Goal: Task Accomplishment & Management: Manage account settings

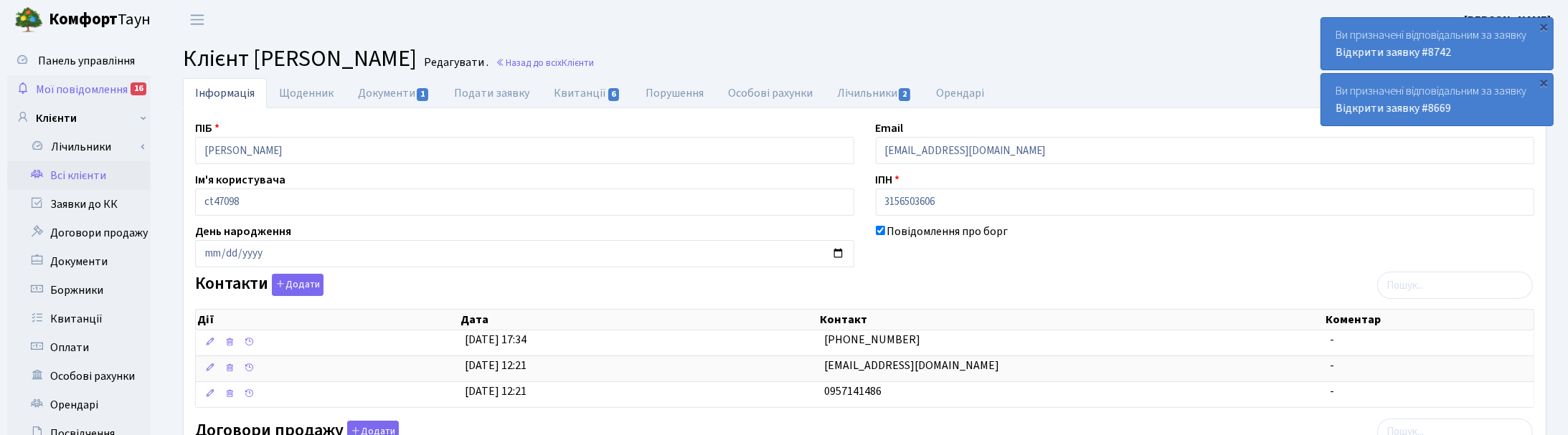
click at [93, 85] on span "Мої повідомлення" at bounding box center [81, 90] width 92 height 16
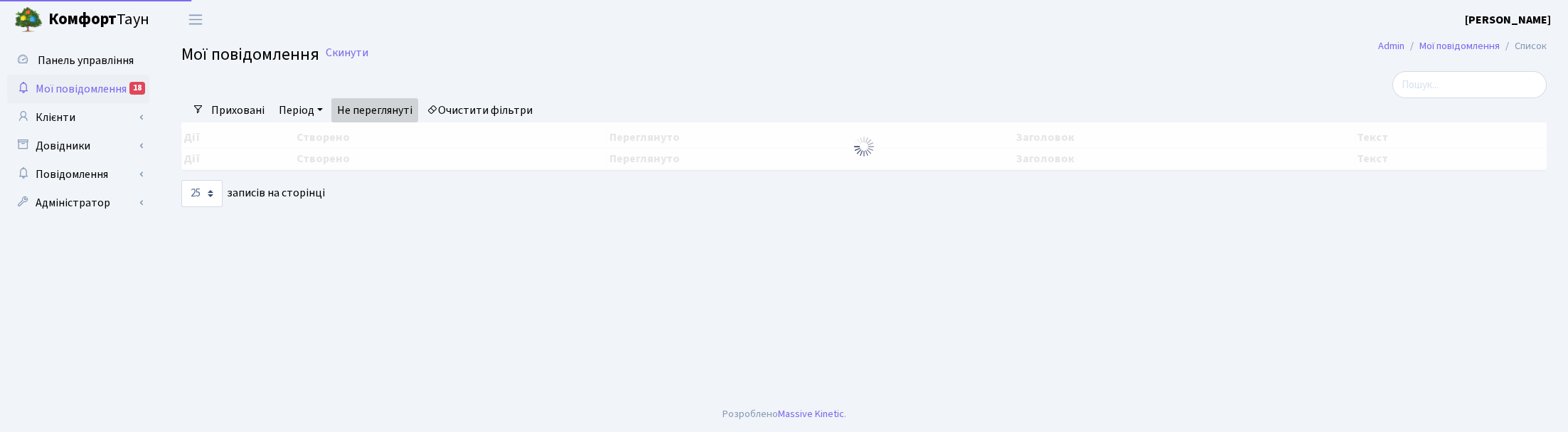
select select "25"
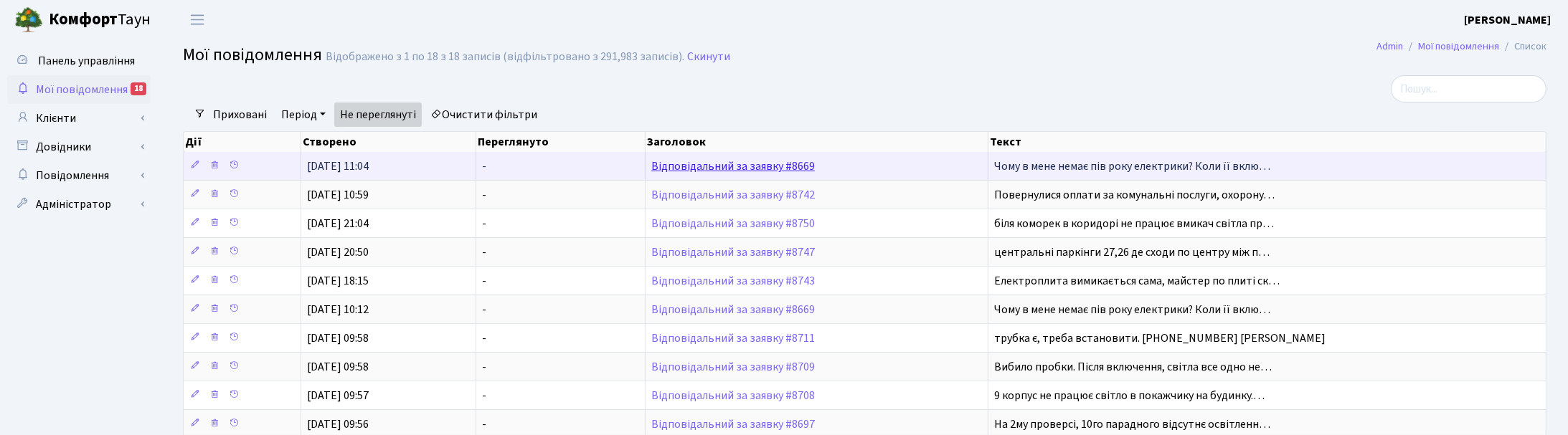
click at [765, 160] on link "Відповідальний за заявку #8669" at bounding box center [732, 166] width 163 height 16
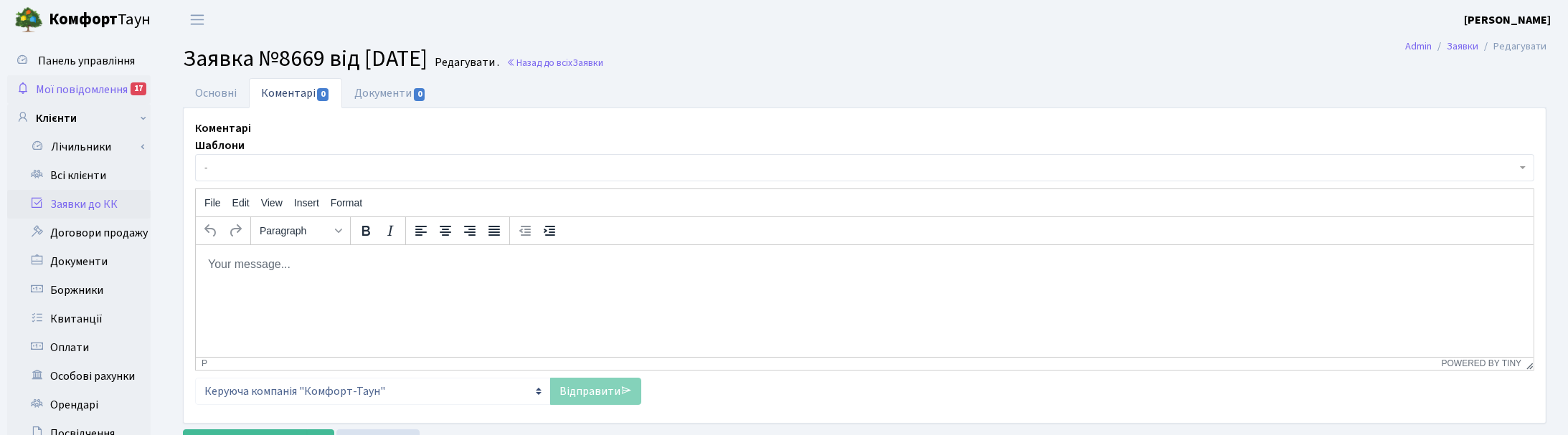
click at [93, 87] on span "Мої повідомлення" at bounding box center [81, 90] width 92 height 16
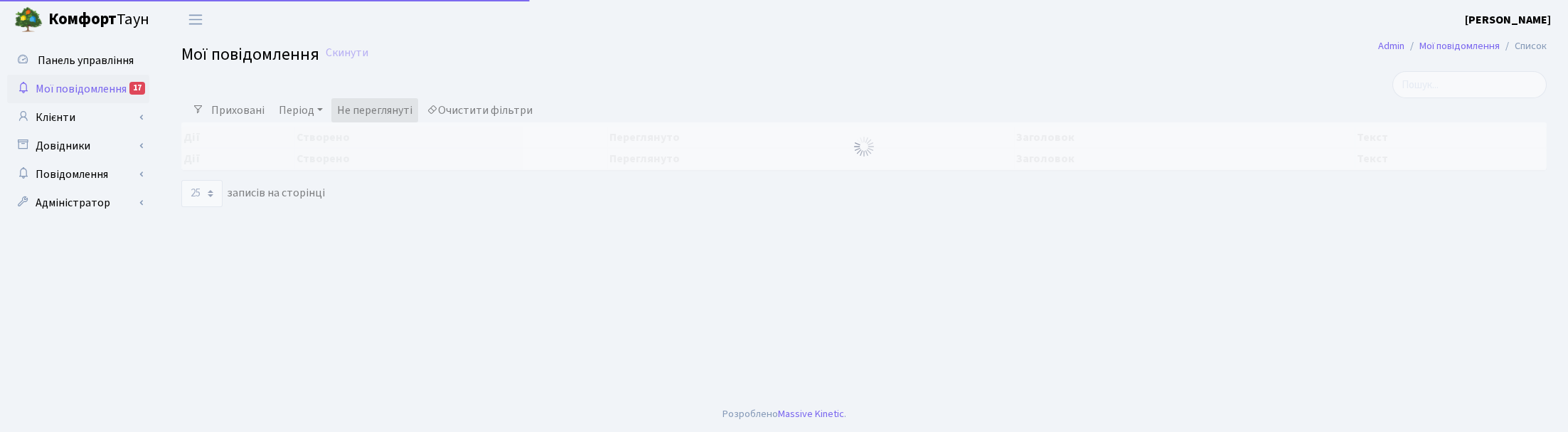
select select "25"
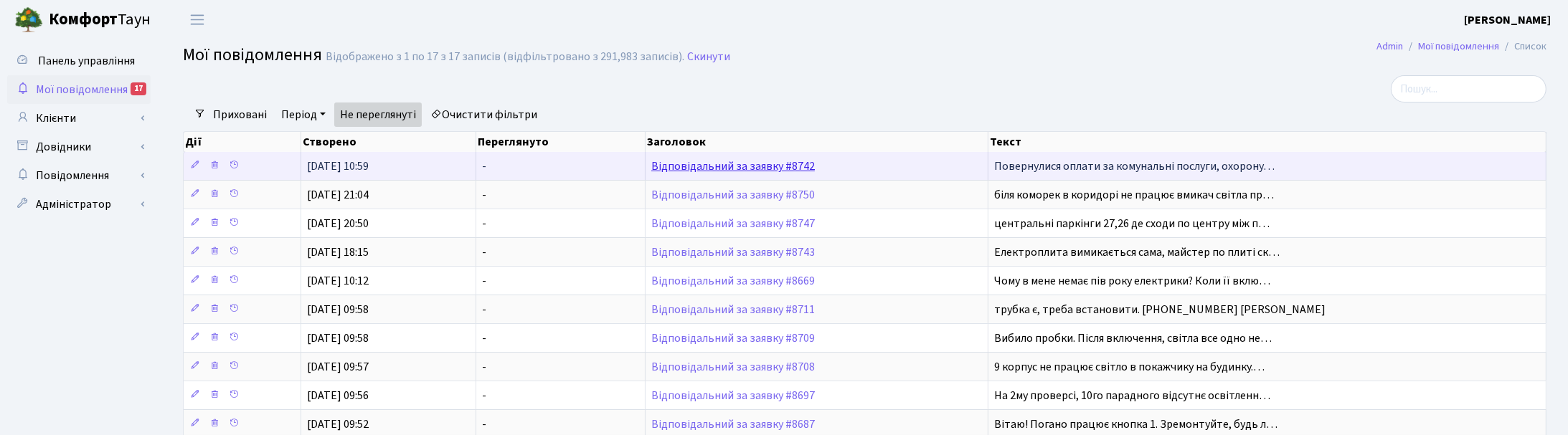
click at [771, 171] on link "Відповідальний за заявку #8742" at bounding box center [732, 166] width 163 height 16
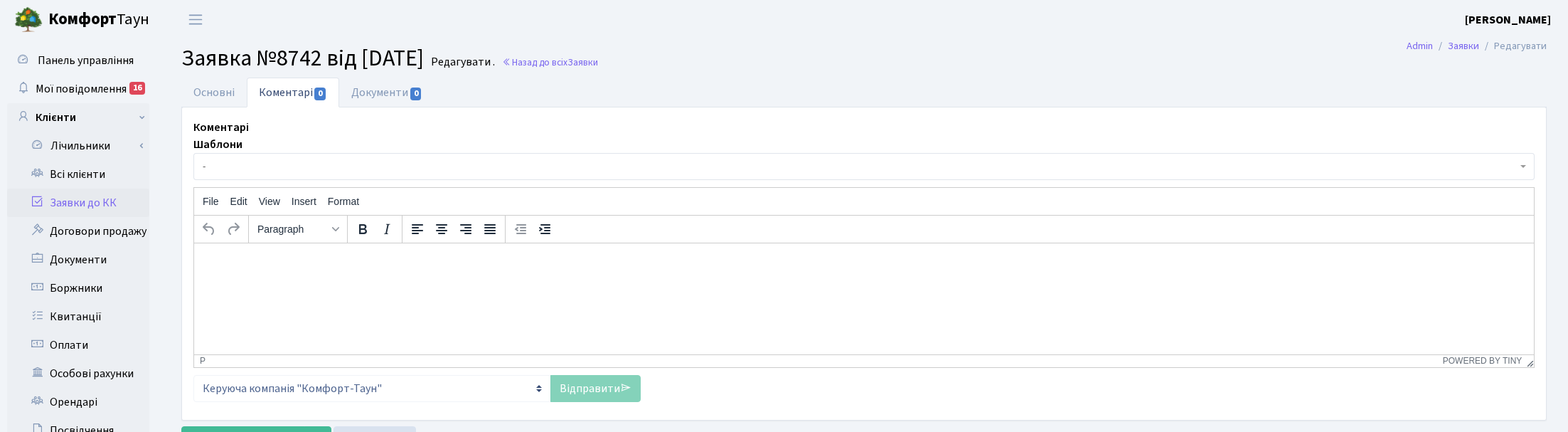
select select "17678"
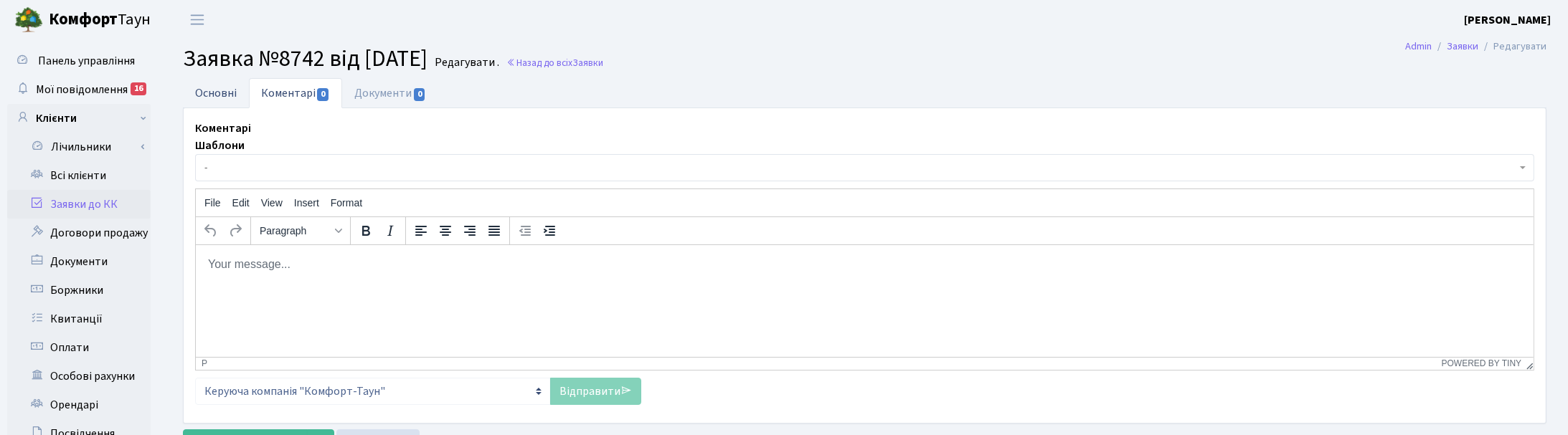
click at [215, 97] on link "Основні" at bounding box center [216, 92] width 66 height 29
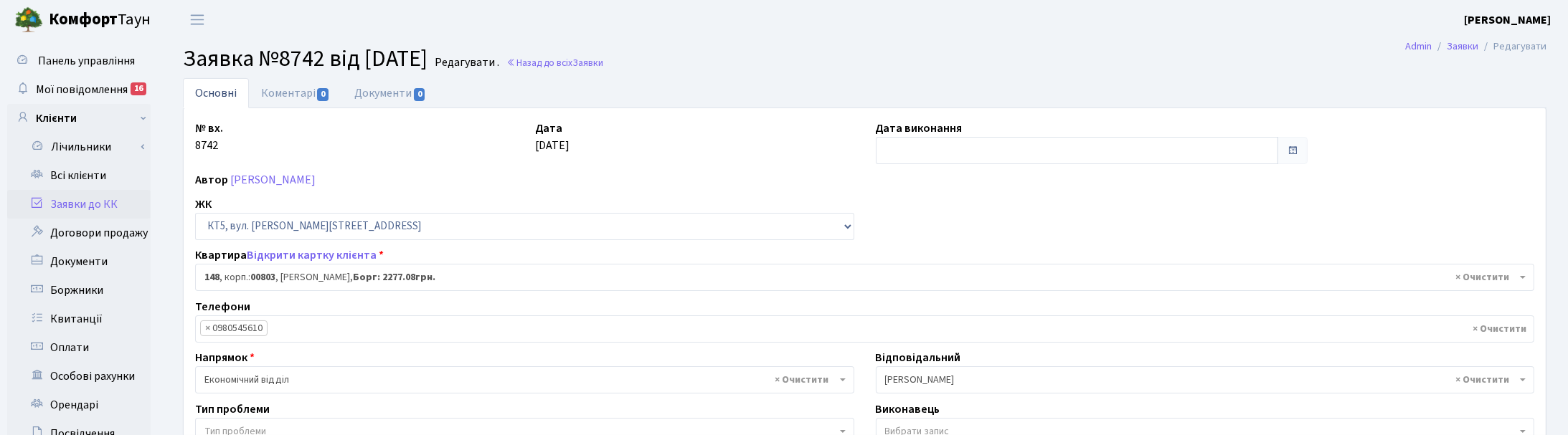
click at [718, 81] on ul "Основні Коментарі 0 Документи 0" at bounding box center [865, 93] width 1363 height 30
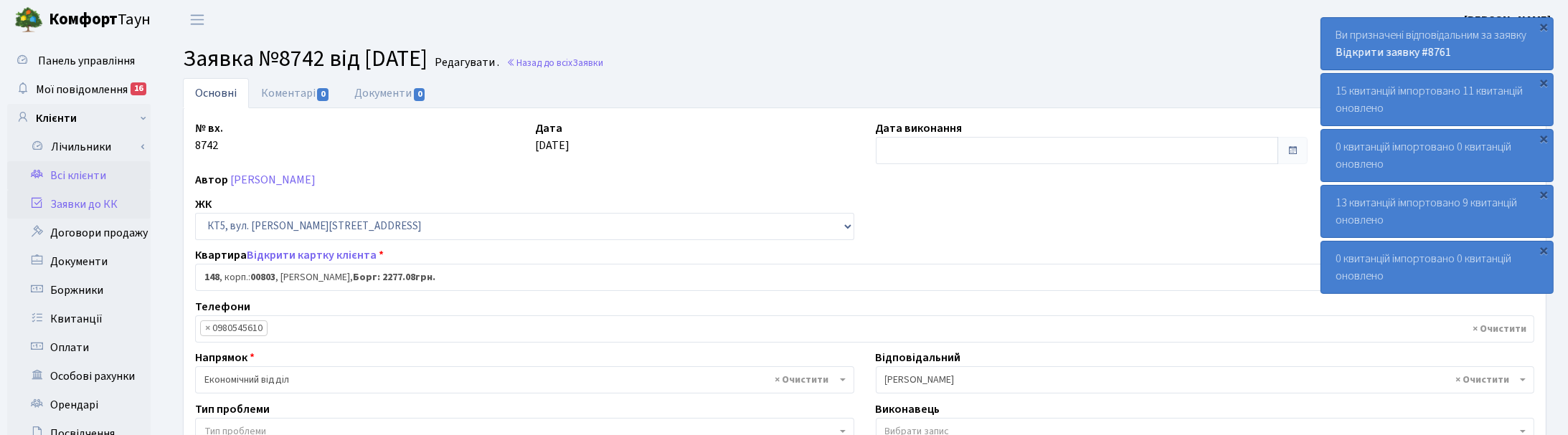
click at [65, 171] on link "Всі клієнти" at bounding box center [79, 175] width 144 height 29
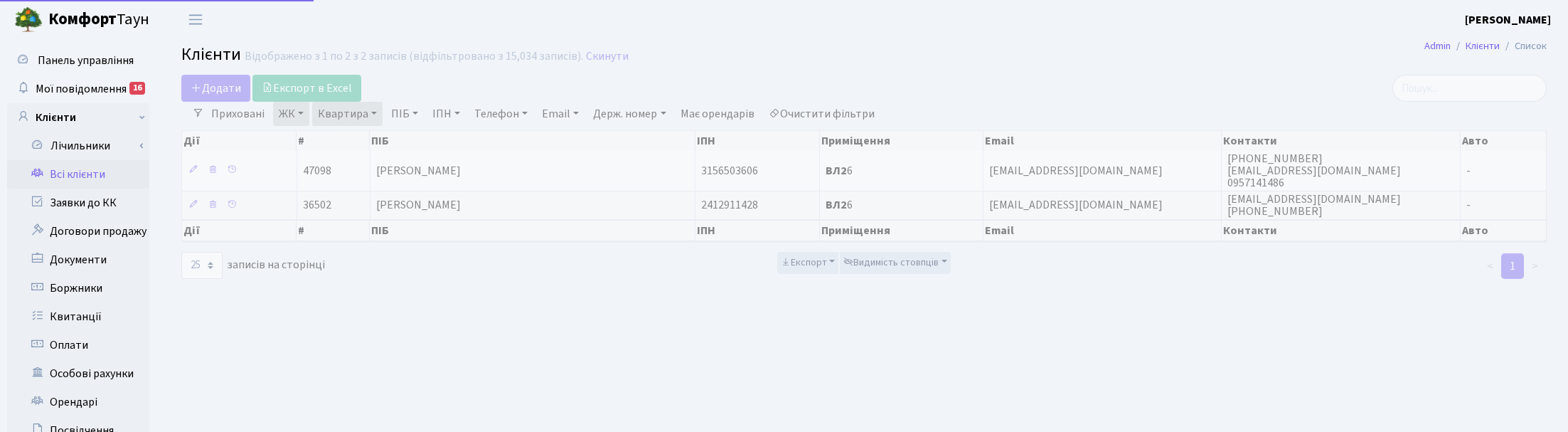
select select "25"
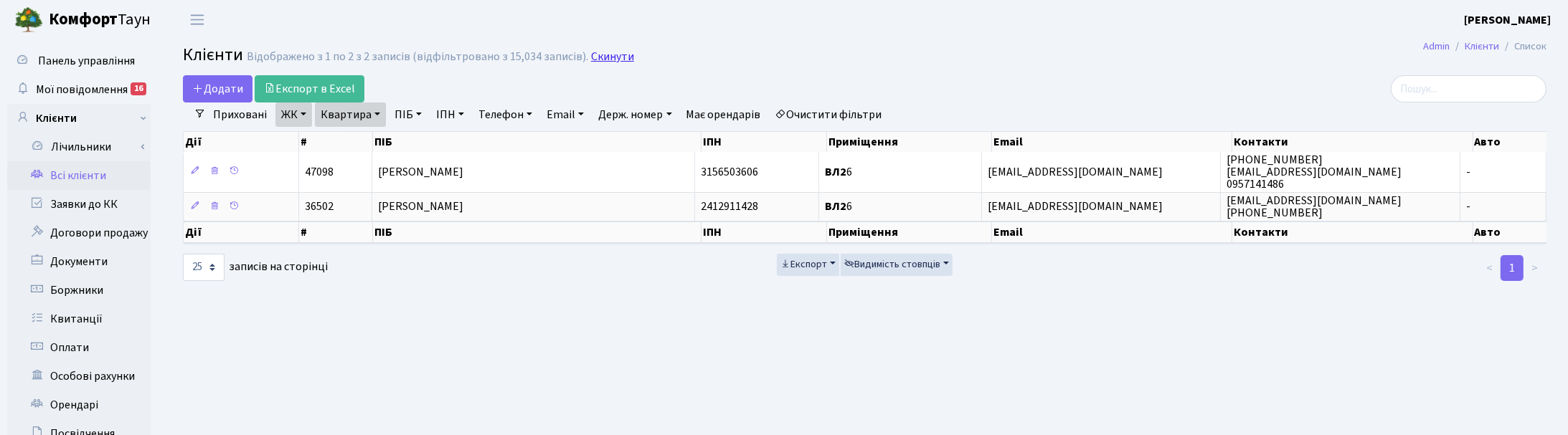
click at [615, 57] on link "Скинути" at bounding box center [613, 57] width 43 height 14
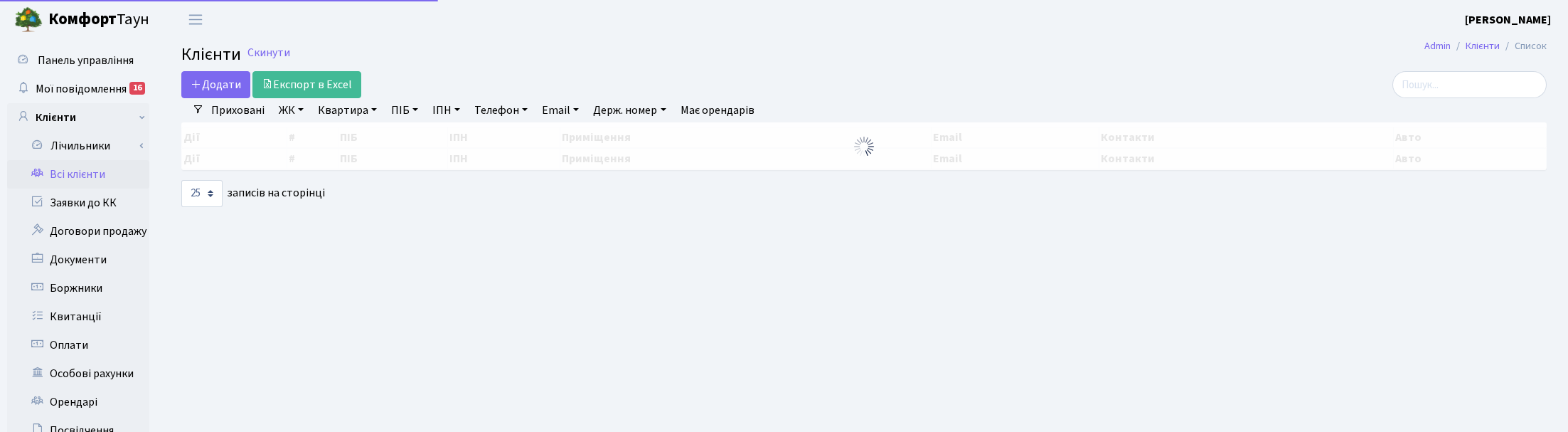
select select "25"
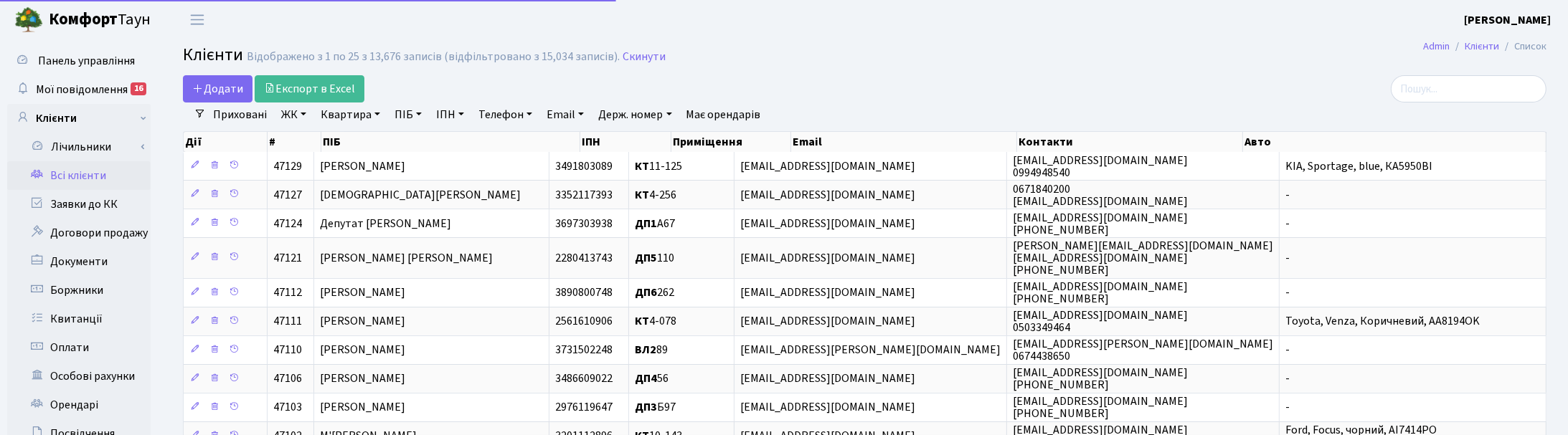
click at [366, 113] on link "Квартира" at bounding box center [350, 115] width 71 height 24
click at [364, 138] on input "text" at bounding box center [358, 142] width 84 height 27
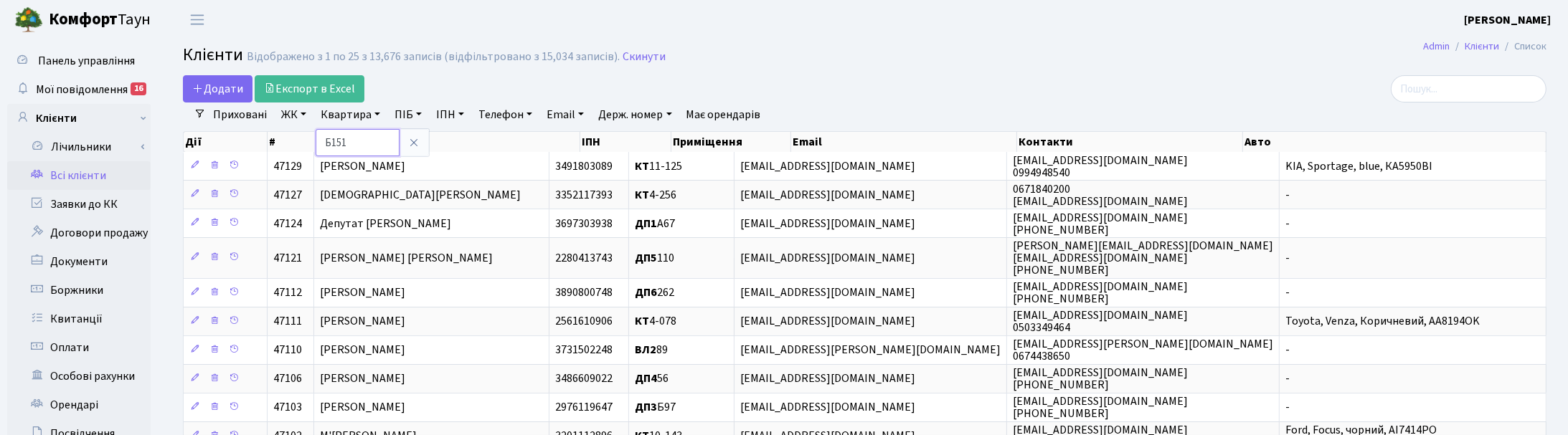
type input "Б151"
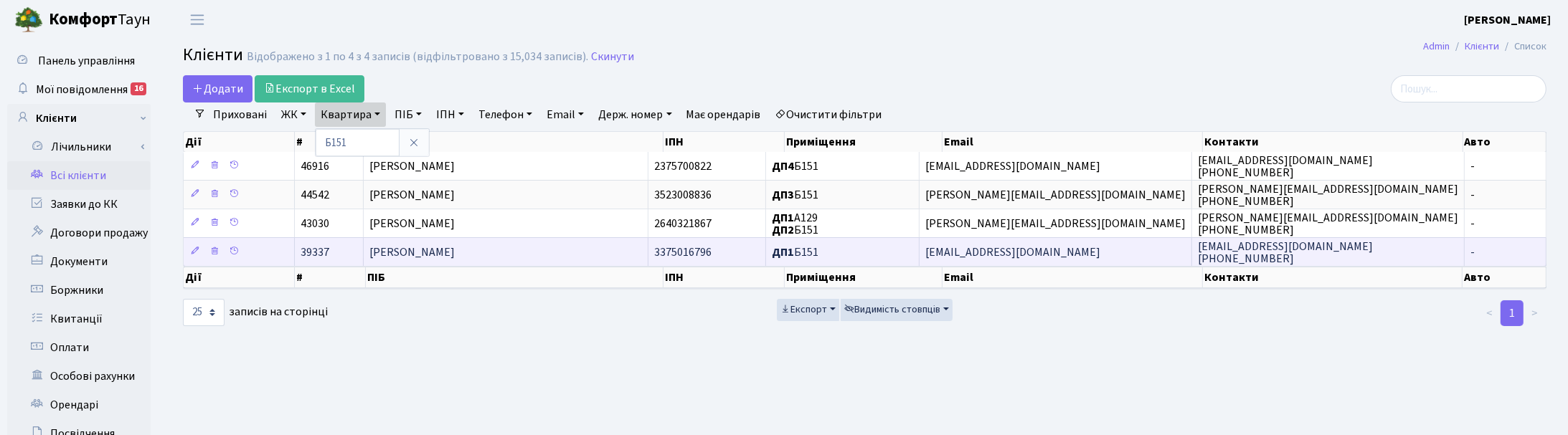
click at [455, 255] on span "[PERSON_NAME]" at bounding box center [411, 252] width 85 height 16
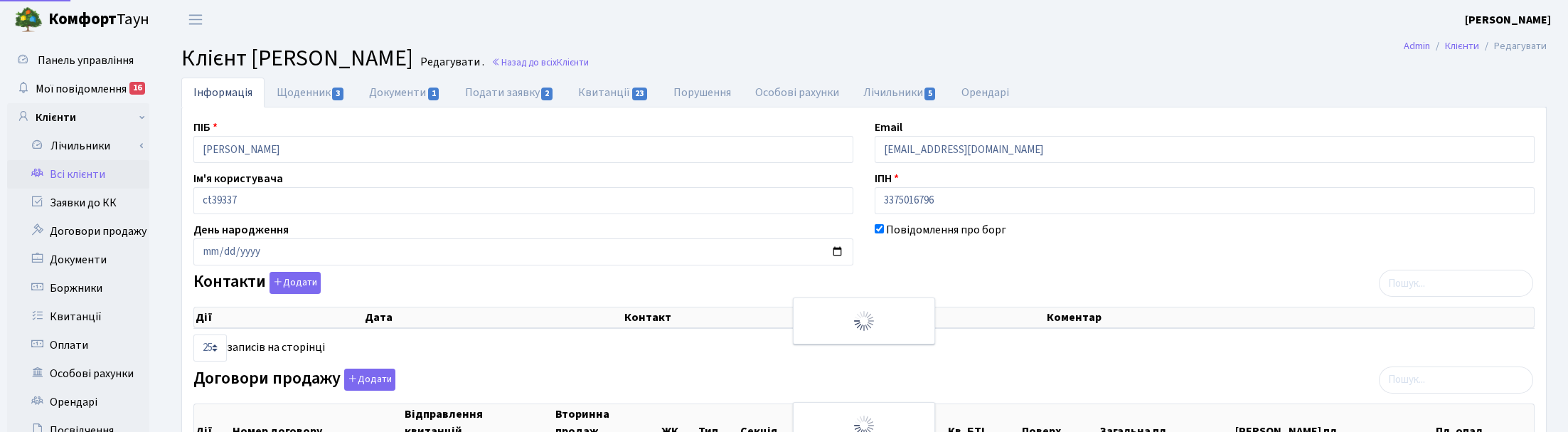
select select "25"
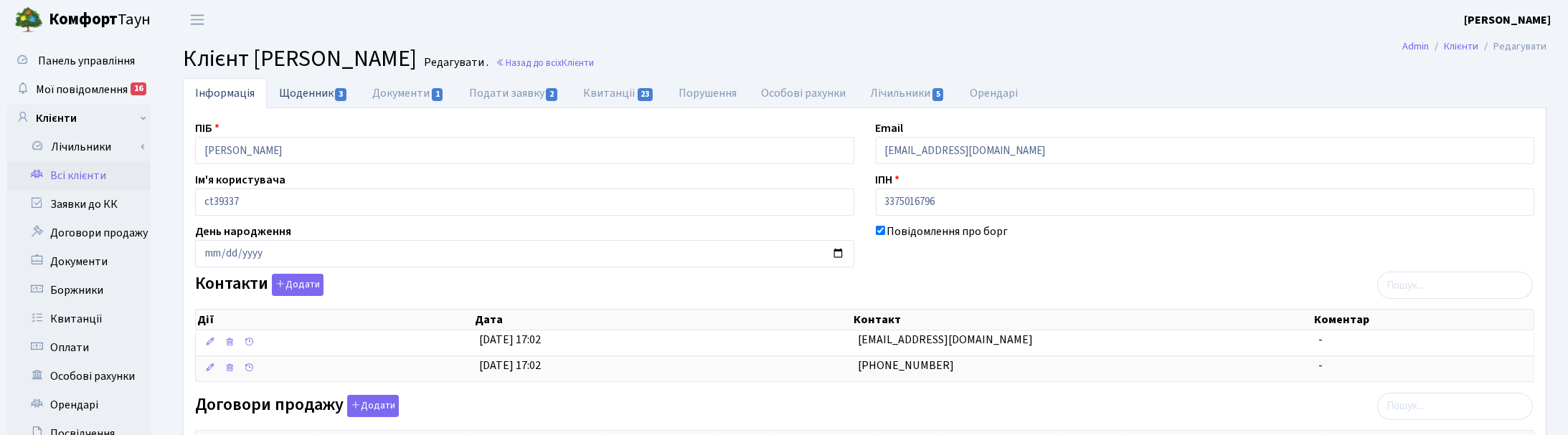
click at [316, 91] on link "Щоденник 3" at bounding box center [314, 92] width 93 height 29
select select "25"
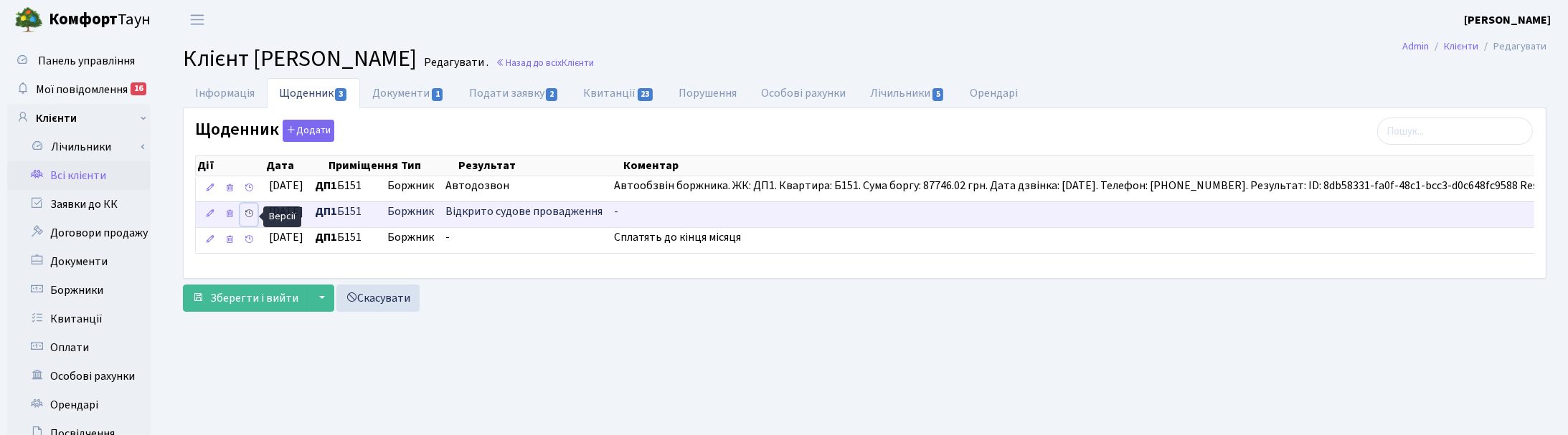
click at [246, 214] on icon at bounding box center [248, 213] width 10 height 10
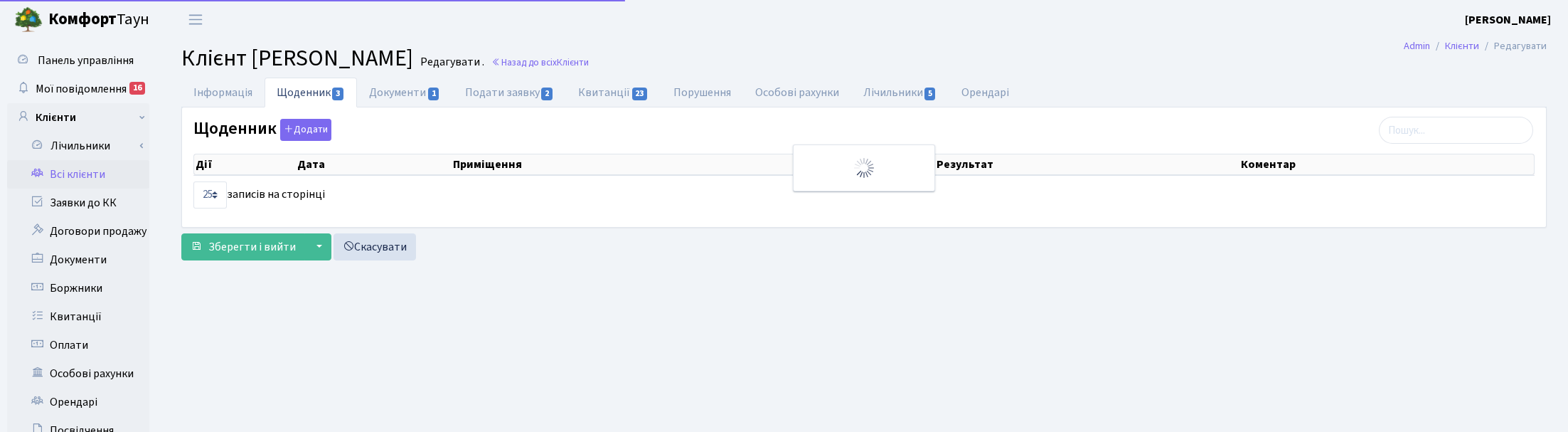
select select "25"
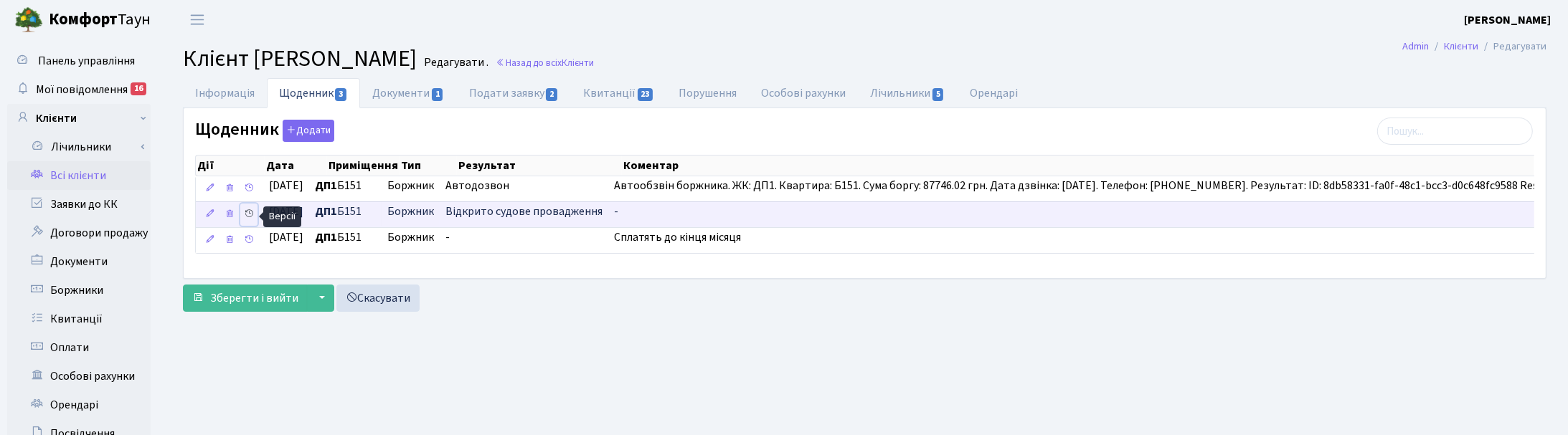
click at [251, 216] on icon at bounding box center [248, 213] width 10 height 10
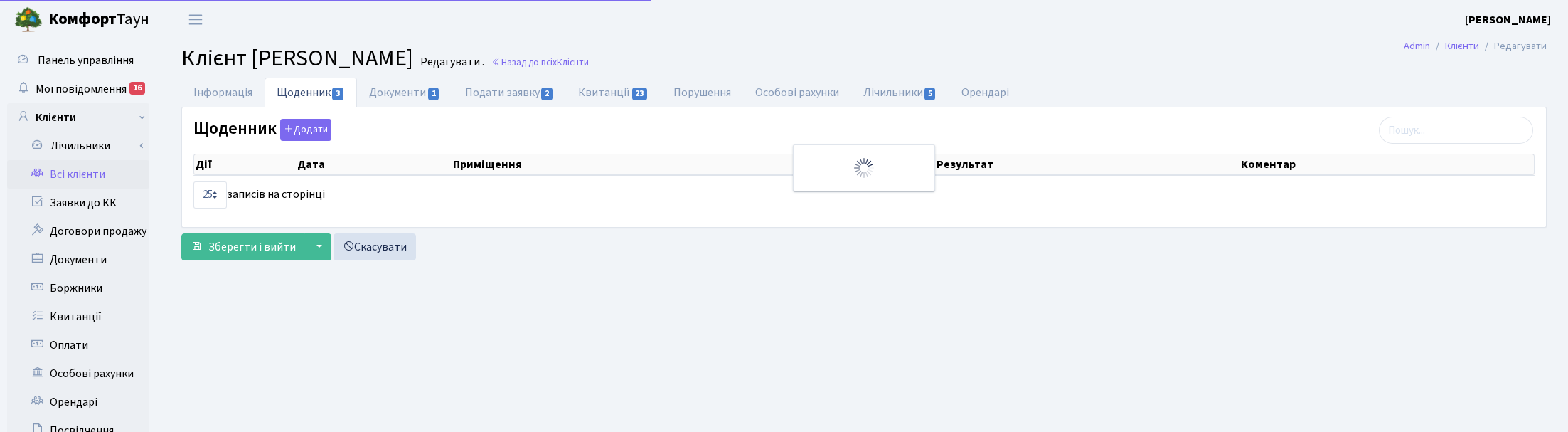
select select "25"
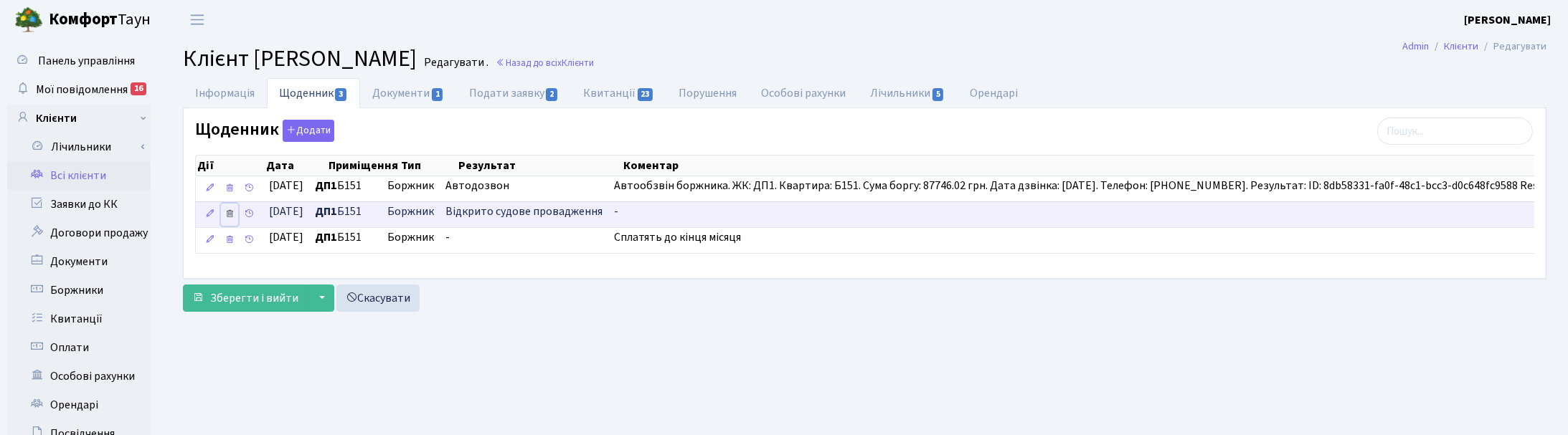
click at [234, 218] on icon at bounding box center [229, 213] width 10 height 10
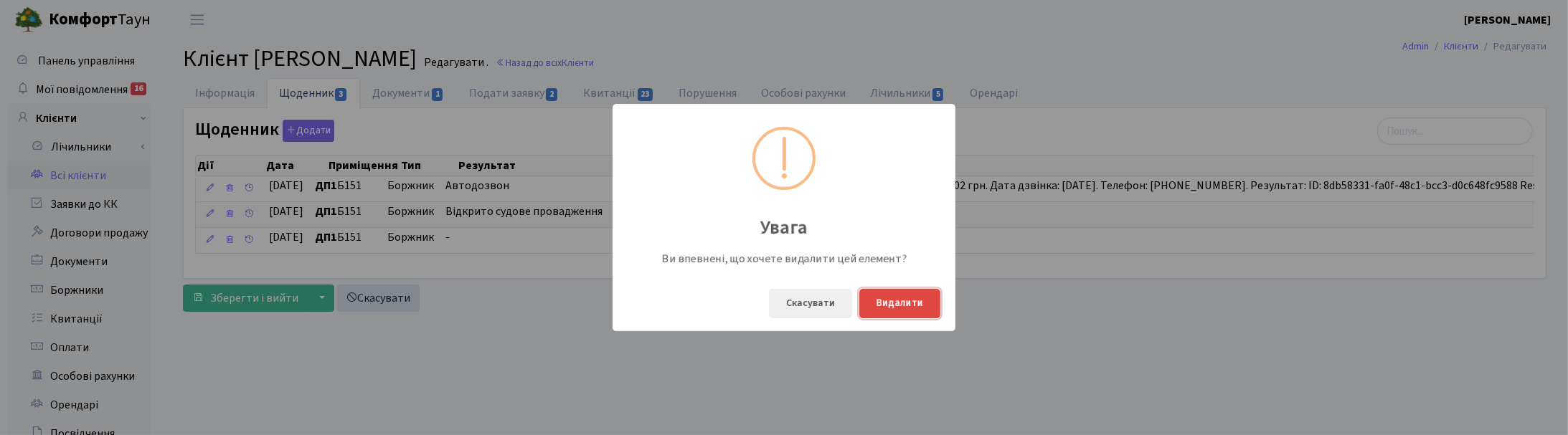
click at [908, 303] on button "Видалити" at bounding box center [899, 302] width 81 height 29
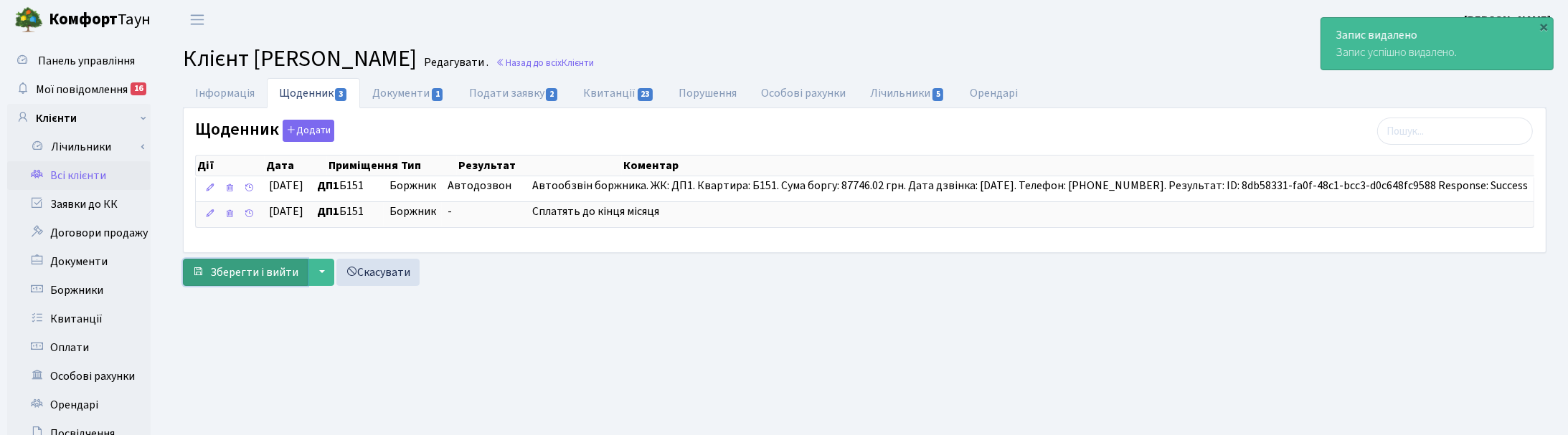
click at [248, 274] on span "Зберегти і вийти" at bounding box center [254, 272] width 88 height 16
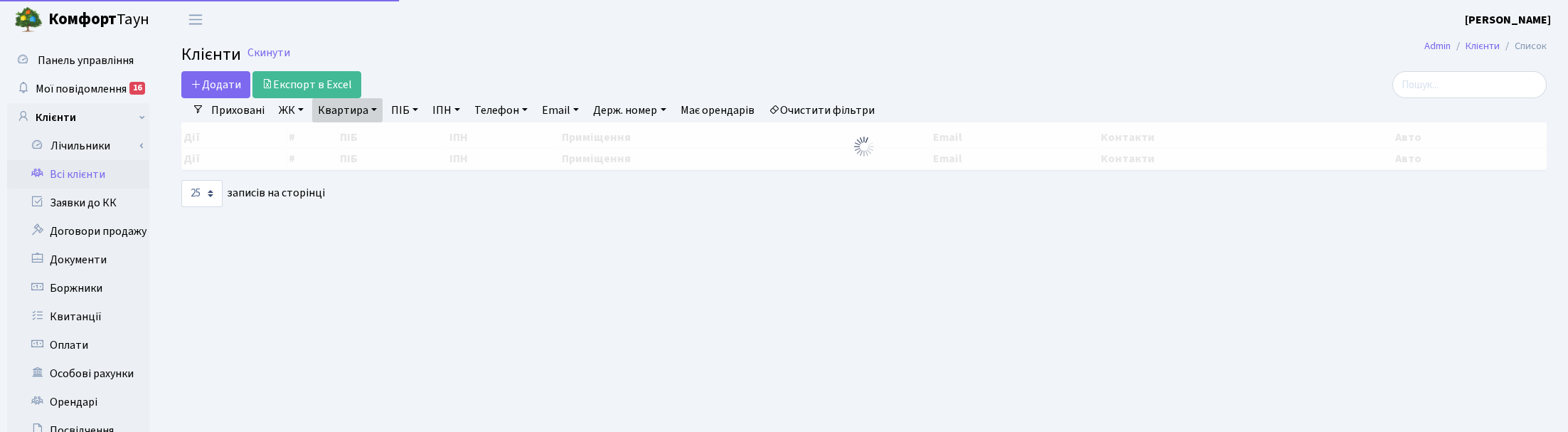
select select "25"
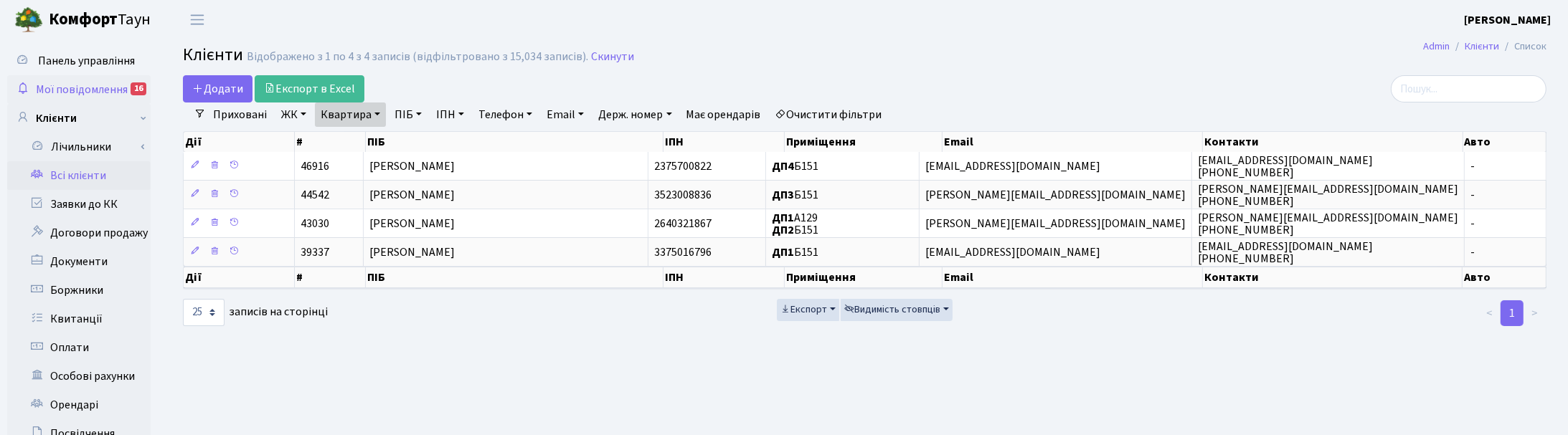
click at [82, 91] on span "Мої повідомлення" at bounding box center [81, 90] width 92 height 16
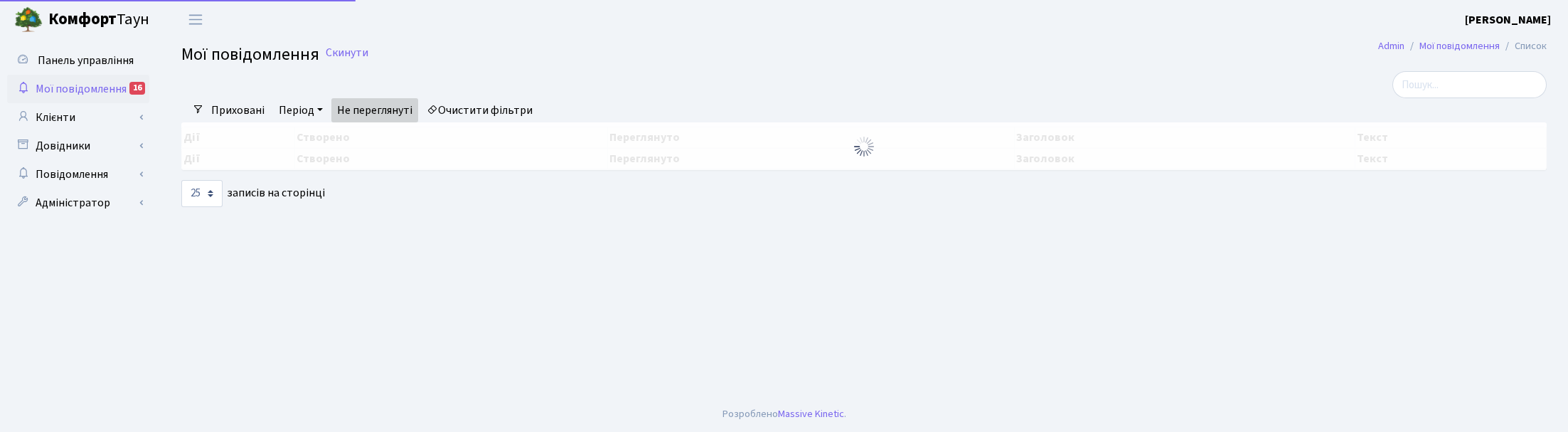
select select "25"
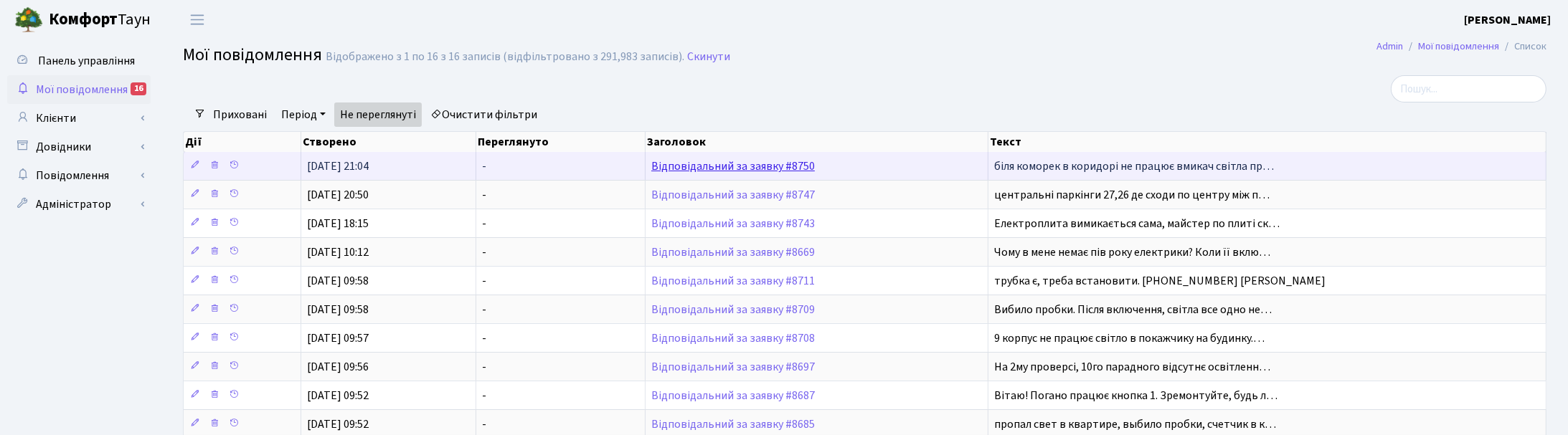
click at [697, 169] on link "Відповідальний за заявку #8750" at bounding box center [732, 166] width 163 height 16
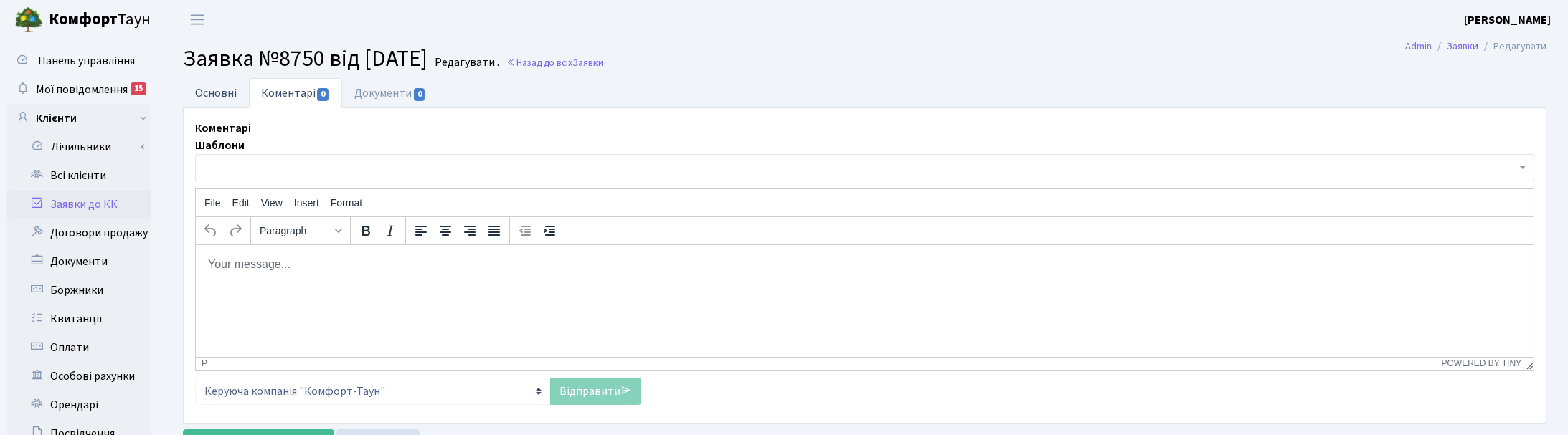
click at [218, 95] on link "Основні" at bounding box center [216, 92] width 66 height 29
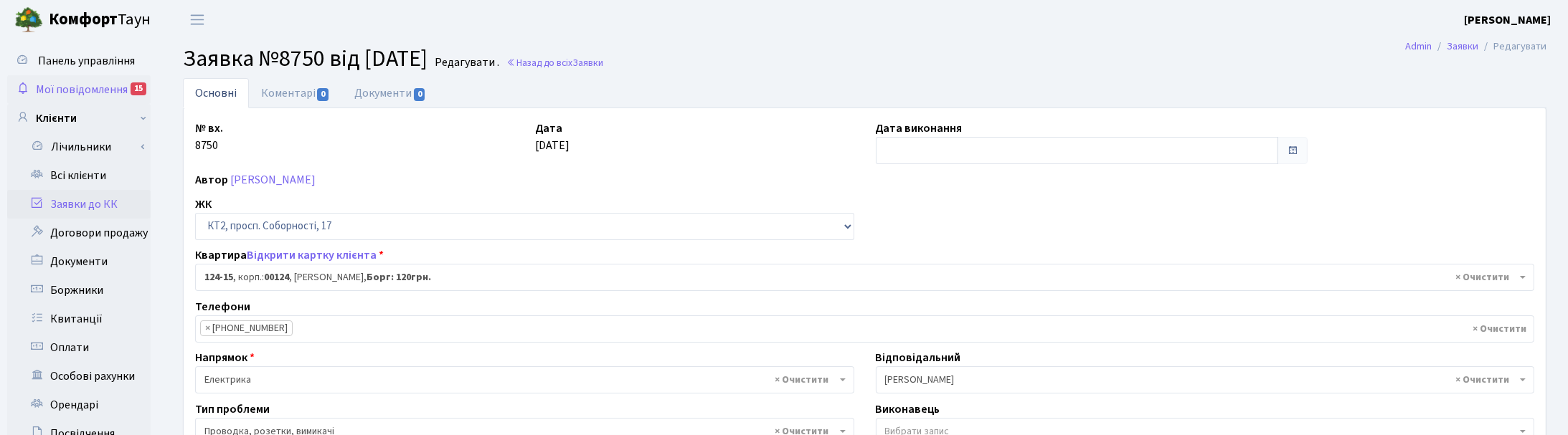
click at [113, 84] on span "Мої повідомлення" at bounding box center [81, 90] width 92 height 16
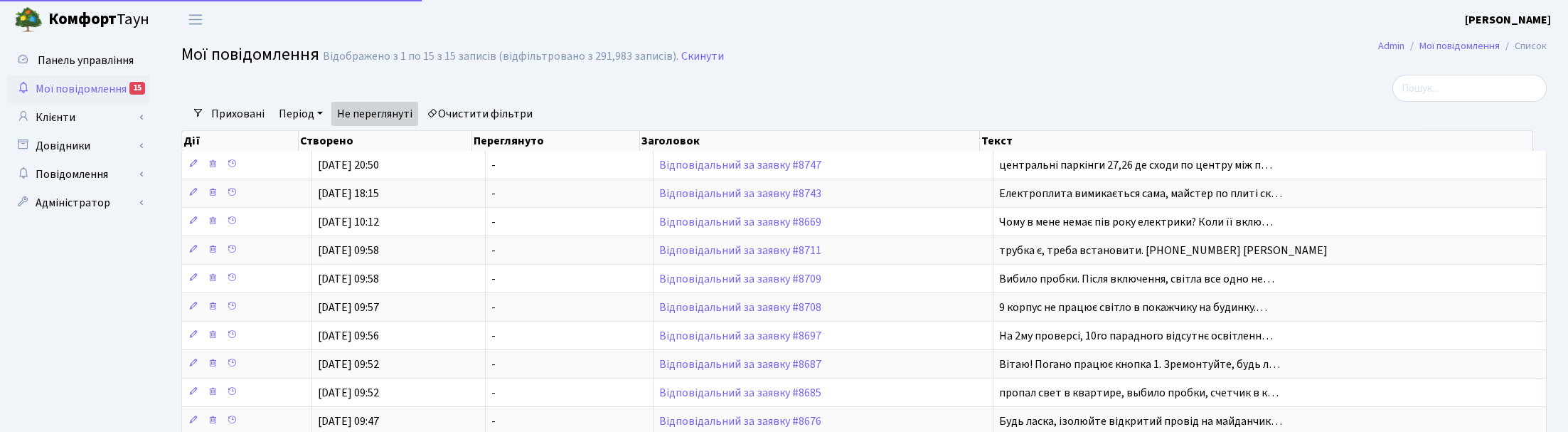
select select "25"
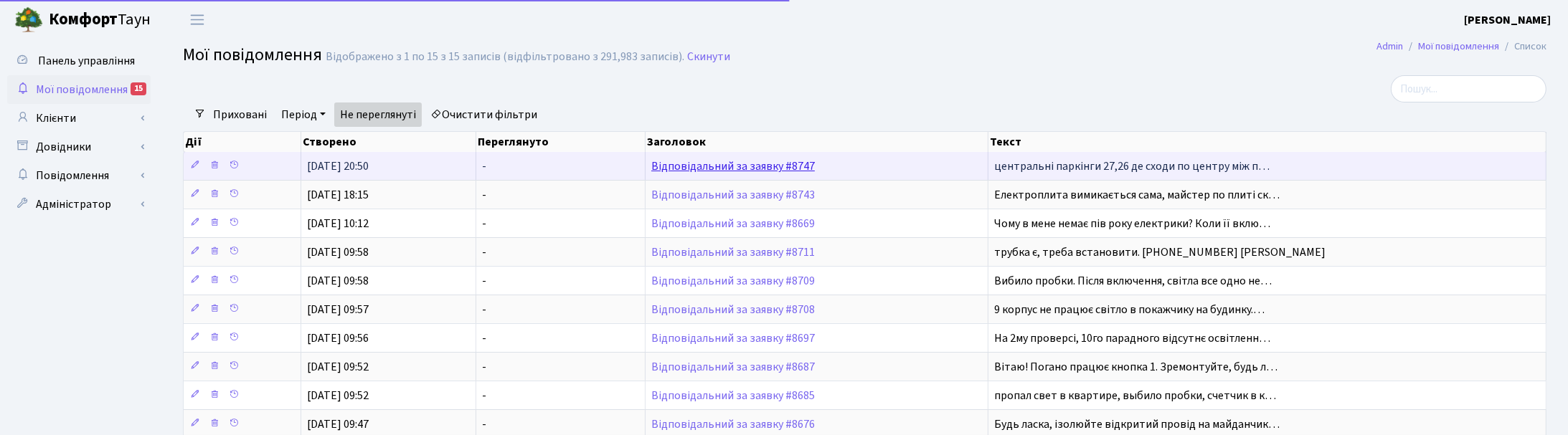
click at [727, 166] on link "Відповідальний за заявку #8747" at bounding box center [732, 166] width 163 height 16
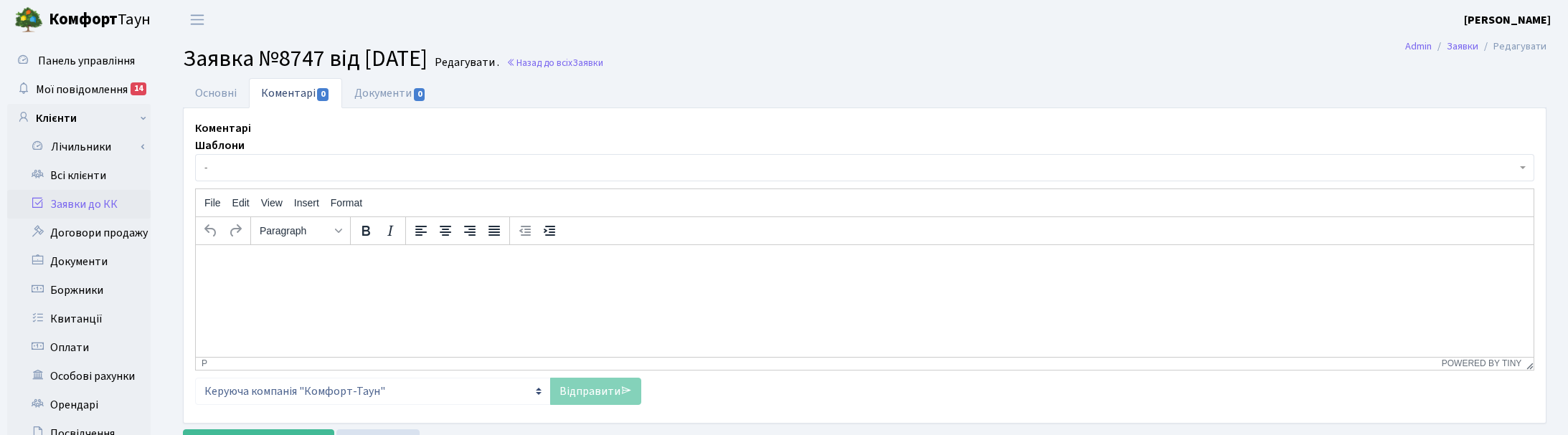
select select "17176"
select select "40"
click at [216, 90] on link "Основні" at bounding box center [216, 92] width 66 height 29
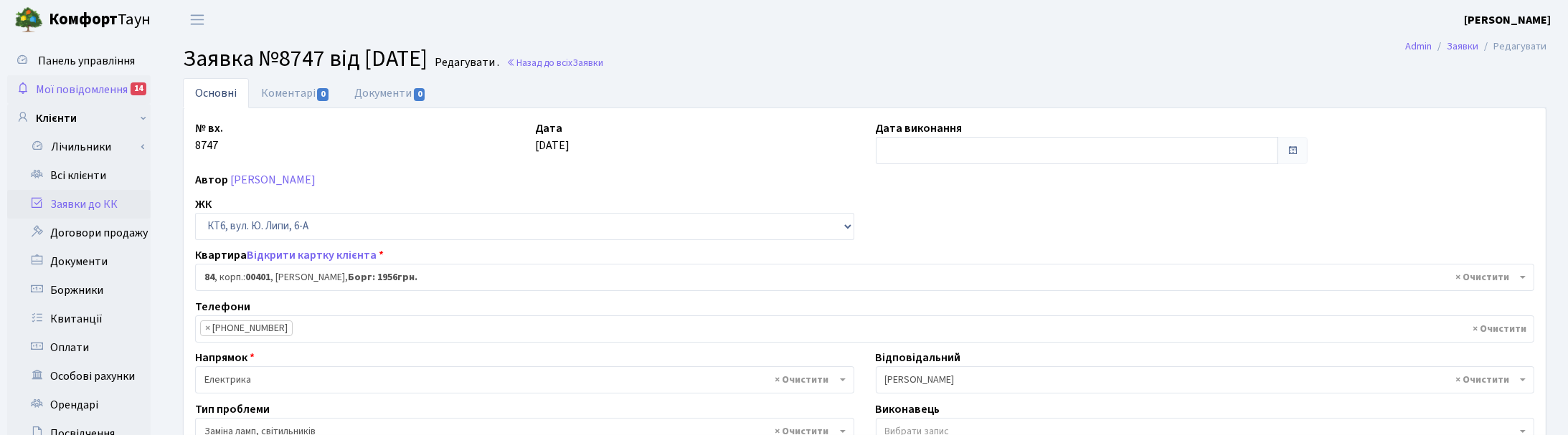
click at [54, 87] on span "Мої повідомлення" at bounding box center [81, 90] width 92 height 16
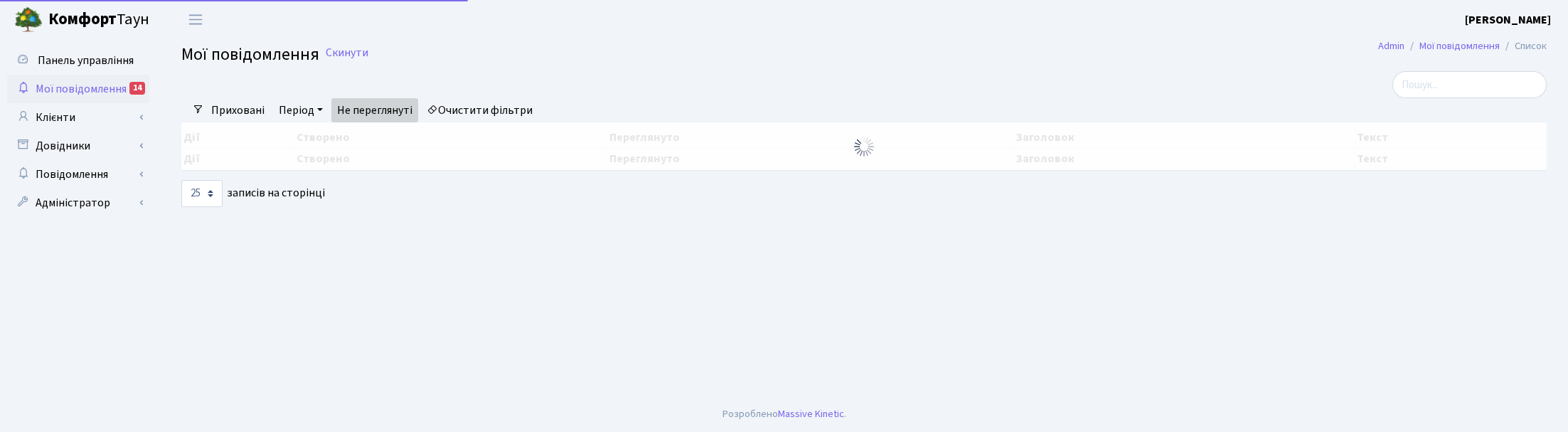
select select "25"
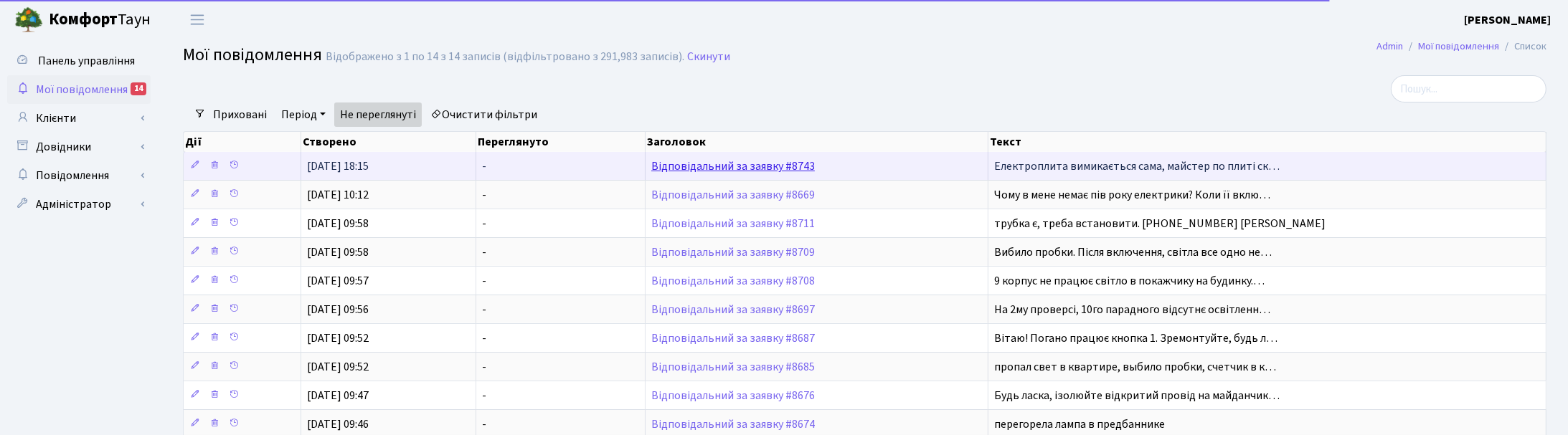
click at [699, 169] on link "Відповідальний за заявку #8743" at bounding box center [732, 166] width 163 height 16
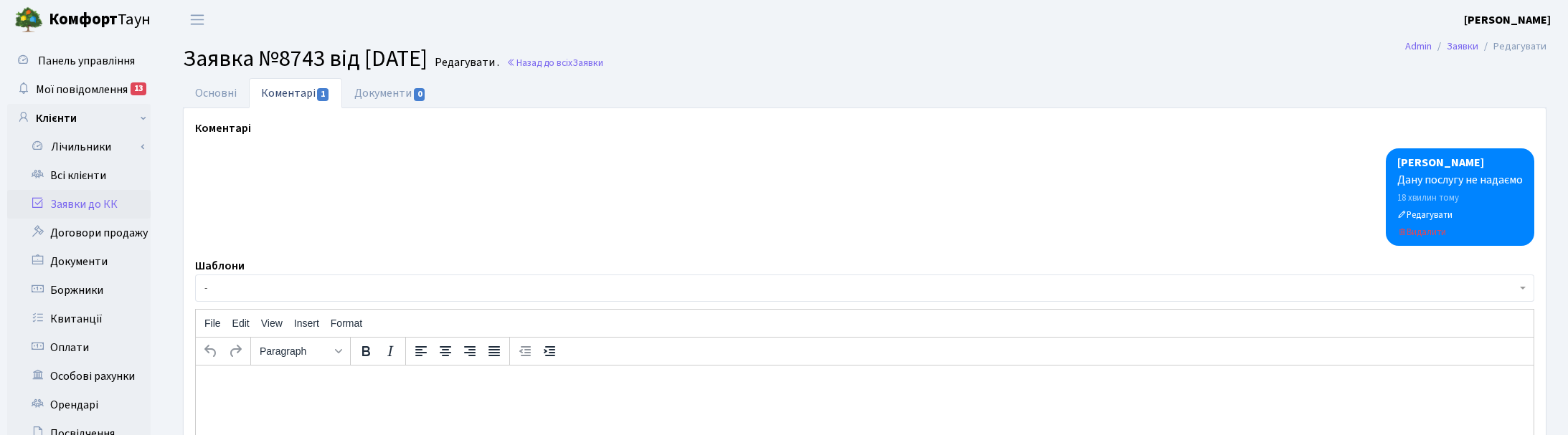
select select "18788"
select select "29"
drag, startPoint x: 222, startPoint y: 93, endPoint x: 442, endPoint y: 112, distance: 220.8
click at [223, 93] on link "Основні" at bounding box center [216, 93] width 66 height 30
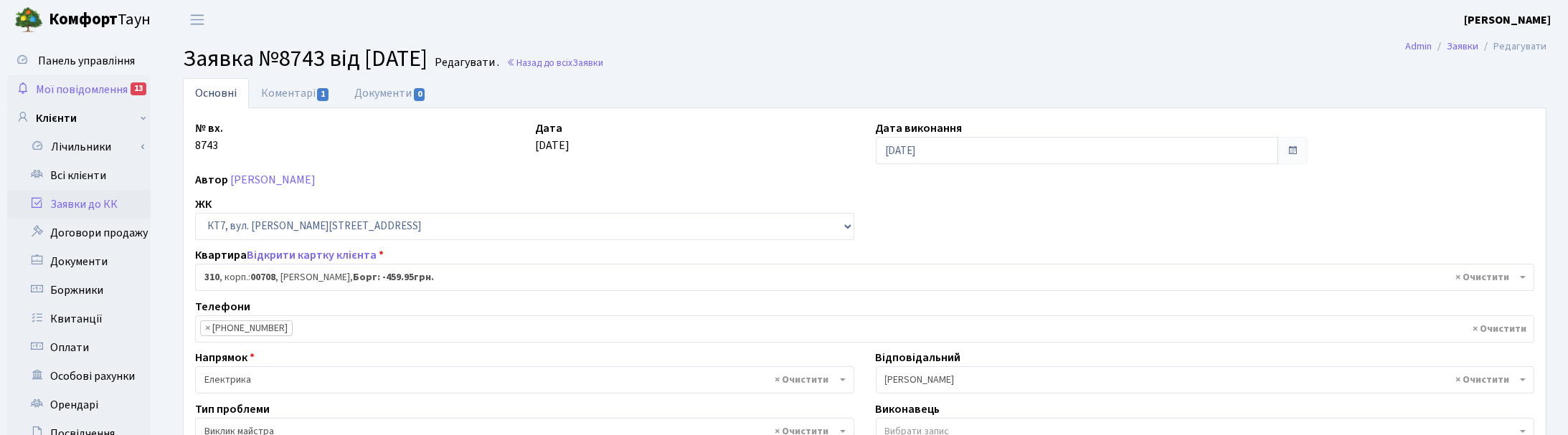
click at [51, 83] on span "Мої повідомлення" at bounding box center [81, 90] width 92 height 16
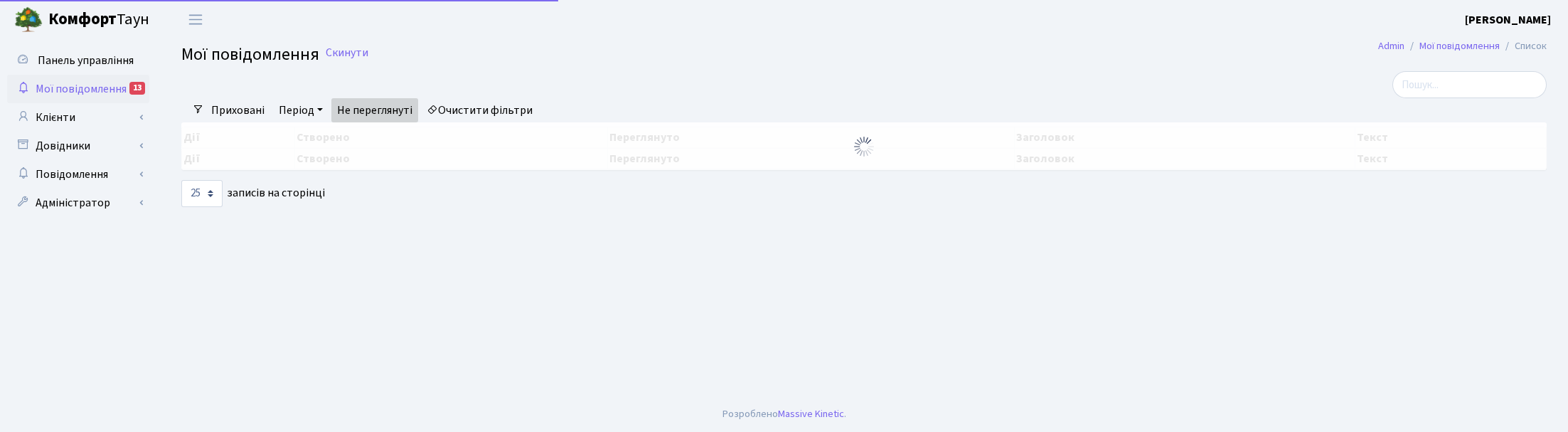
select select "25"
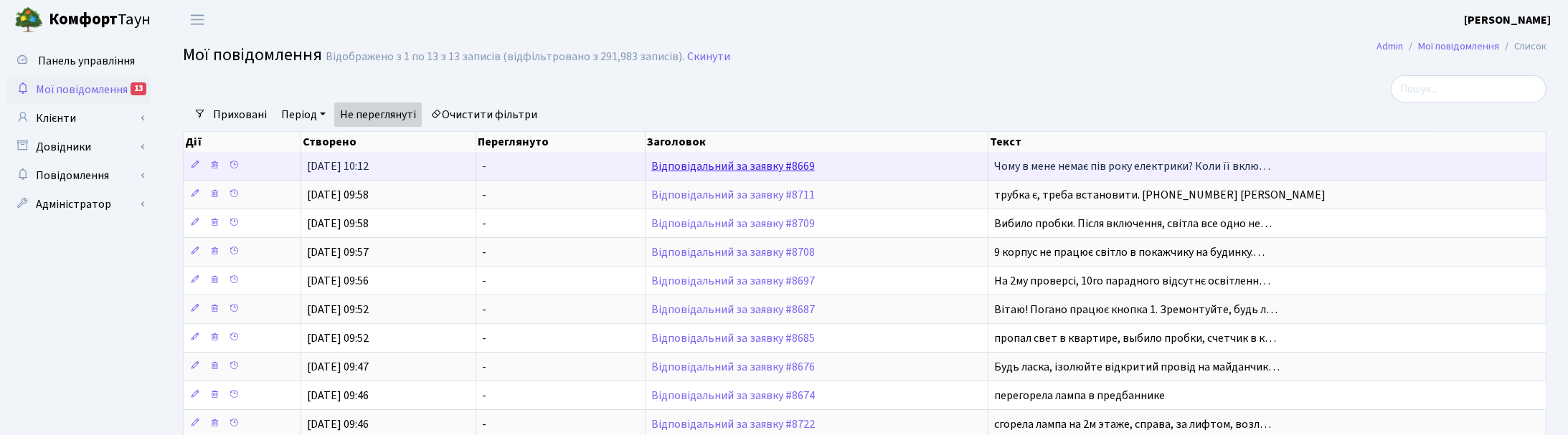
click at [682, 162] on link "Відповідальний за заявку #8669" at bounding box center [732, 166] width 163 height 16
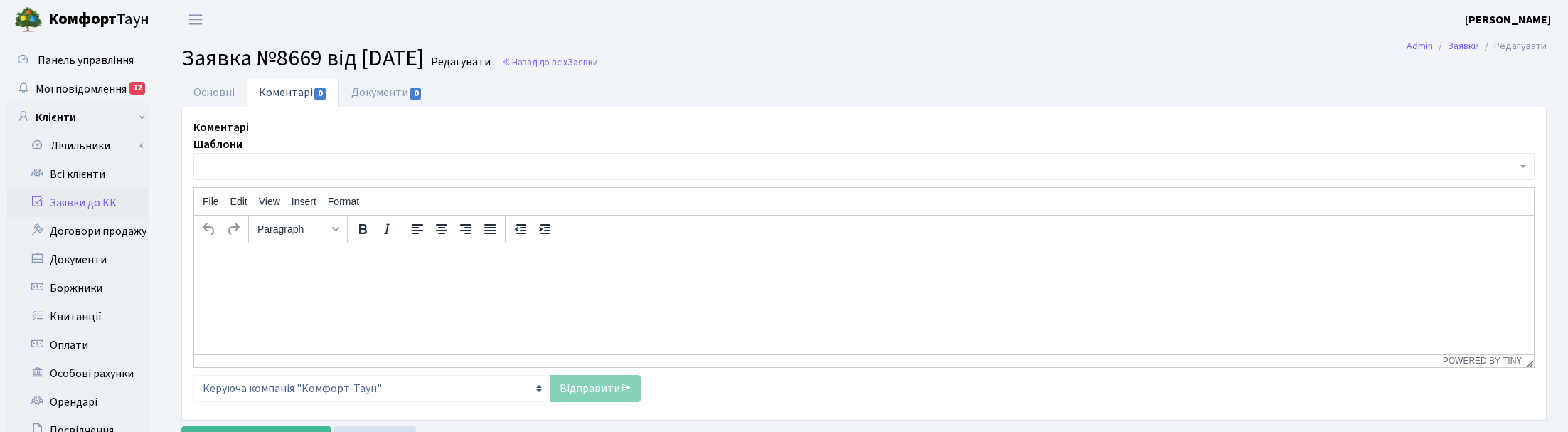
select select "18862"
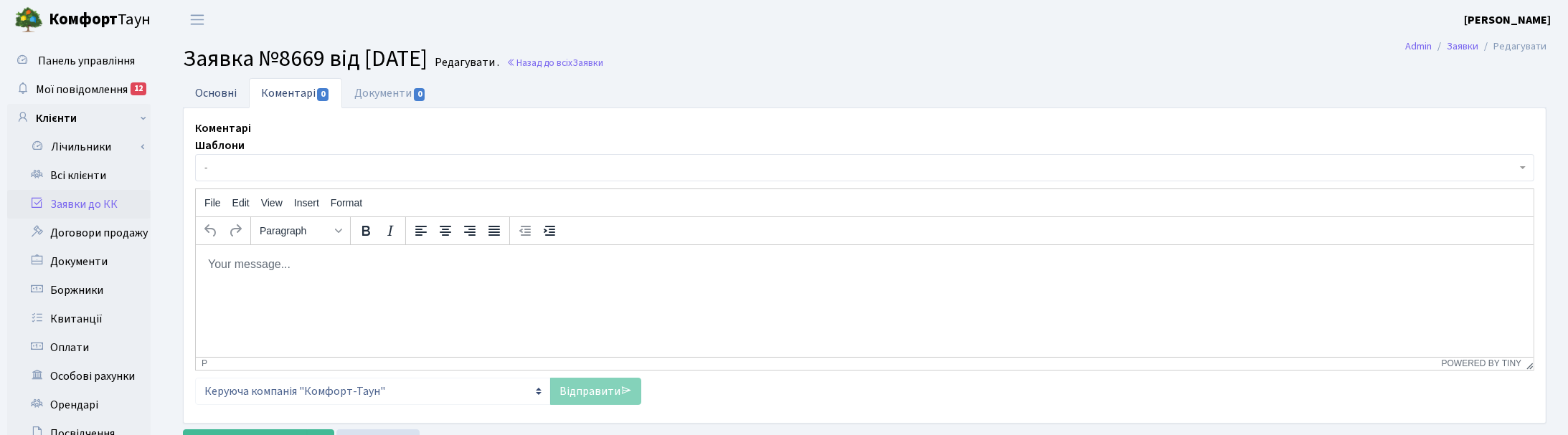
click at [212, 90] on link "Основні" at bounding box center [216, 92] width 66 height 29
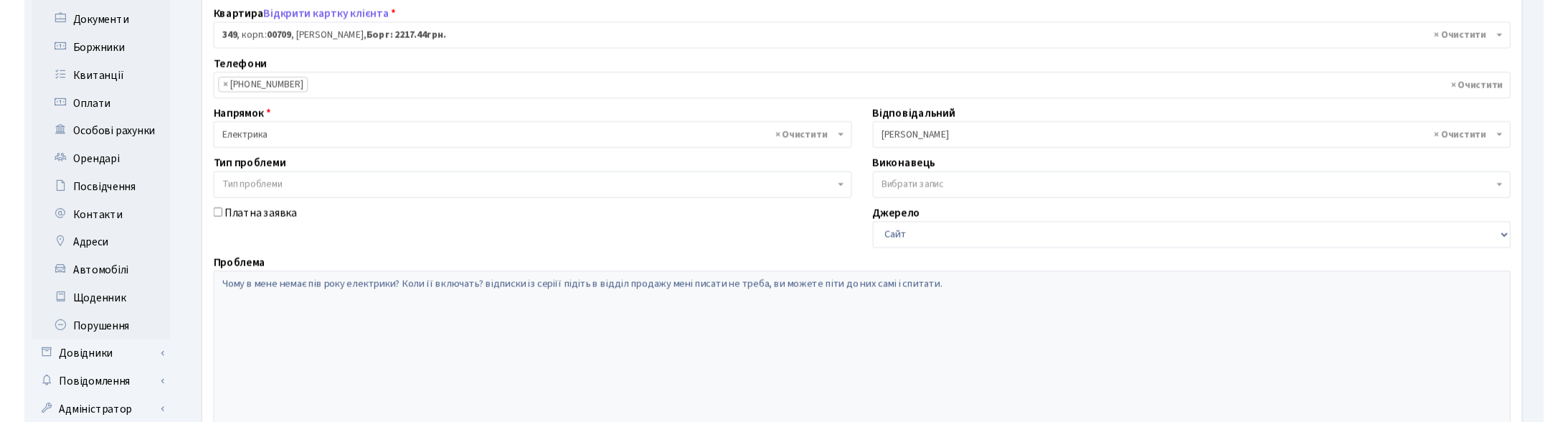
scroll to position [269, 0]
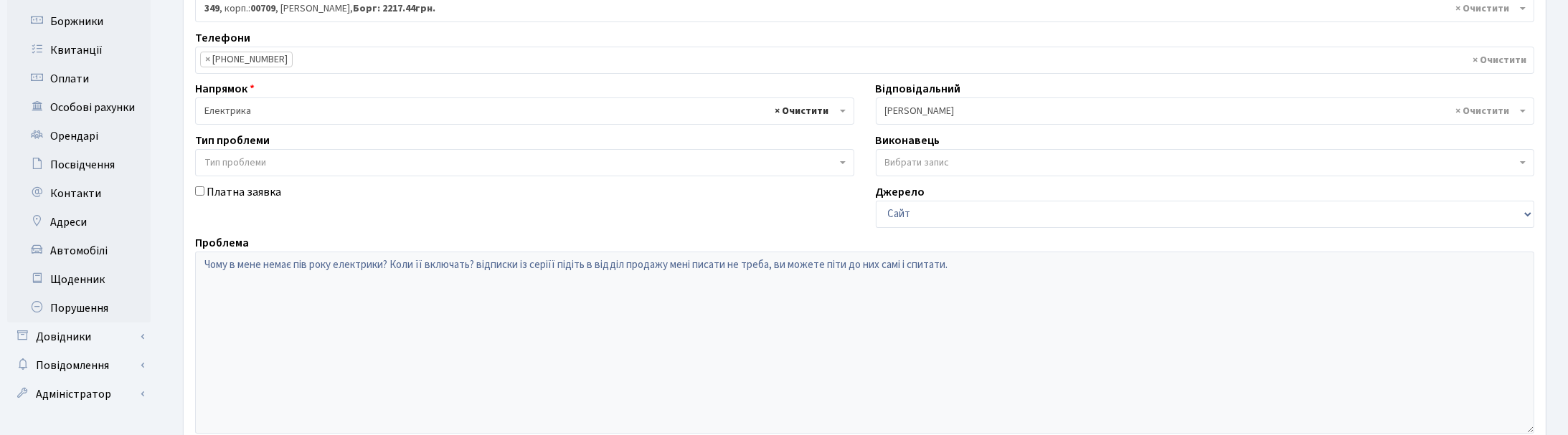
select select
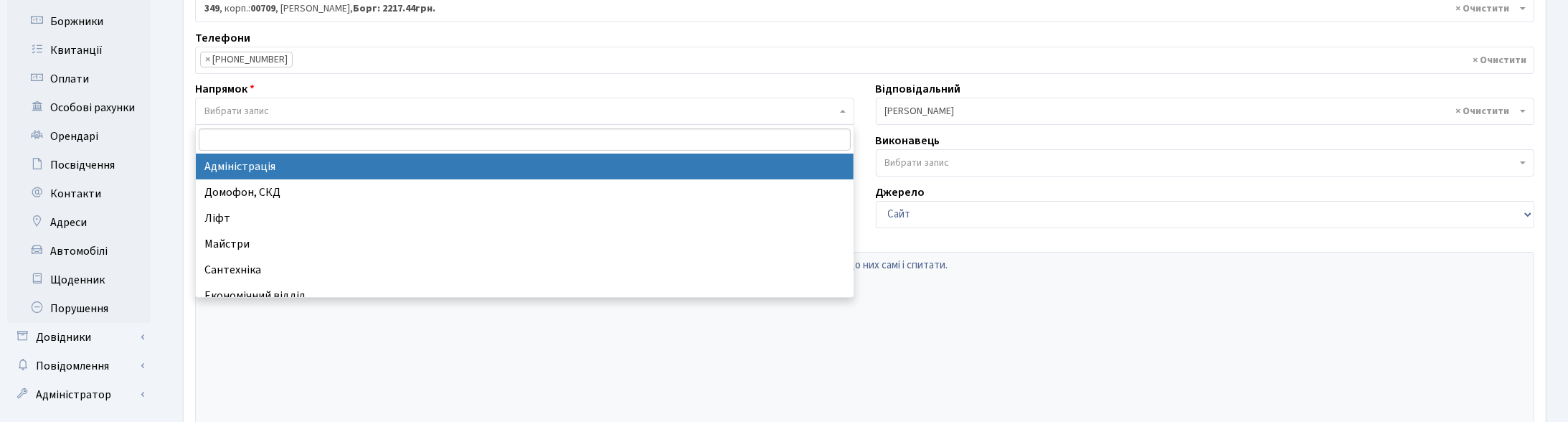
select select "5"
select select
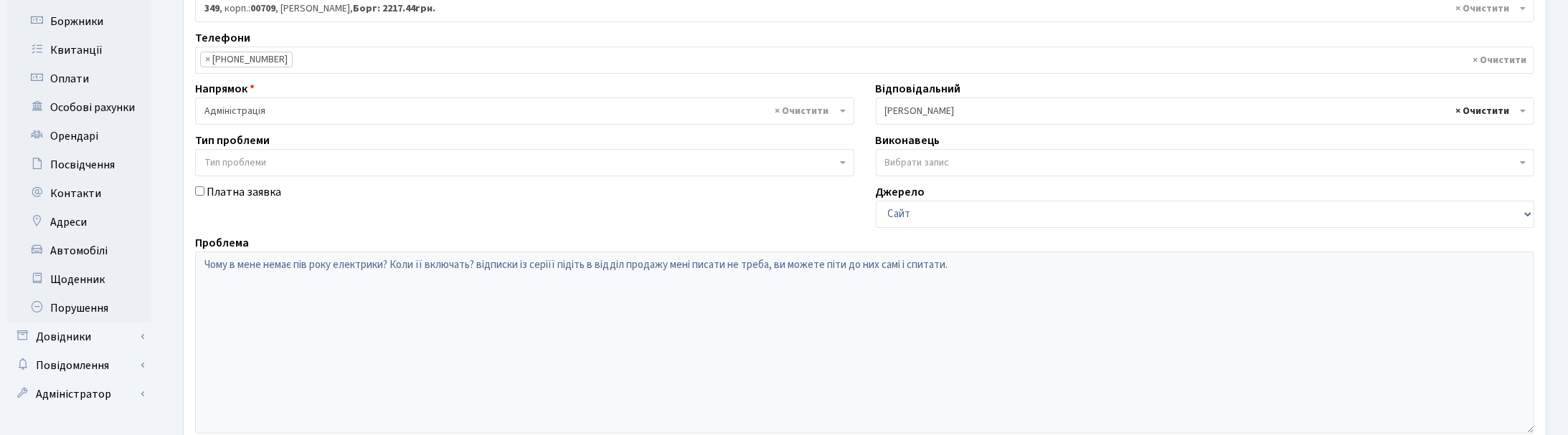
select select
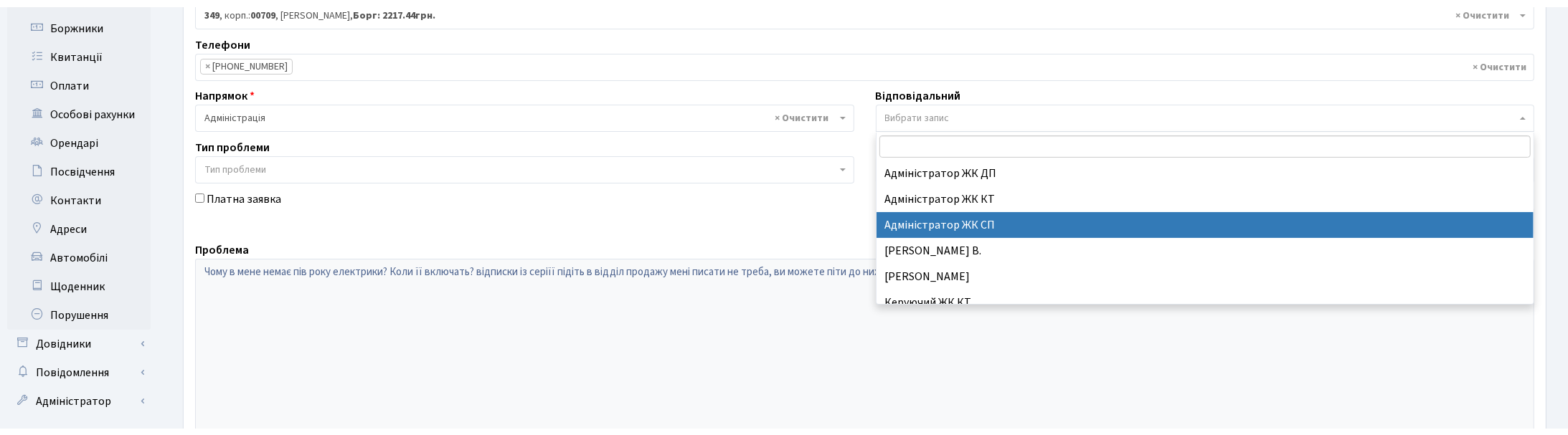
scroll to position [358, 0]
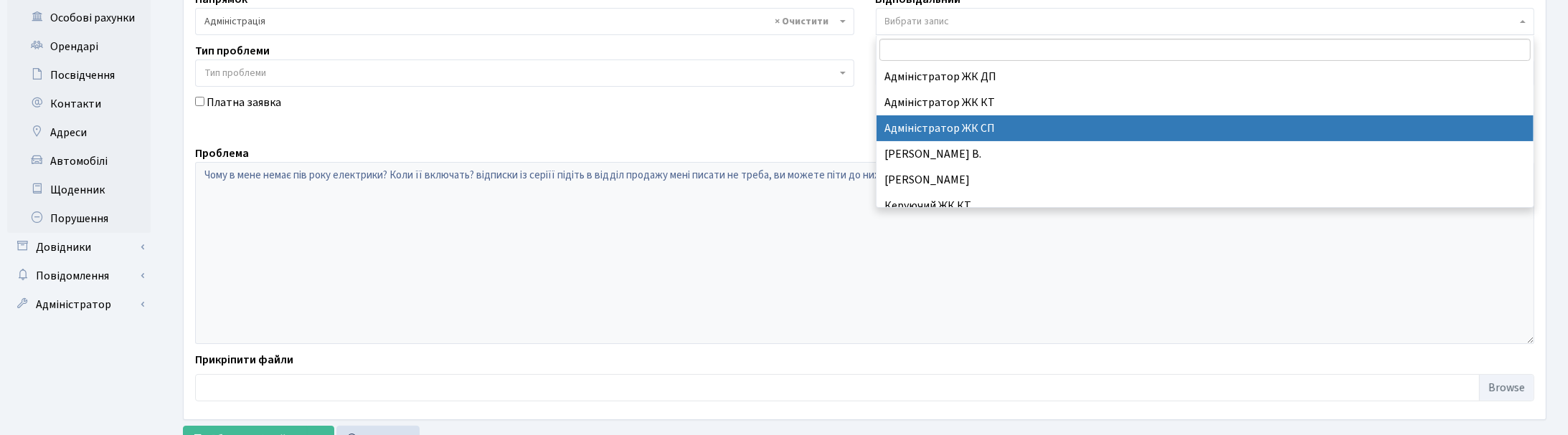
click at [367, 129] on div "Платна заявка" at bounding box center [524, 117] width 681 height 45
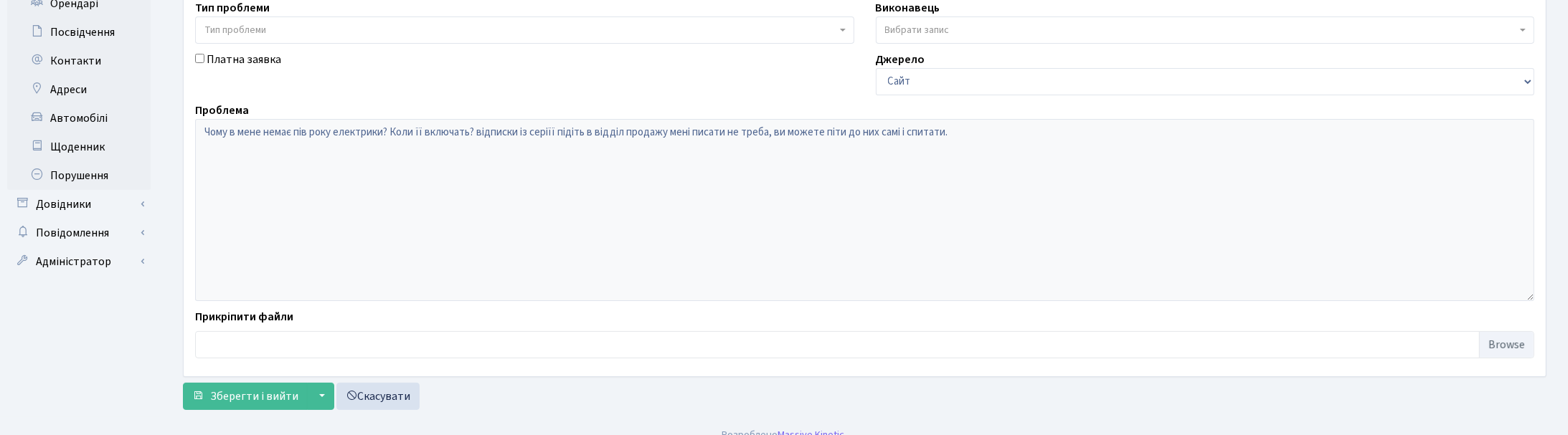
scroll to position [420, 0]
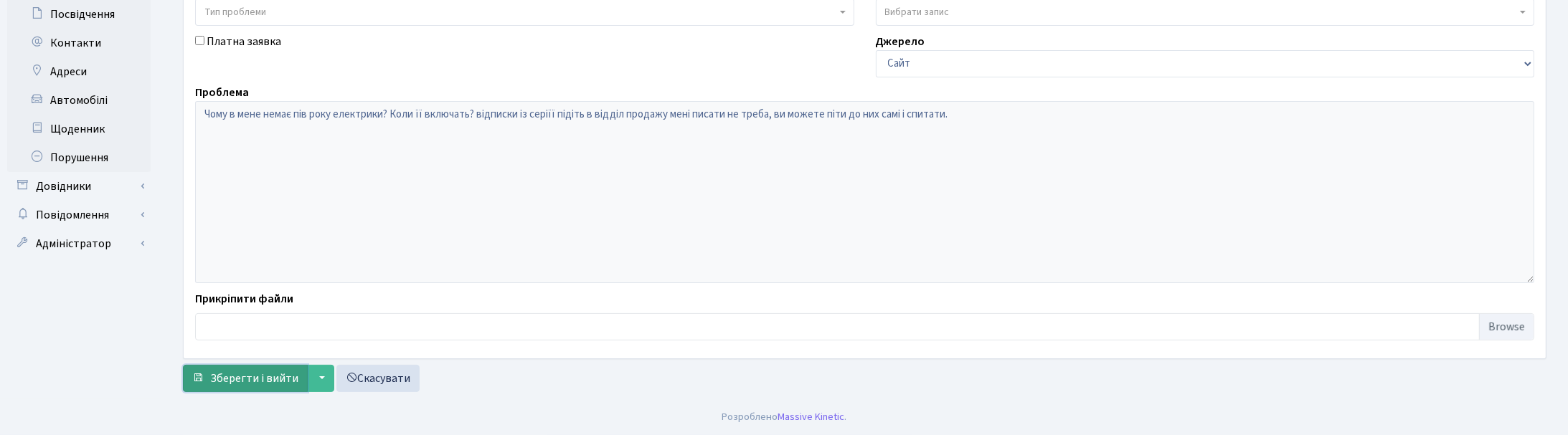
click at [260, 374] on span "Зберегти і вийти" at bounding box center [254, 378] width 88 height 16
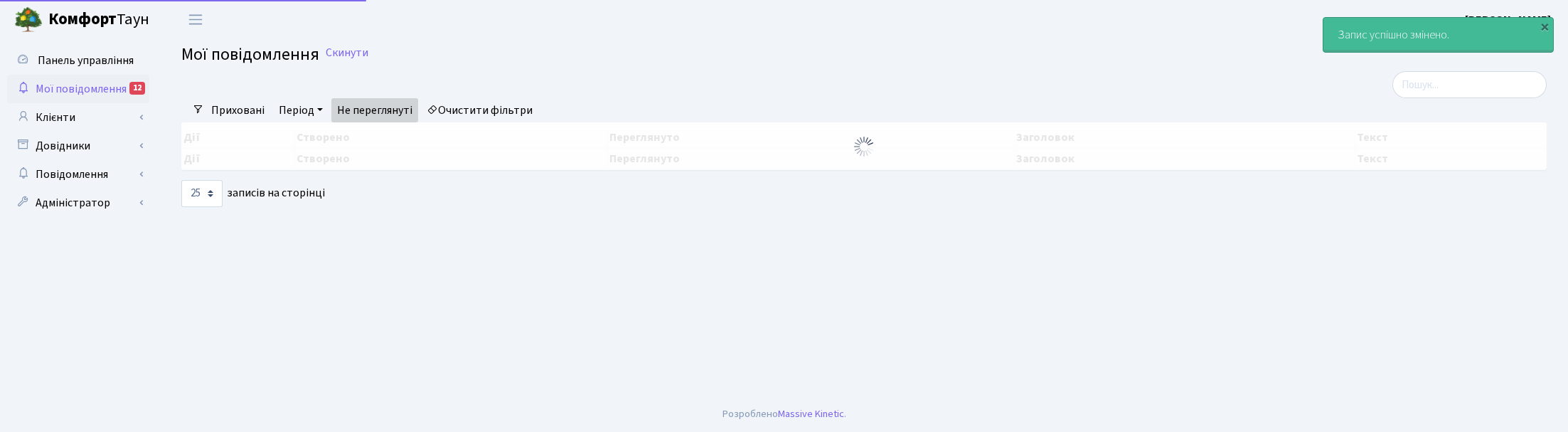
select select "25"
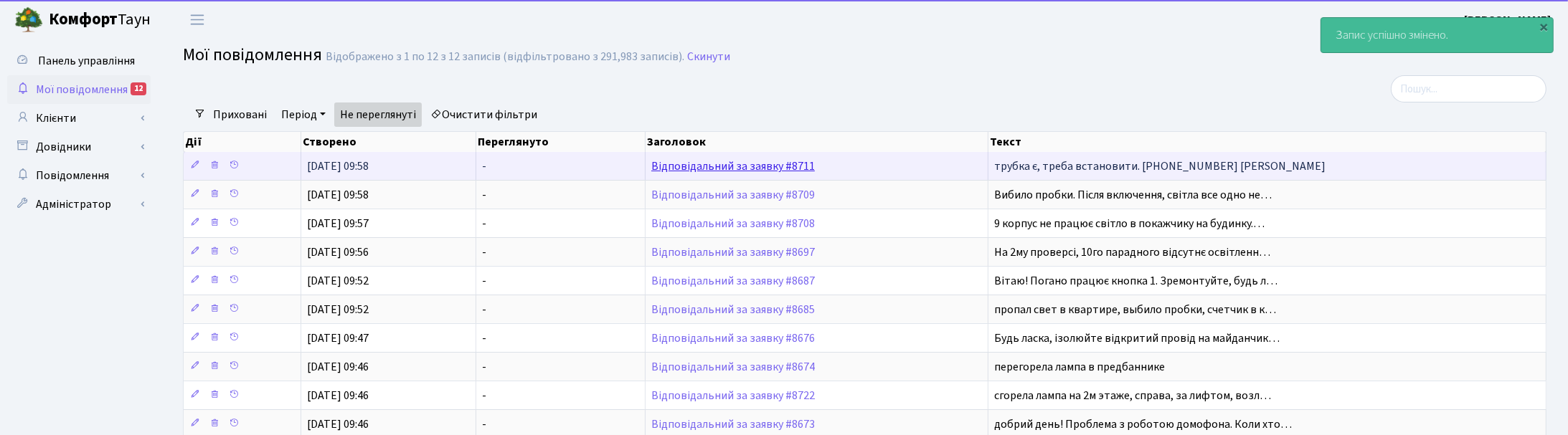
click at [682, 167] on link "Відповідальний за заявку #8711" at bounding box center [732, 166] width 163 height 16
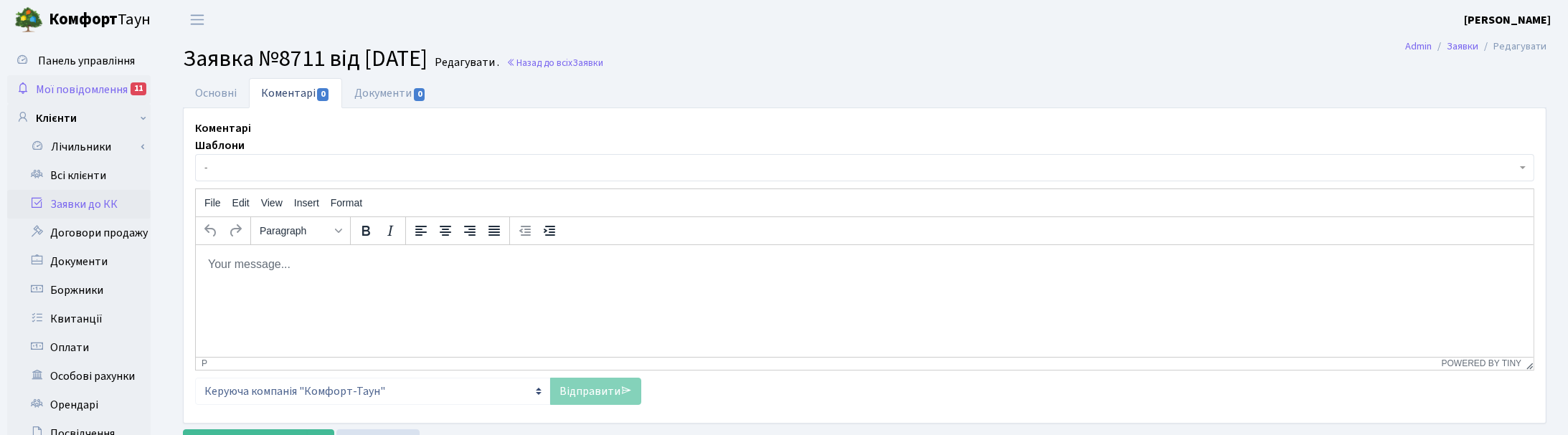
click at [117, 78] on link "Мої повідомлення 11" at bounding box center [79, 90] width 144 height 29
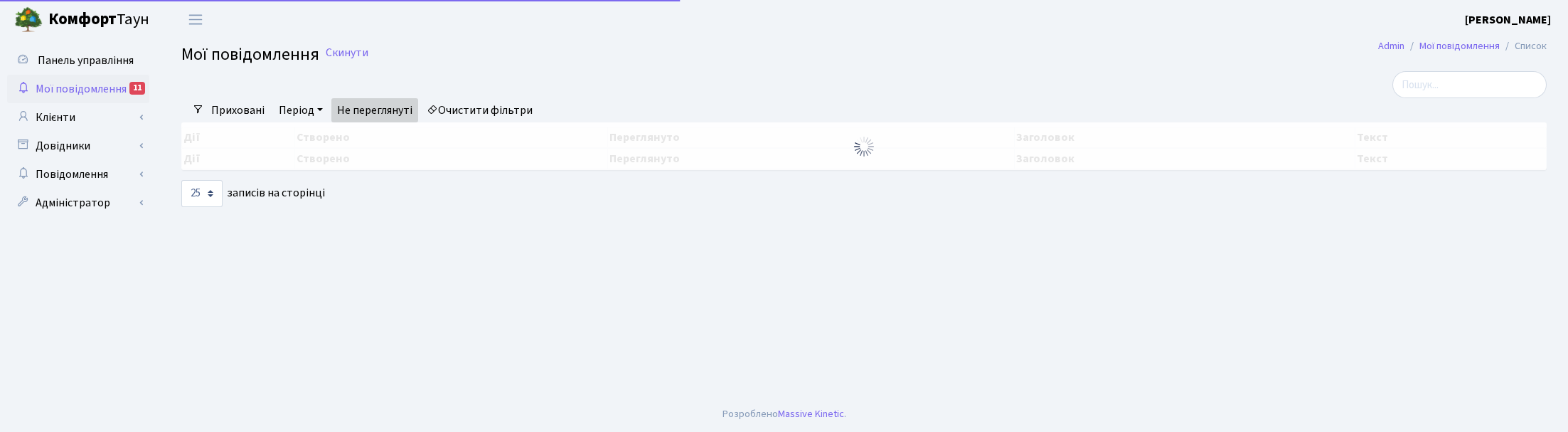
select select "25"
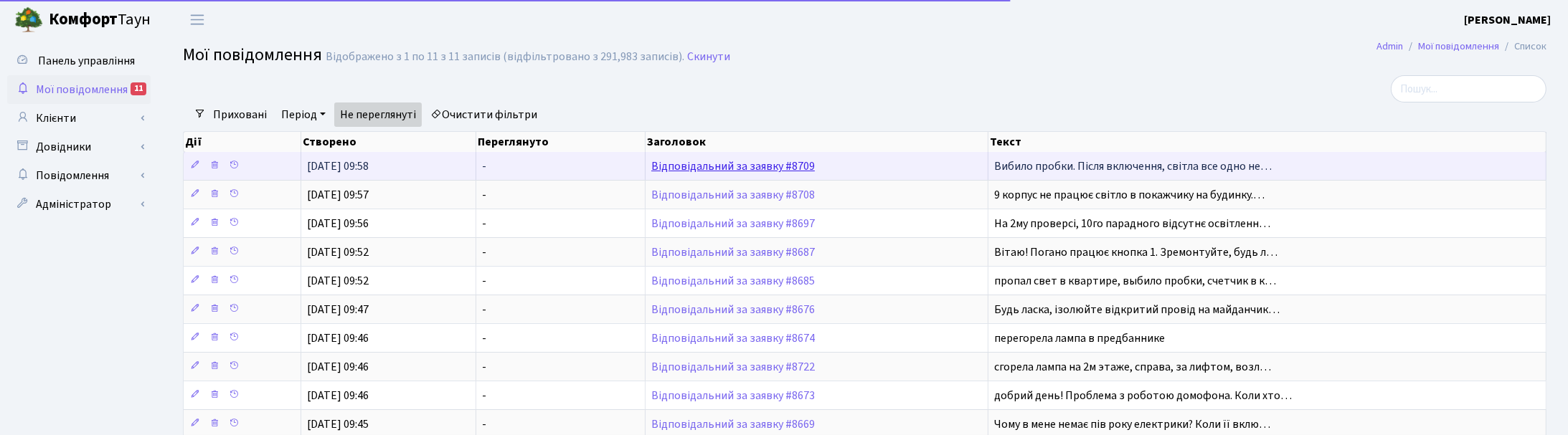
click at [737, 171] on link "Відповідальний за заявку #8709" at bounding box center [732, 166] width 163 height 16
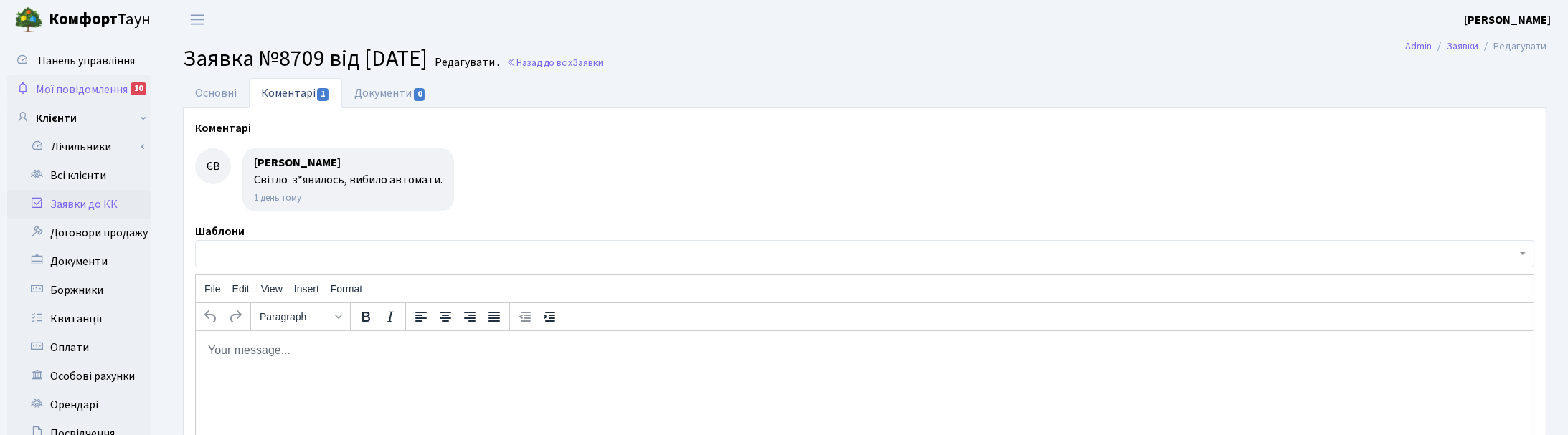
click at [108, 83] on span "Мої повідомлення" at bounding box center [81, 90] width 92 height 16
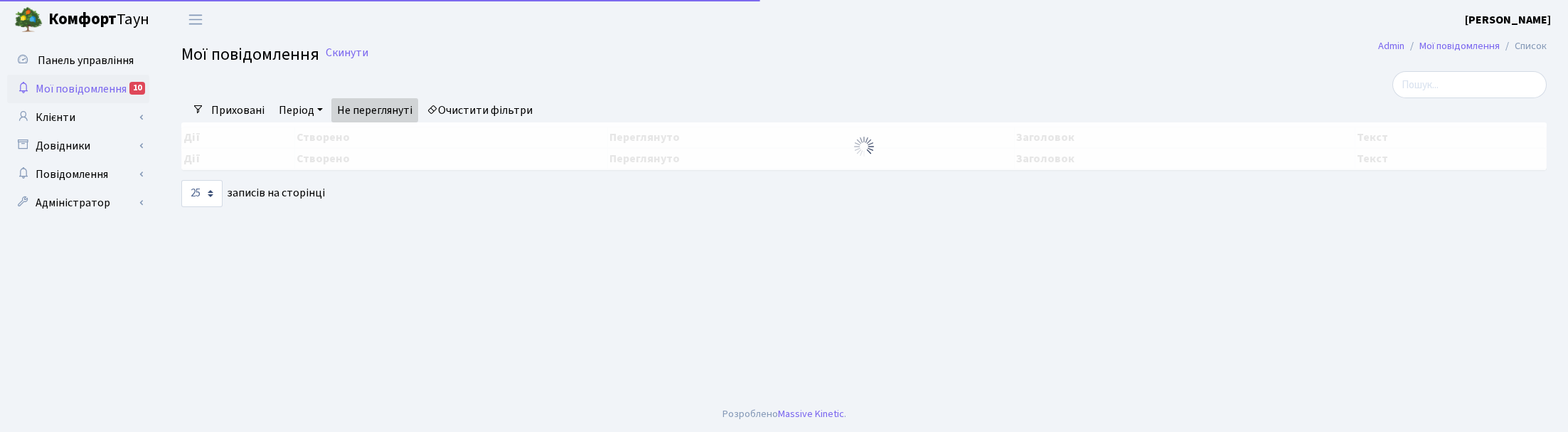
select select "25"
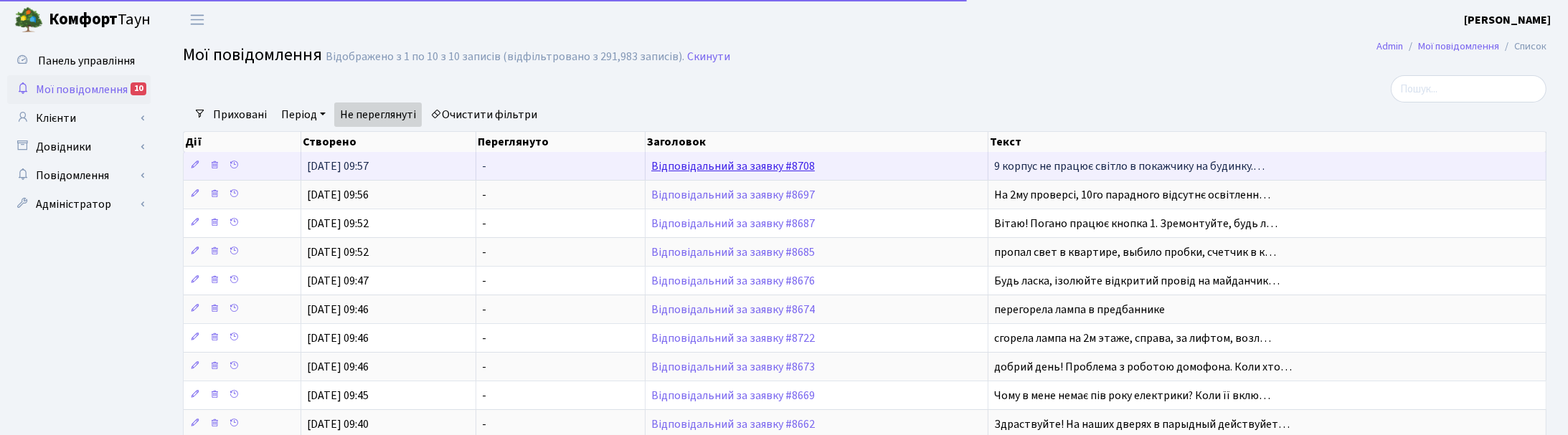
click at [779, 167] on link "Відповідальний за заявку #8708" at bounding box center [732, 166] width 163 height 16
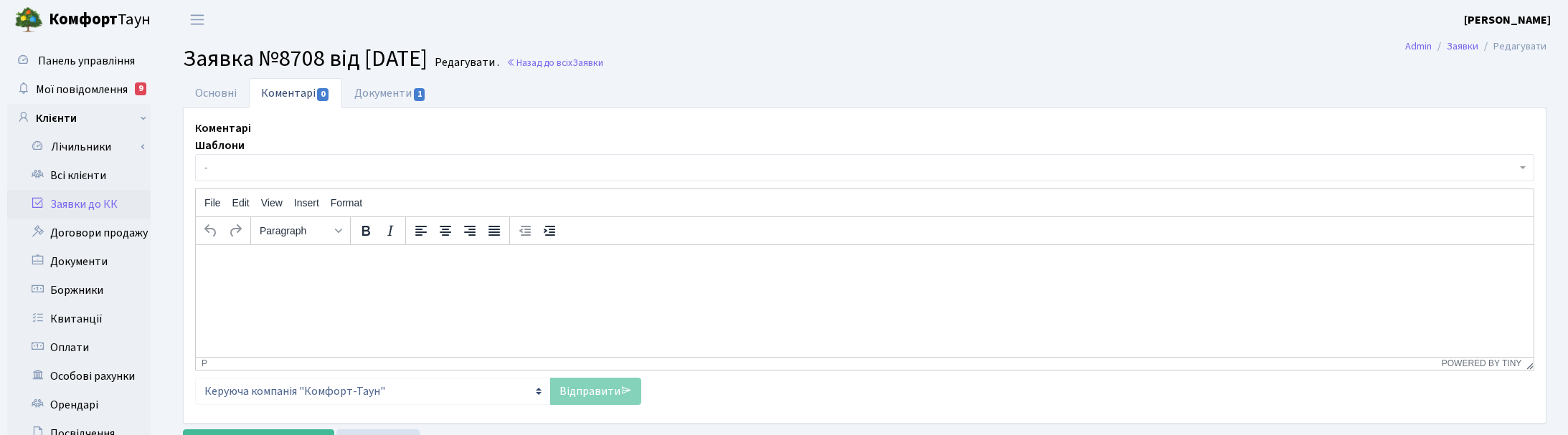
select select "6481"
select select "40"
click at [205, 86] on link "Основні" at bounding box center [216, 92] width 66 height 29
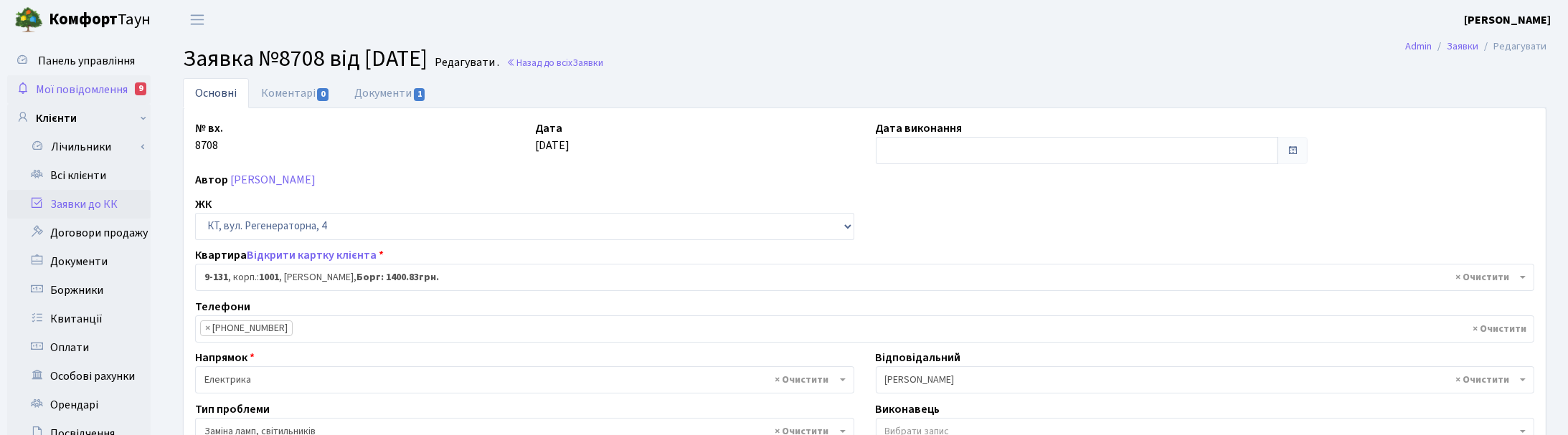
click at [125, 85] on span "Мої повідомлення" at bounding box center [81, 90] width 92 height 16
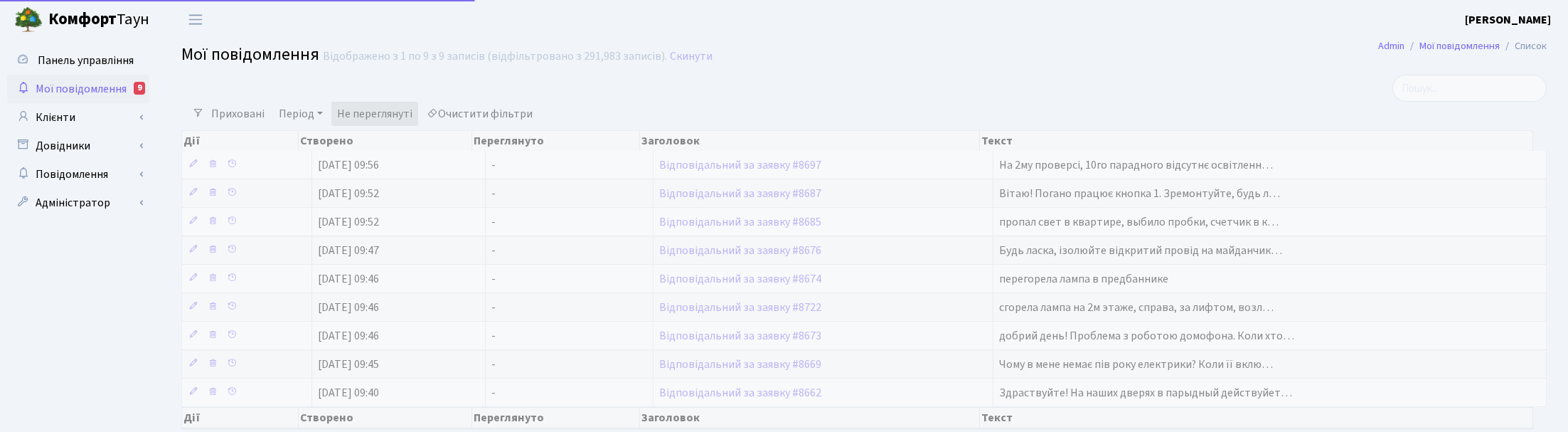
select select "25"
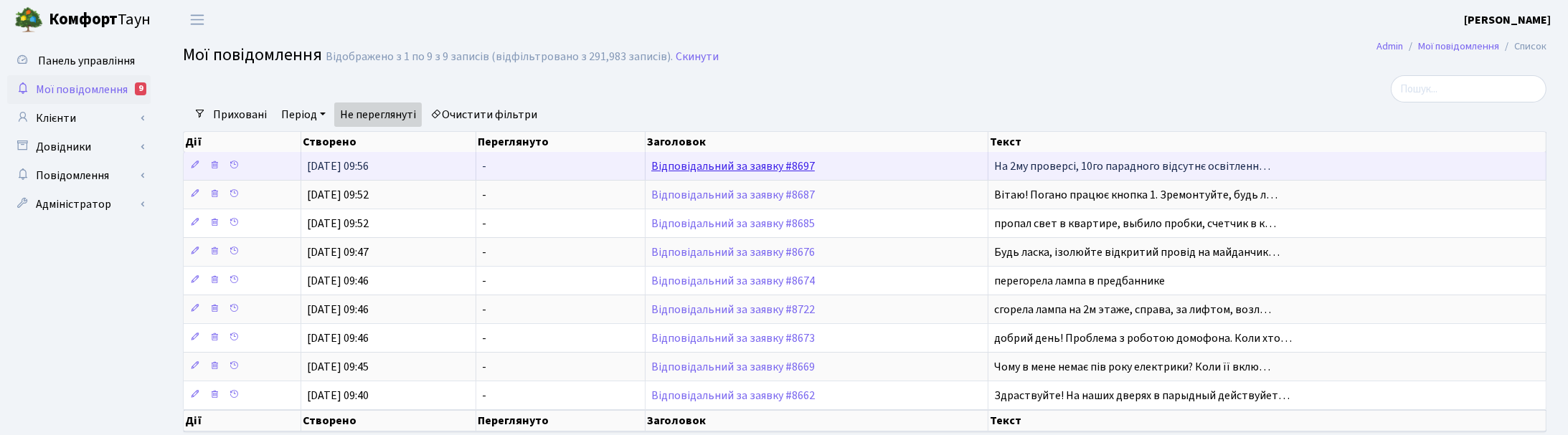
click at [694, 166] on link "Відповідальний за заявку #8697" at bounding box center [732, 166] width 163 height 16
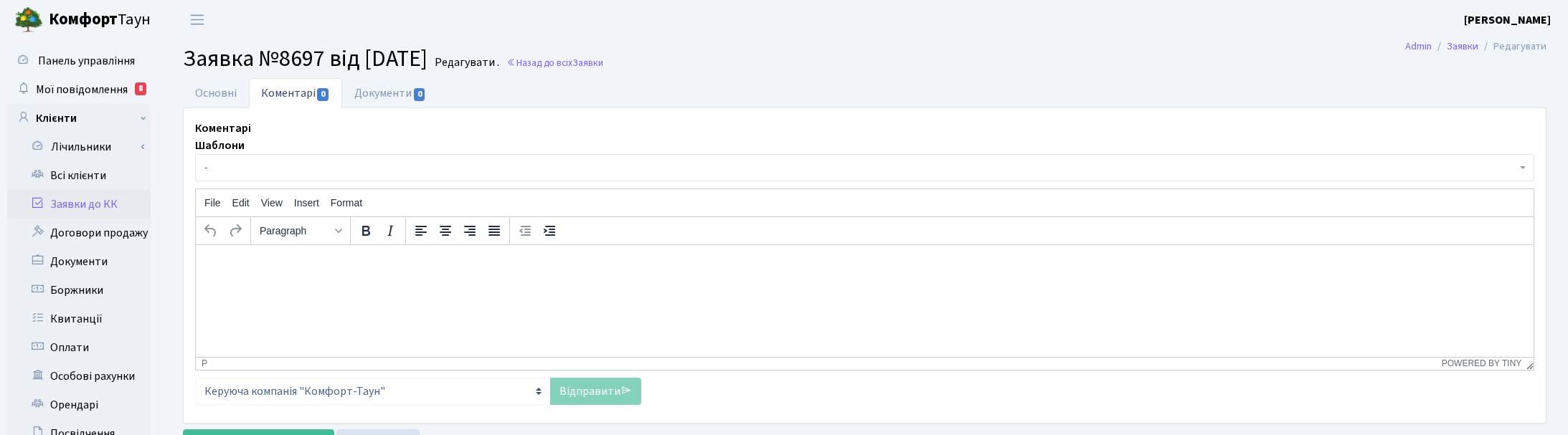
select select "4798"
click at [234, 88] on link "Основні" at bounding box center [216, 92] width 66 height 29
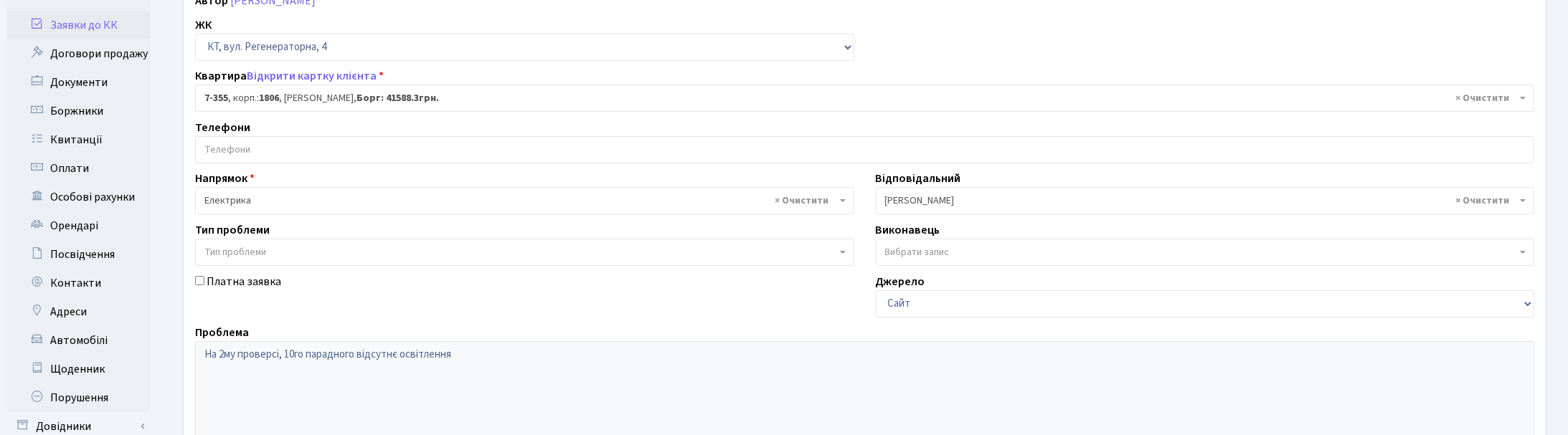
scroll to position [90, 0]
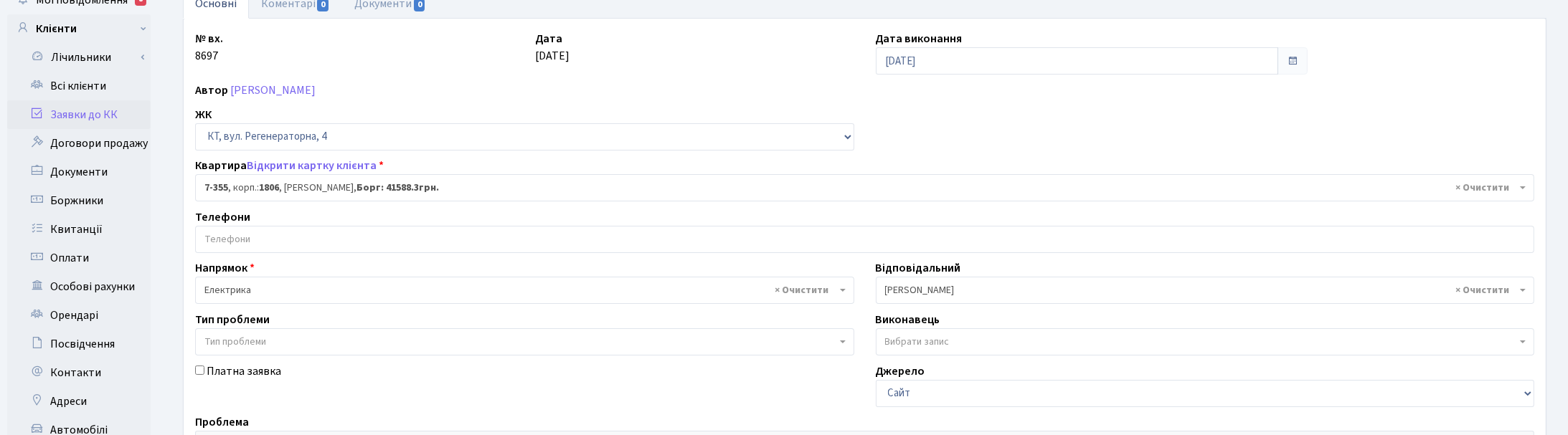
click at [499, 111] on div "ЖК - ТХ, вул. Ділова, 1/2 КТ, вул. Регенераторна, 4 КТ2, просп. Соборності, 17 …" at bounding box center [524, 129] width 681 height 45
click at [290, 7] on link "Коментарі 0" at bounding box center [295, 3] width 93 height 29
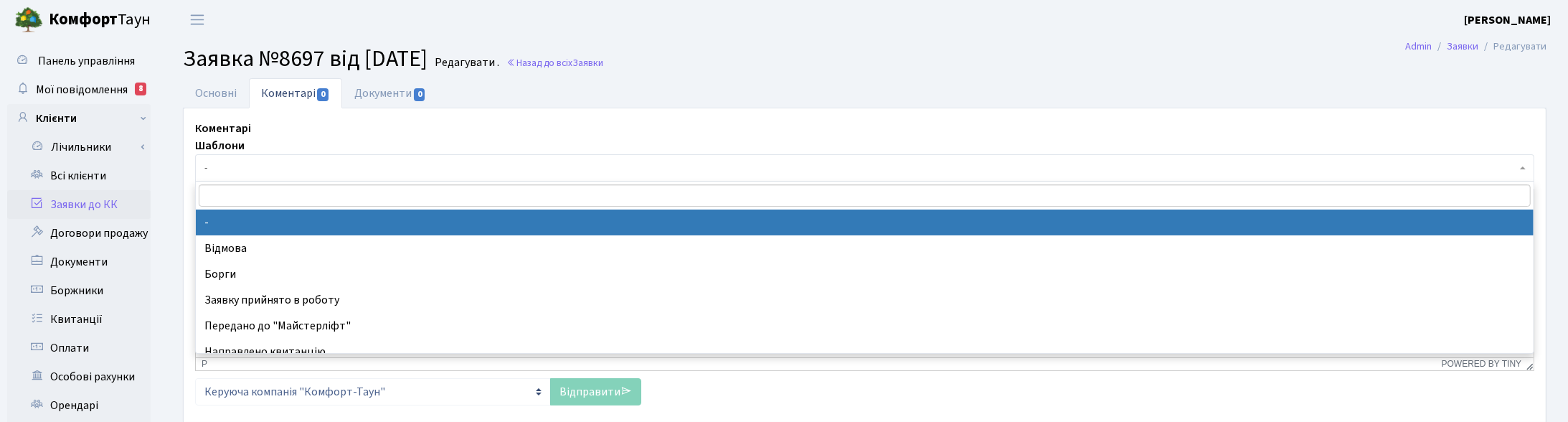
click at [247, 173] on span "-" at bounding box center [860, 167] width 1312 height 14
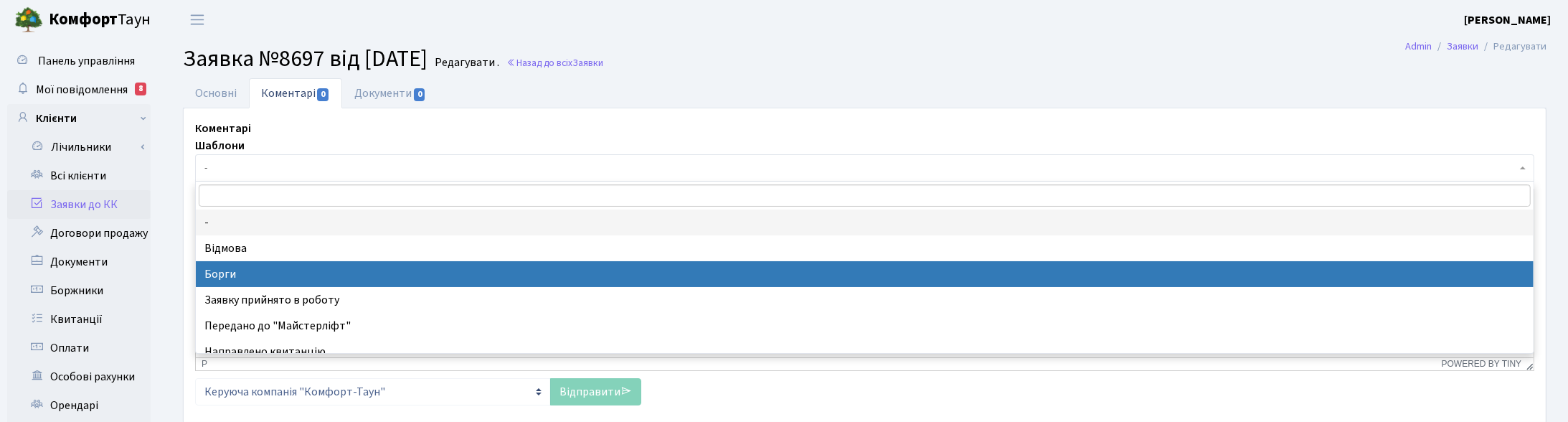
select select "3"
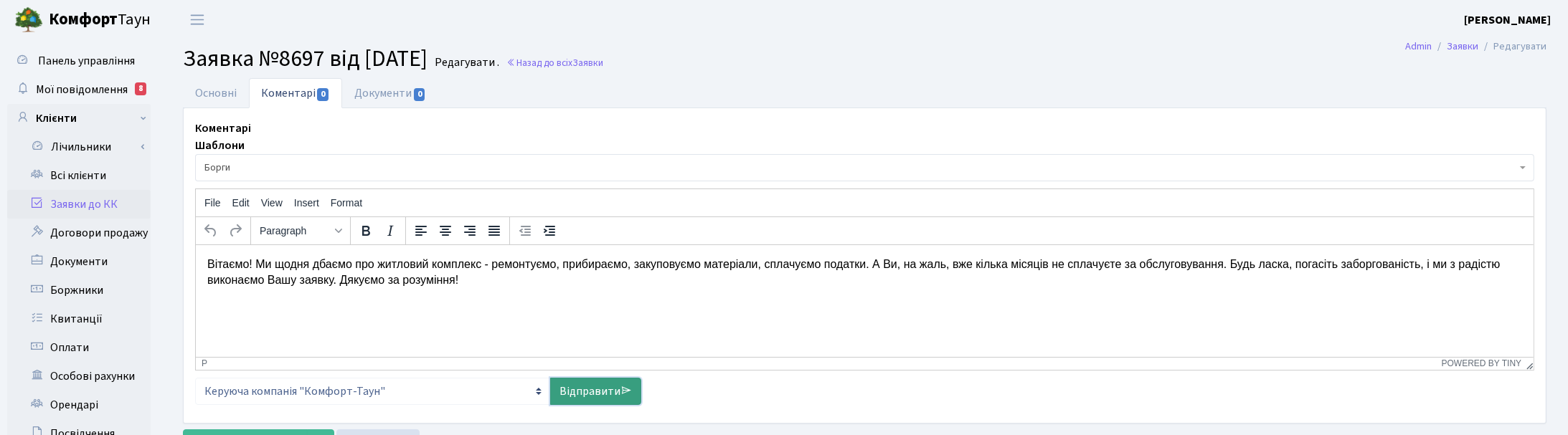
click at [614, 393] on link "Відправити" at bounding box center [596, 391] width 92 height 27
select select
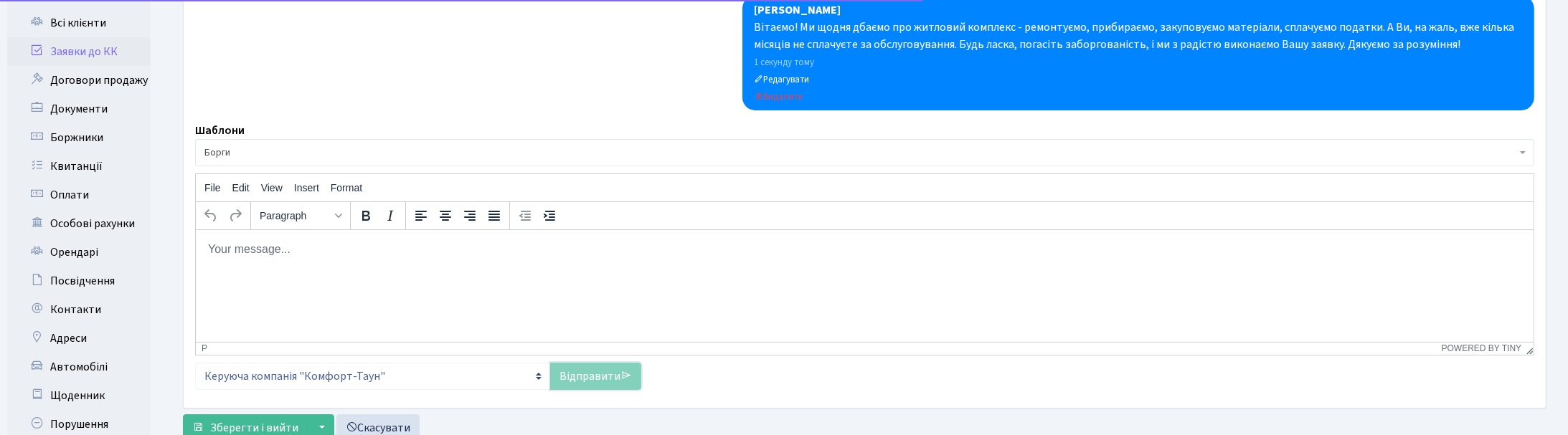
scroll to position [269, 0]
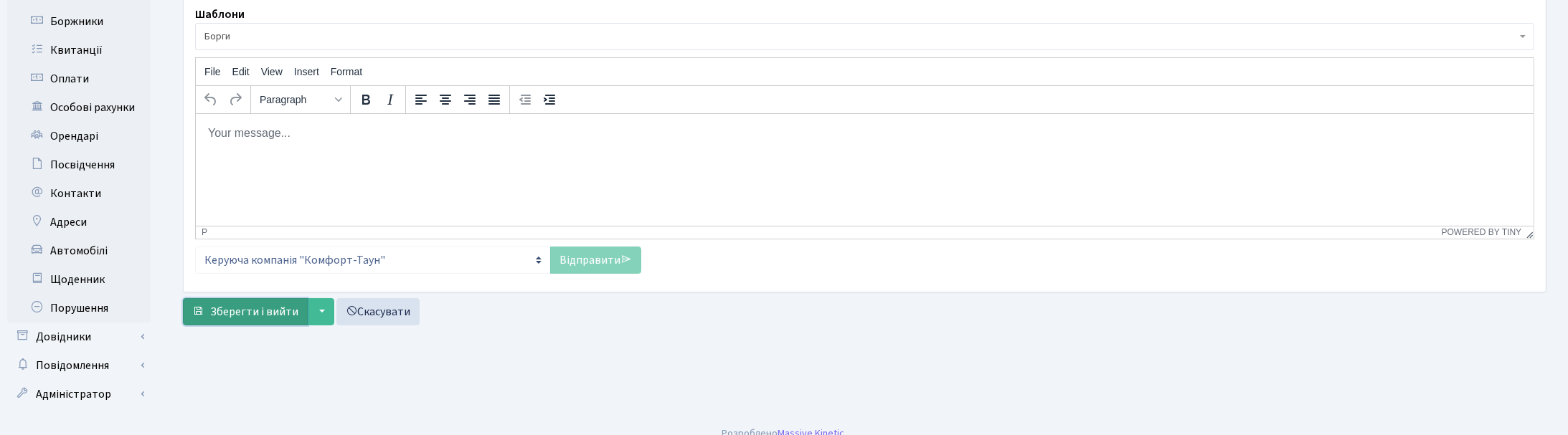
click at [265, 317] on span "Зберегти і вийти" at bounding box center [254, 312] width 88 height 16
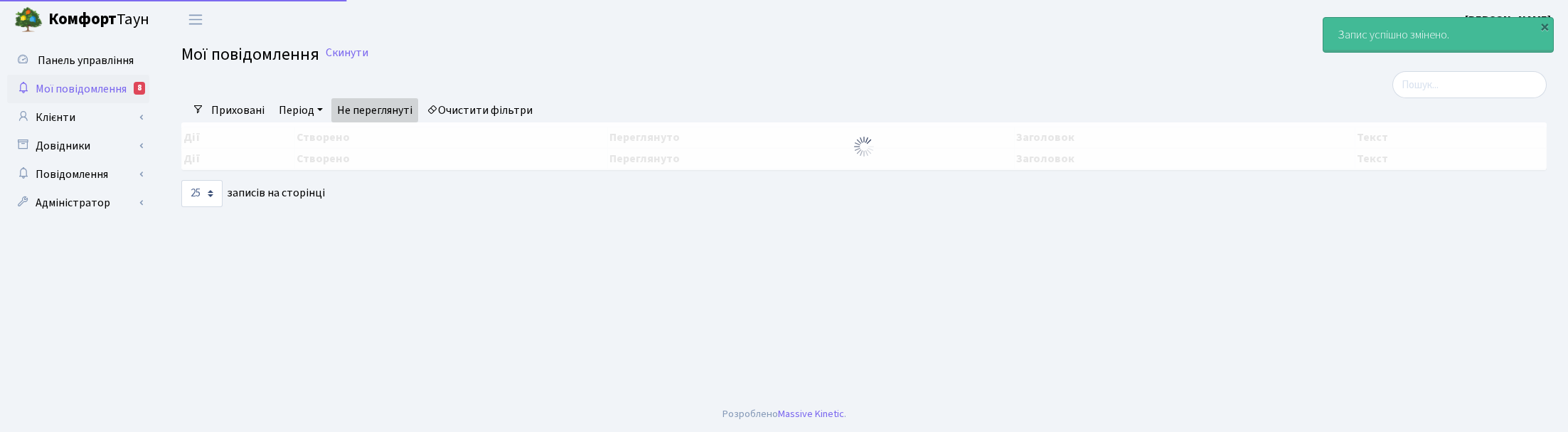
select select "25"
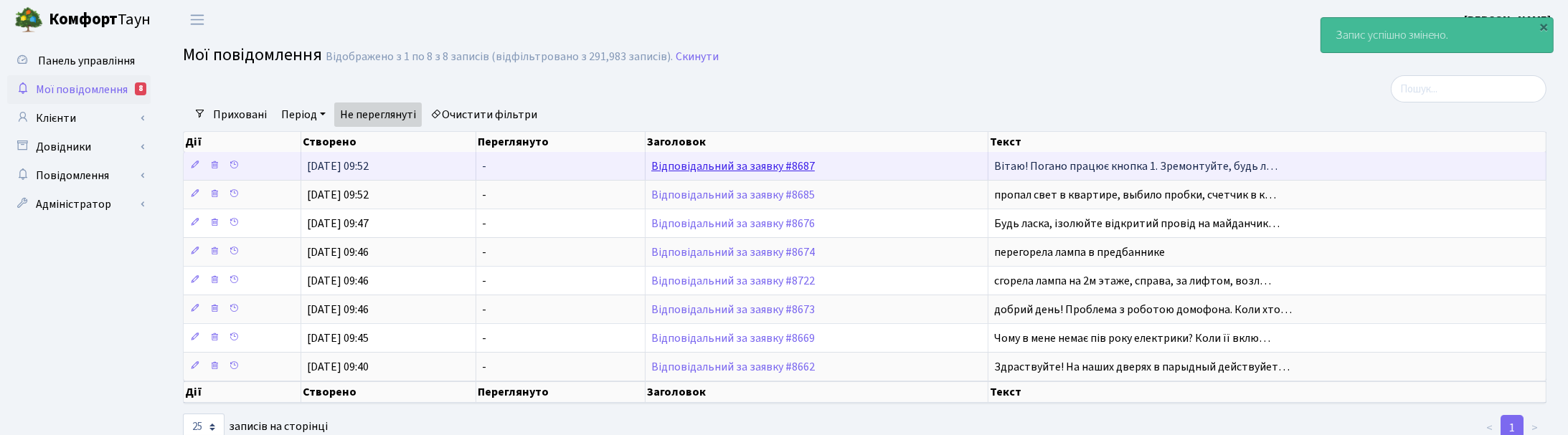
click at [744, 162] on link "Відповідальний за заявку #8687" at bounding box center [732, 166] width 163 height 16
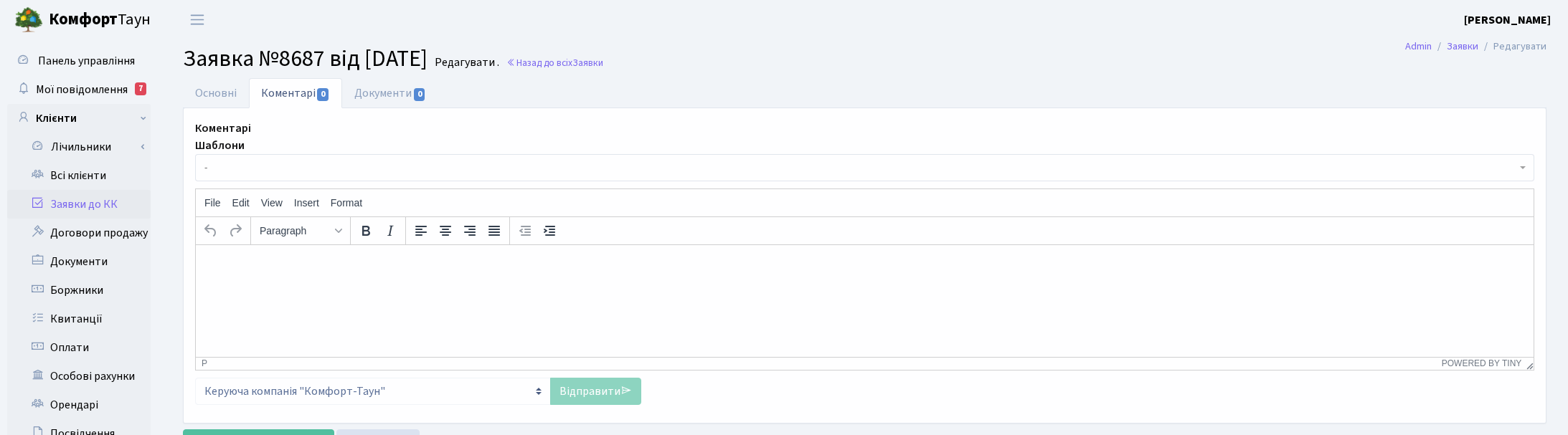
select select "17547"
select select "38"
click at [216, 88] on link "Основні" at bounding box center [216, 92] width 66 height 29
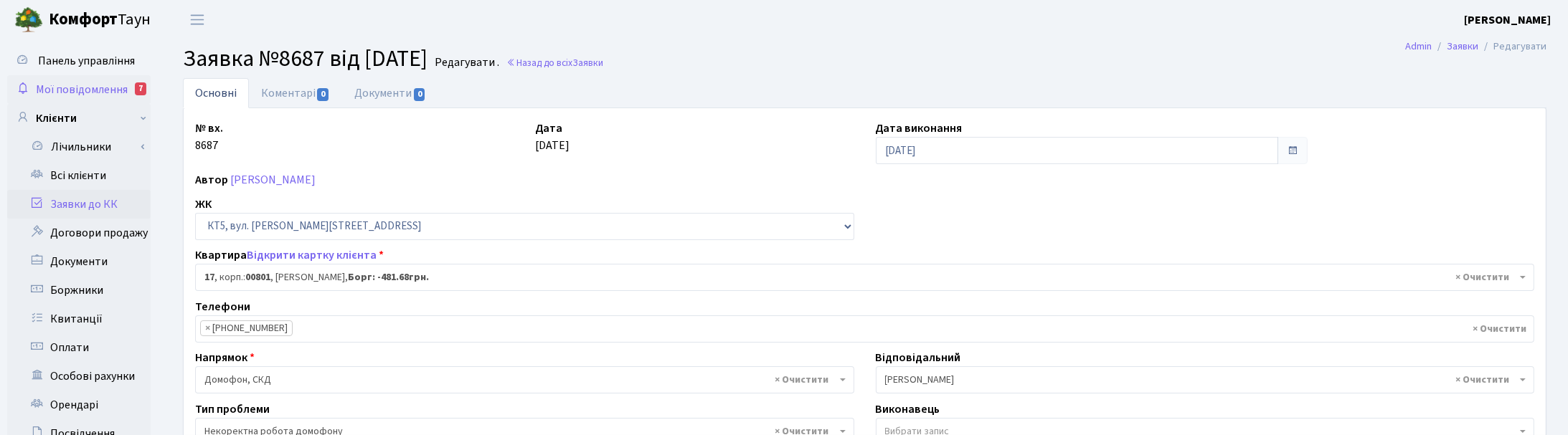
click at [92, 91] on span "Мої повідомлення" at bounding box center [81, 90] width 92 height 16
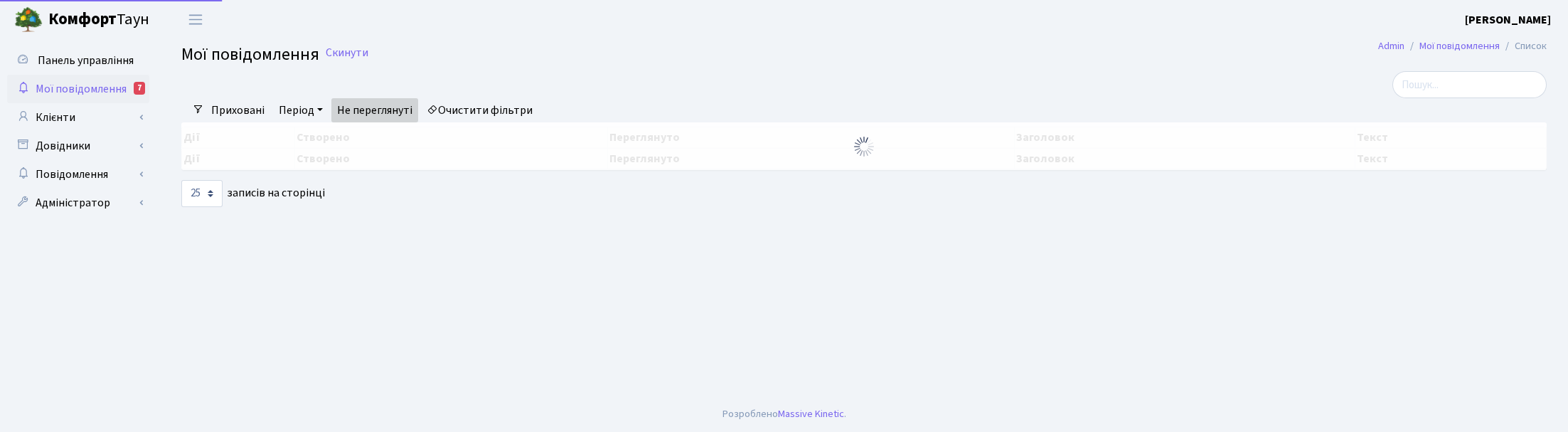
select select "25"
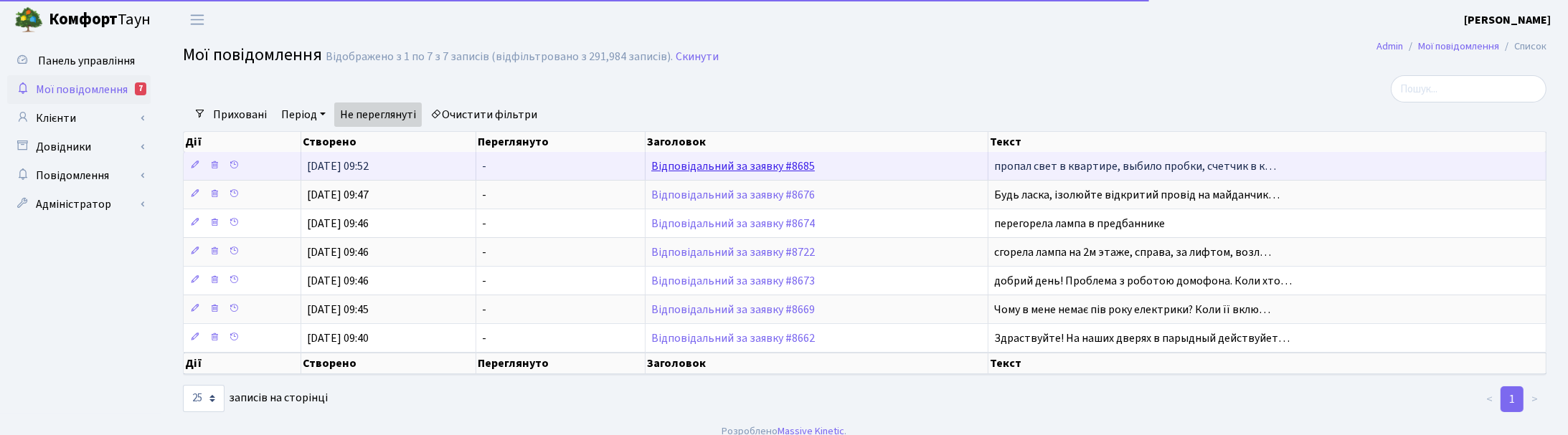
click at [721, 165] on link "Відповідальний за заявку #8685" at bounding box center [732, 166] width 163 height 16
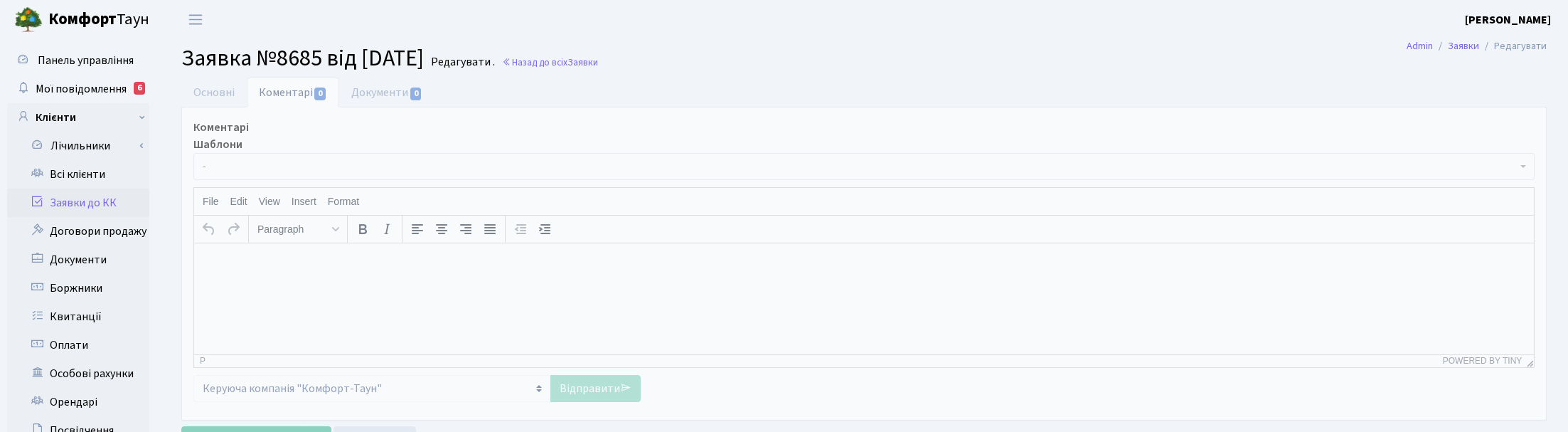
select select "2224"
select select "29"
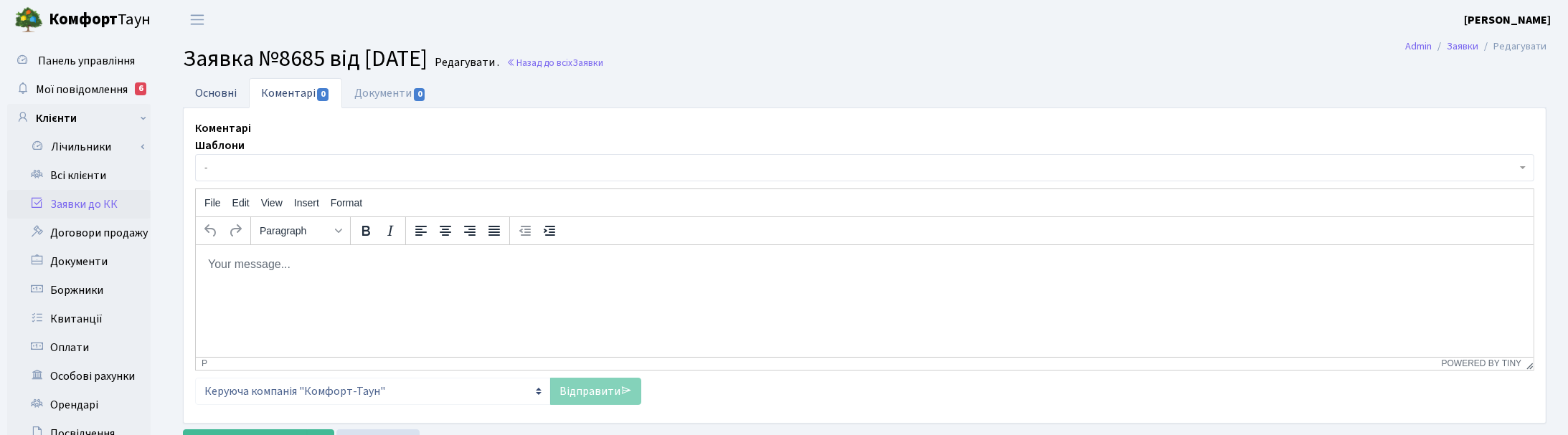
click at [230, 91] on link "Основні" at bounding box center [216, 92] width 66 height 29
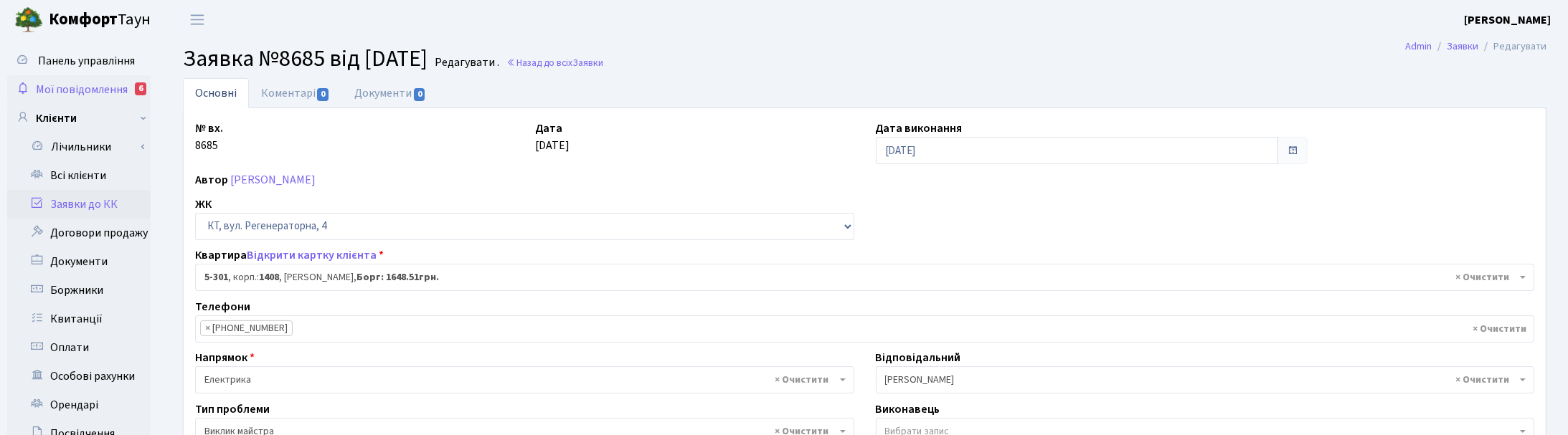
click at [105, 82] on span "Мої повідомлення" at bounding box center [81, 90] width 92 height 16
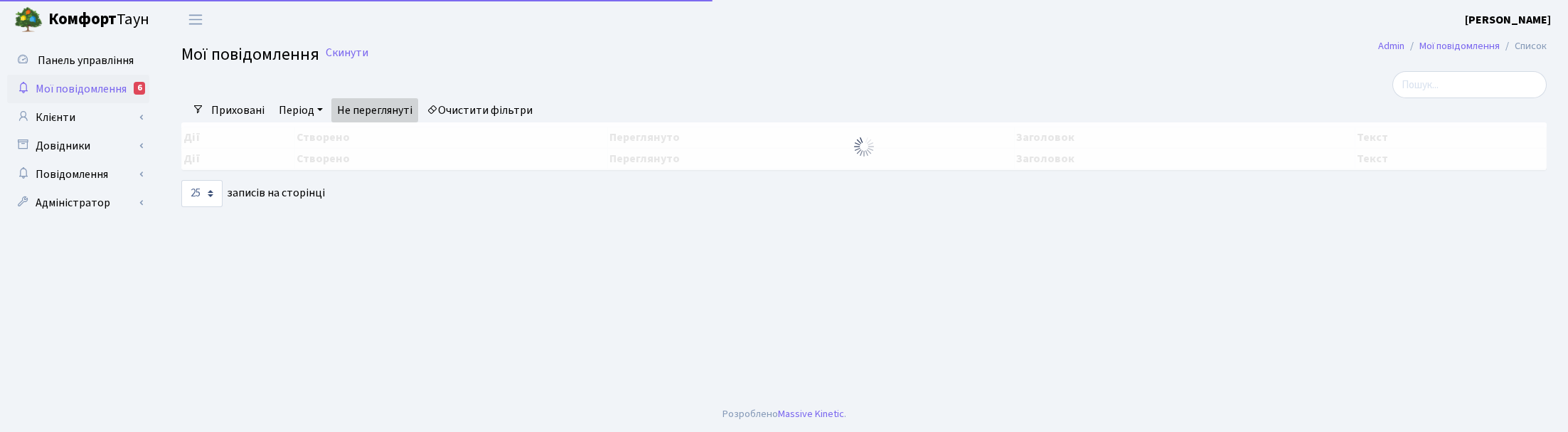
select select "25"
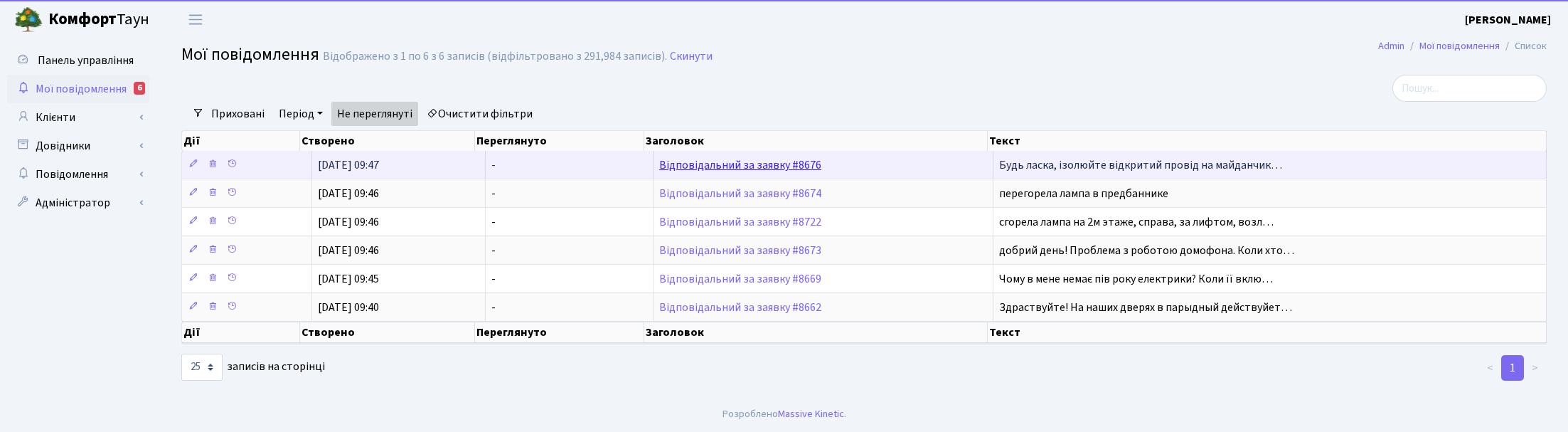
click at [744, 168] on link "Відповідальний за заявку #8676" at bounding box center [740, 165] width 162 height 16
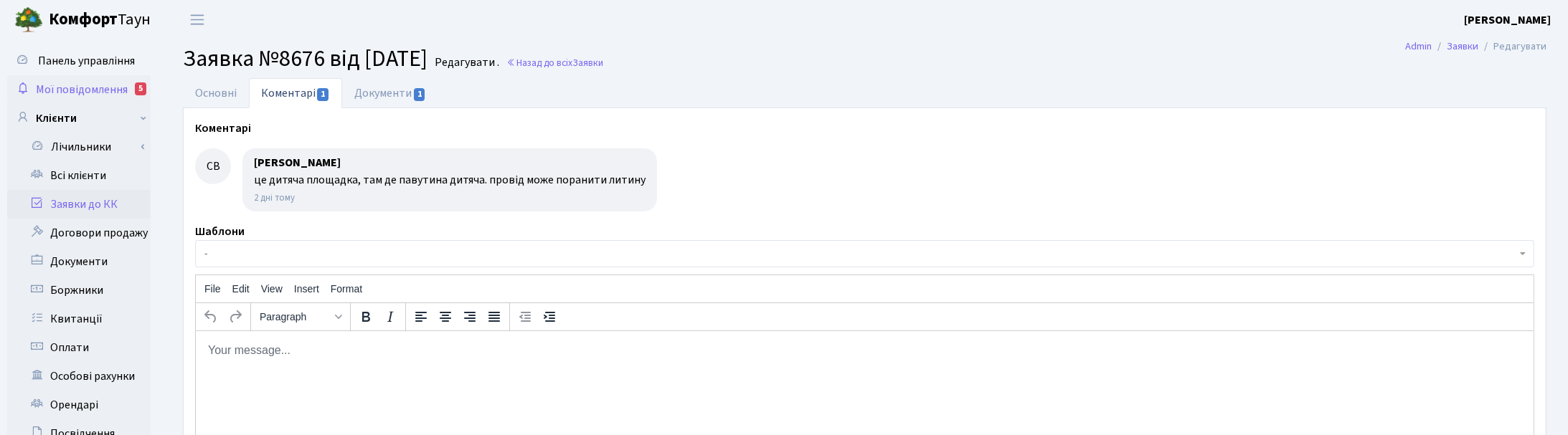
click at [64, 90] on span "Мої повідомлення" at bounding box center [81, 90] width 92 height 16
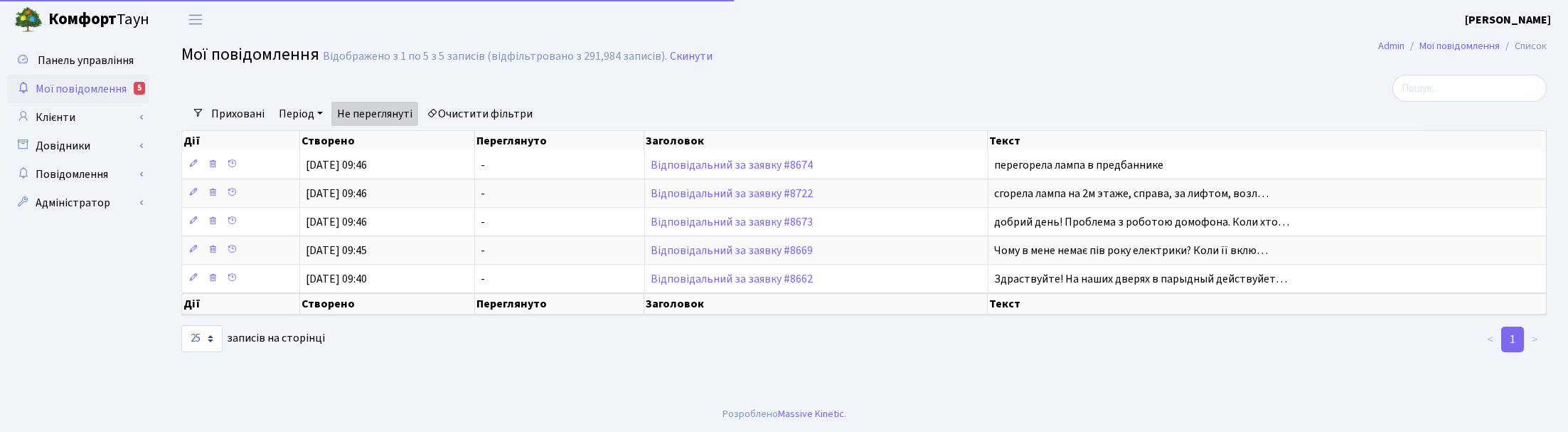
select select "25"
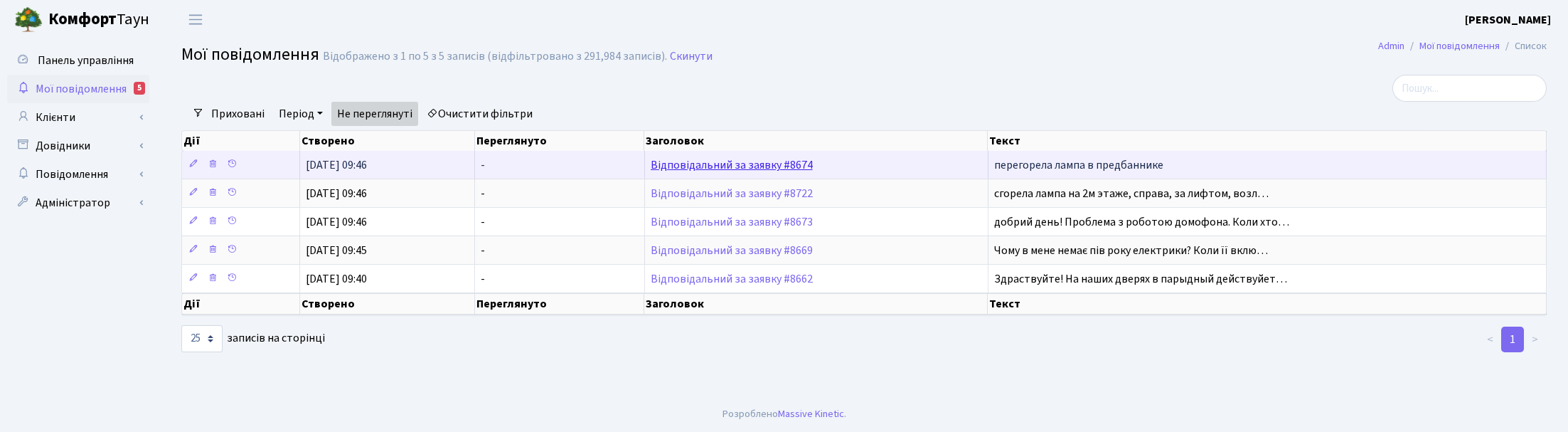
click at [746, 160] on link "Відповідальний за заявку #8674" at bounding box center [732, 165] width 162 height 16
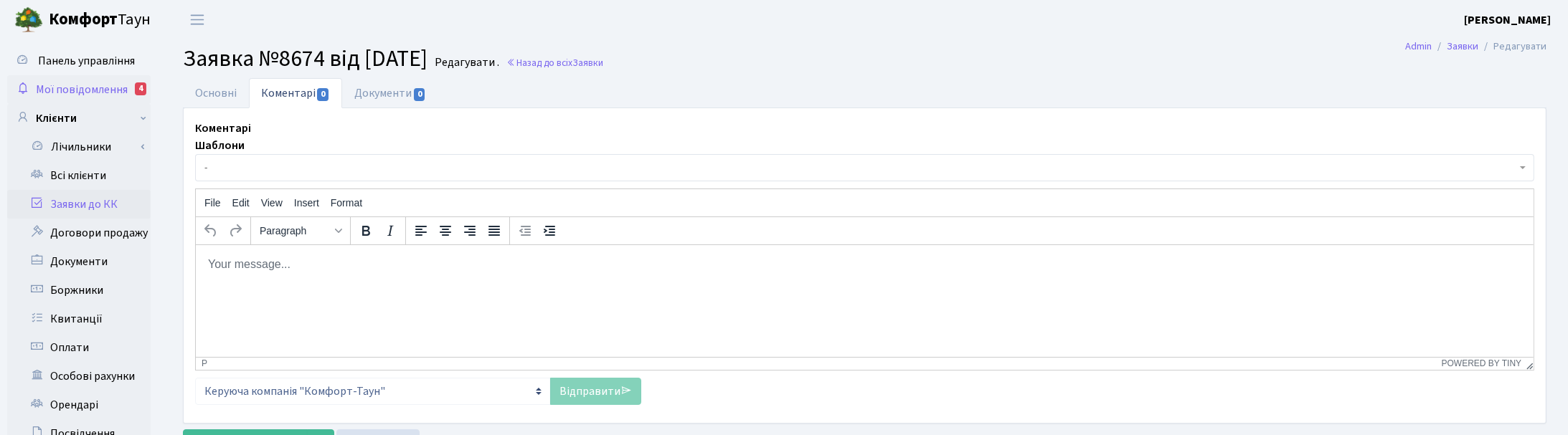
click at [82, 84] on span "Мої повідомлення" at bounding box center [81, 90] width 92 height 16
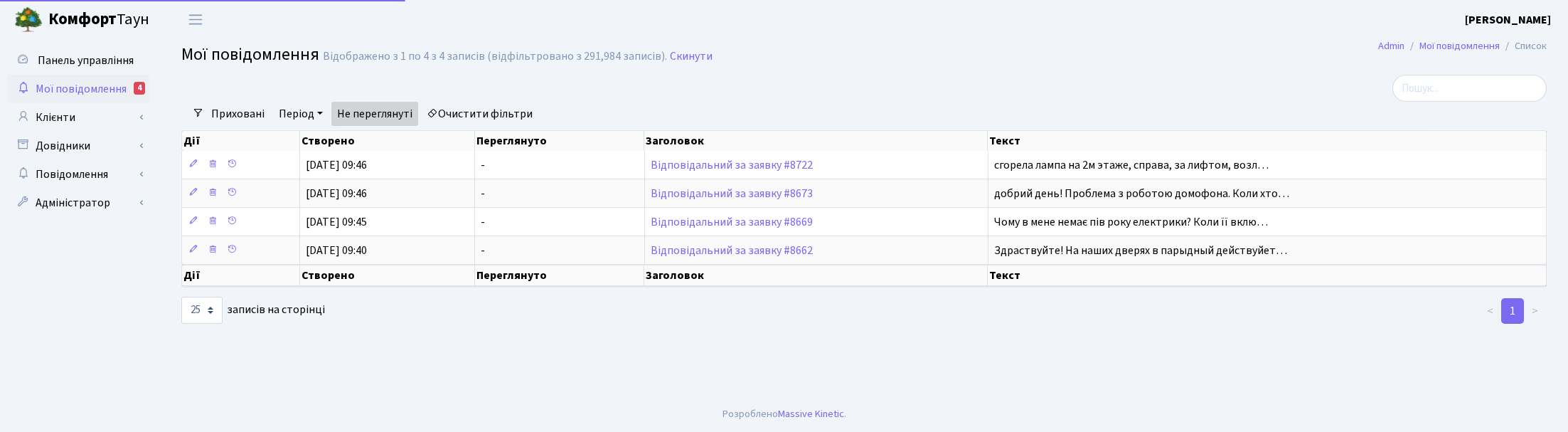
select select "25"
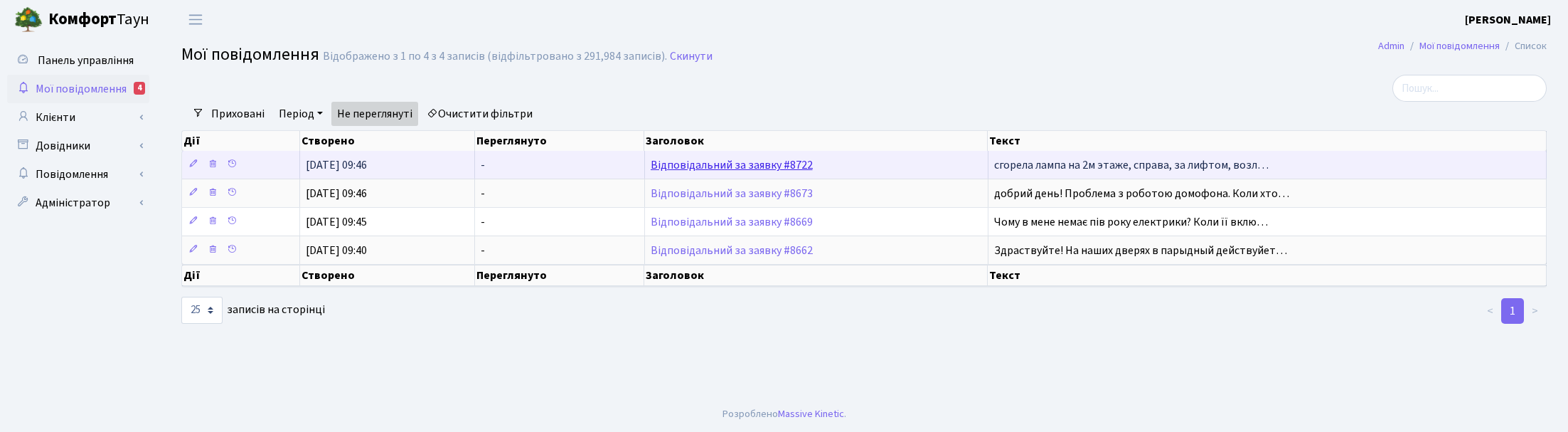
click at [750, 160] on link "Відповідальний за заявку #8722" at bounding box center [732, 165] width 162 height 16
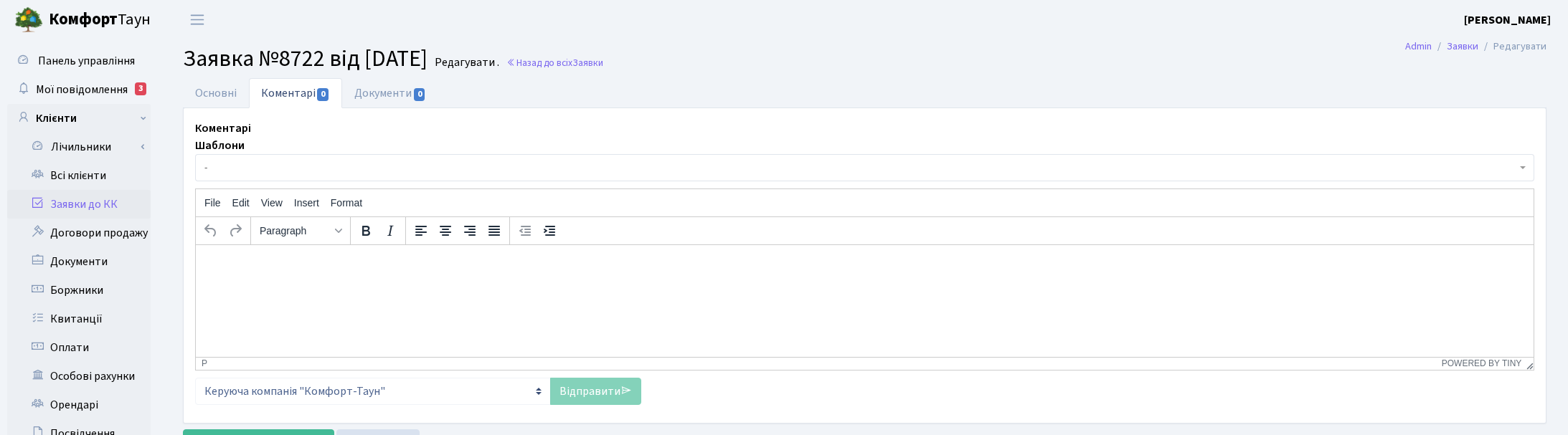
select select "1807"
select select "40"
click at [214, 88] on link "Основні" at bounding box center [216, 92] width 66 height 29
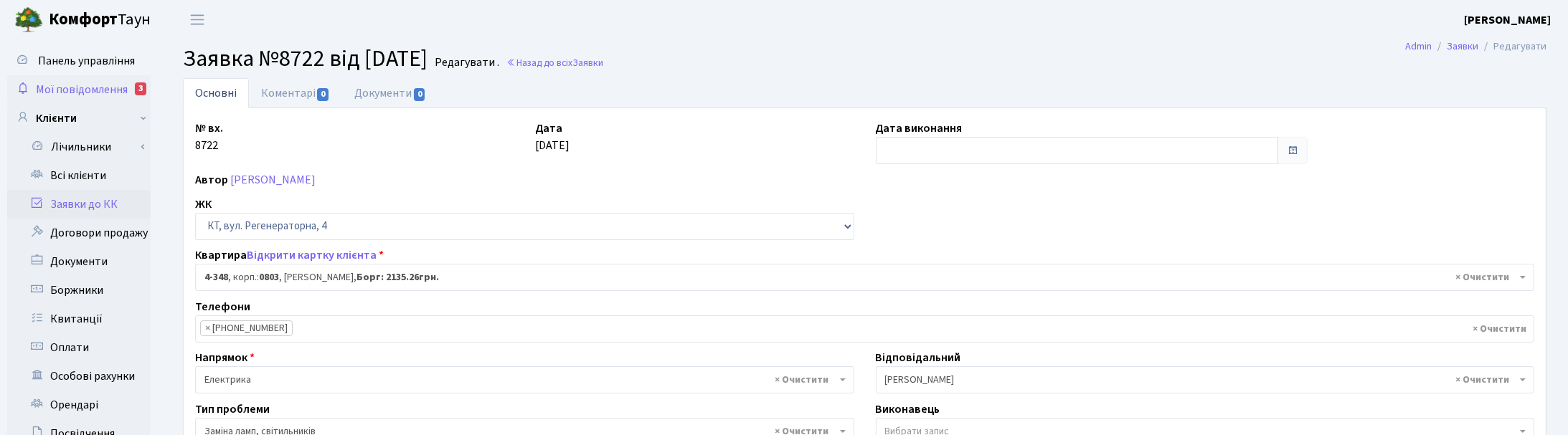
click at [76, 84] on span "Мої повідомлення" at bounding box center [81, 90] width 92 height 16
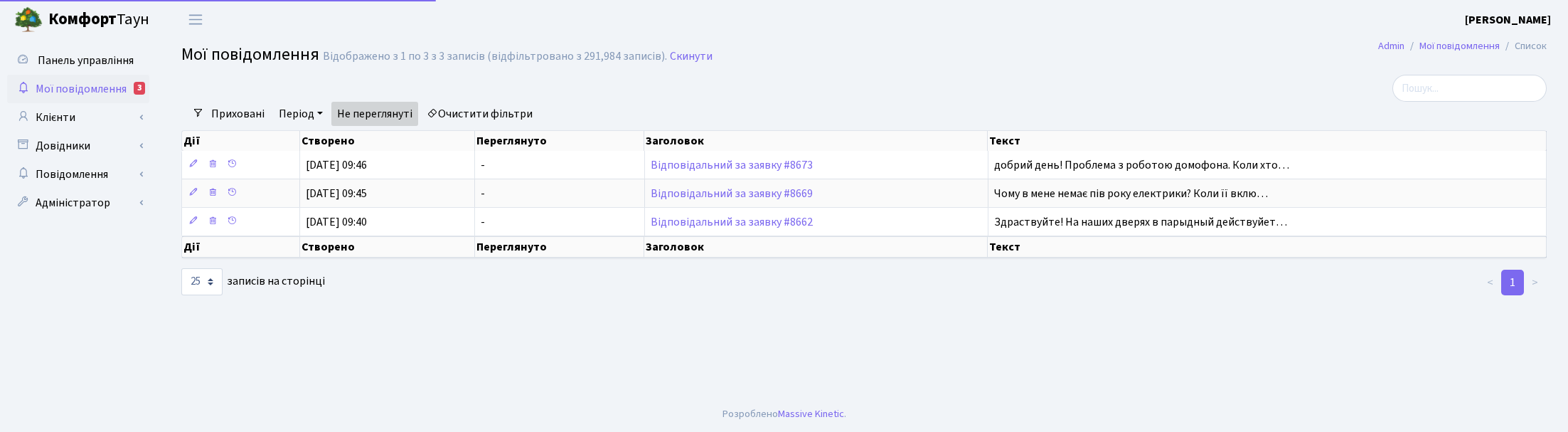
select select "25"
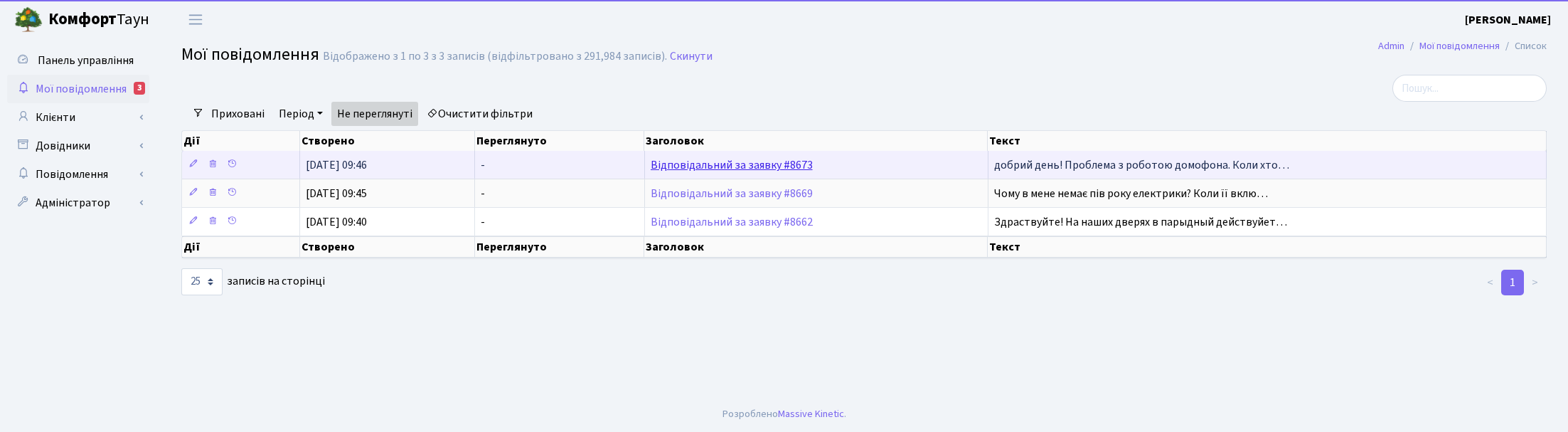
click at [712, 167] on link "Відповідальний за заявку #8673" at bounding box center [732, 165] width 162 height 16
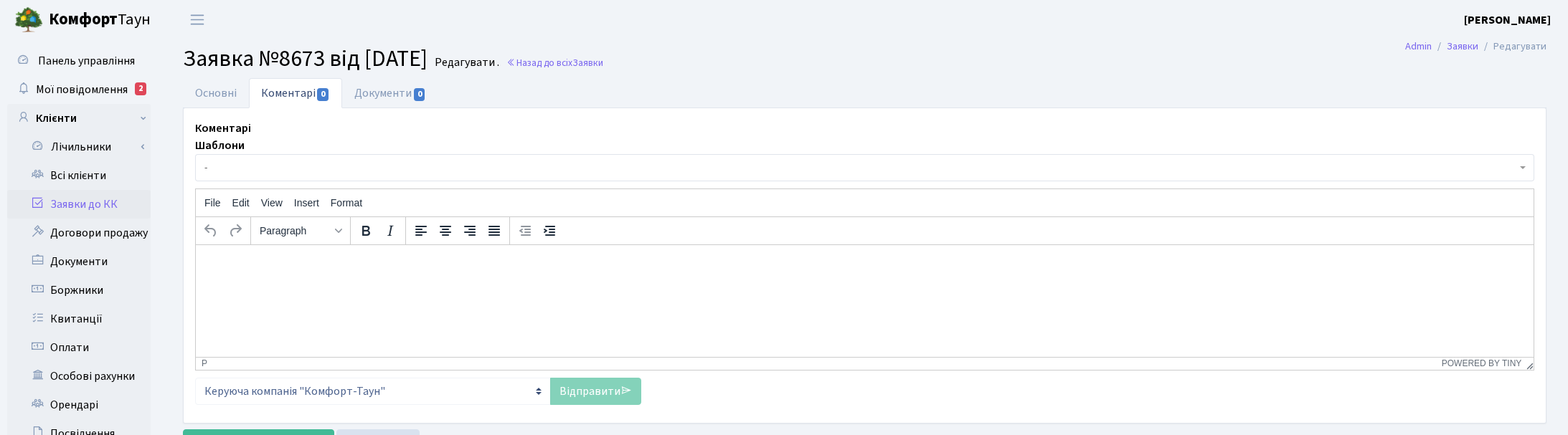
select select "6368"
select select "38"
click at [213, 88] on link "Основні" at bounding box center [216, 92] width 66 height 29
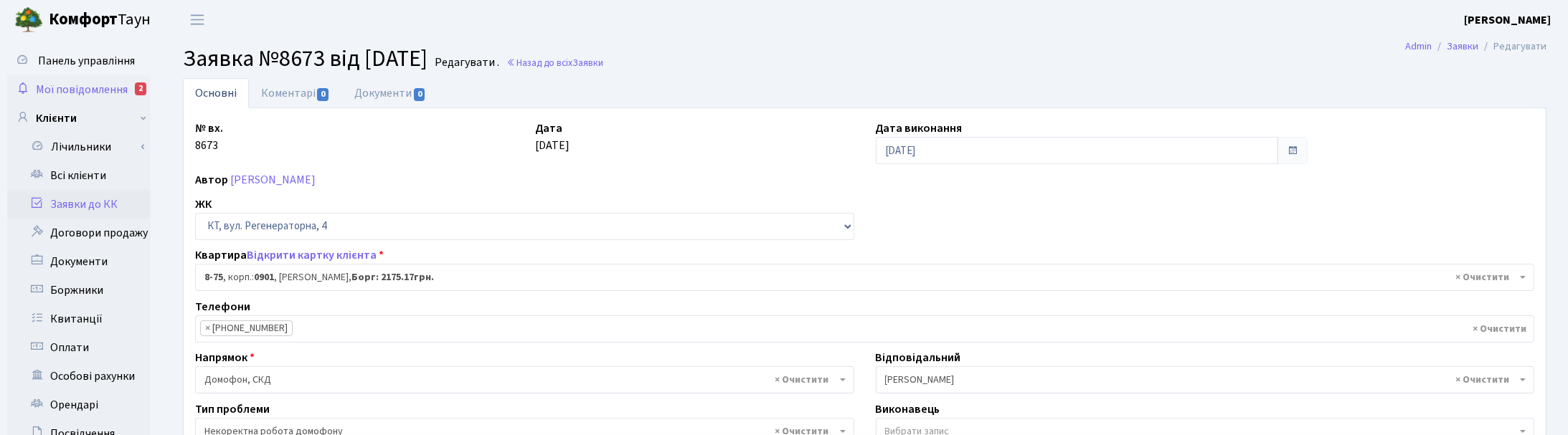
click at [73, 88] on span "Мої повідомлення" at bounding box center [81, 90] width 92 height 16
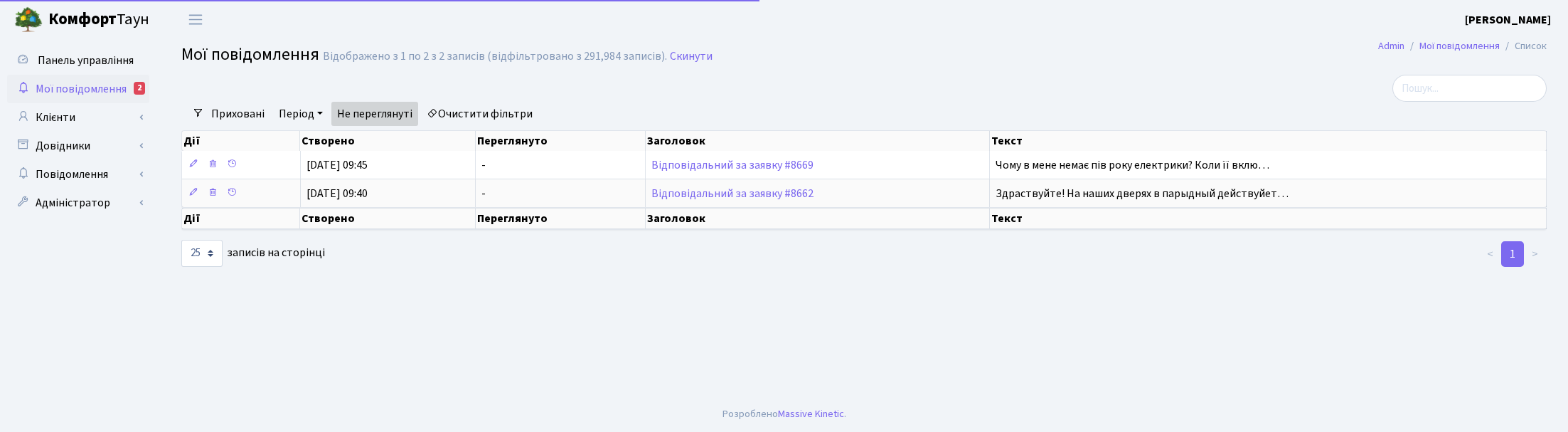
select select "25"
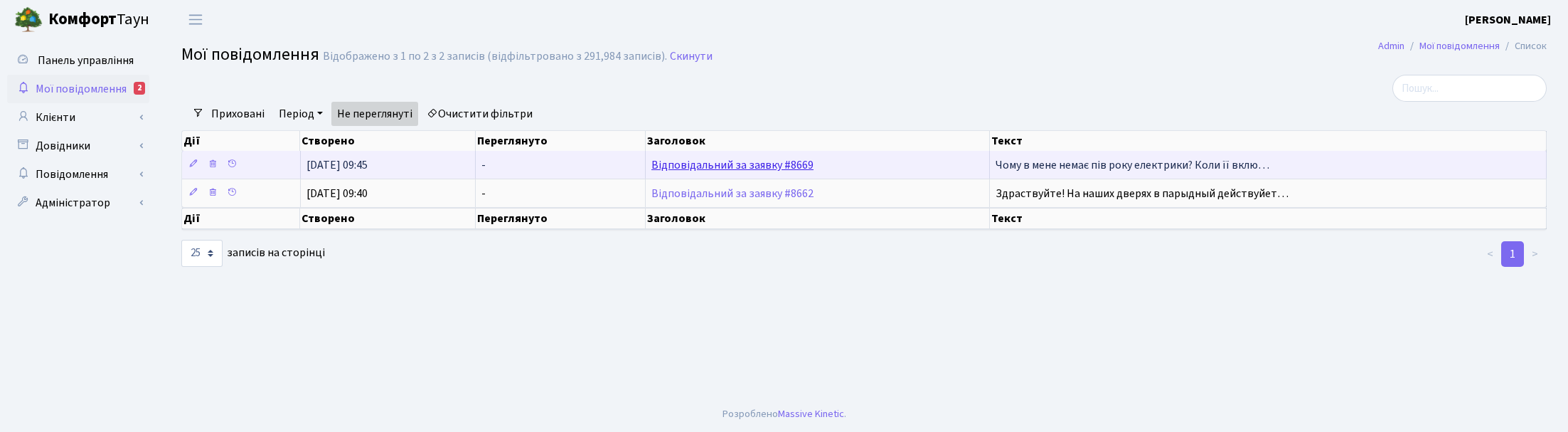
click at [717, 164] on link "Відповідальний за заявку #8669" at bounding box center [732, 165] width 162 height 16
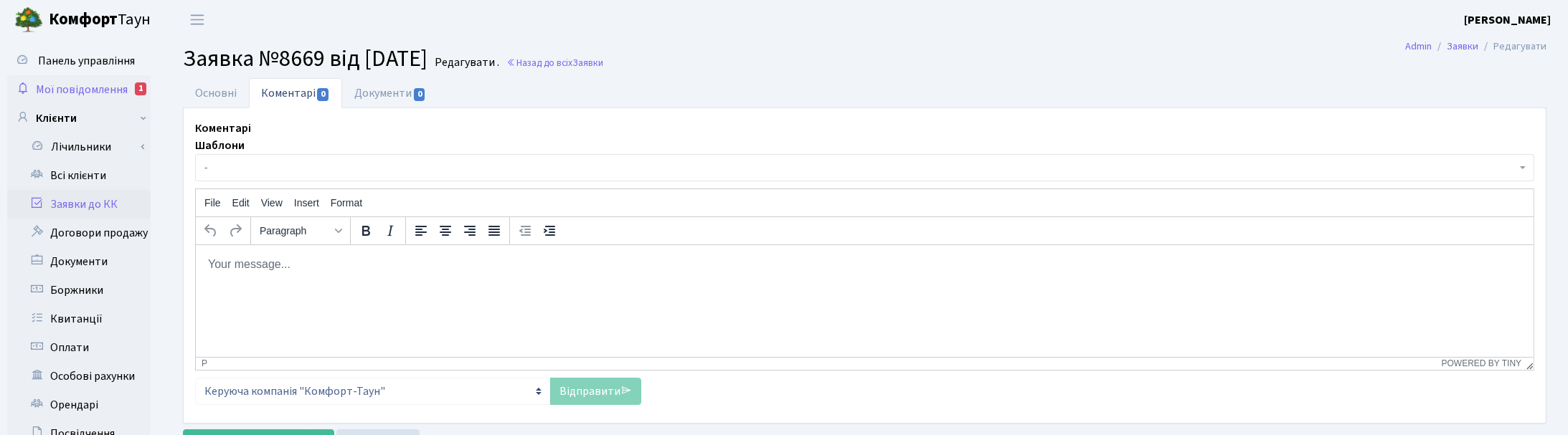
drag, startPoint x: 66, startPoint y: 86, endPoint x: 98, endPoint y: 94, distance: 33.0
click at [68, 86] on span "Мої повідомлення" at bounding box center [81, 90] width 92 height 16
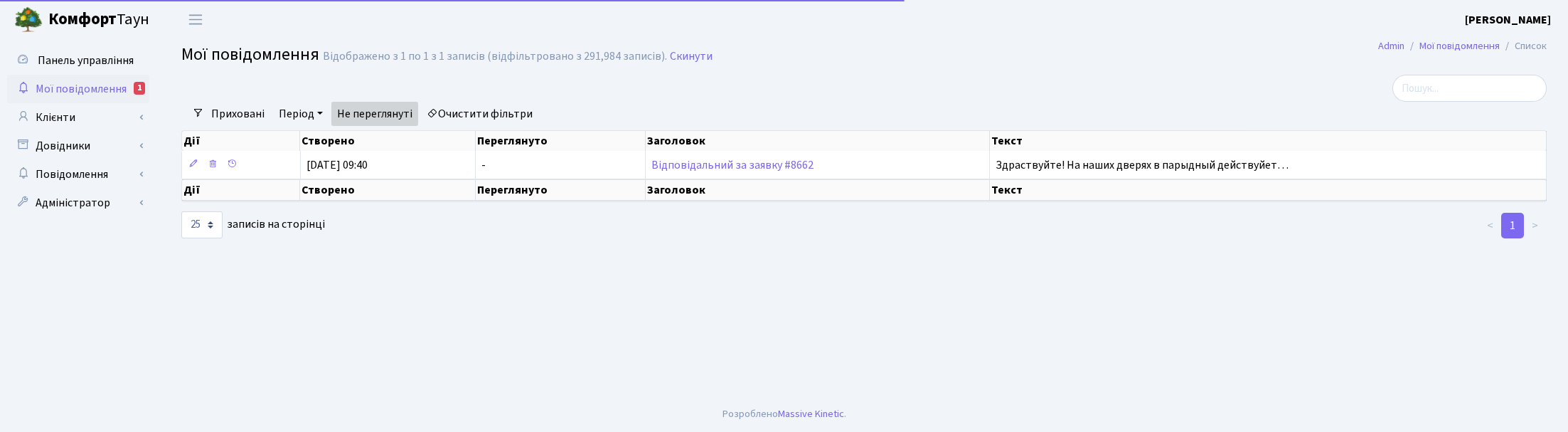
select select "25"
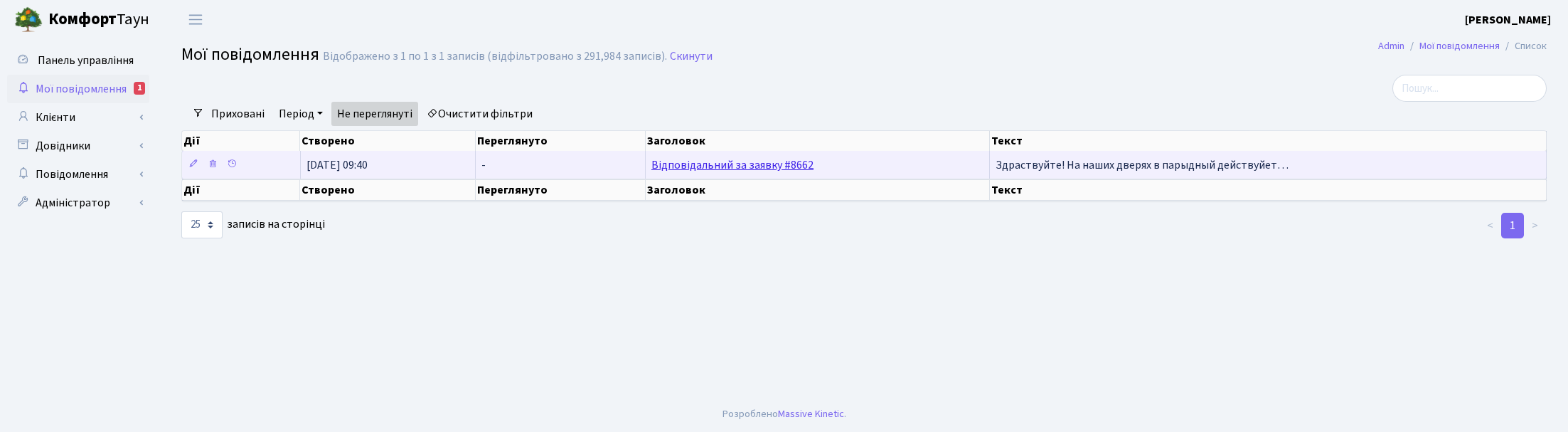
click at [666, 166] on link "Відповідальний за заявку #8662" at bounding box center [732, 165] width 162 height 16
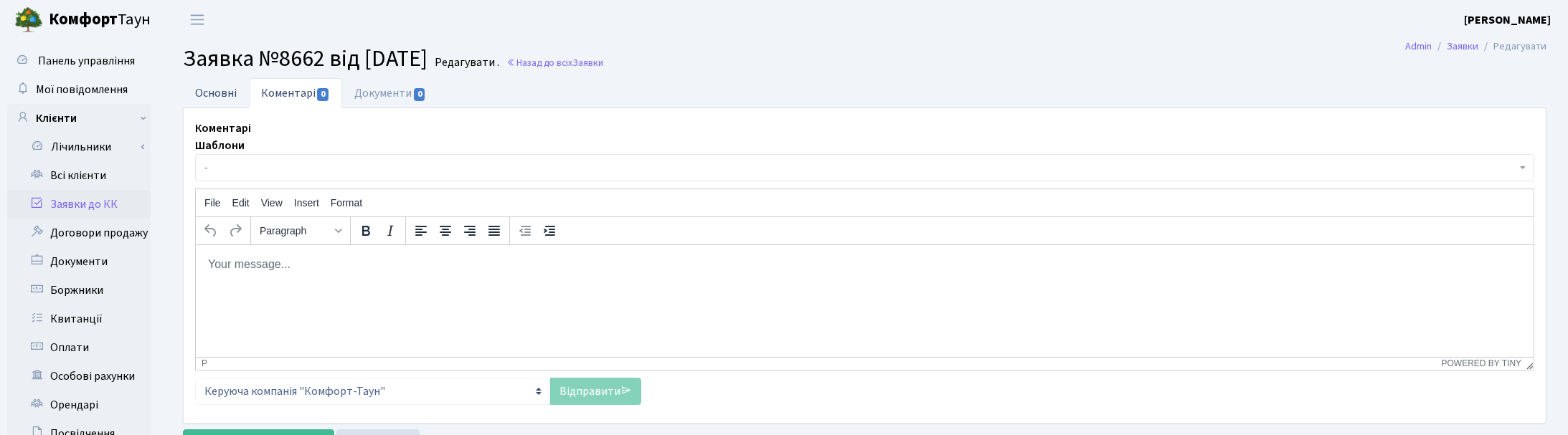
click at [210, 94] on link "Основні" at bounding box center [216, 92] width 66 height 29
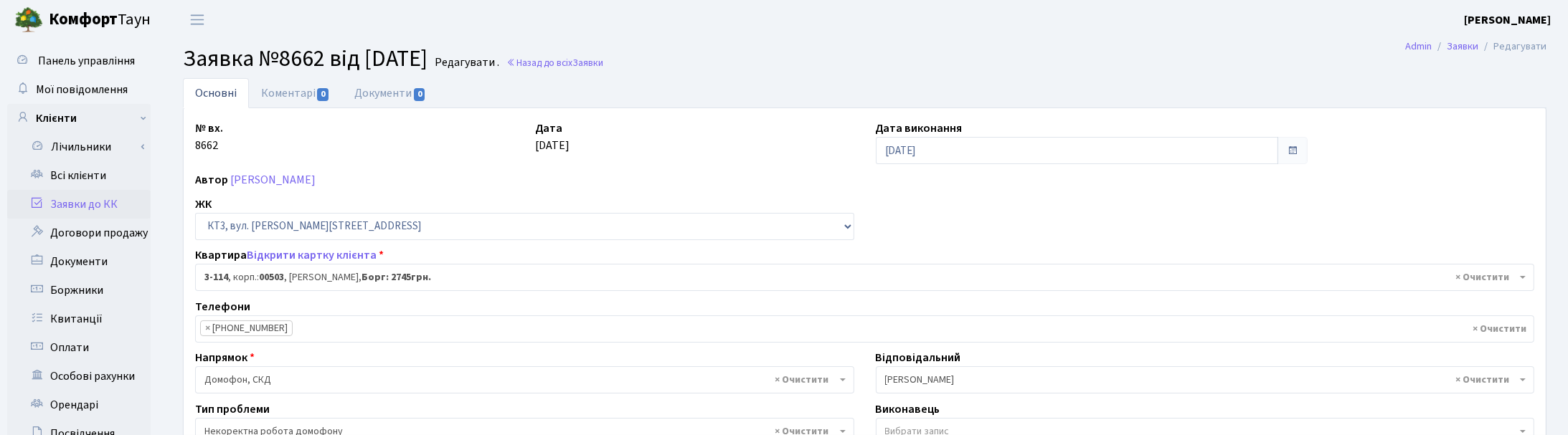
click at [1296, 26] on header "Комфорт Таун Корчун І. С. Мій обліковий запис Вийти" at bounding box center [784, 20] width 1568 height 39
click at [55, 170] on link "Всі клієнти" at bounding box center [79, 175] width 144 height 29
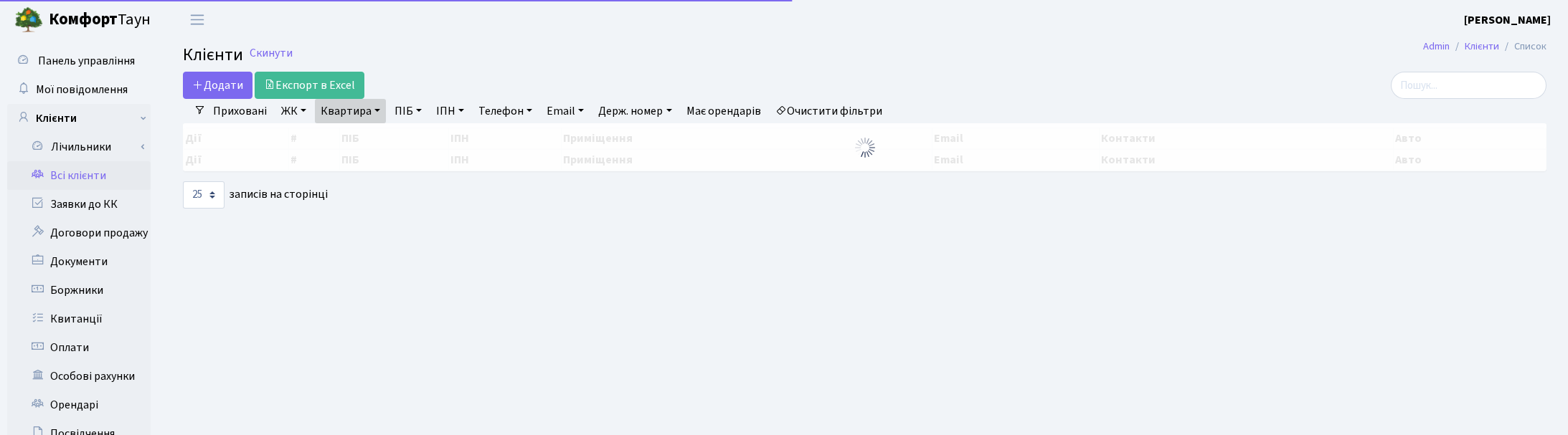
select select "25"
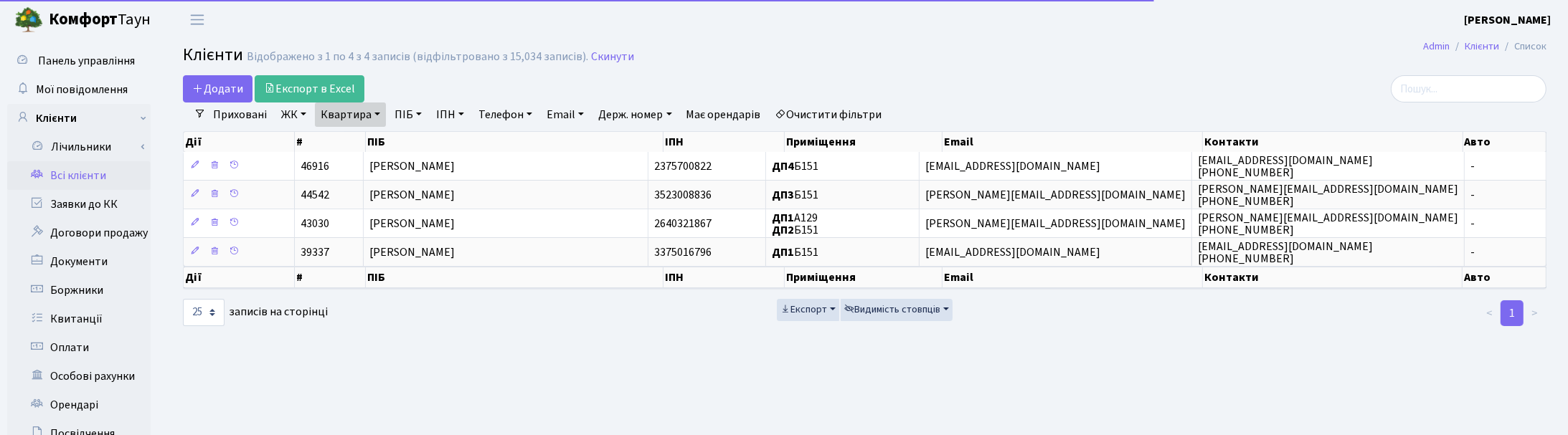
drag, startPoint x: 374, startPoint y: 119, endPoint x: 376, endPoint y: 131, distance: 12.2
click at [374, 119] on link "Квартира" at bounding box center [350, 115] width 71 height 24
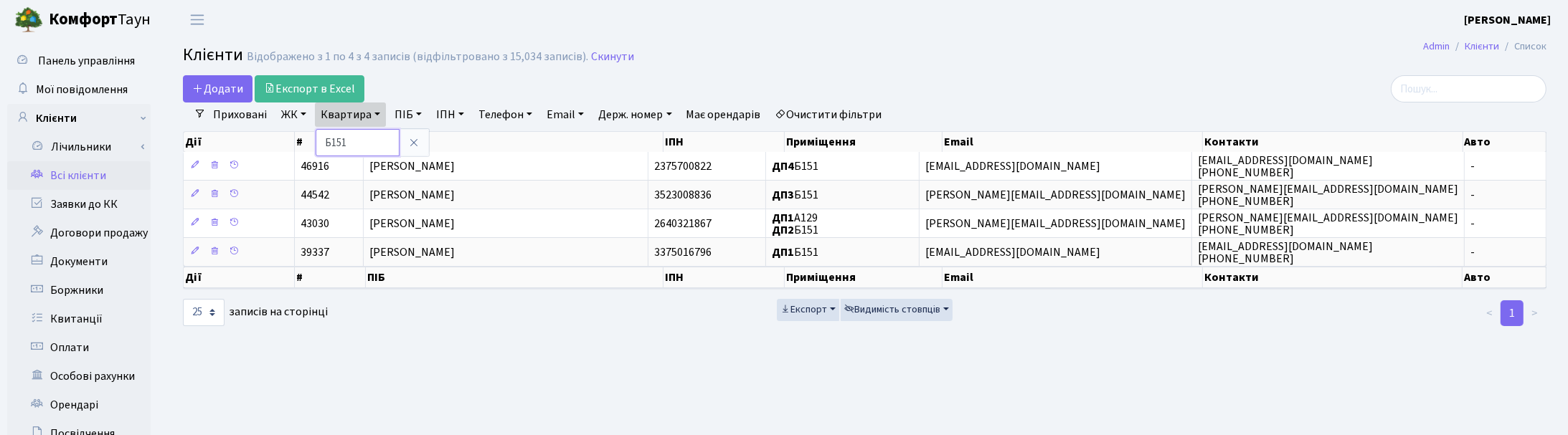
click at [366, 140] on input "Б151" at bounding box center [358, 142] width 84 height 27
type input "Б"
type input "398"
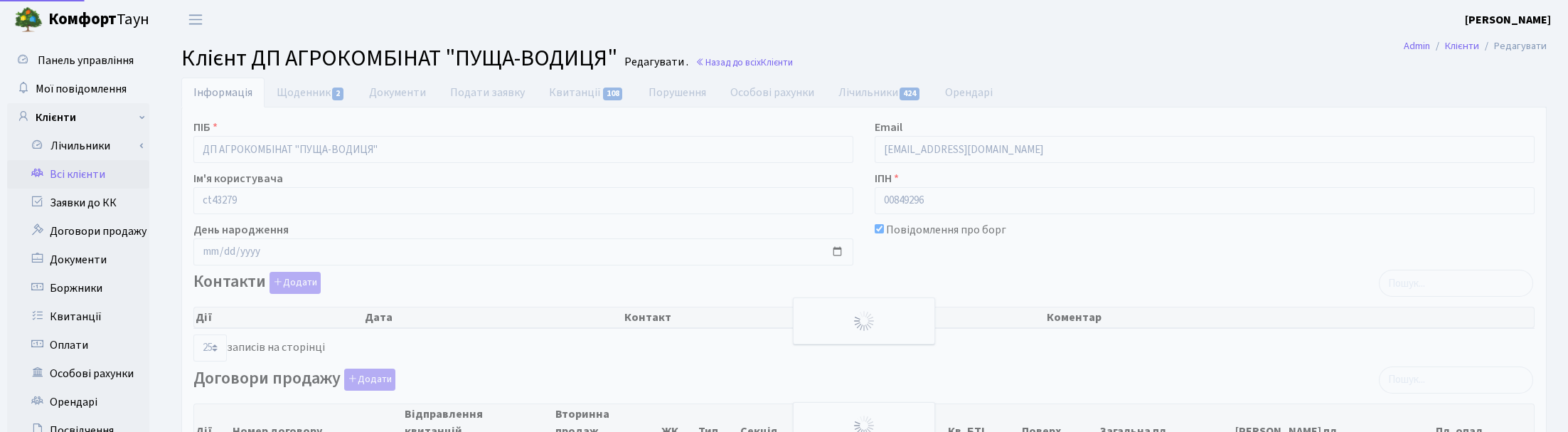
select select "25"
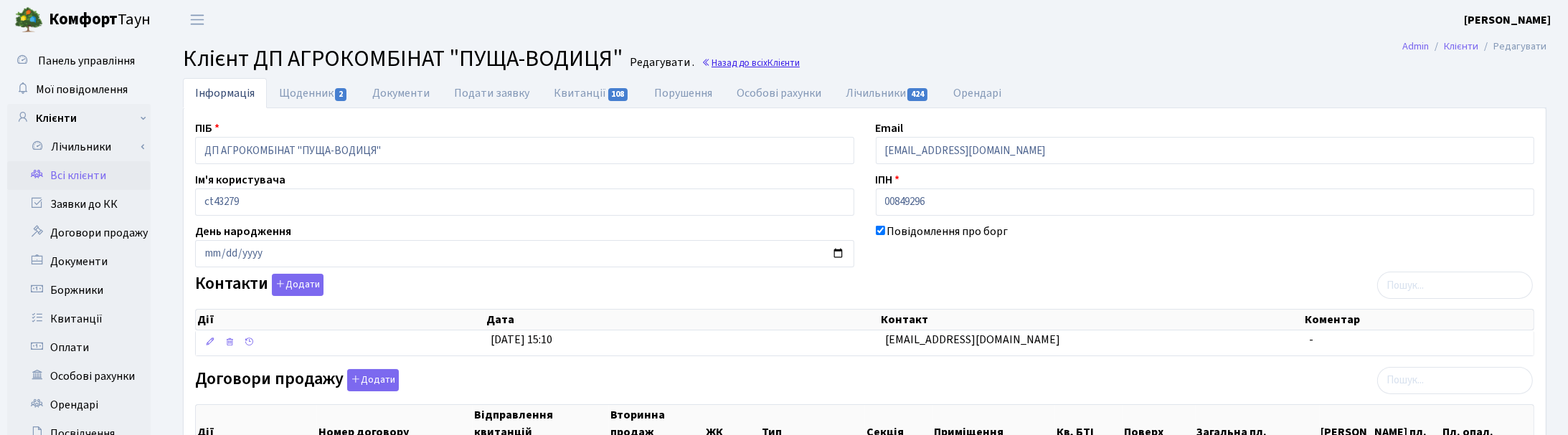
click at [760, 62] on link "Назад до всіх Клієнти" at bounding box center [750, 63] width 98 height 14
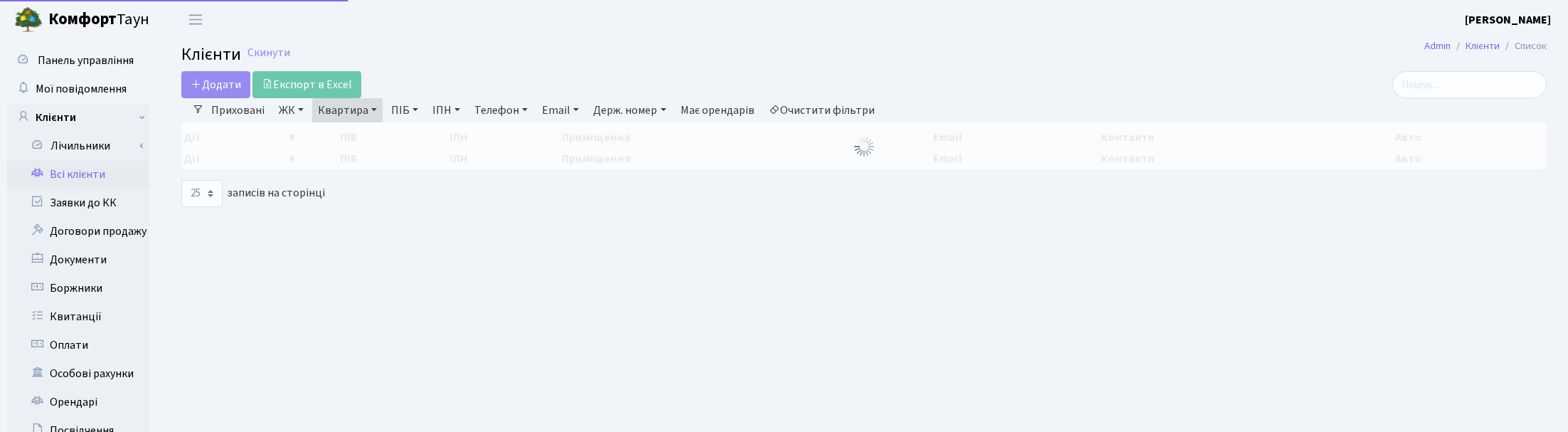
select select "25"
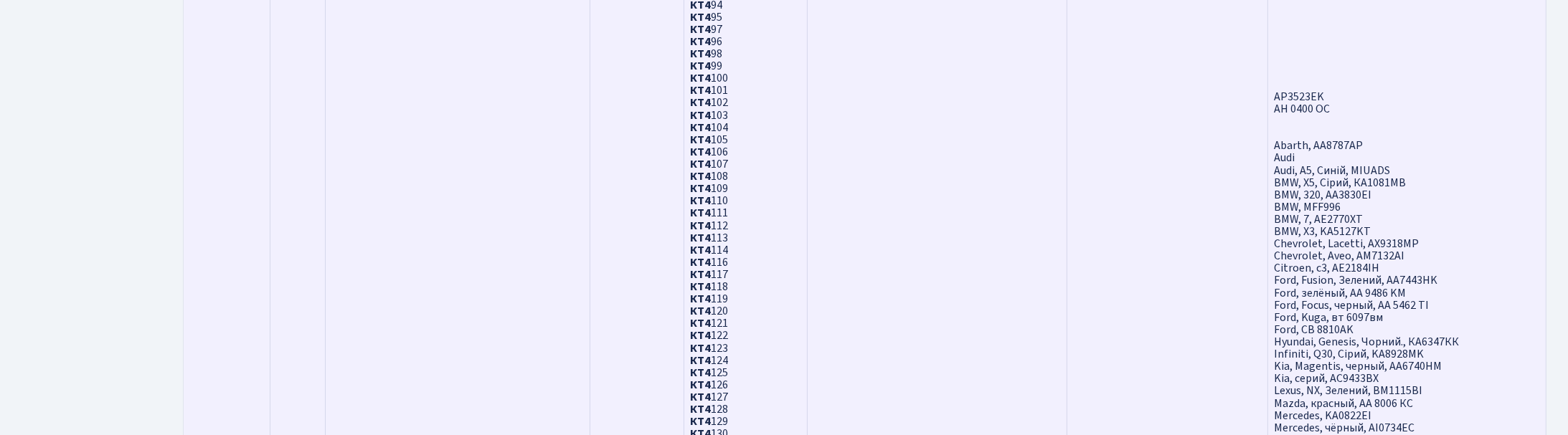
scroll to position [3943, 0]
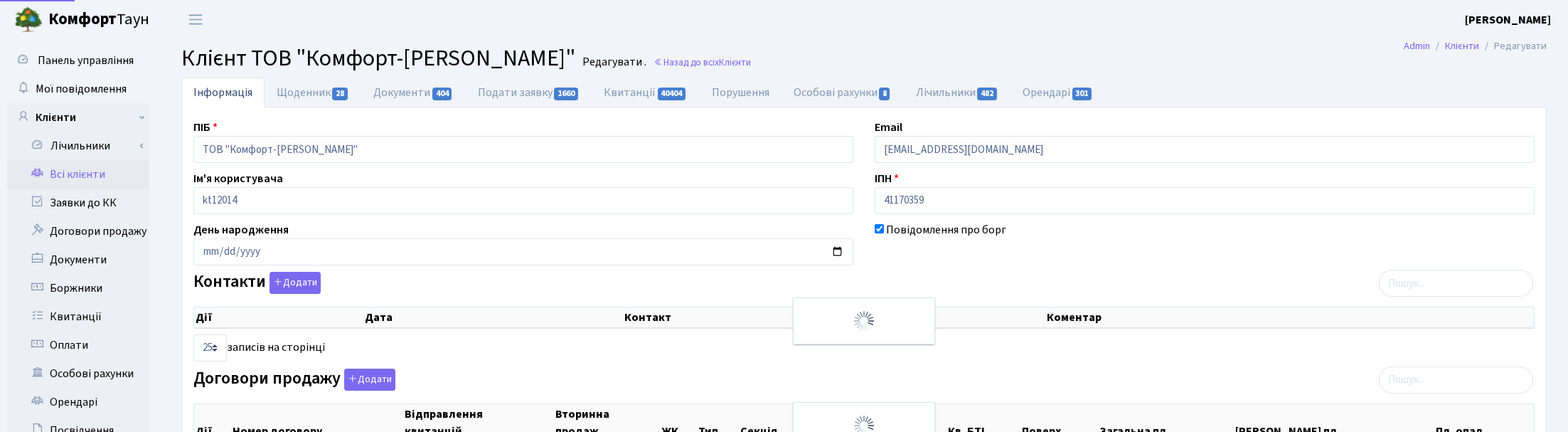
select select "25"
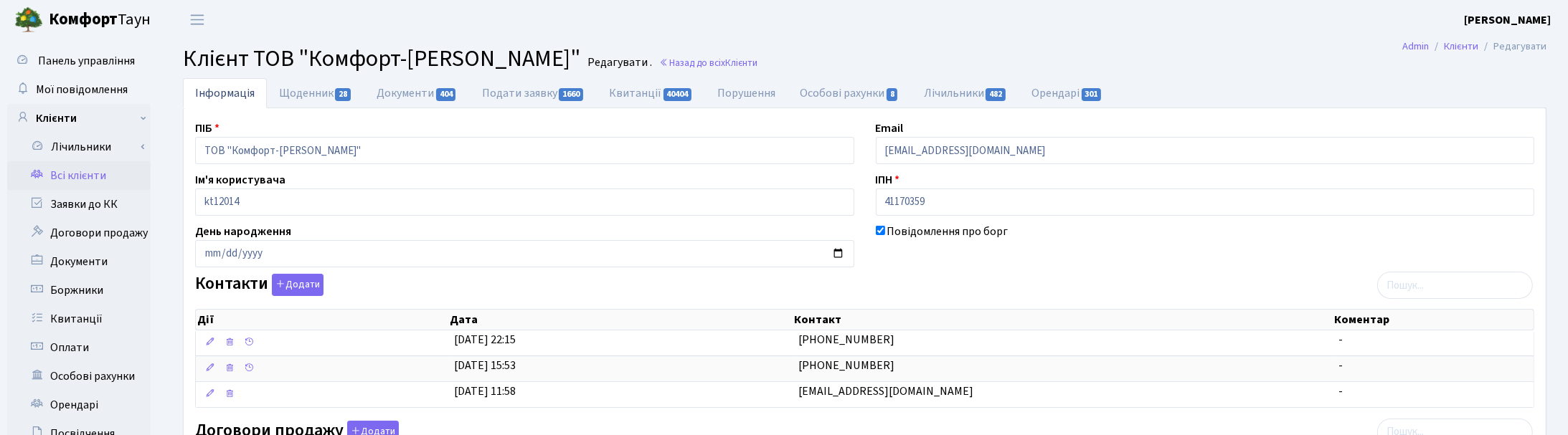
click at [775, 34] on header "[PERSON_NAME] [PERSON_NAME] Мій обліковий запис Вийти" at bounding box center [784, 20] width 1568 height 39
click at [817, 35] on header "Комфорт Таун Корчун І. С. Мій обліковий запис Вийти" at bounding box center [784, 20] width 1568 height 39
click at [313, 90] on link "Щоденник 28" at bounding box center [316, 92] width 97 height 29
select select "25"
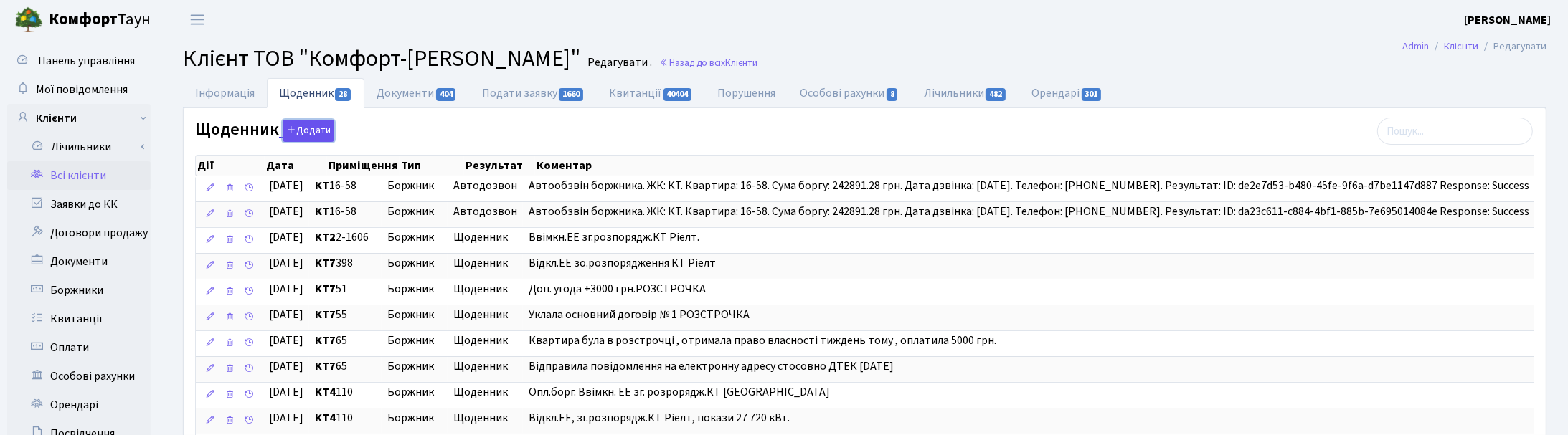
click at [307, 132] on button "Додати" at bounding box center [308, 131] width 51 height 22
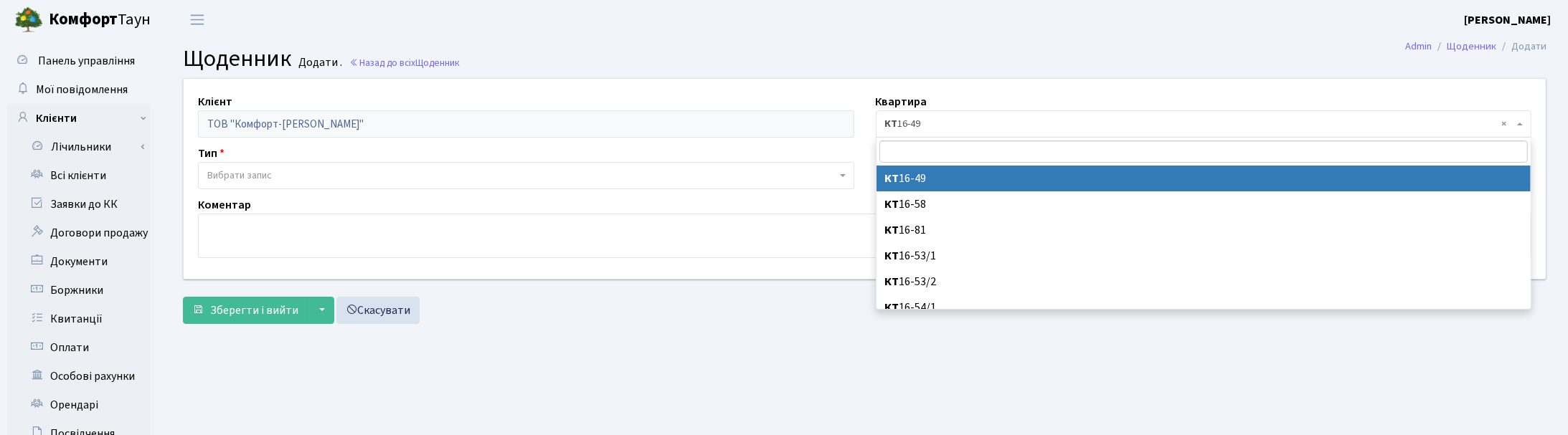
click at [1522, 127] on span at bounding box center [1520, 123] width 3 height 27
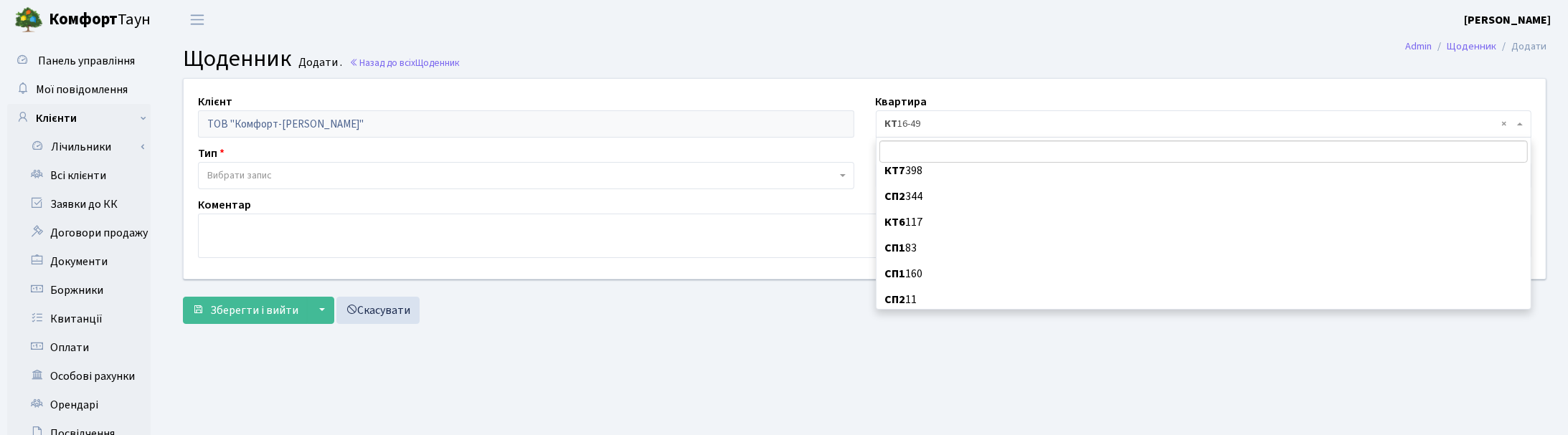
scroll to position [6899, 0]
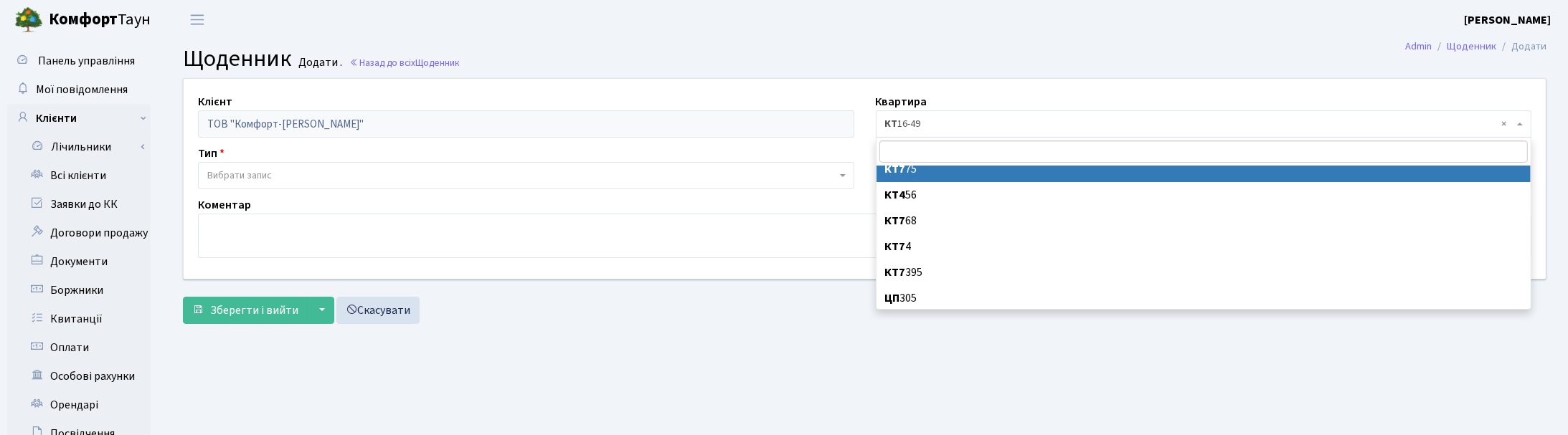
click at [919, 147] on input "search" at bounding box center [1203, 152] width 648 height 22
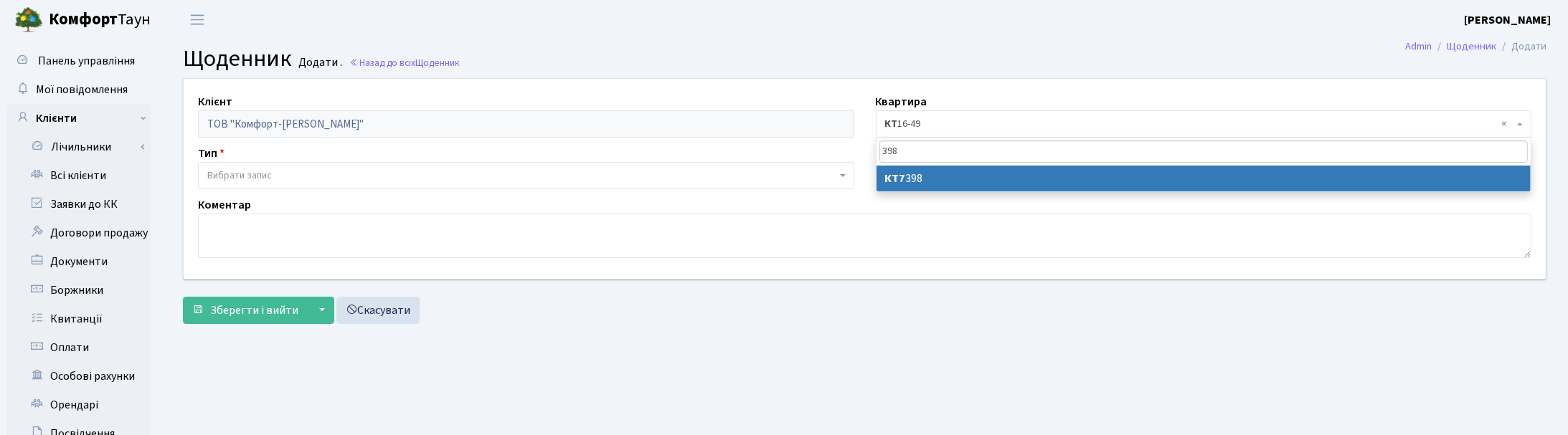
type input "398"
select select "149875"
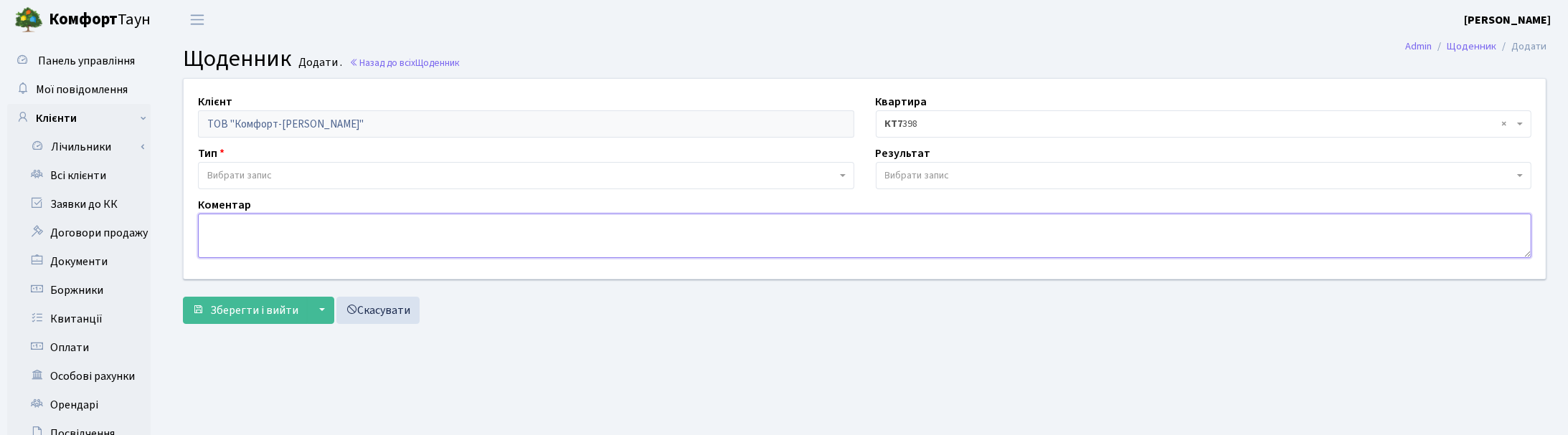
click at [309, 239] on textarea at bounding box center [865, 236] width 1334 height 45
click at [212, 175] on span "Вибрати запис" at bounding box center [239, 175] width 64 height 14
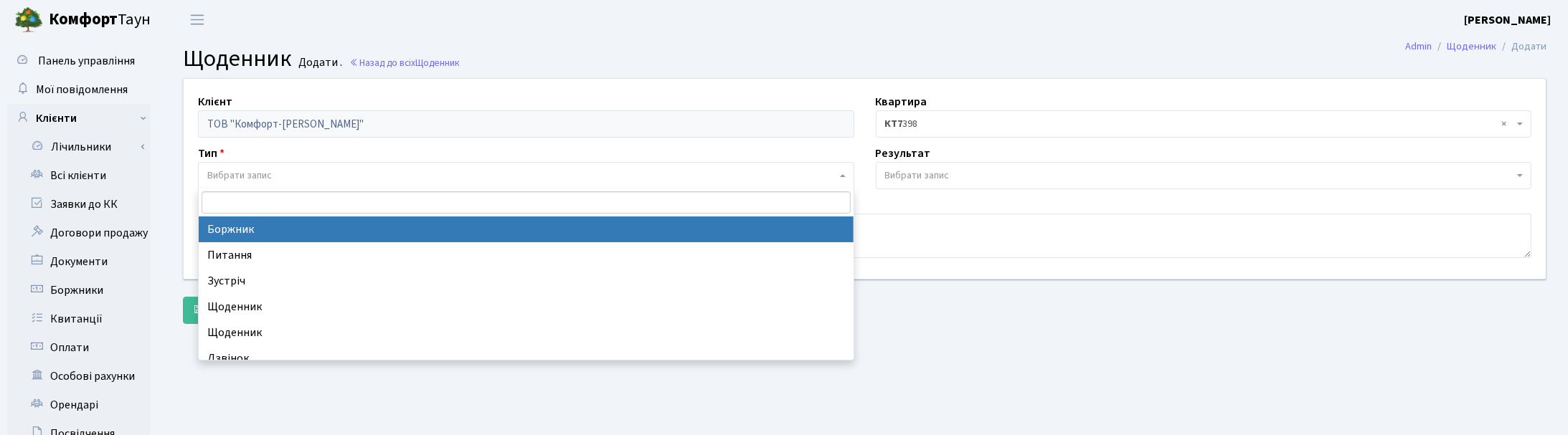
select select "189"
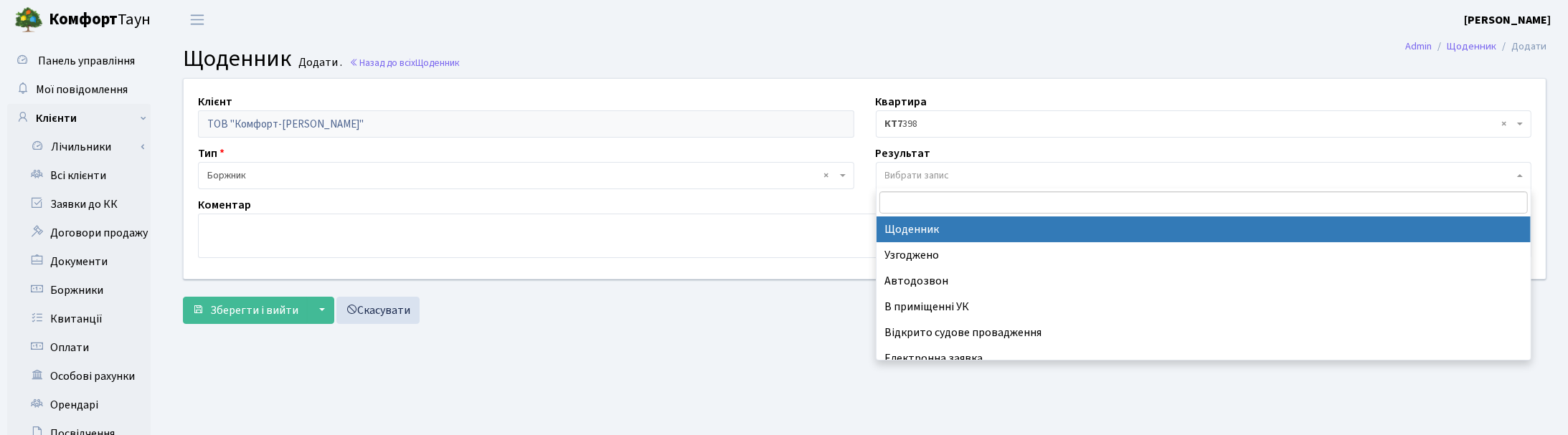
click at [905, 172] on span "Вибрати запис" at bounding box center [917, 175] width 64 height 14
select select "14"
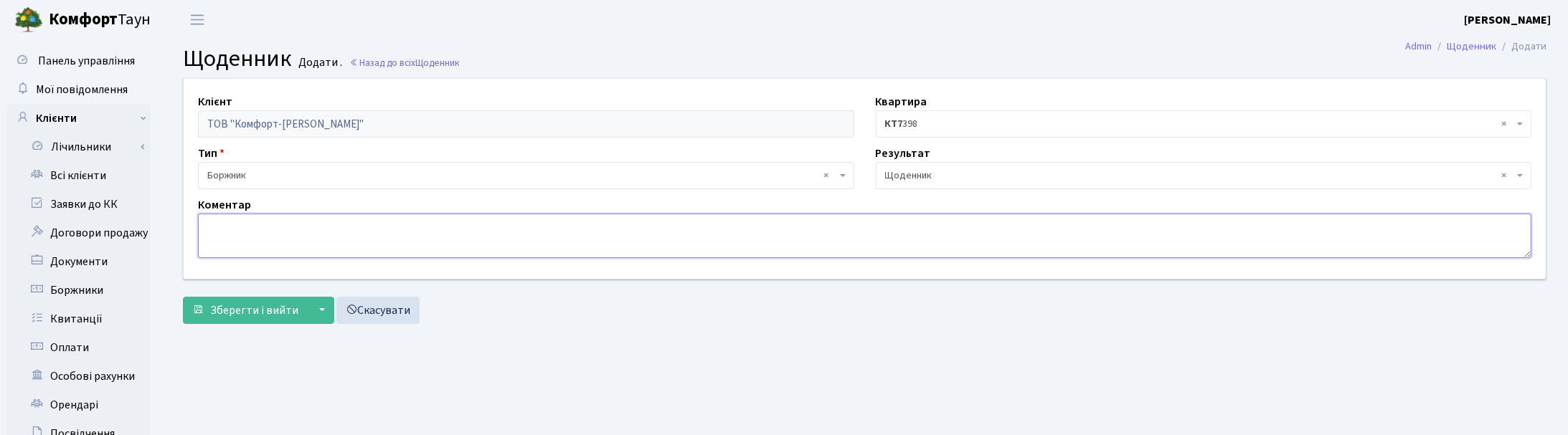
click at [224, 244] on textarea at bounding box center [865, 236] width 1334 height 45
type textarea "Опл.150, ввімкн.зг.розпорядж.КТ Ріелт."
click at [243, 310] on span "Зберегти і вийти" at bounding box center [254, 310] width 88 height 16
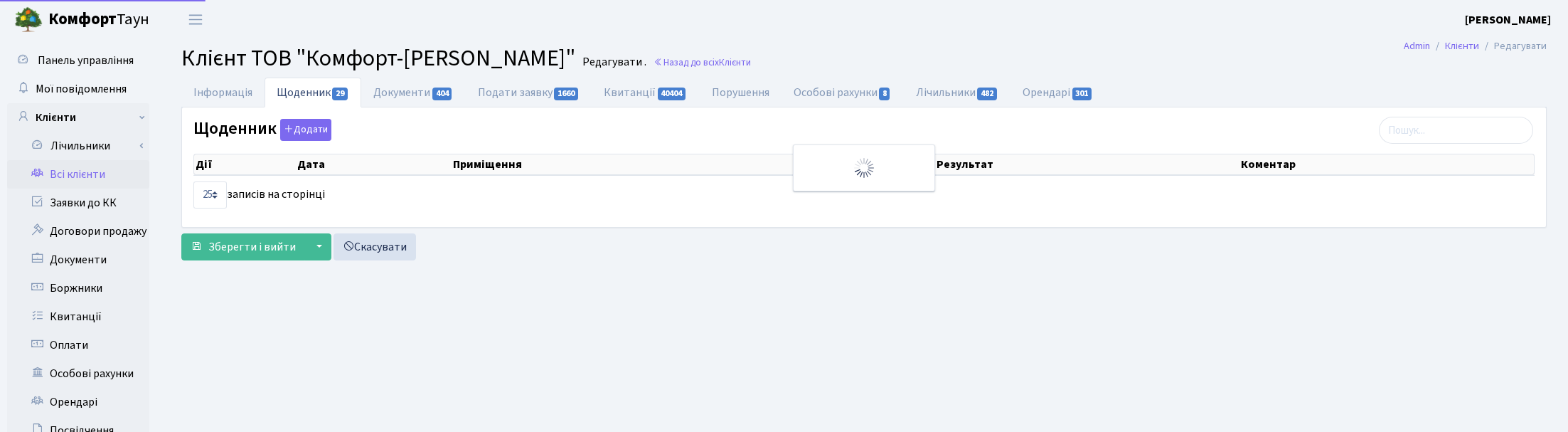
select select "25"
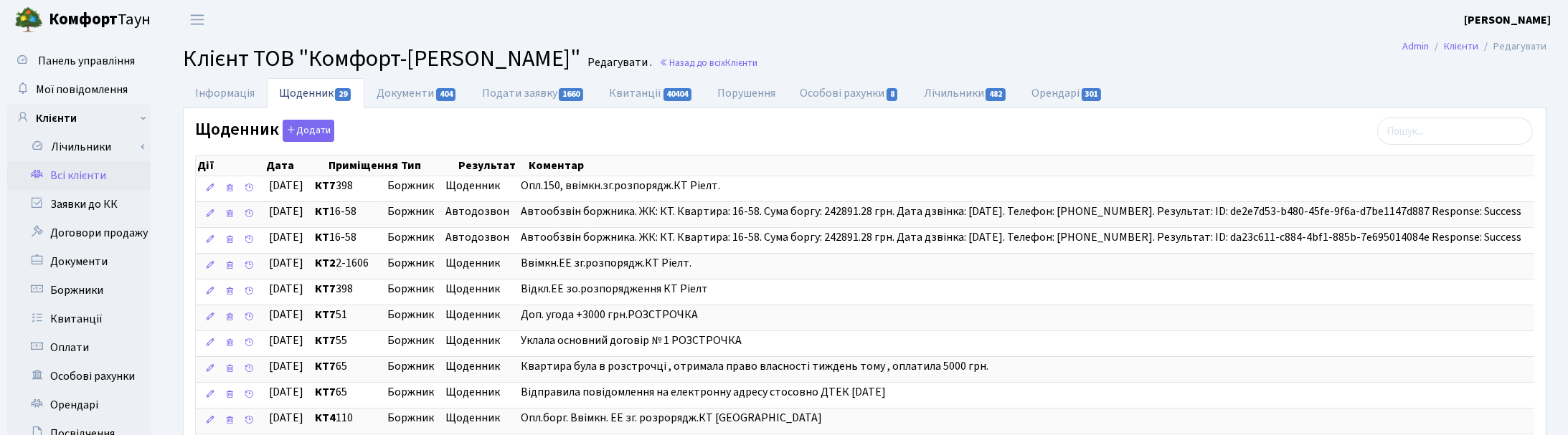
click at [796, 48] on h2 "Клієнт ТОВ "Комфорт-Таун Ріелт" Редагувати . Назад до всіх Клієнти" at bounding box center [865, 58] width 1363 height 27
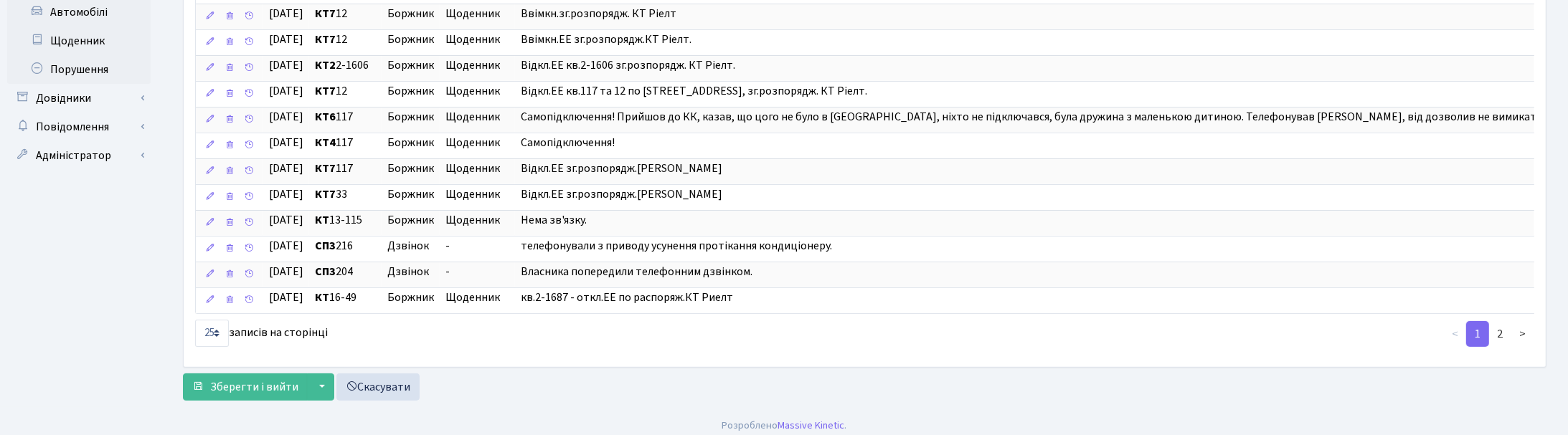
scroll to position [542, 0]
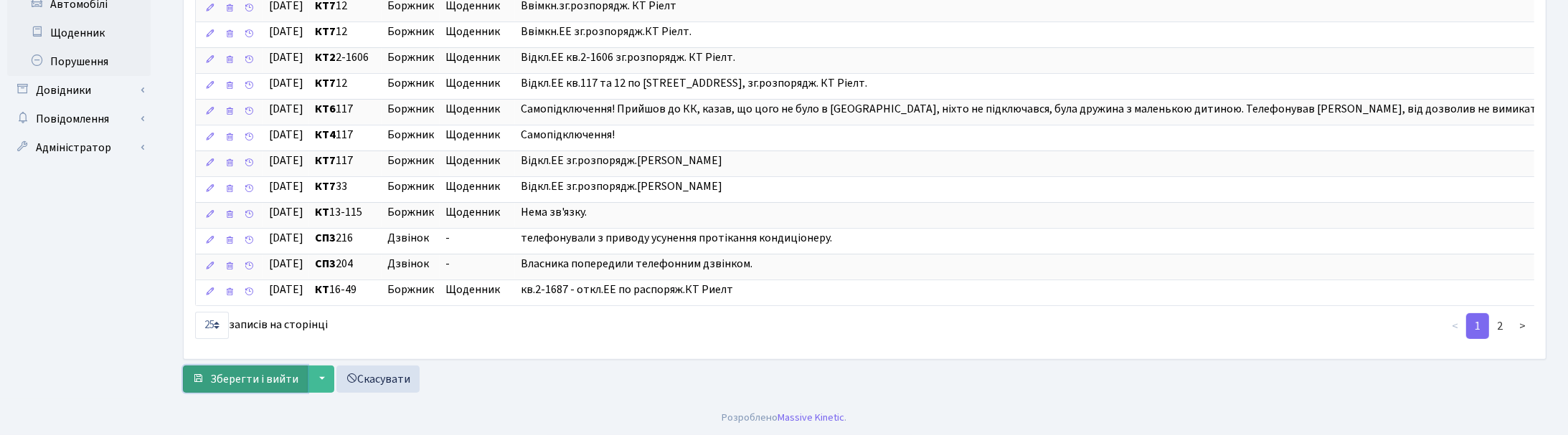
click at [255, 378] on span "Зберегти і вийти" at bounding box center [254, 379] width 88 height 16
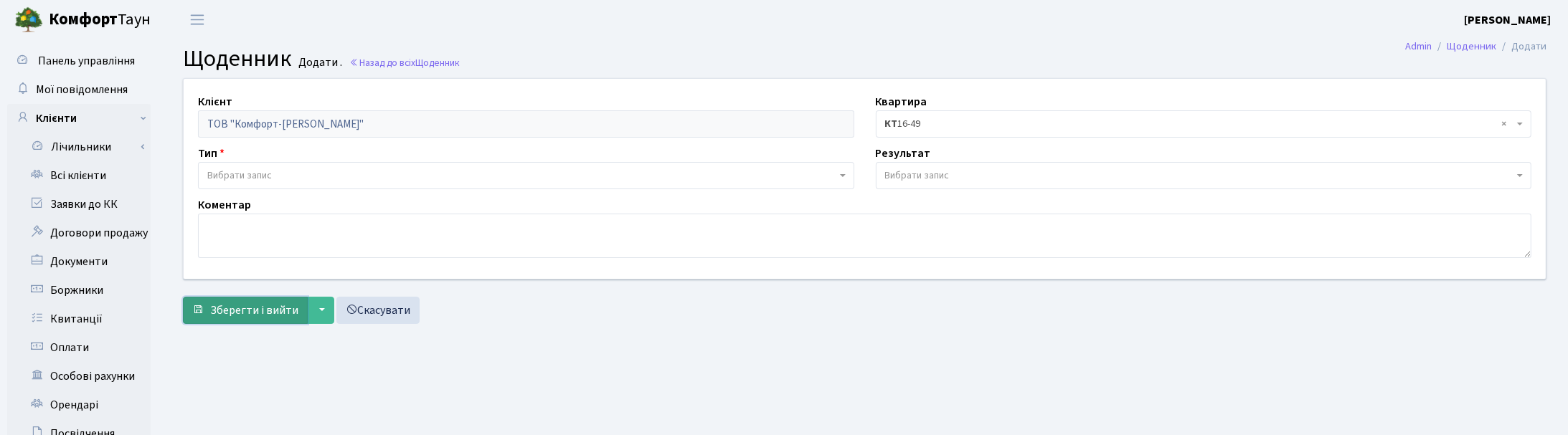
click at [261, 304] on span "Зберегти і вийти" at bounding box center [254, 310] width 88 height 16
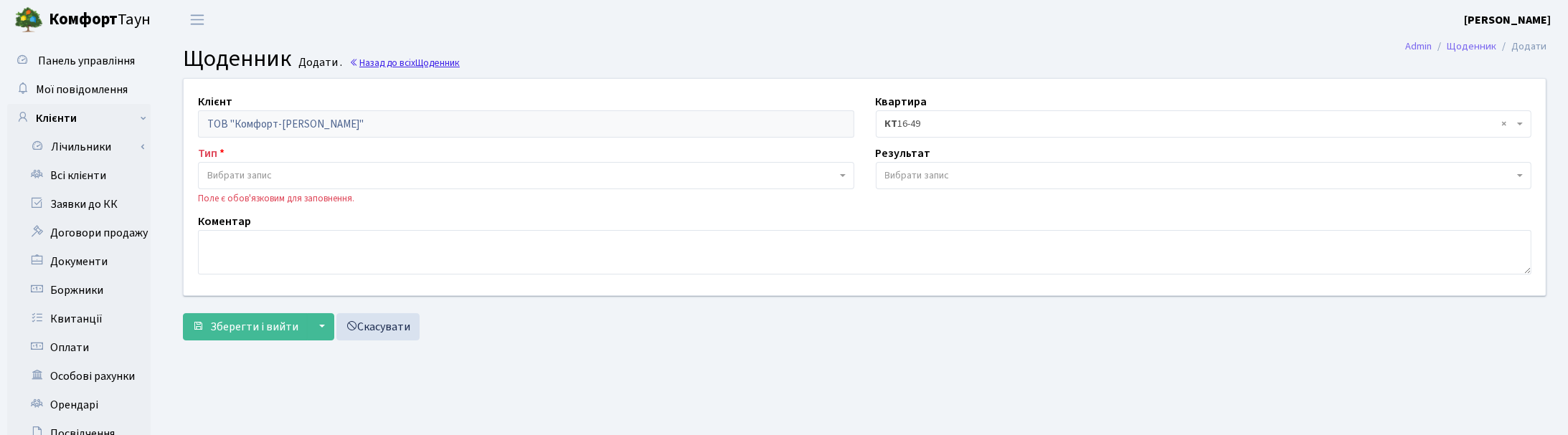
click at [382, 56] on link "Назад до всіх Щоденник" at bounding box center [404, 63] width 110 height 14
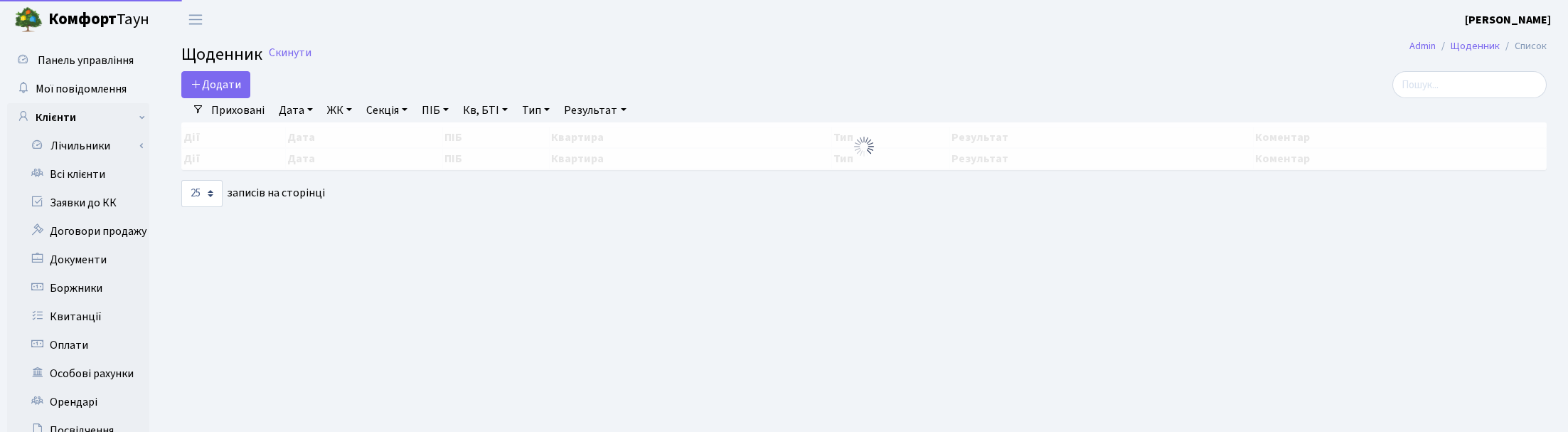
select select "25"
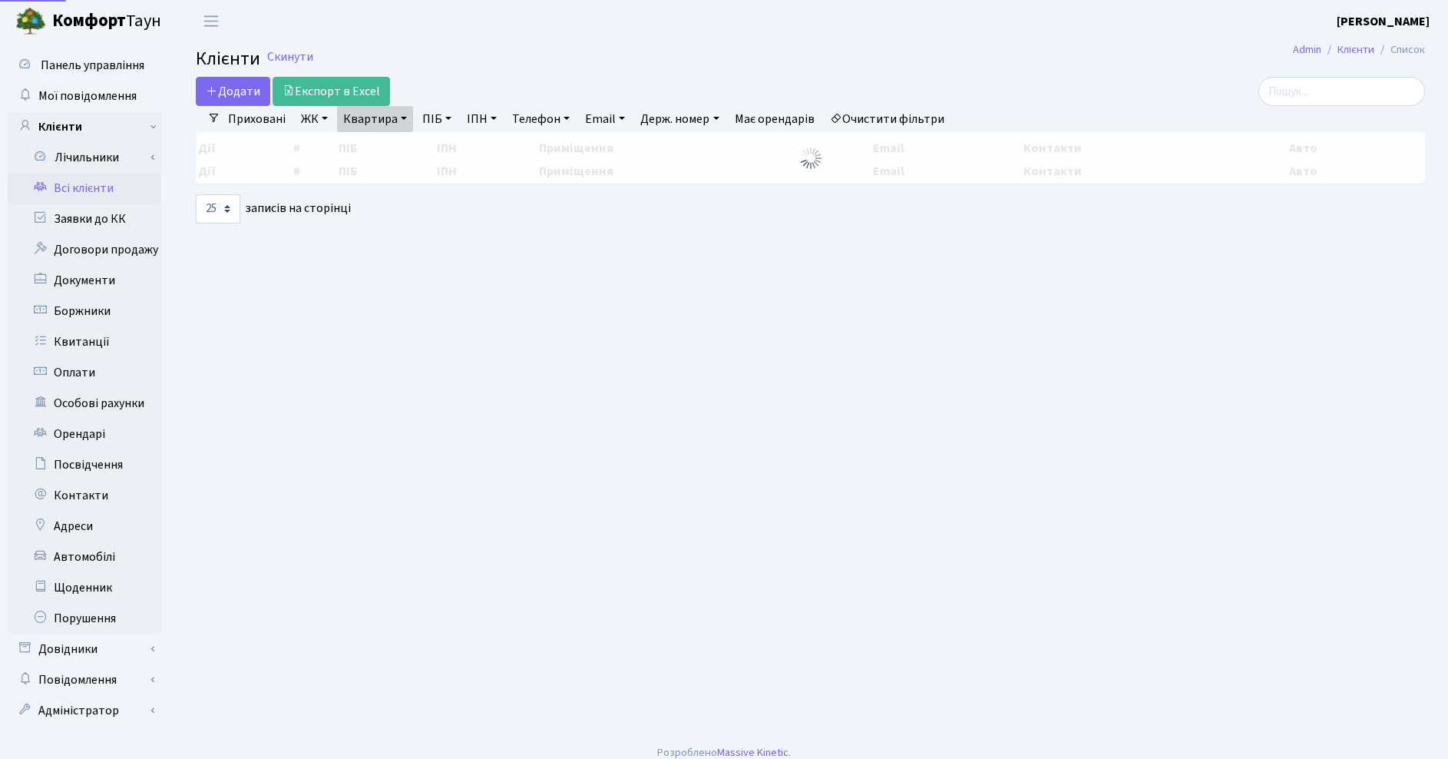
select select "25"
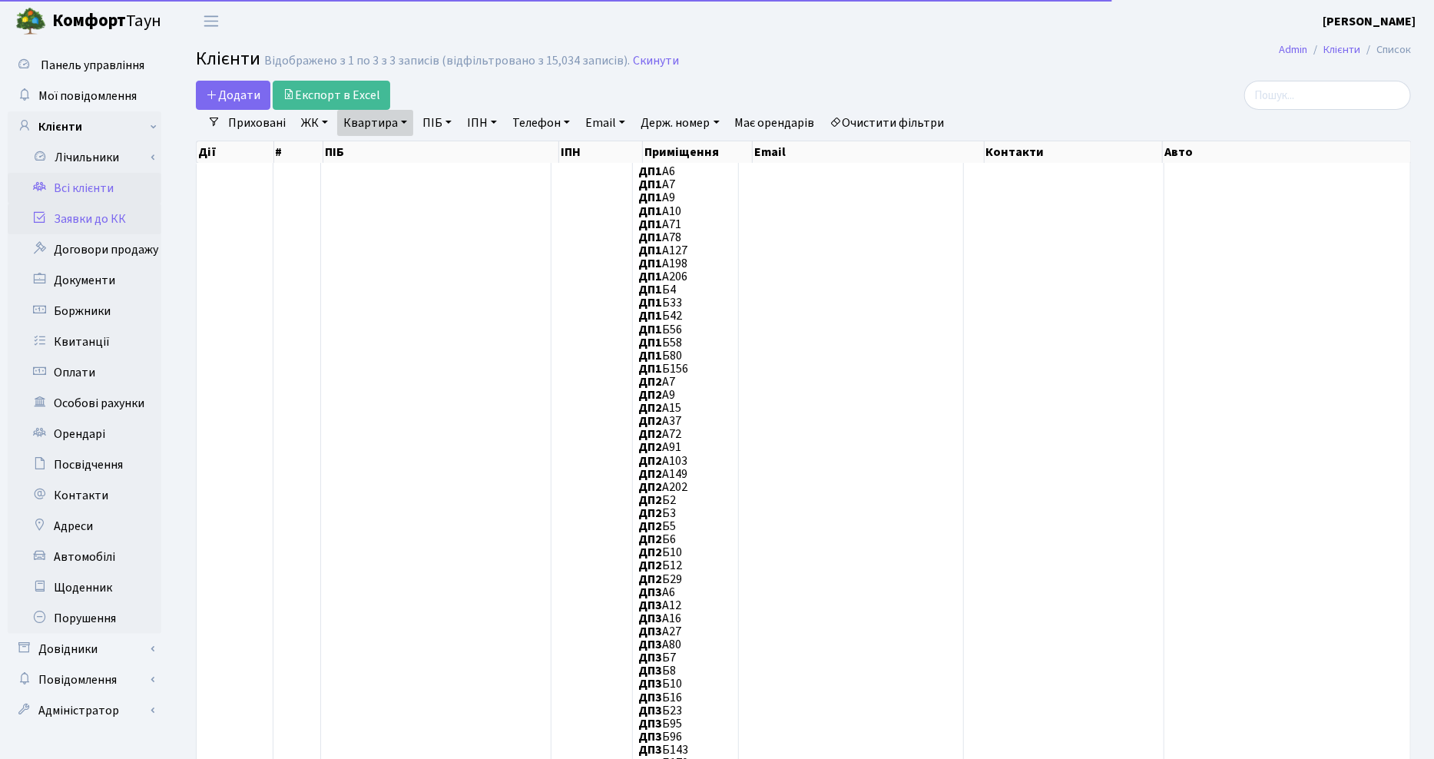
drag, startPoint x: 105, startPoint y: 212, endPoint x: 141, endPoint y: 220, distance: 36.3
click at [105, 212] on link "Заявки до КК" at bounding box center [85, 218] width 154 height 31
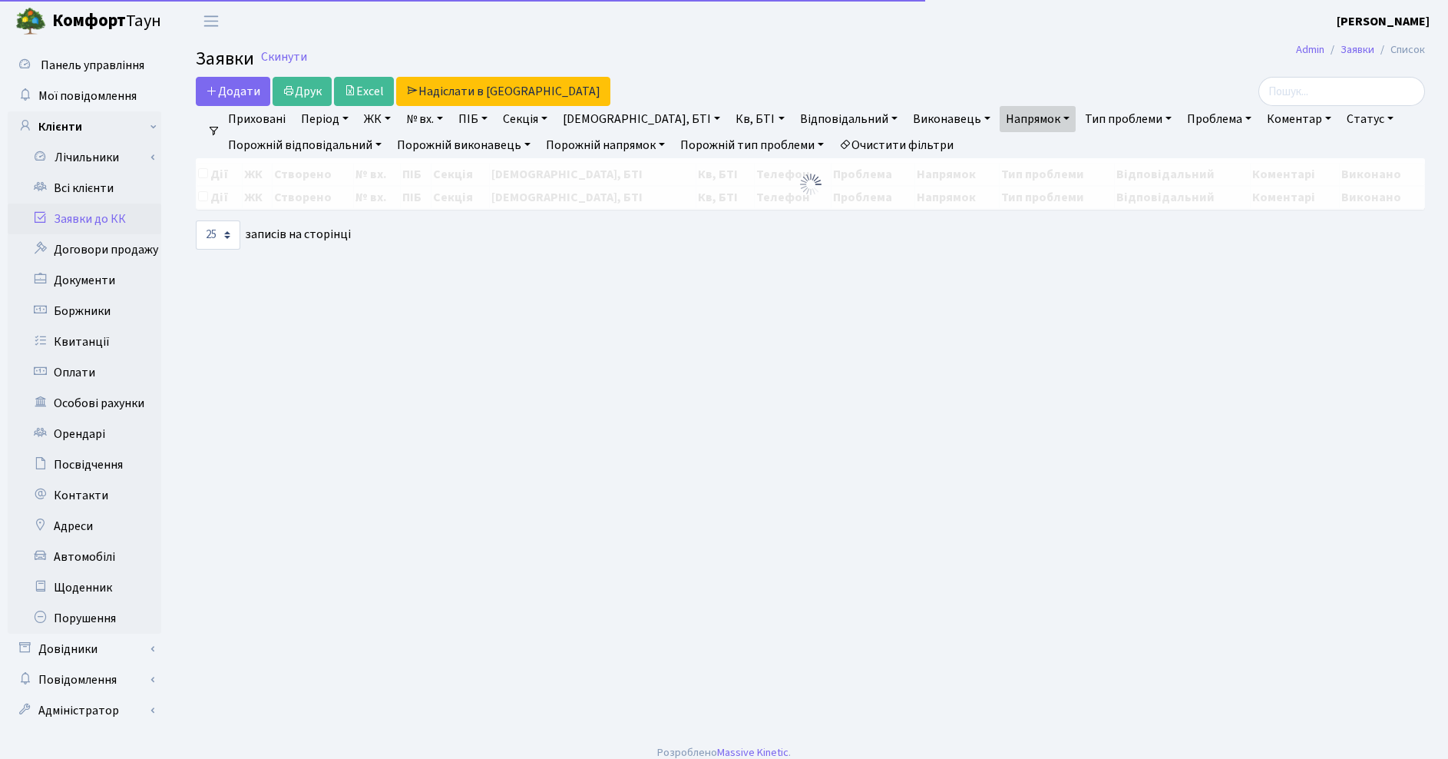
select select "25"
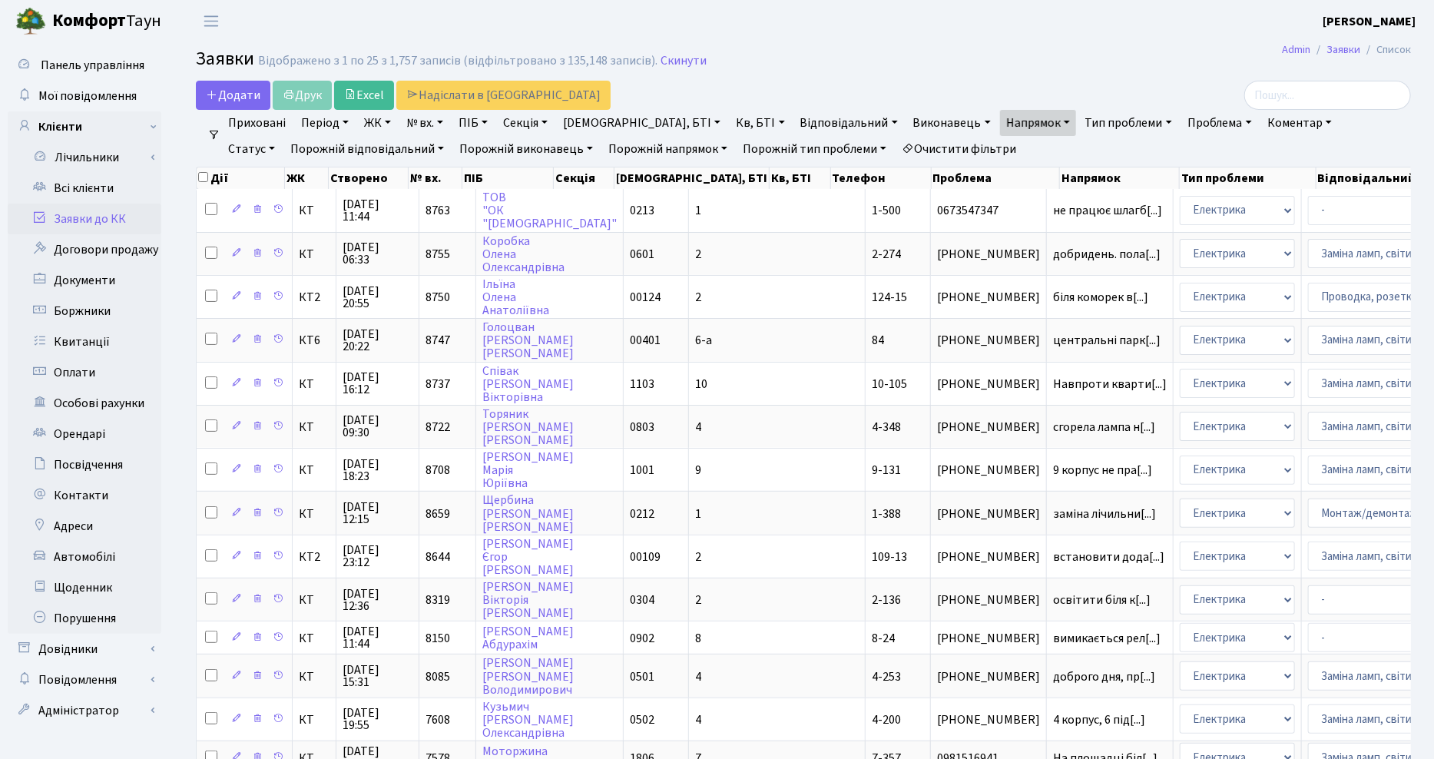
click at [1000, 121] on link "Напрямок" at bounding box center [1038, 123] width 76 height 26
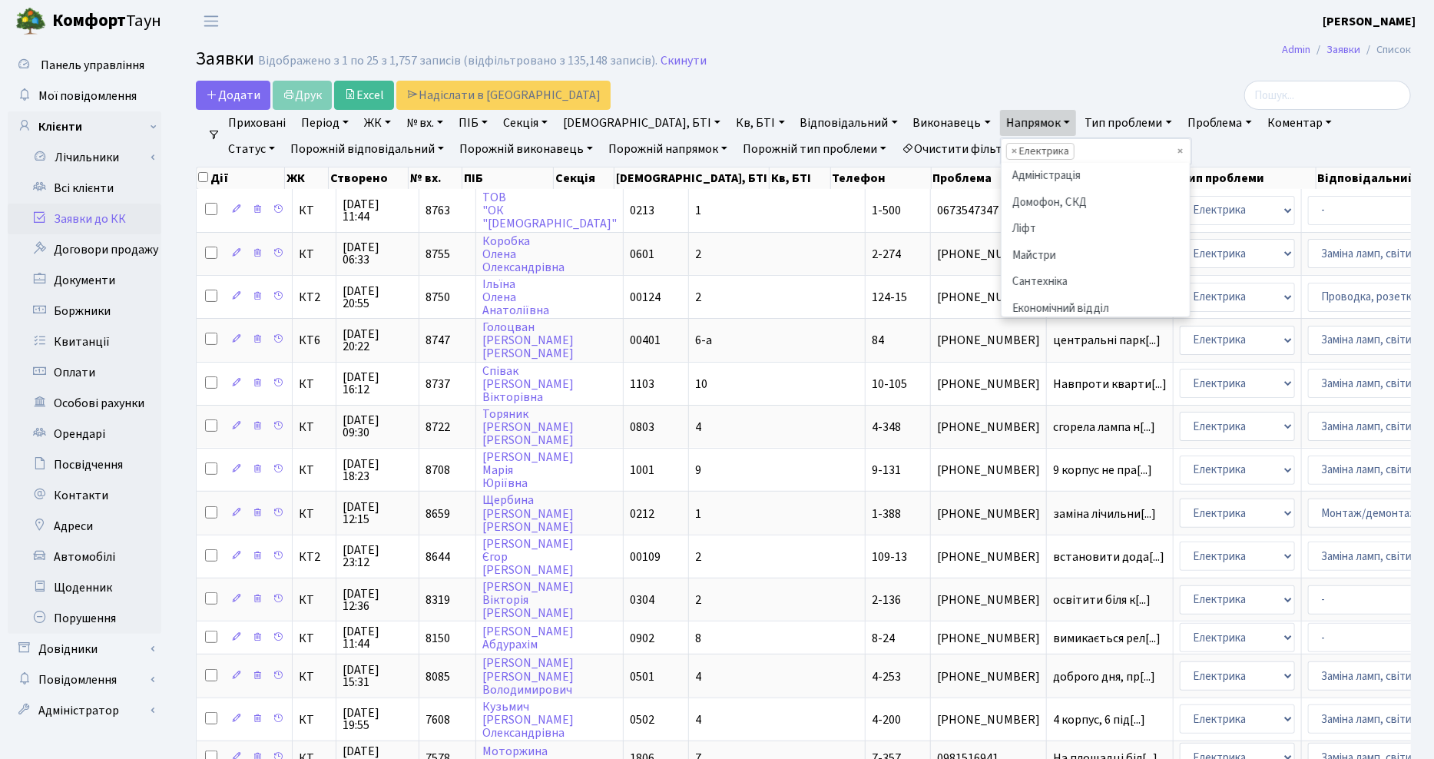
scroll to position [105, 0]
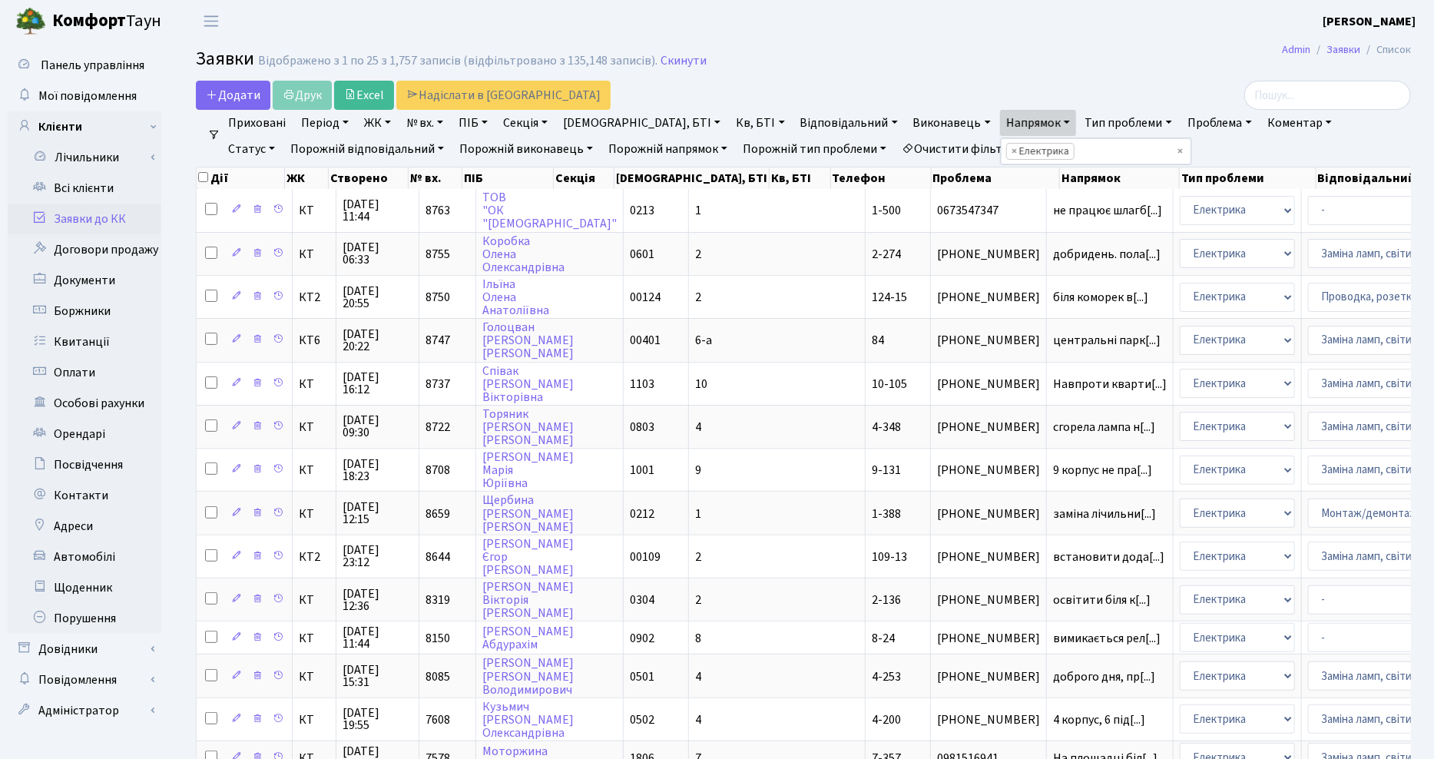
click at [902, 65] on h2 "Заявки Відображено з 1 по 25 з 1,757 записів (відфільтровано з 135,148 записів)…" at bounding box center [803, 61] width 1215 height 26
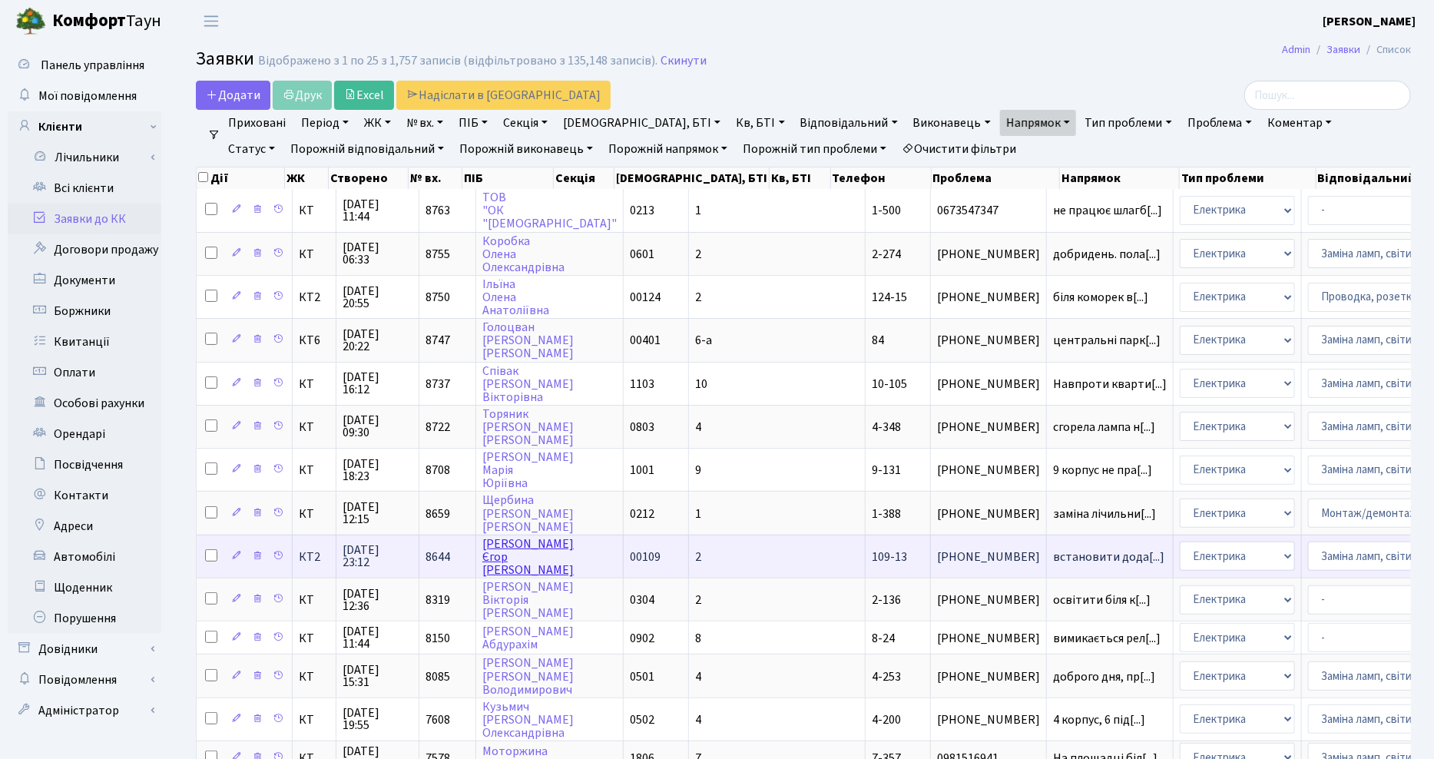
click at [508, 548] on link "Анікєєв Єгор Сергійович" at bounding box center [527, 556] width 91 height 43
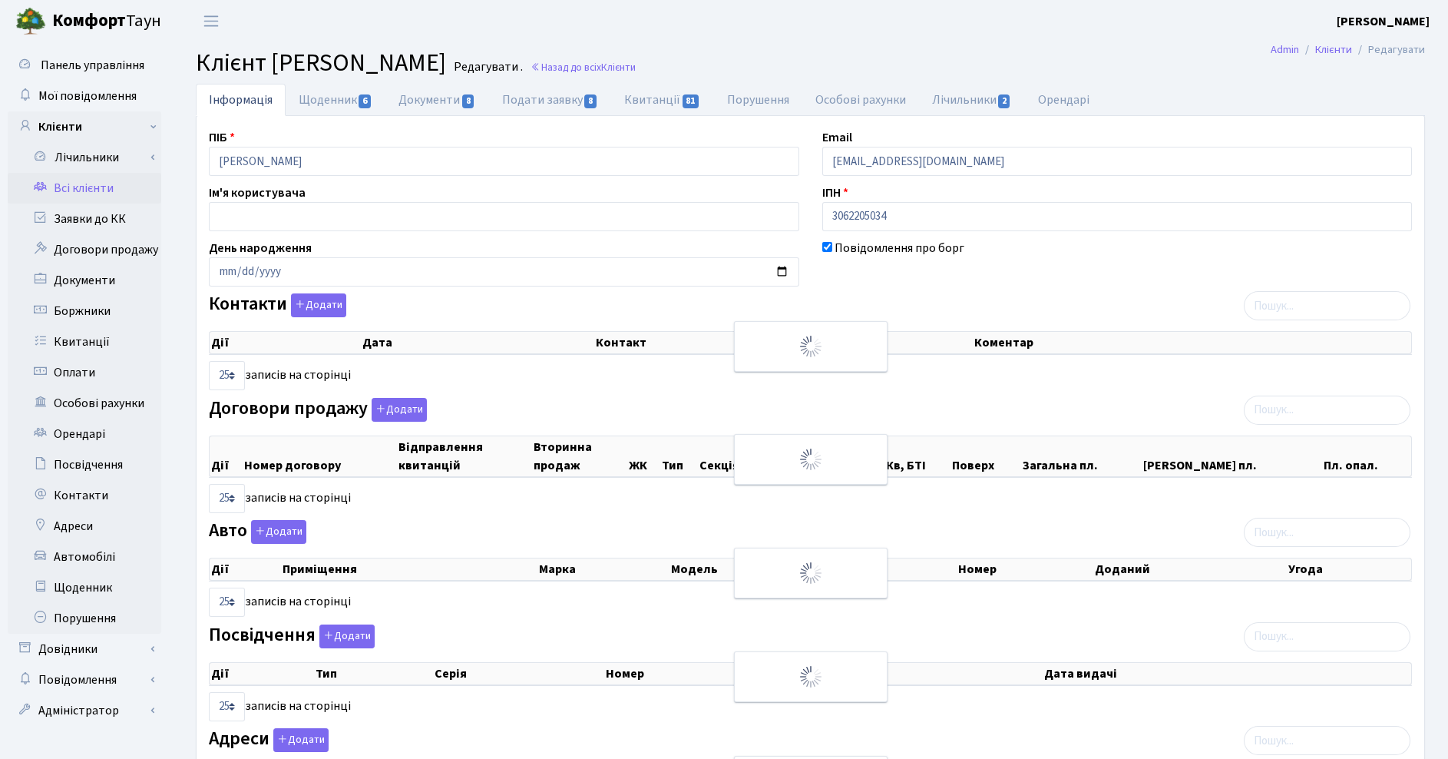
select select "25"
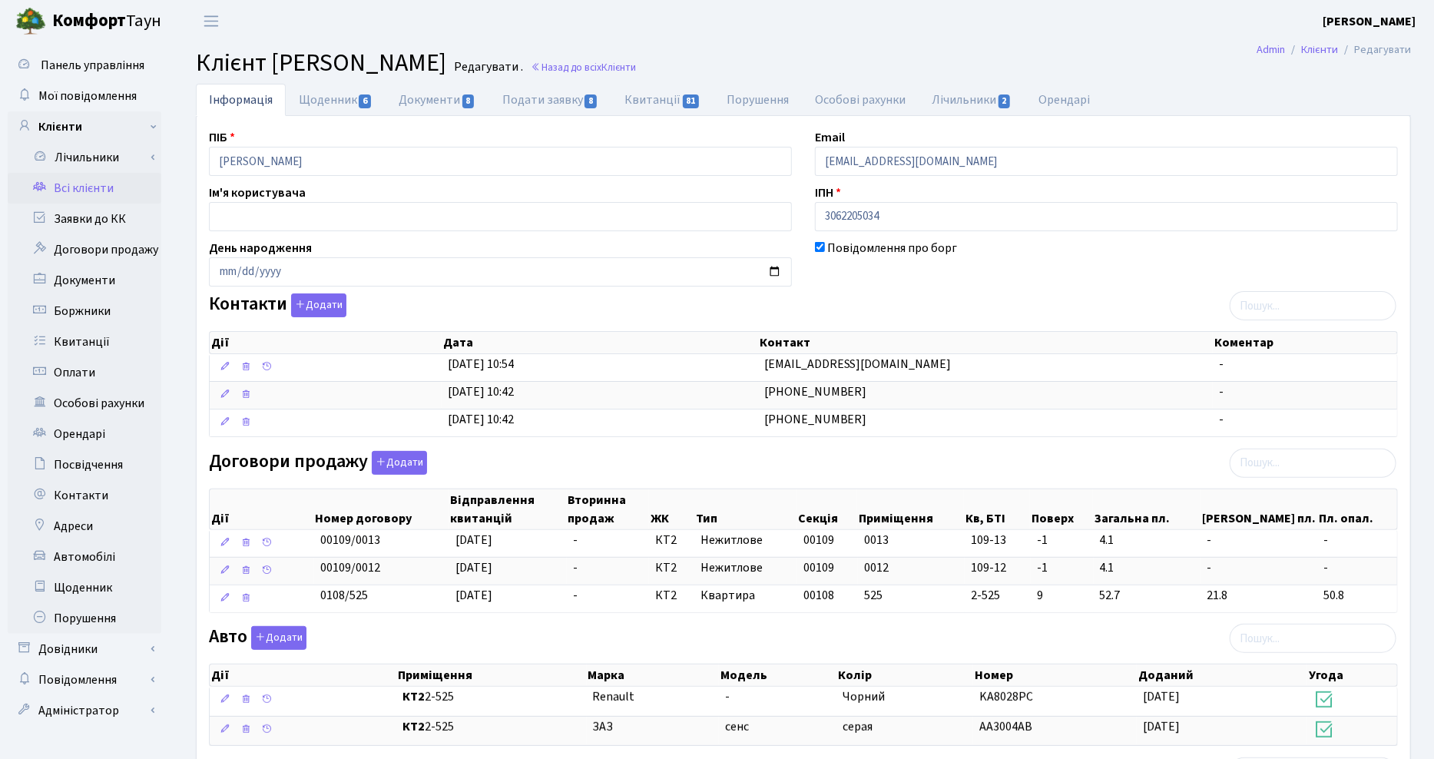
click at [1325, 243] on div "Повідомлення про борг" at bounding box center [1106, 263] width 606 height 48
click at [334, 96] on link "Щоденник 6" at bounding box center [336, 99] width 100 height 31
select select "25"
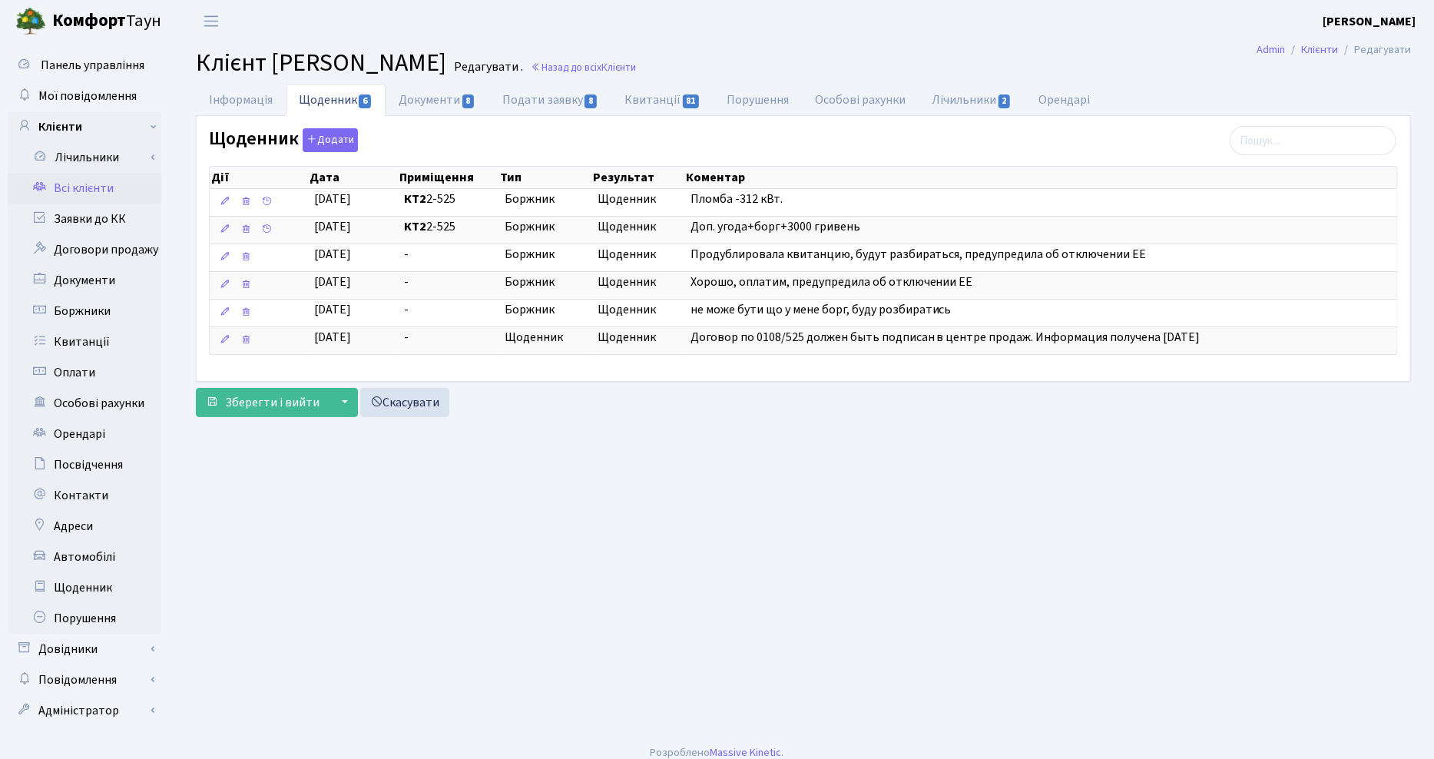
click at [782, 58] on h2 "Клієнт Анікєєв Єгор Сергійович Редагувати . Назад до всіх Клієнти" at bounding box center [803, 62] width 1215 height 29
click at [1046, 710] on main "Admin Клієнти Редагувати Клієнт Анікєєв Єгор Сергійович Редагувати . Назад до в…" at bounding box center [803, 387] width 1261 height 691
click at [653, 98] on link "Квитанції 81" at bounding box center [662, 99] width 102 height 31
select select "25"
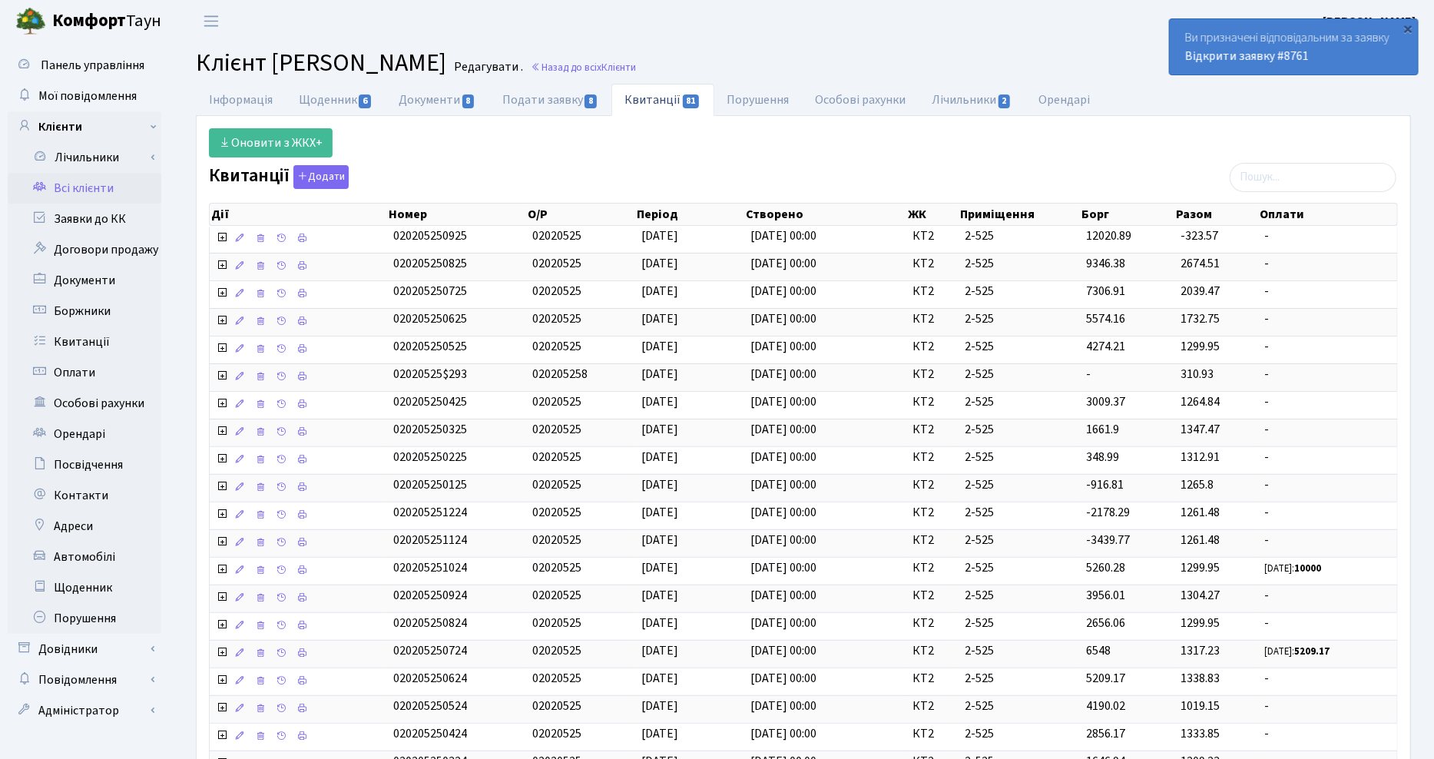
click at [1424, 256] on div "Інформація Щоденник 6 Документи 8 Подати заявку 8 Квитанції 81 Порушення Особов…" at bounding box center [803, 550] width 1261 height 933
click at [915, 48] on h2 "Клієнт Анікєєв Єгор Сергійович Редагувати . Назад до всіх Клієнти" at bounding box center [803, 62] width 1215 height 29
drag, startPoint x: 655, startPoint y: 68, endPoint x: 660, endPoint y: 125, distance: 57.8
click at [636, 67] on link "Назад до всіх Клієнти" at bounding box center [583, 67] width 105 height 15
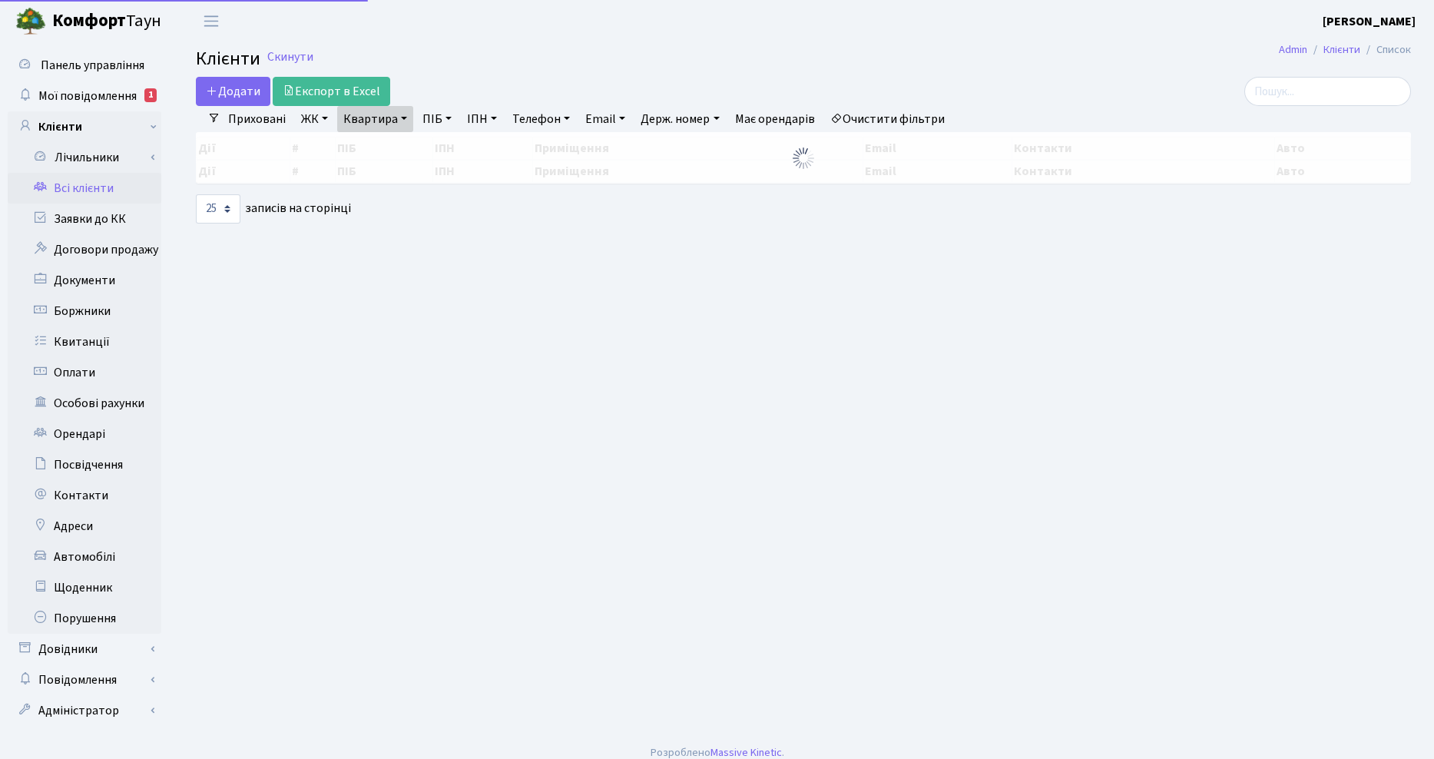
select select "25"
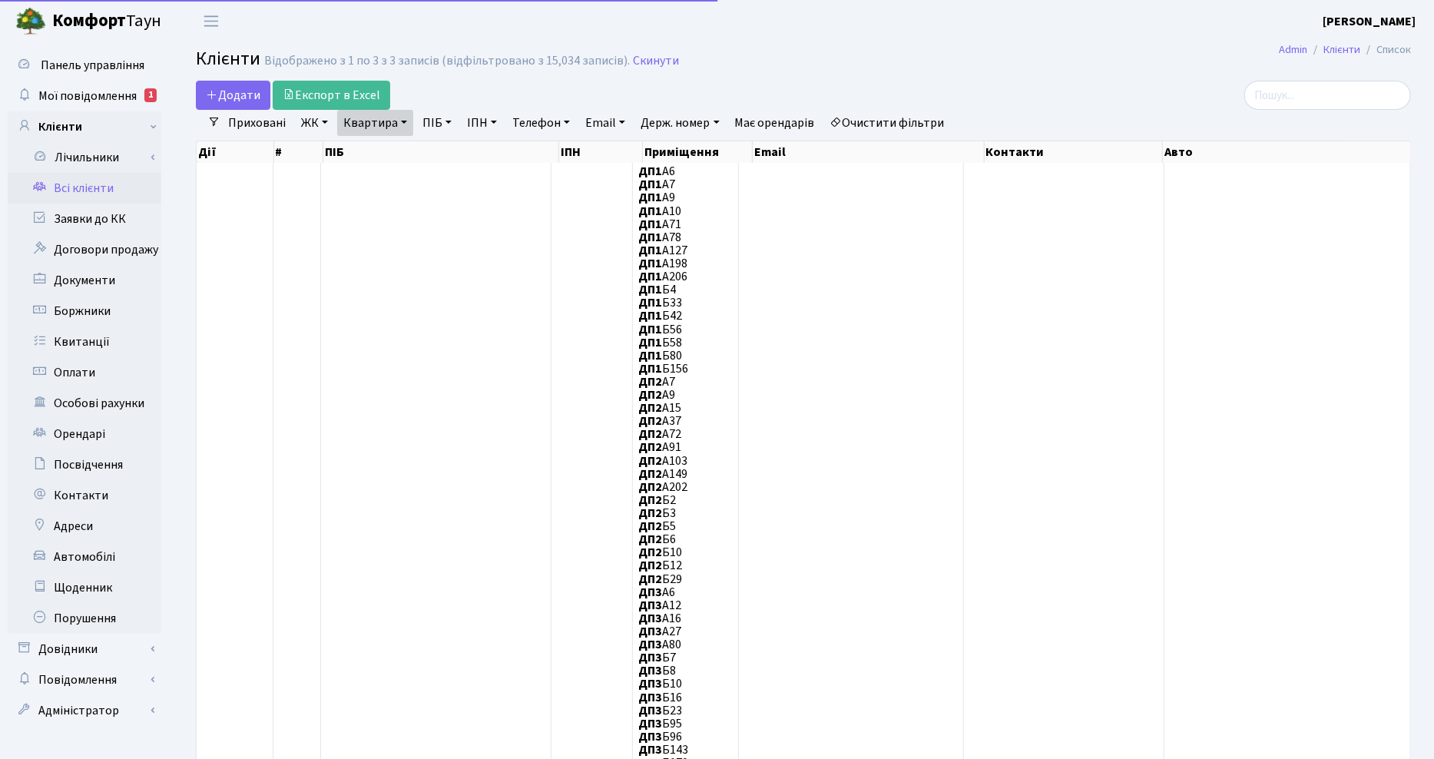
click at [405, 127] on link "Квартира" at bounding box center [375, 123] width 76 height 26
drag, startPoint x: 380, startPoint y: 154, endPoint x: 347, endPoint y: 148, distance: 33.5
click at [347, 148] on input "398" at bounding box center [383, 152] width 90 height 29
type input "6"
type input "62"
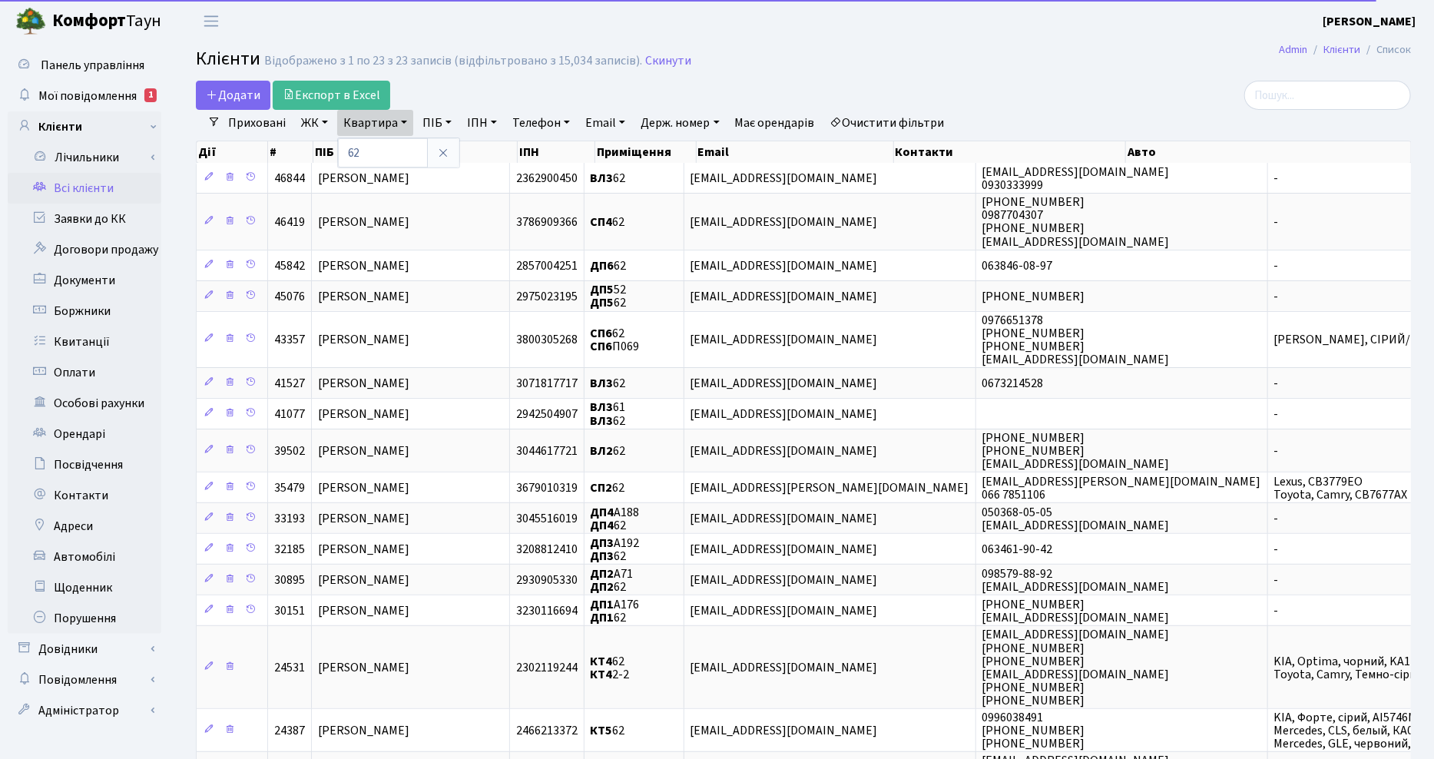
drag, startPoint x: 312, startPoint y: 121, endPoint x: 317, endPoint y: 162, distance: 41.1
click at [312, 123] on link "ЖК" at bounding box center [314, 123] width 39 height 26
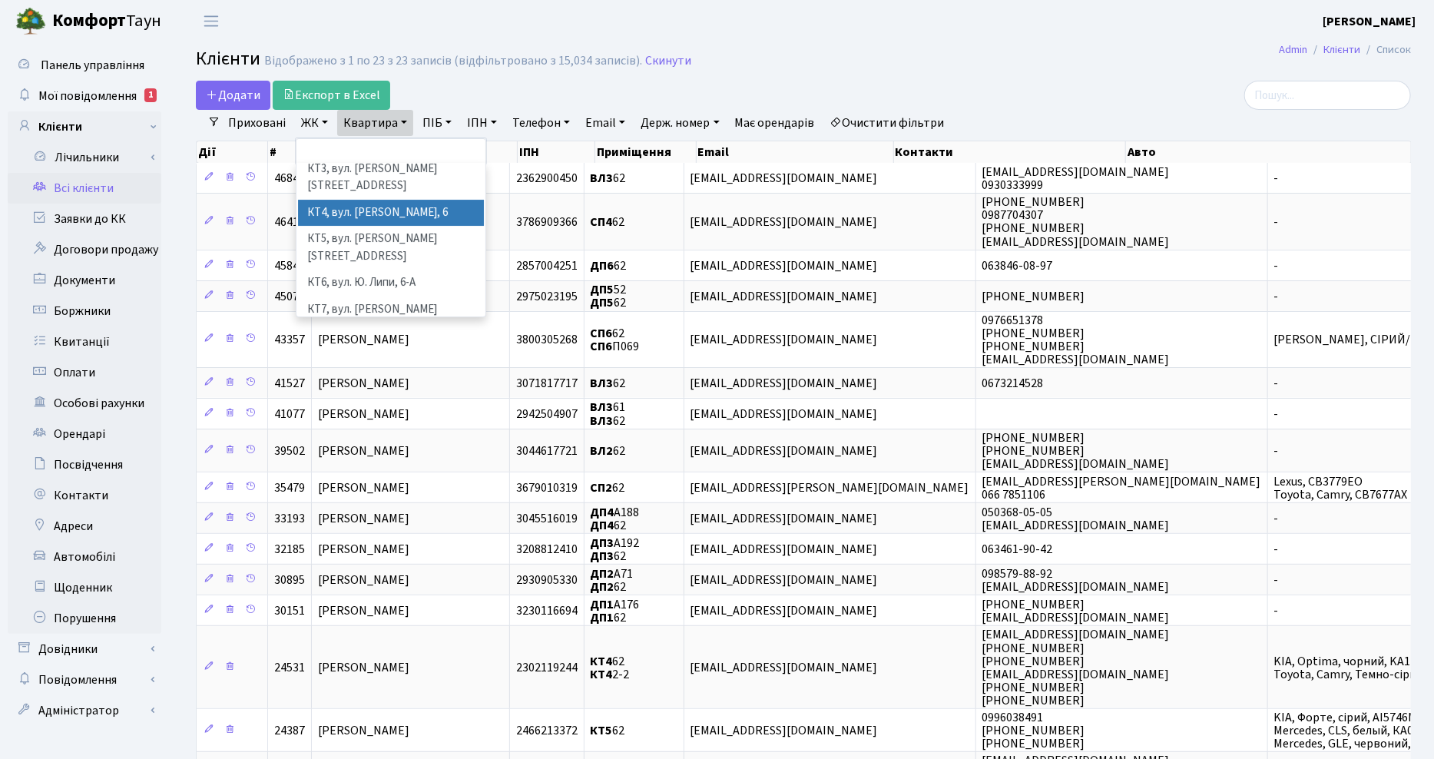
scroll to position [192, 0]
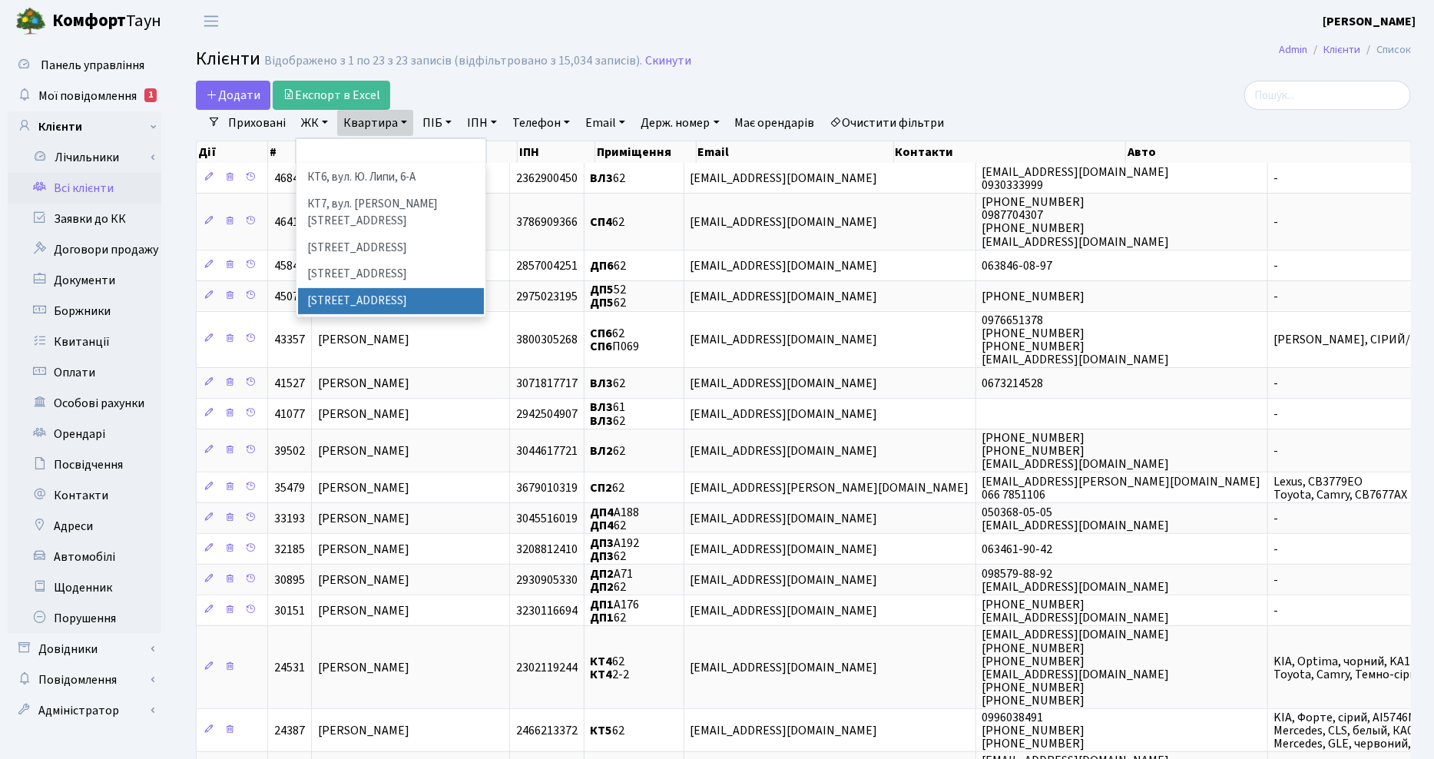
click at [332, 288] on li "СП3, Столичне шосе, 3" at bounding box center [391, 301] width 186 height 27
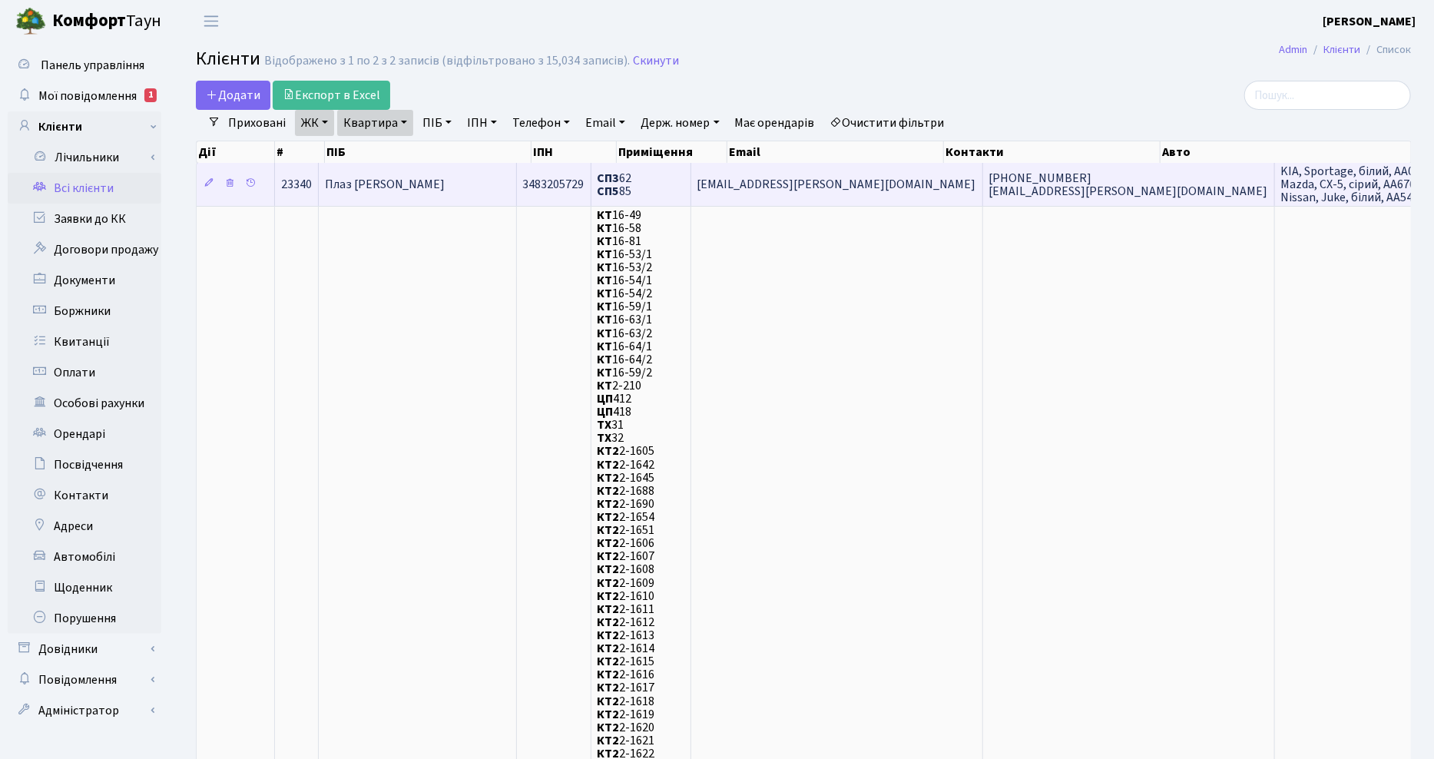
click at [371, 183] on span "Плаз [PERSON_NAME]" at bounding box center [385, 184] width 121 height 17
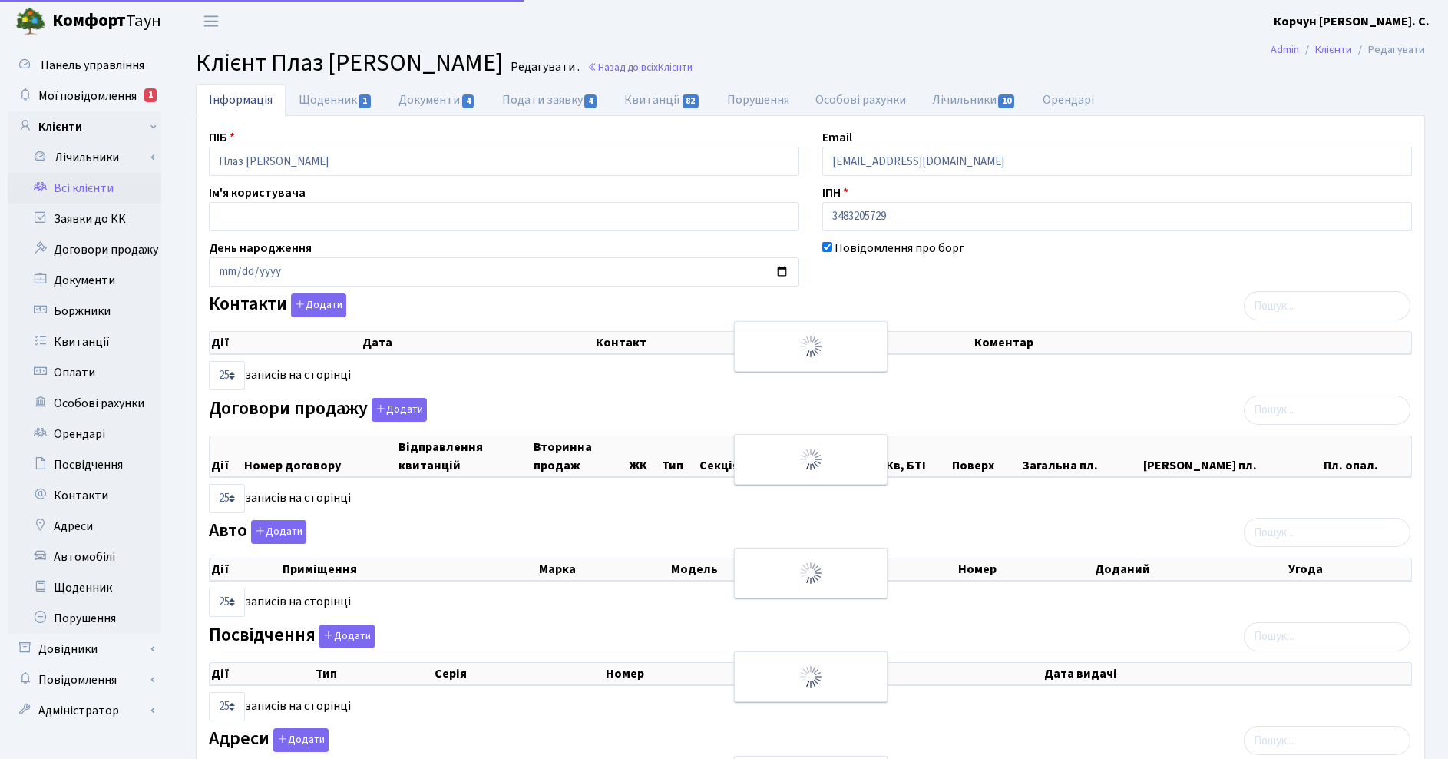
select select "25"
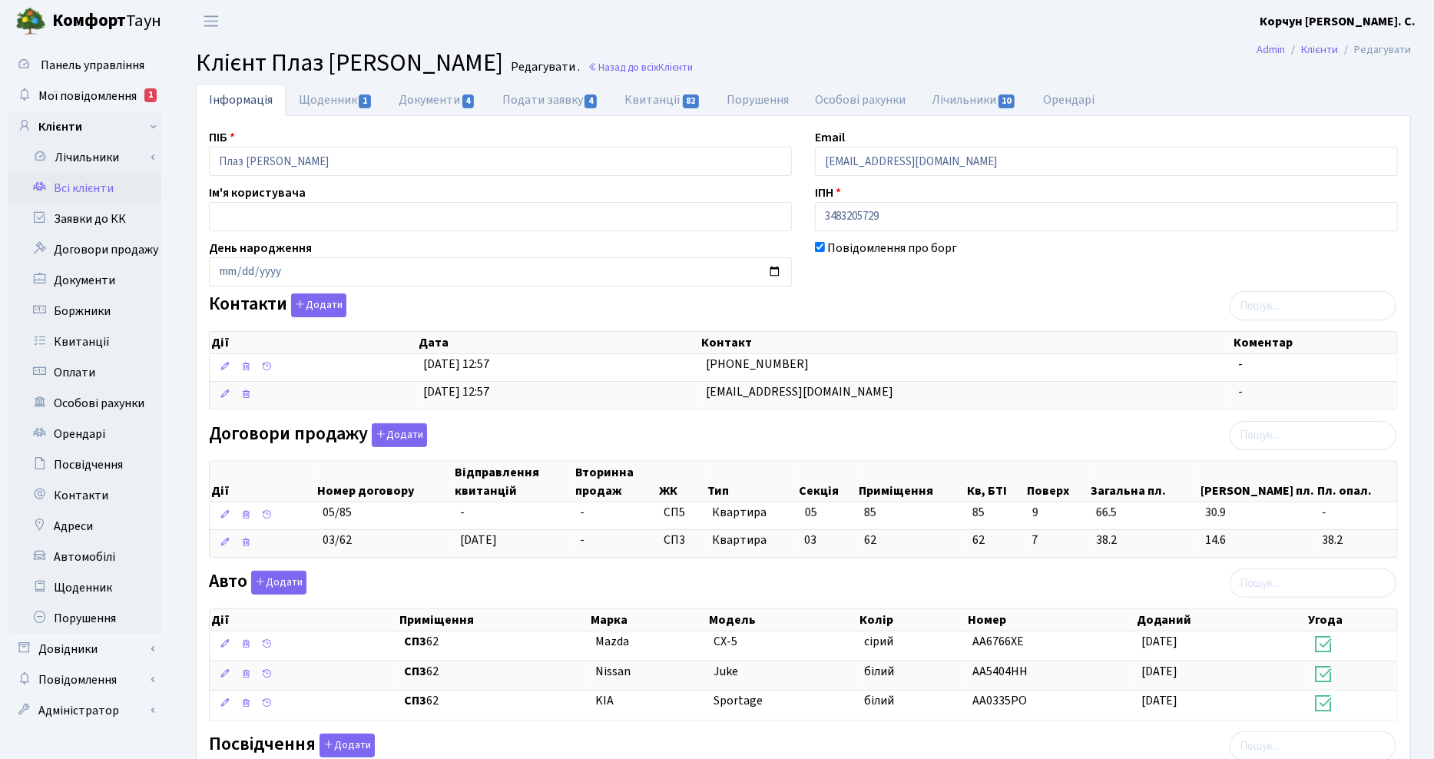
click at [1417, 336] on div "Інформація Щоденник 1 Документи 4 Подати заявку 4 Квитанції 82 Порушення Особов…" at bounding box center [803, 566] width 1238 height 965
click at [658, 98] on link "Квитанції 82" at bounding box center [662, 99] width 102 height 31
select select "25"
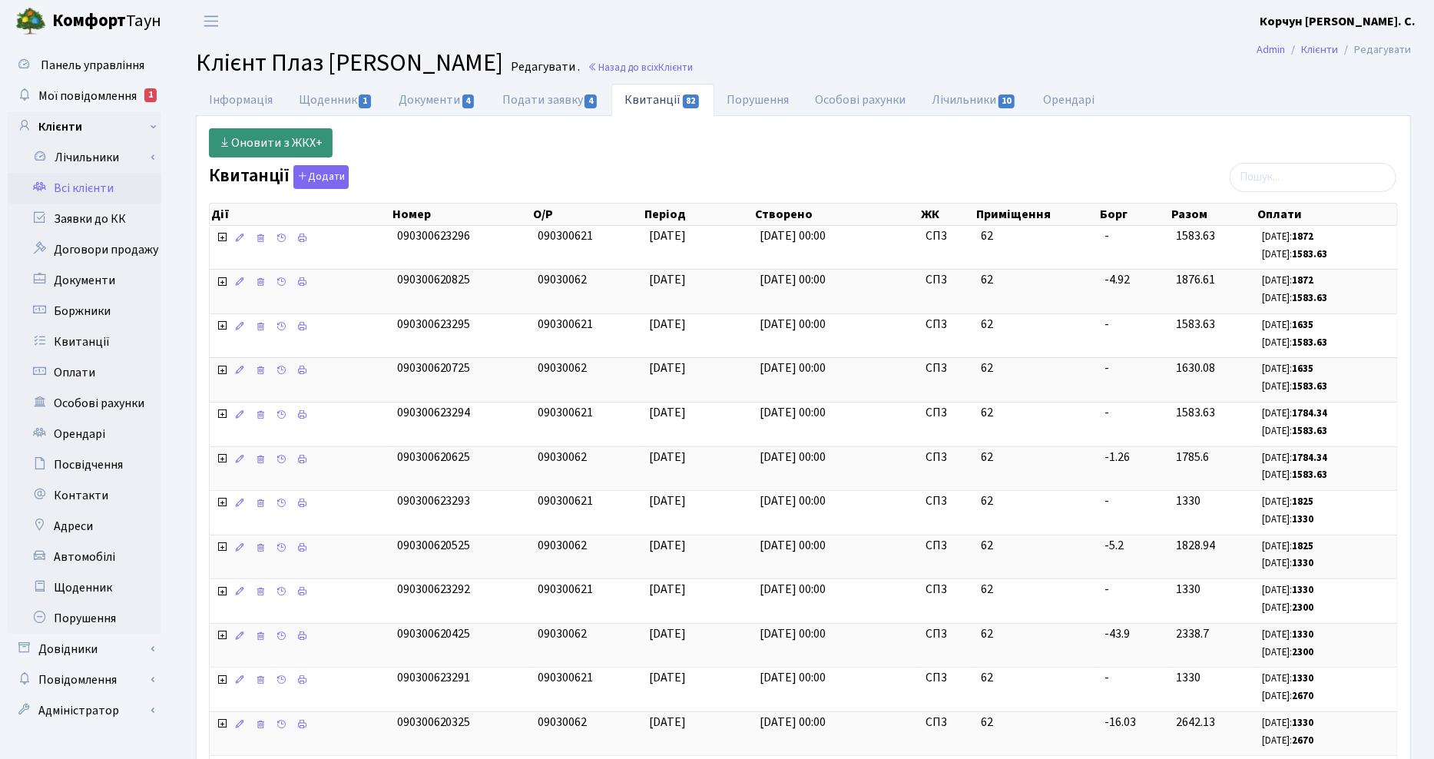
click at [278, 140] on link "Оновити з ЖКХ+" at bounding box center [271, 142] width 124 height 29
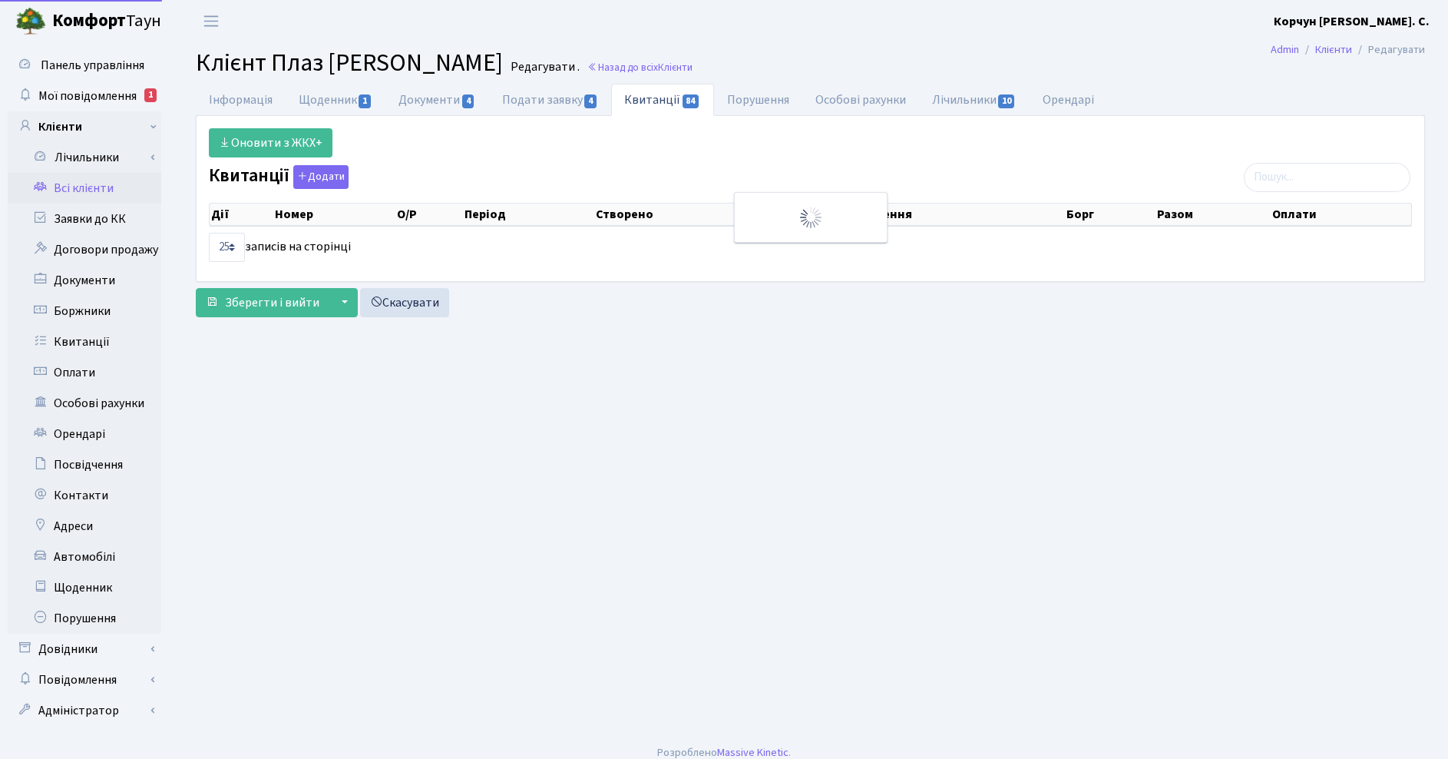
select select "25"
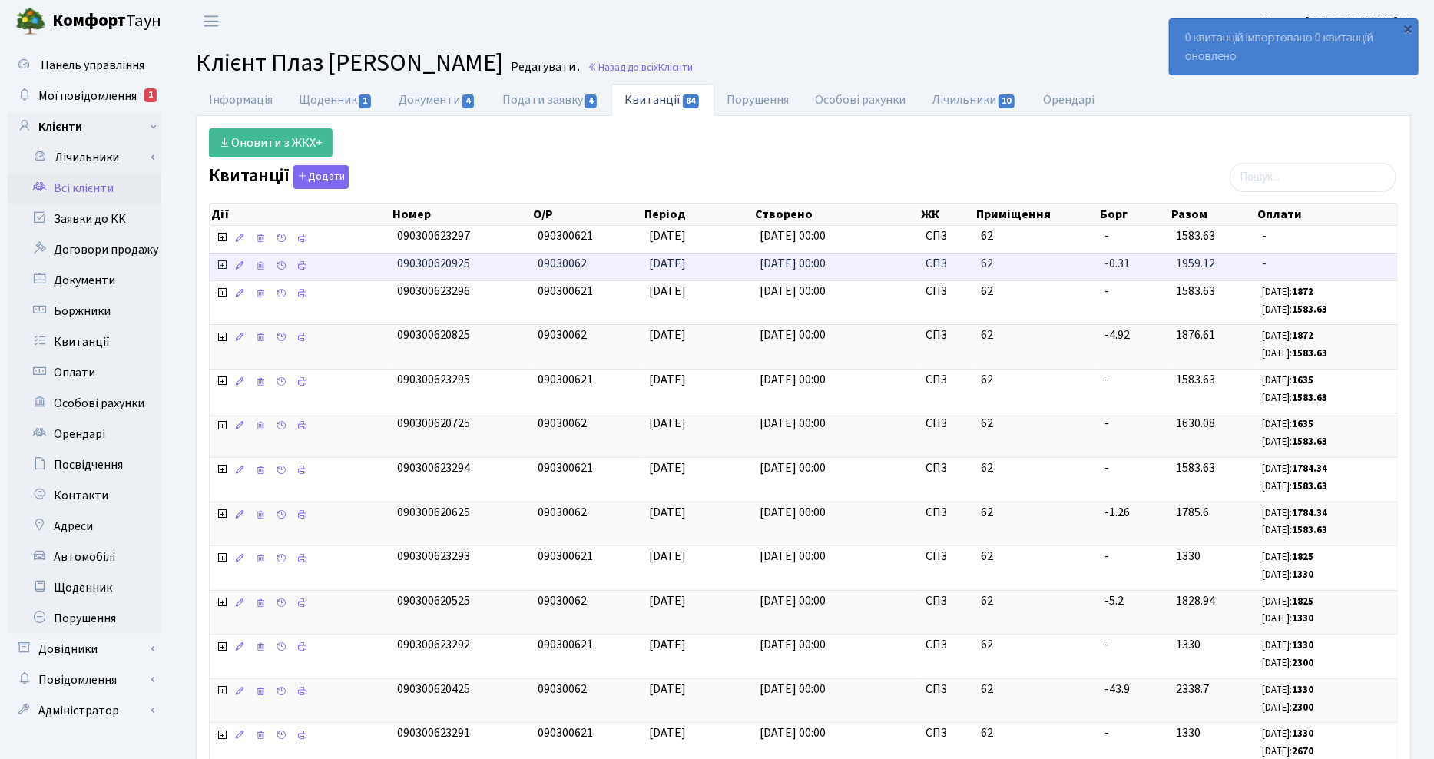
click at [225, 270] on icon at bounding box center [222, 265] width 12 height 12
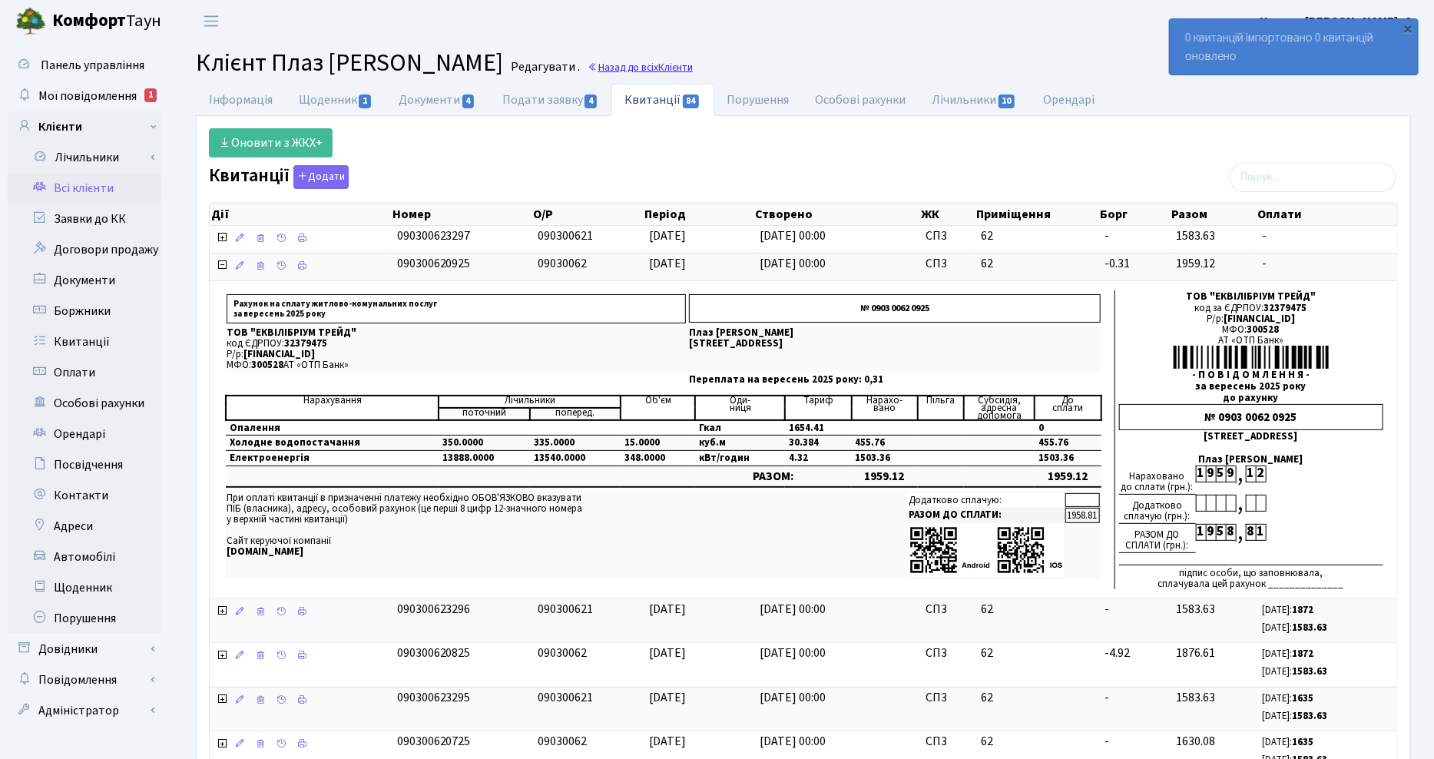
click at [693, 64] on link "Назад до всіх Клієнти" at bounding box center [639, 67] width 105 height 15
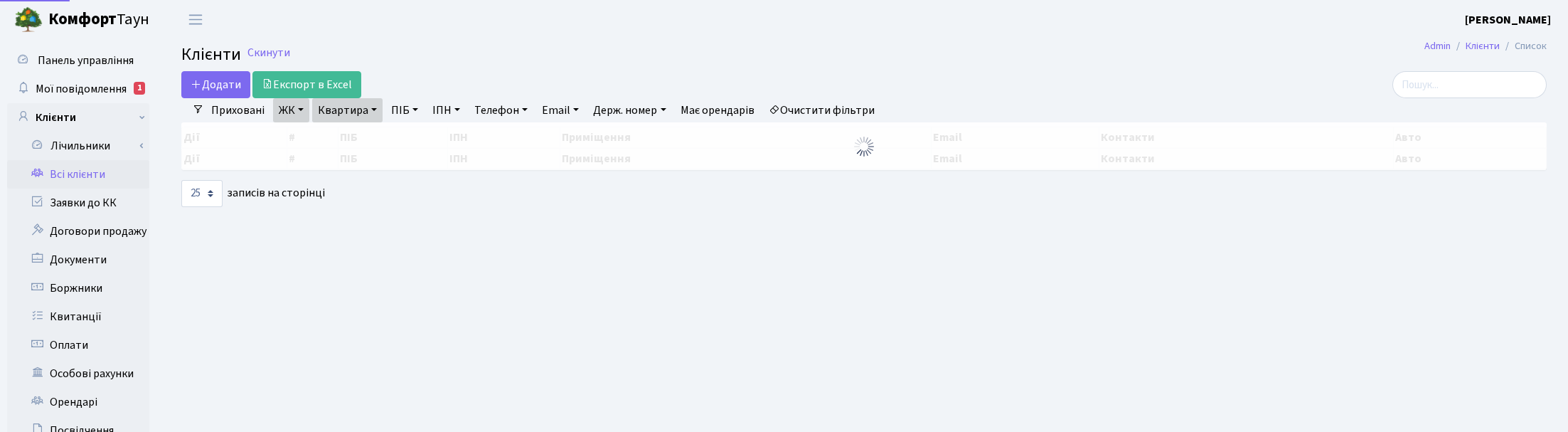
select select "25"
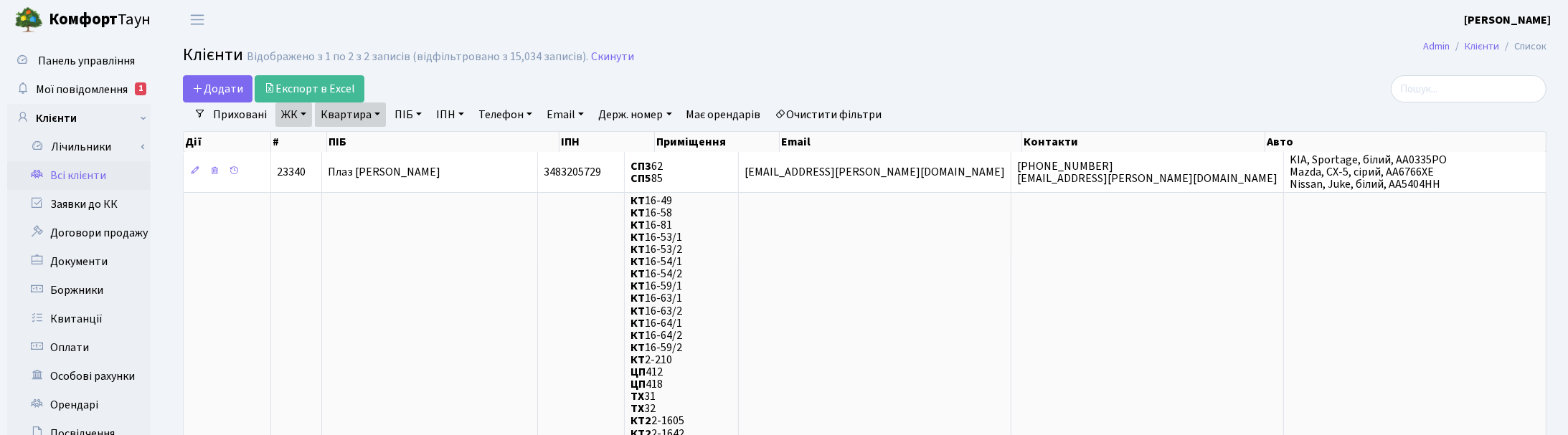
click at [378, 115] on link "Квартира" at bounding box center [350, 115] width 71 height 24
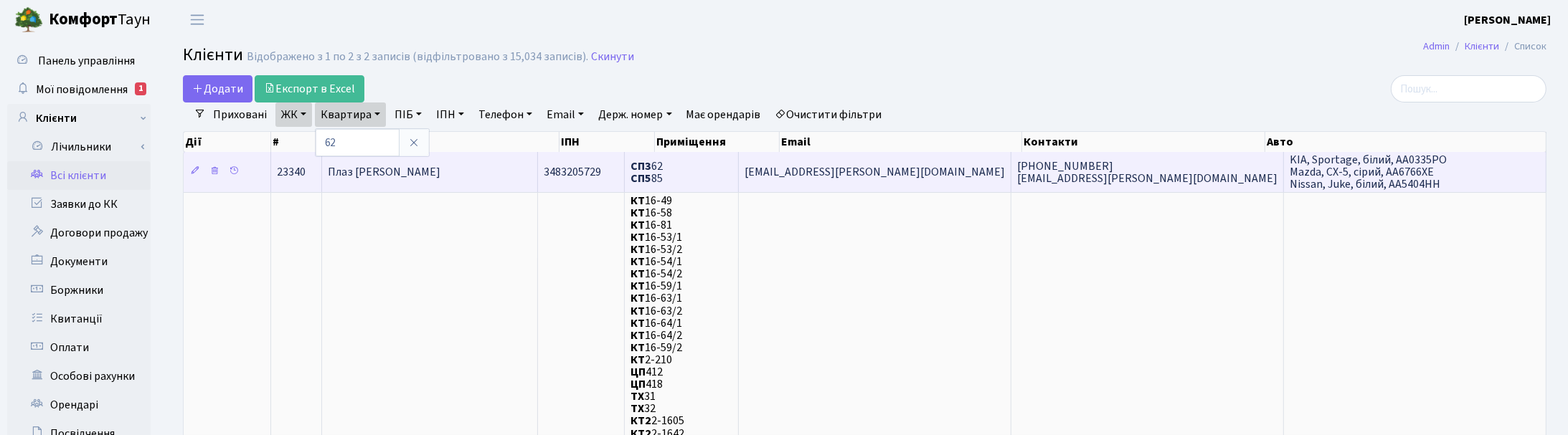
click at [392, 171] on span "Плаз Єлизавета Олександрівна" at bounding box center [384, 172] width 113 height 16
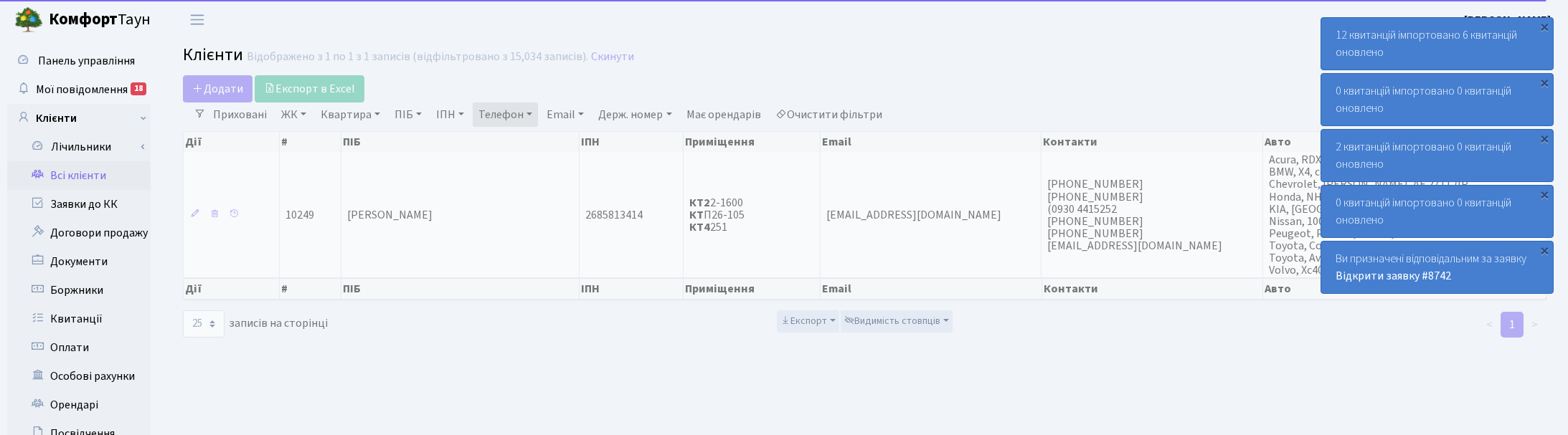
select select "25"
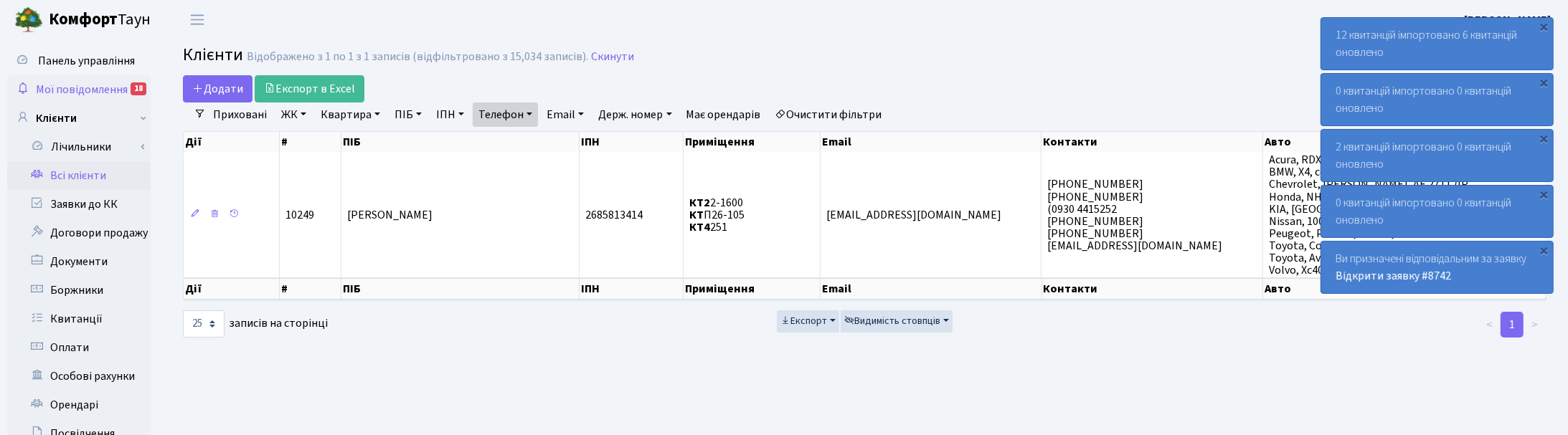
click at [92, 86] on span "Мої повідомлення" at bounding box center [81, 90] width 92 height 16
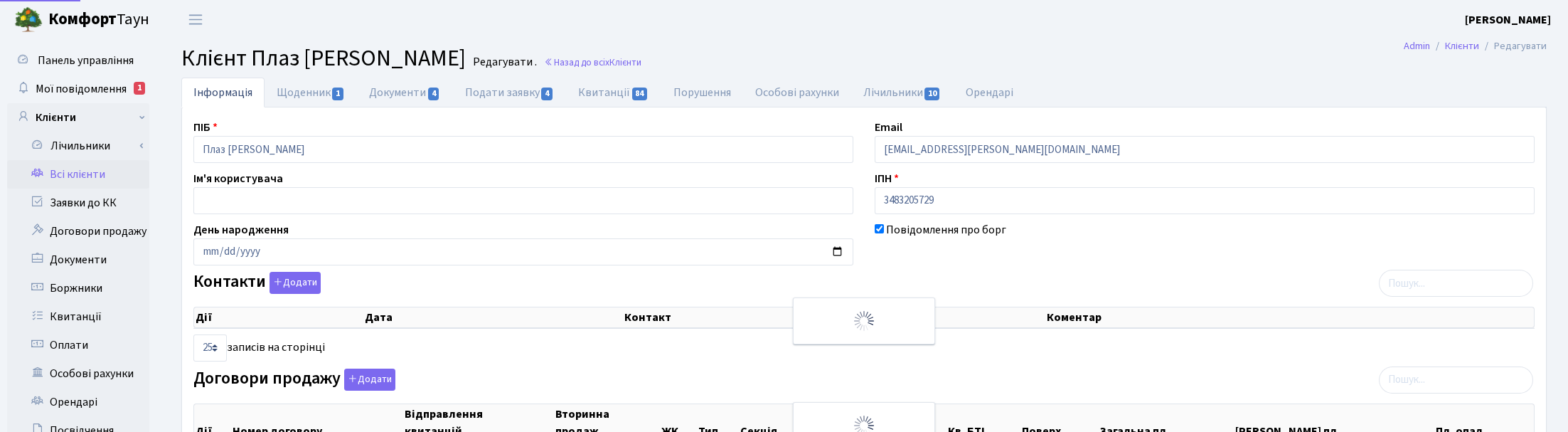
select select "25"
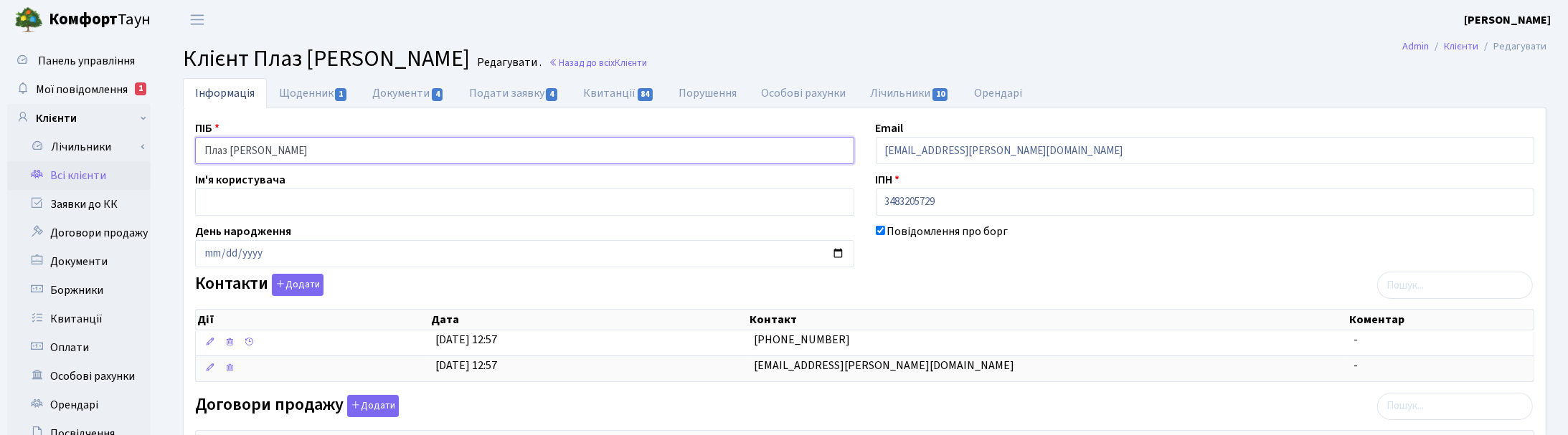
drag, startPoint x: 376, startPoint y: 152, endPoint x: 162, endPoint y: 149, distance: 214.0
click at [316, 95] on link "Щоденник 1" at bounding box center [314, 92] width 93 height 29
select select "25"
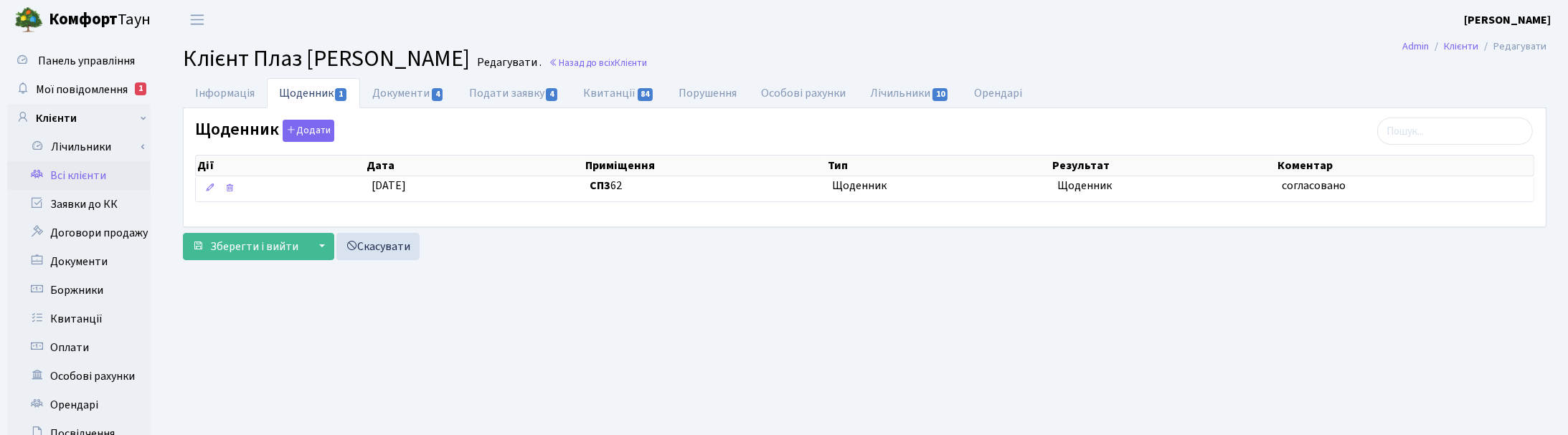
click at [697, 319] on main "Admin Клієнти Редагувати Клієнт Плаз Єлизавета Олександрівна Редагувати . Назад…" at bounding box center [865, 361] width 1406 height 645
click at [249, 23] on header "Комфорт Таун Корчун І. С. Мій обліковий запис Вийти" at bounding box center [784, 20] width 1568 height 39
click at [68, 91] on span "Мої повідомлення" at bounding box center [81, 90] width 92 height 16
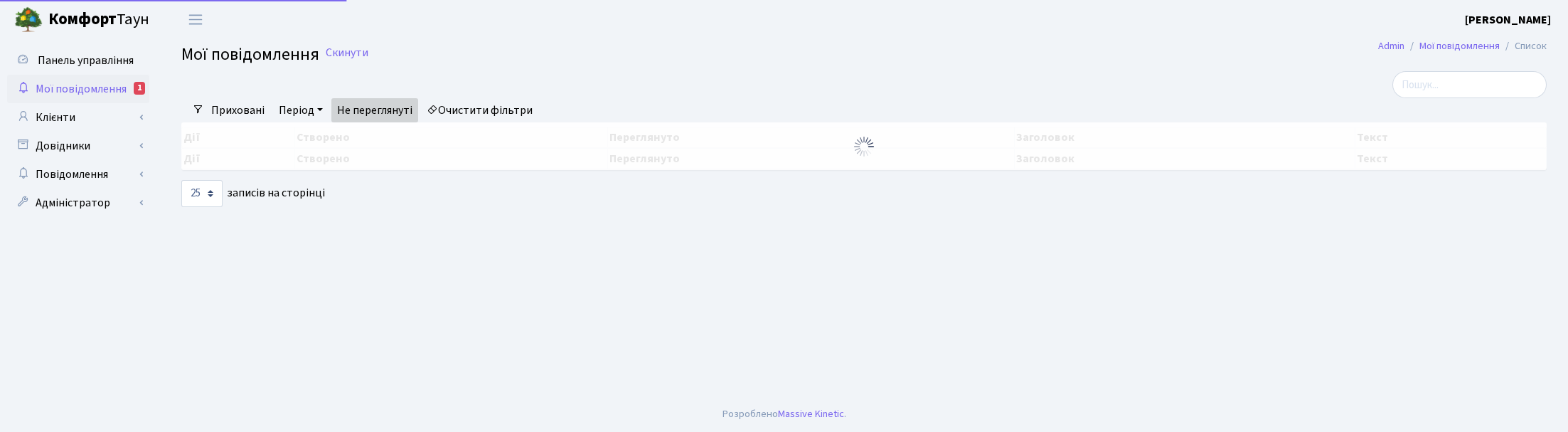
select select "25"
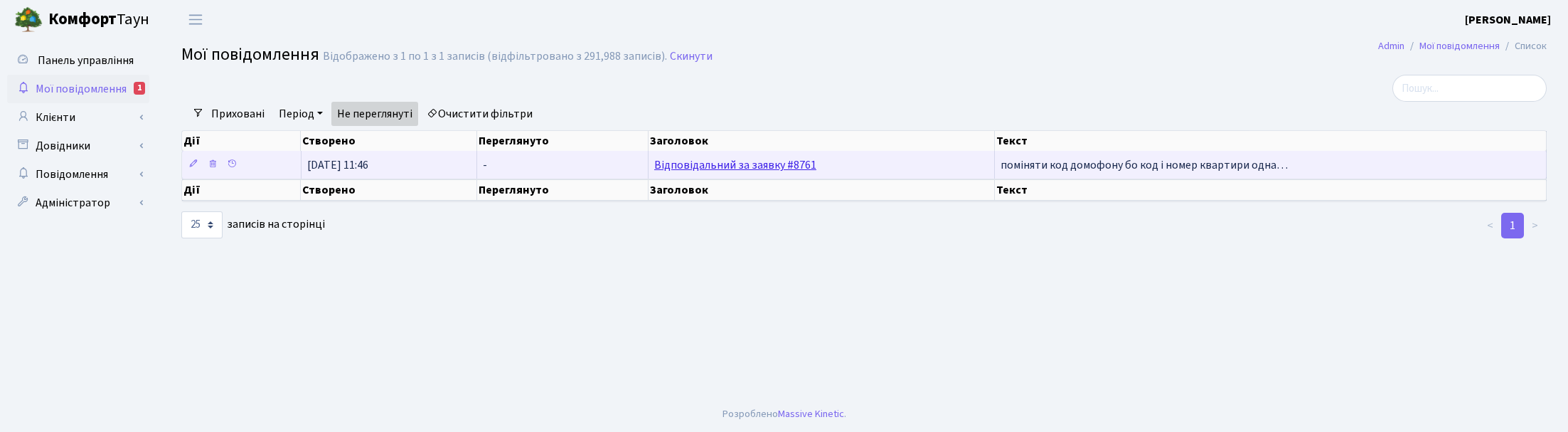
click at [684, 166] on link "Відповідальний за заявку #8761" at bounding box center [734, 165] width 162 height 16
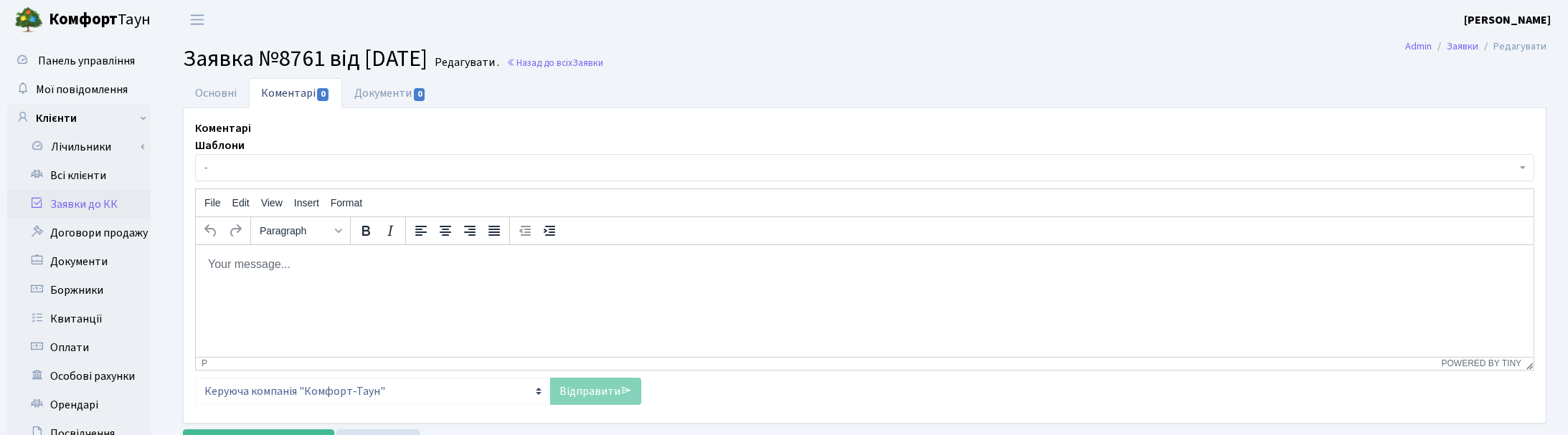
click at [805, 62] on h2 "Заявка №8761 від [DATE] Редагувати . Назад до всіх Заявки" at bounding box center [865, 58] width 1363 height 27
click at [586, 62] on link "Назад до всіх Заявки" at bounding box center [555, 63] width 97 height 14
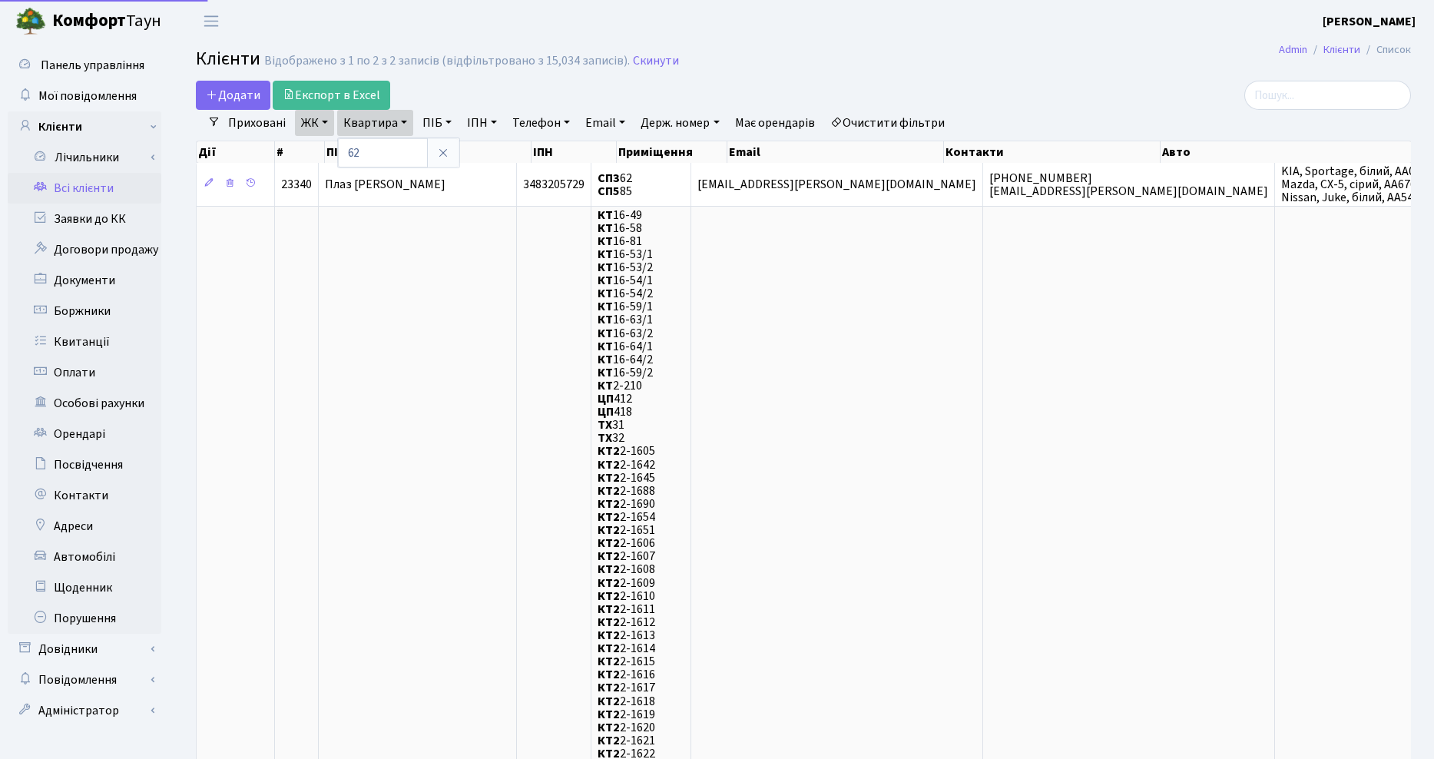
select select "25"
click at [379, 155] on input "62" at bounding box center [383, 152] width 90 height 29
type input "6"
type input "4-465"
click at [321, 112] on link "ЖК" at bounding box center [314, 123] width 39 height 26
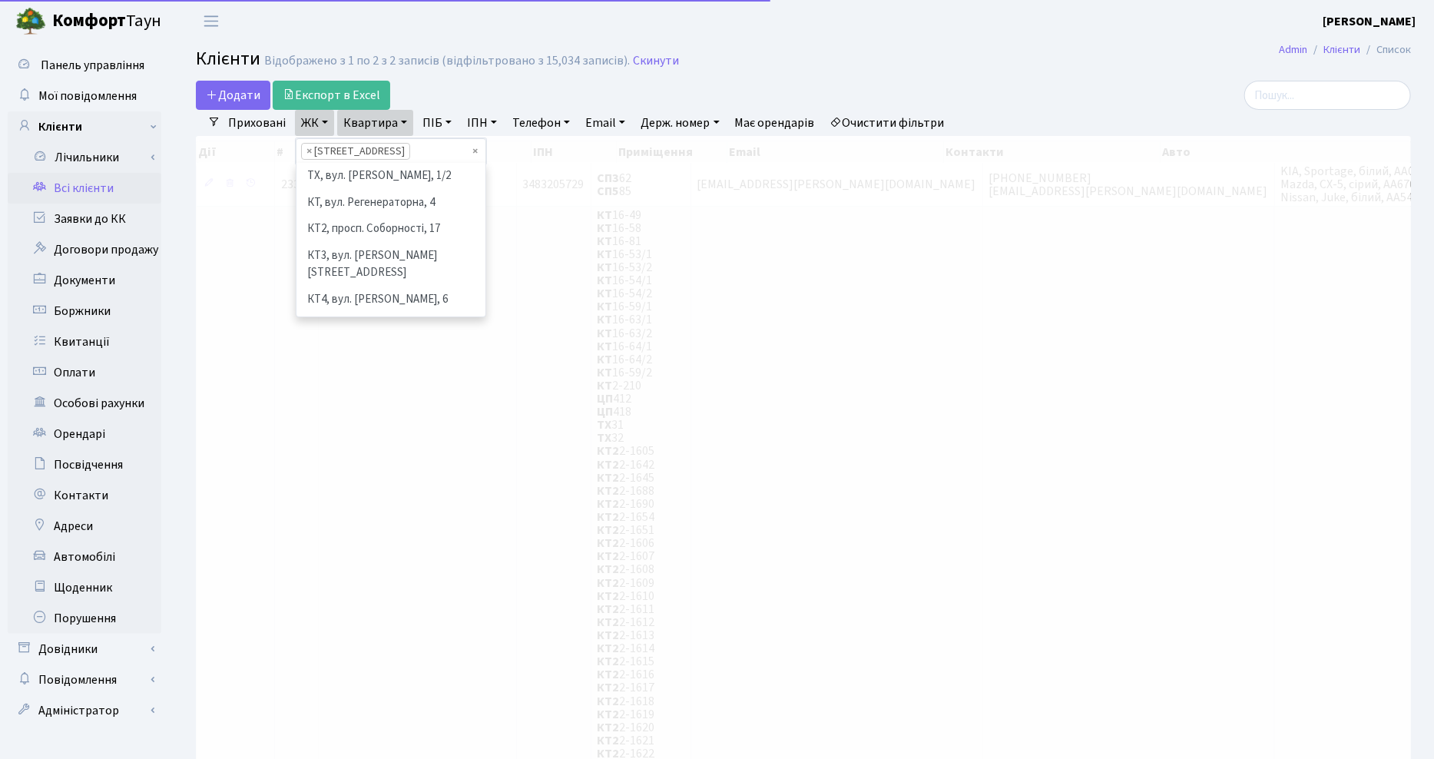
scroll to position [212, 0]
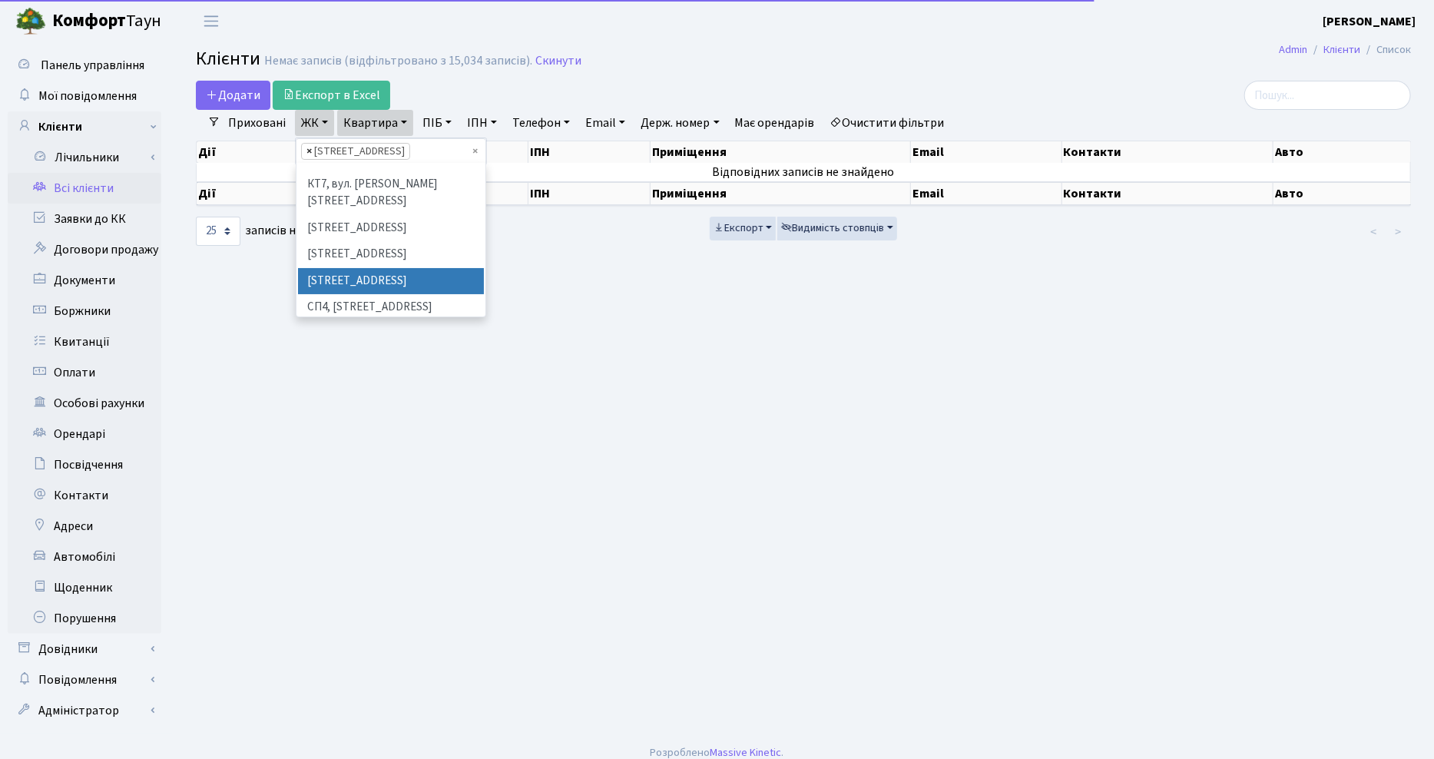
click at [306, 150] on span "×" at bounding box center [308, 151] width 5 height 15
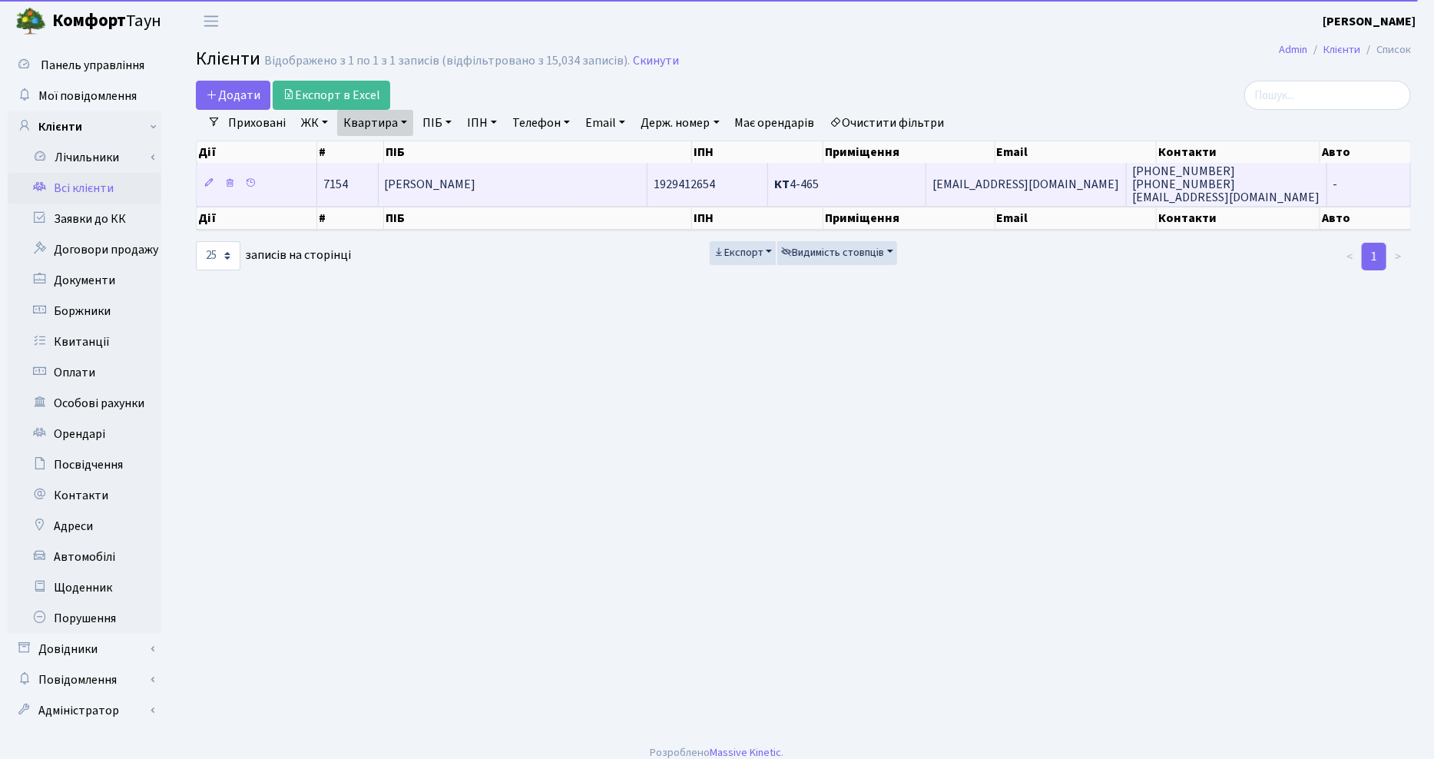
click at [427, 188] on span "[PERSON_NAME]" at bounding box center [430, 184] width 91 height 17
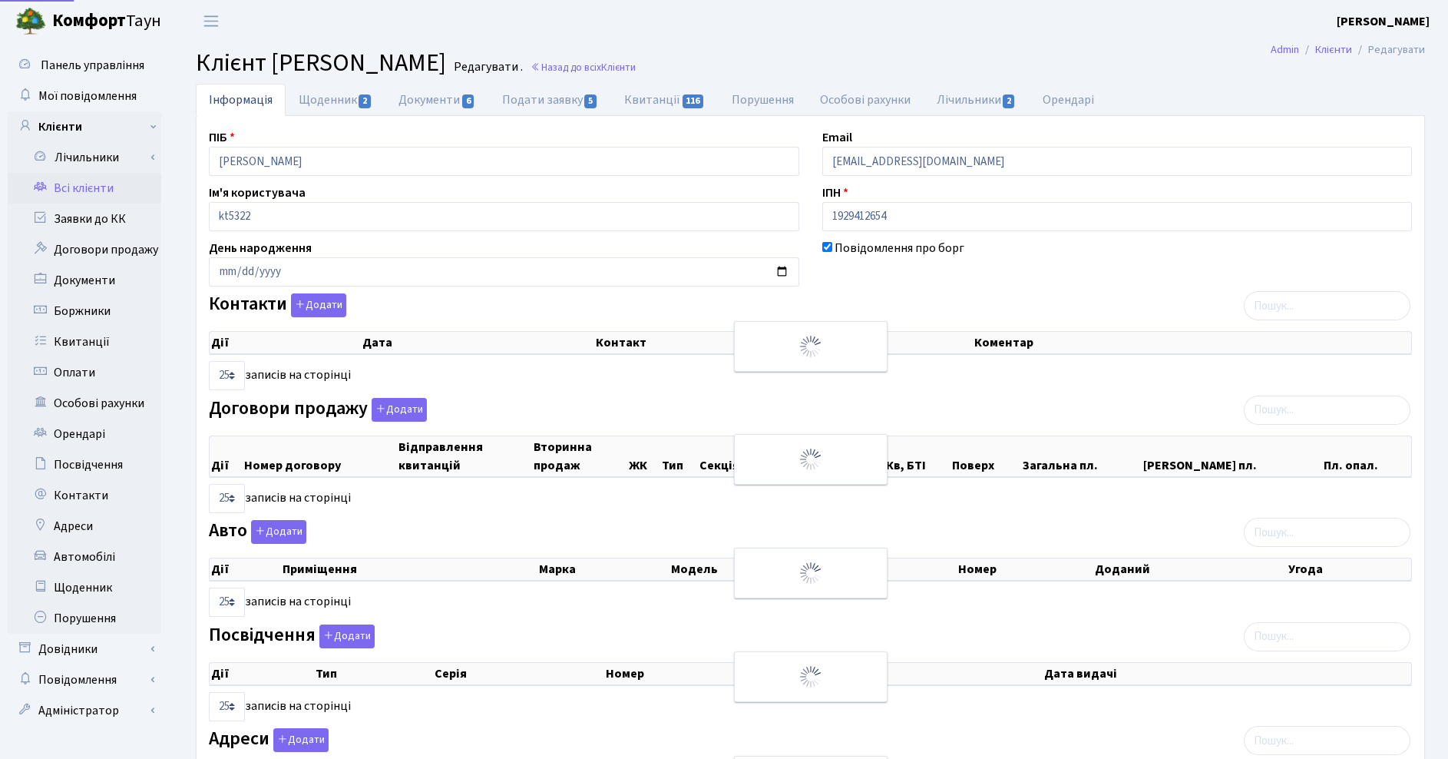
select select "25"
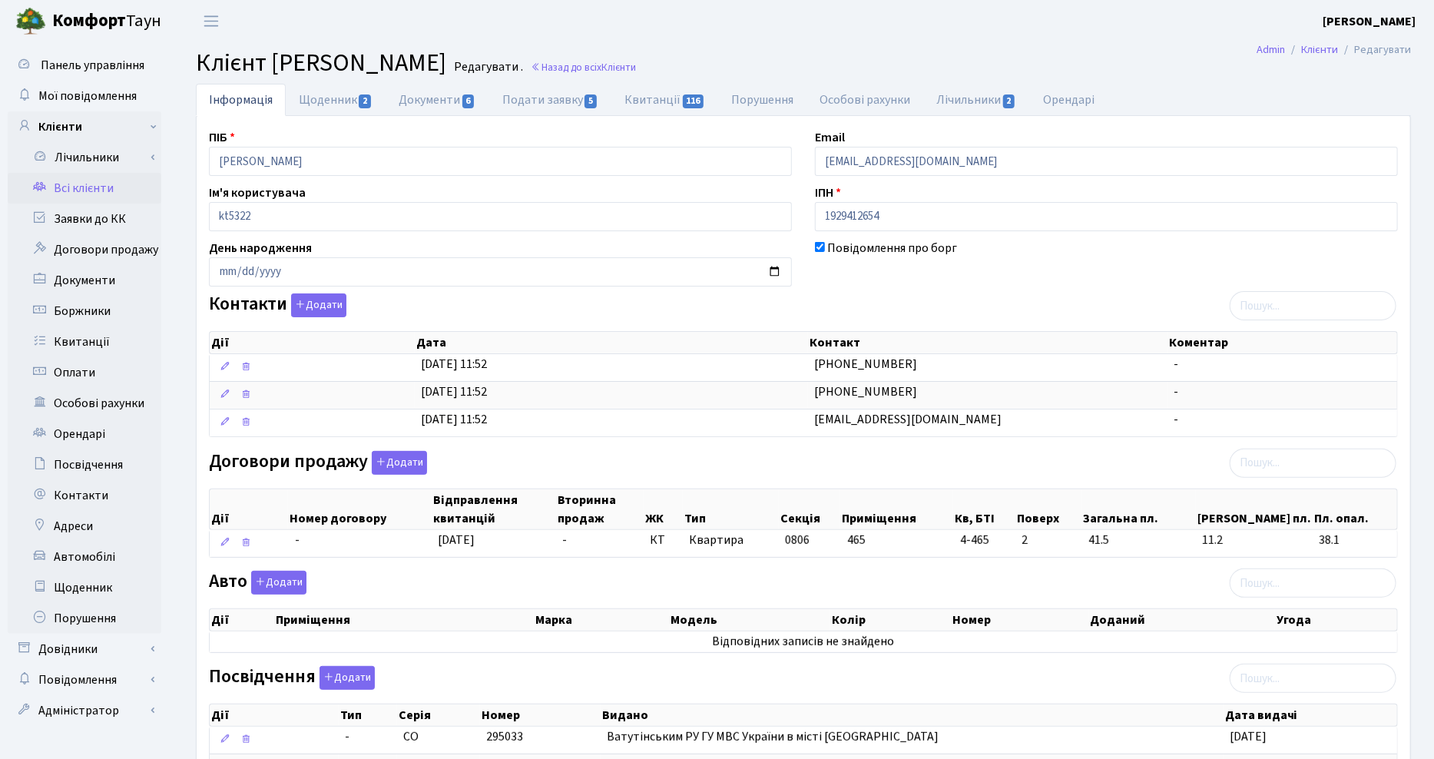
click at [1146, 37] on header "[PERSON_NAME] [PERSON_NAME] Мій обліковий запис Вийти" at bounding box center [717, 21] width 1434 height 42
click at [887, 20] on header "[PERSON_NAME] [PERSON_NAME] Мій обліковий запис Вийти" at bounding box center [717, 21] width 1434 height 42
click at [324, 307] on button "Додати" at bounding box center [318, 305] width 55 height 24
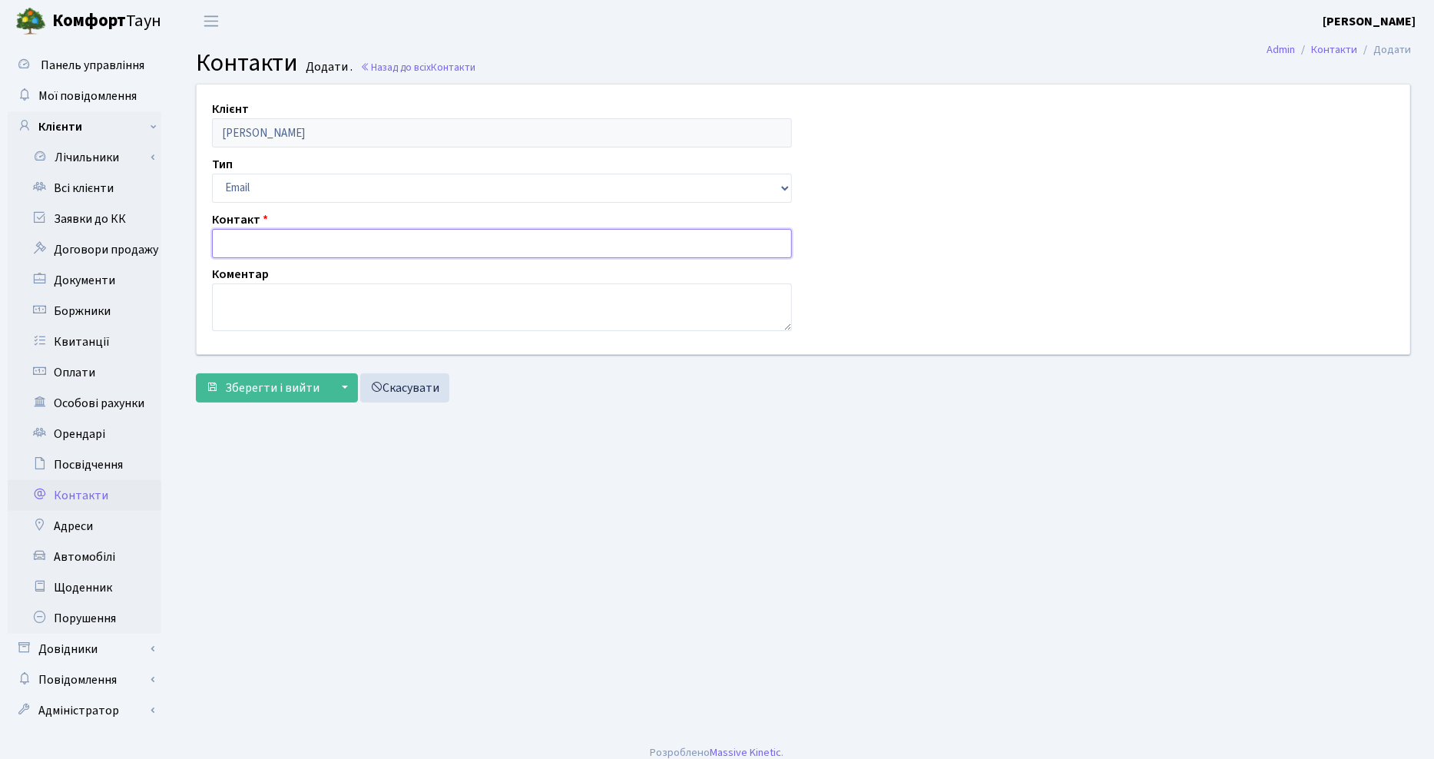
click at [260, 242] on input "text" at bounding box center [502, 243] width 580 height 29
type input "[EMAIL_ADDRESS][DOMAIN_NAME]"
click at [248, 321] on textarea at bounding box center [502, 307] width 580 height 48
type textarea "донька Антонюк Олена"
click at [279, 385] on span "Зберегти і вийти" at bounding box center [272, 387] width 94 height 17
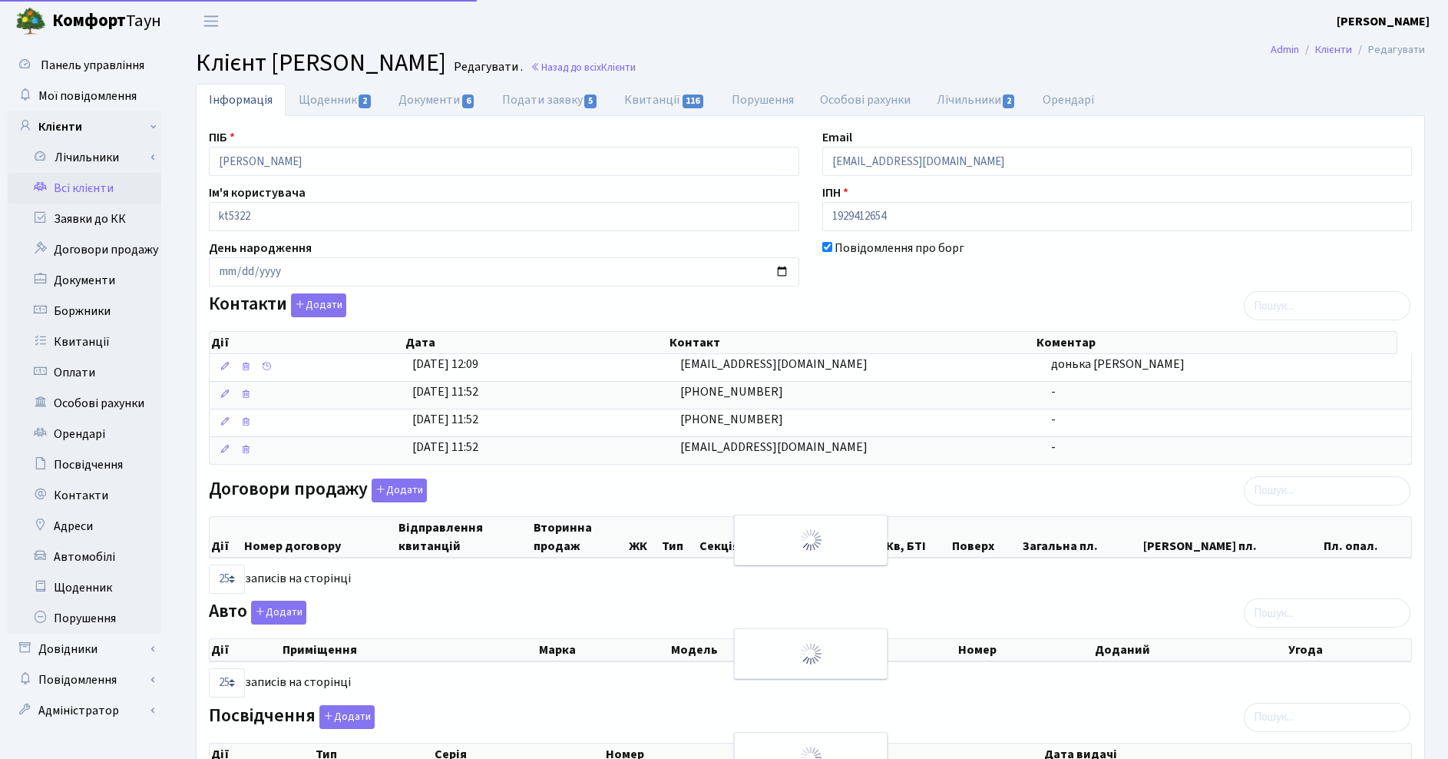
select select "25"
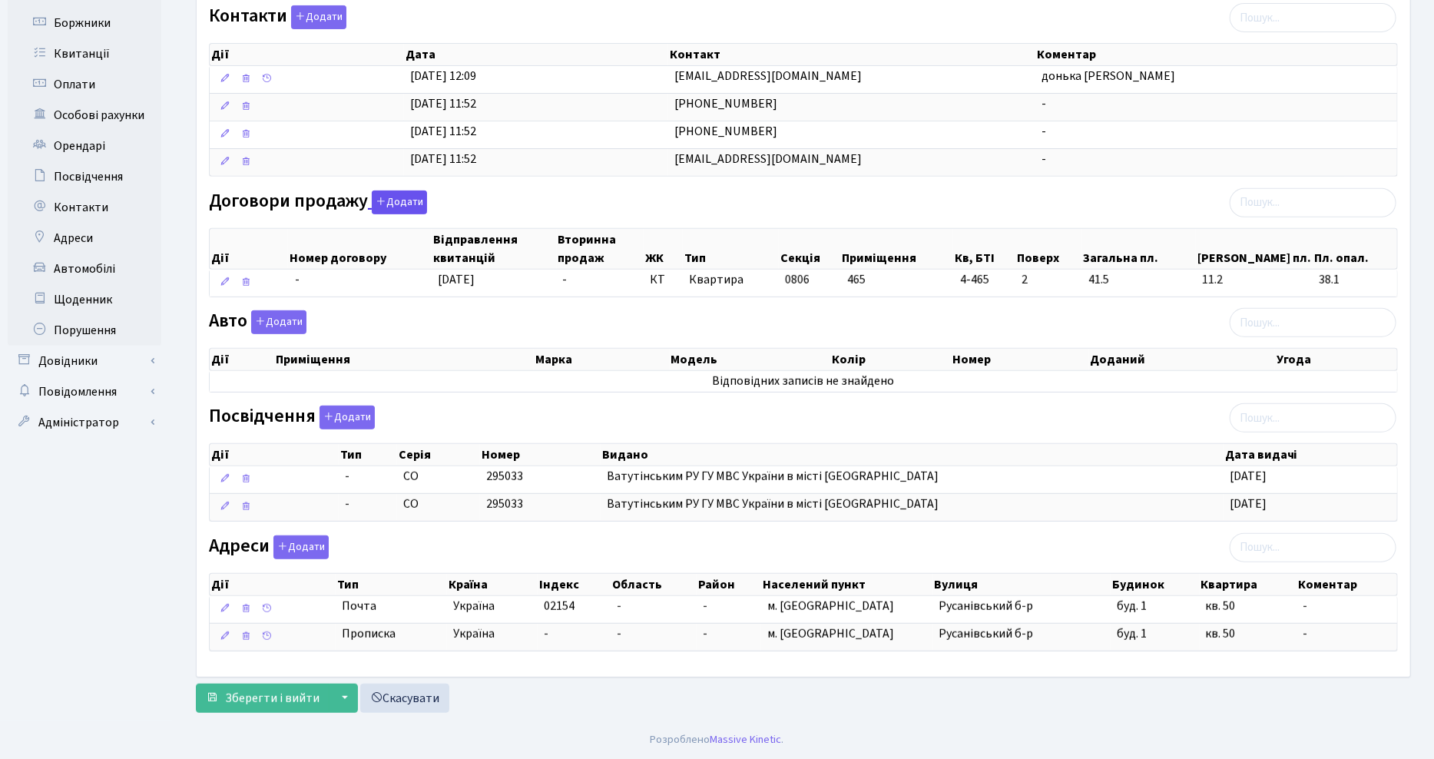
scroll to position [297, 0]
click at [280, 693] on span "Зберегти і вийти" at bounding box center [272, 698] width 94 height 17
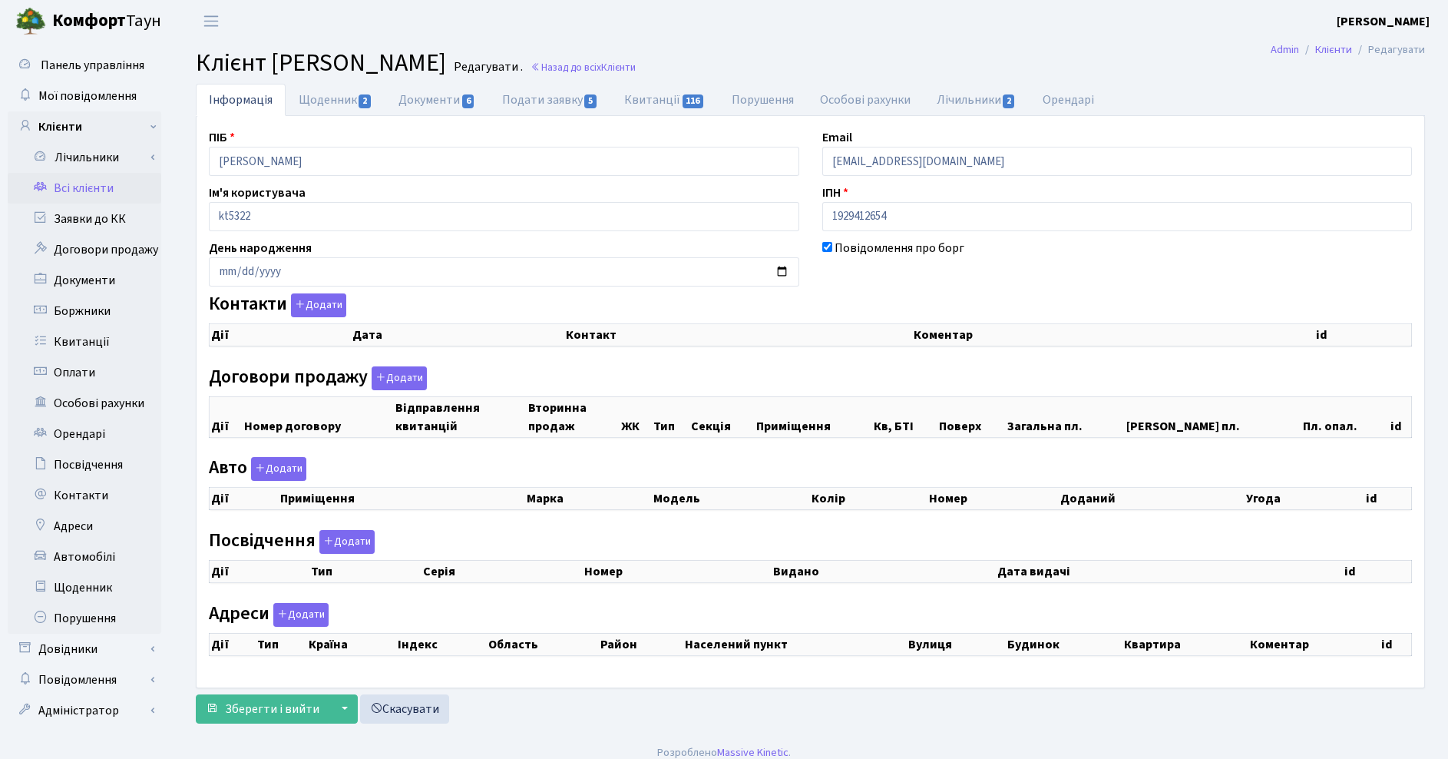
checkbox input "true"
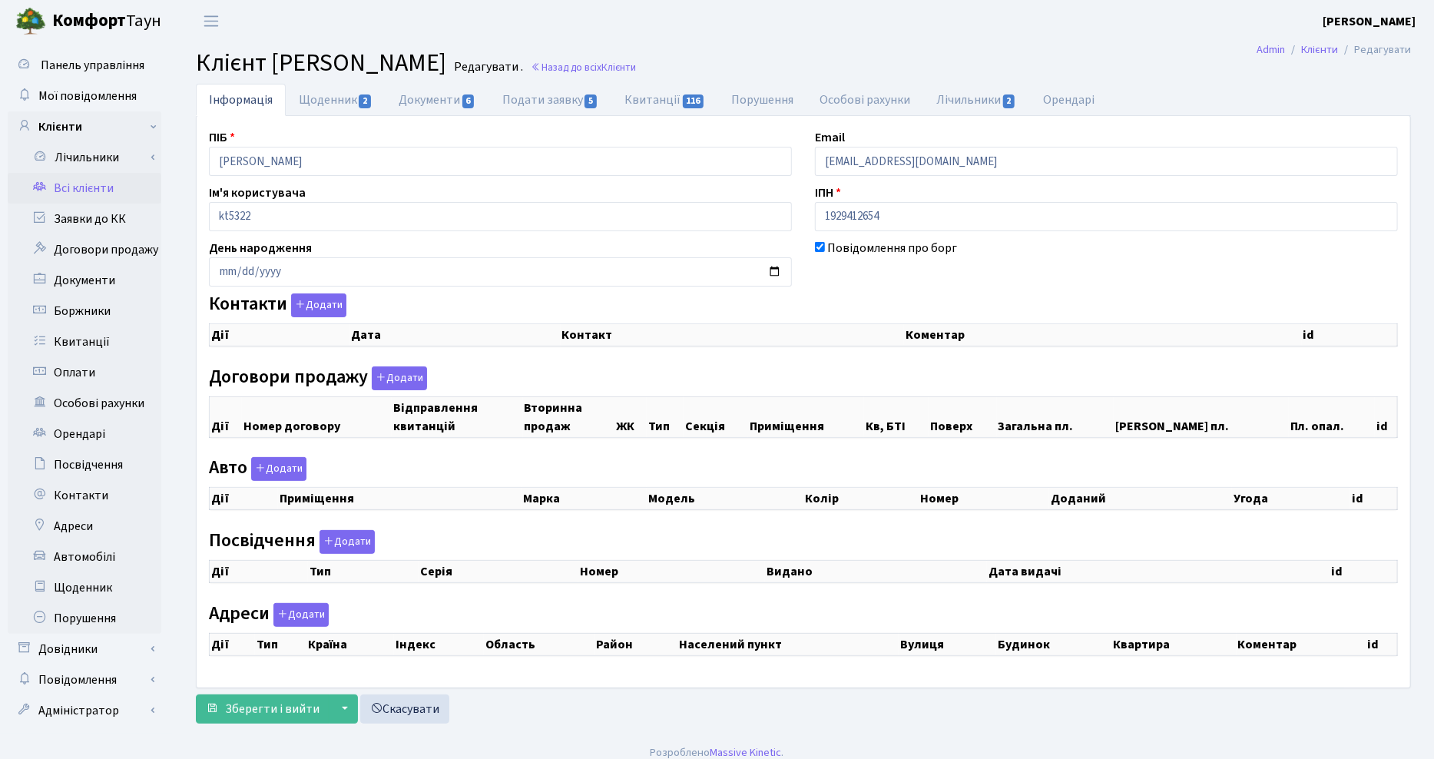
select select "25"
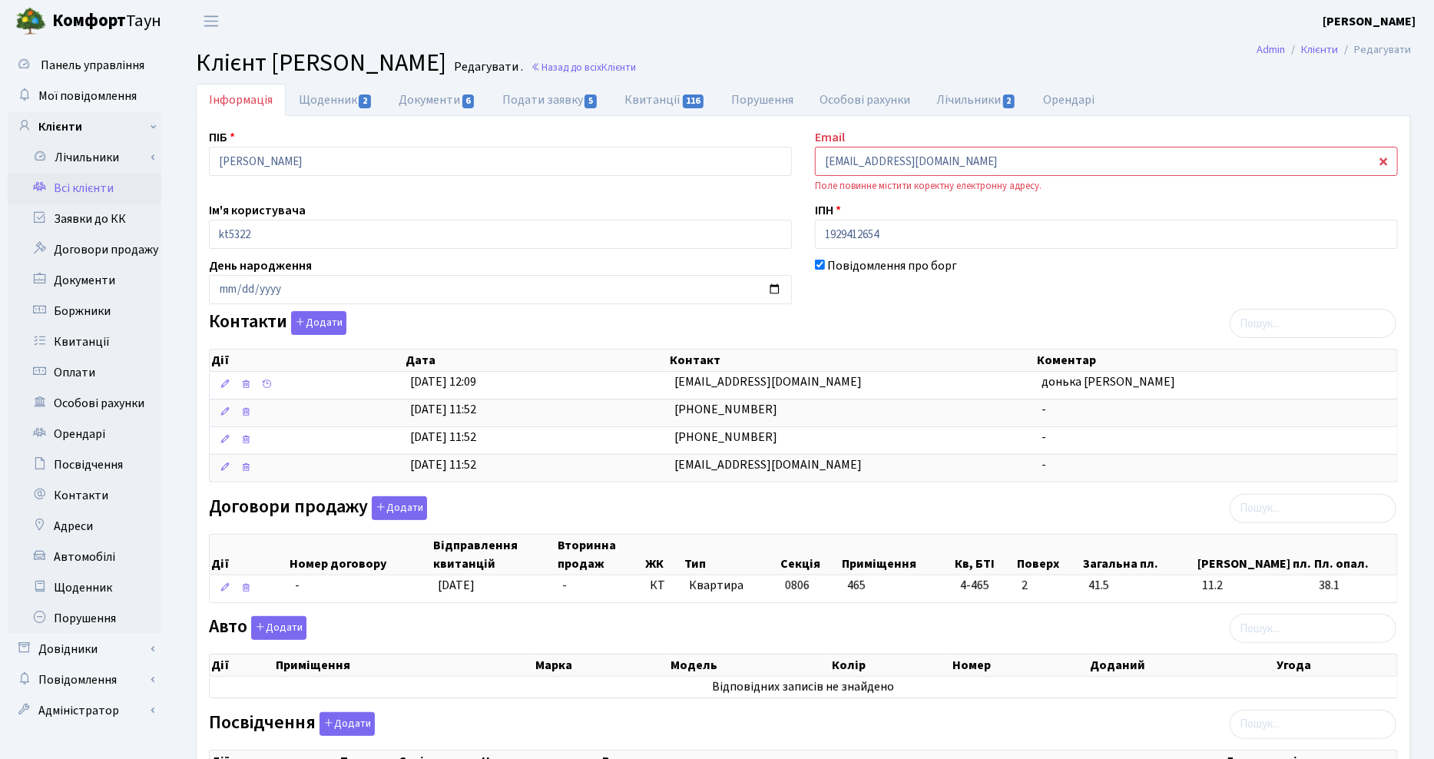
click at [845, 329] on div "Контакти Додати Дії Дата Контакт Коментар Дії Дата Контакт Коментар" at bounding box center [803, 399] width 1212 height 177
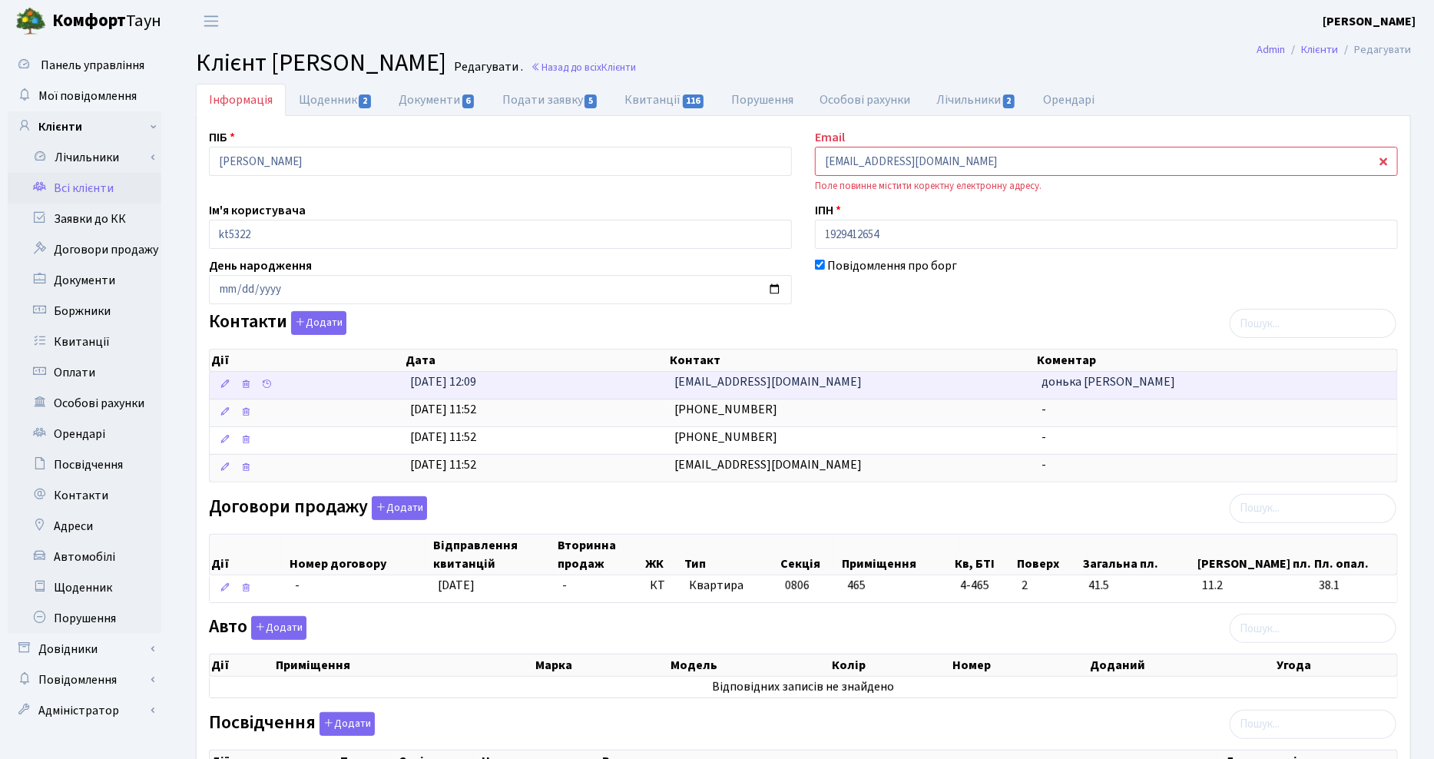
click at [716, 382] on span "[EMAIL_ADDRESS][DOMAIN_NAME]" at bounding box center [767, 381] width 187 height 17
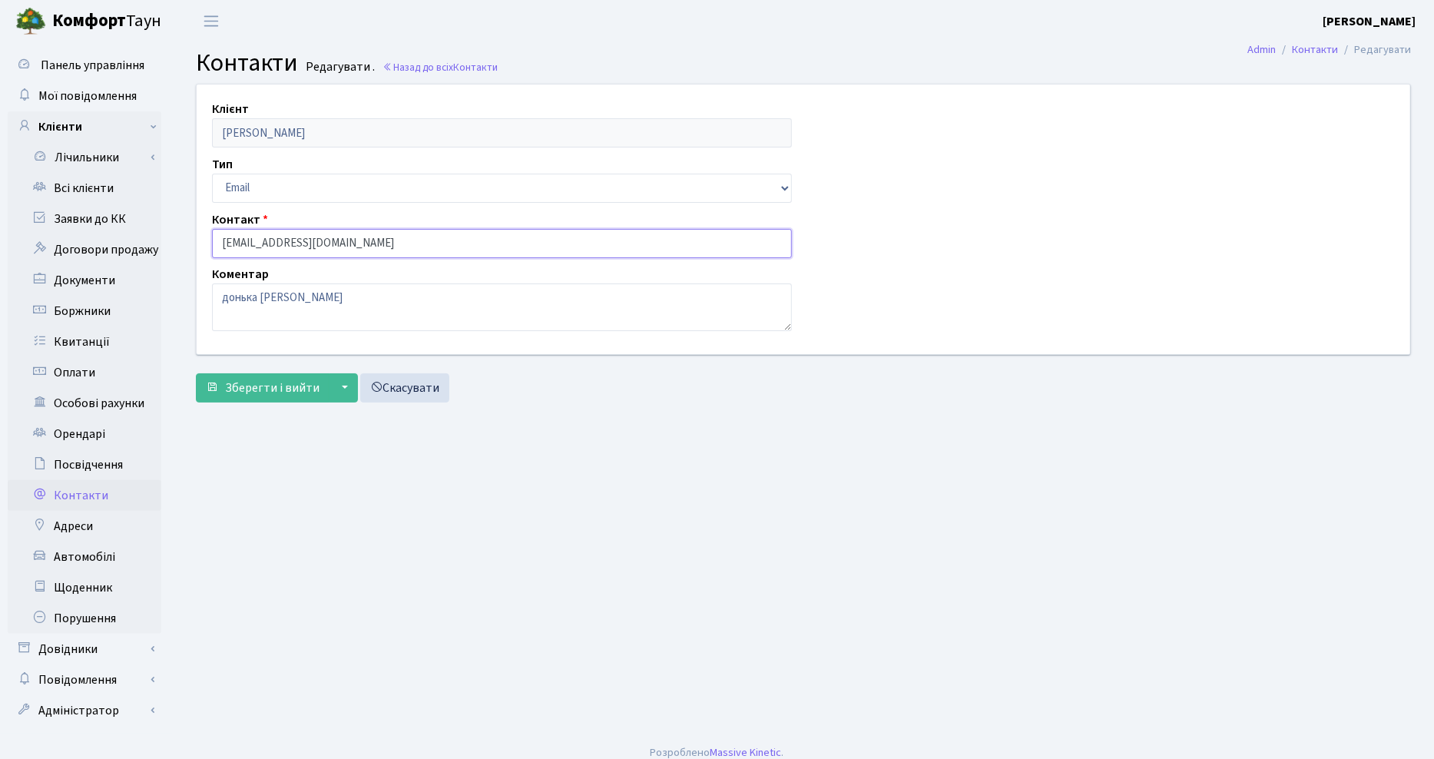
drag, startPoint x: 358, startPoint y: 242, endPoint x: 161, endPoint y: 232, distance: 196.8
click at [162, 232] on div "Панель управління Мої повідомлення Клієнти Лічильники Показання" at bounding box center [717, 387] width 1434 height 691
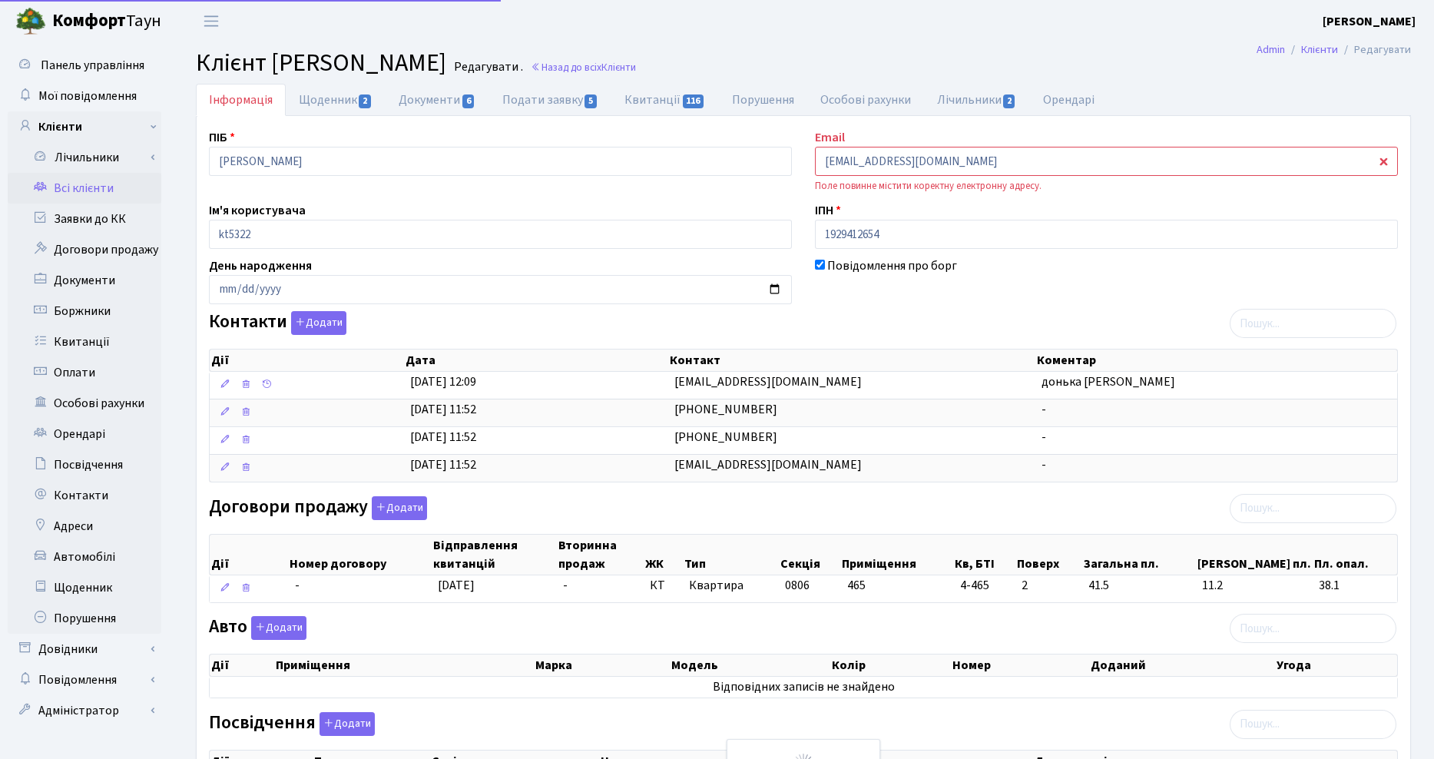
select select "25"
drag, startPoint x: 924, startPoint y: 160, endPoint x: 673, endPoint y: 128, distance: 253.1
click at [687, 133] on div "ПІБ Бобчинець Анатолій Іванович Email domv@mail.ua Поле повинне містити коректн…" at bounding box center [803, 549] width 1212 height 842
paste input "amodakuiev@bigmir.net"
type input "amodakuiev@bigmir.net"
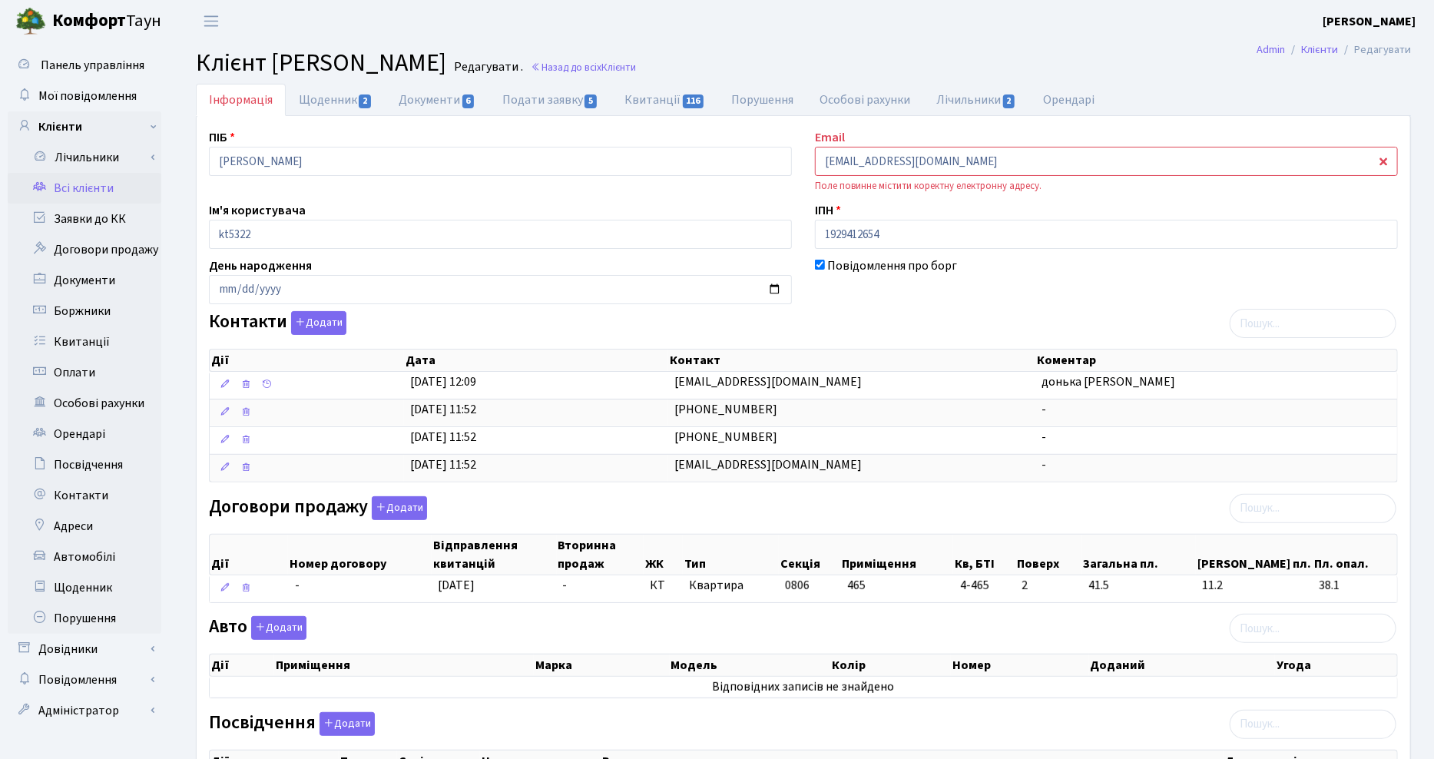
click at [1081, 204] on div "ІПН 1929412654" at bounding box center [1106, 225] width 606 height 48
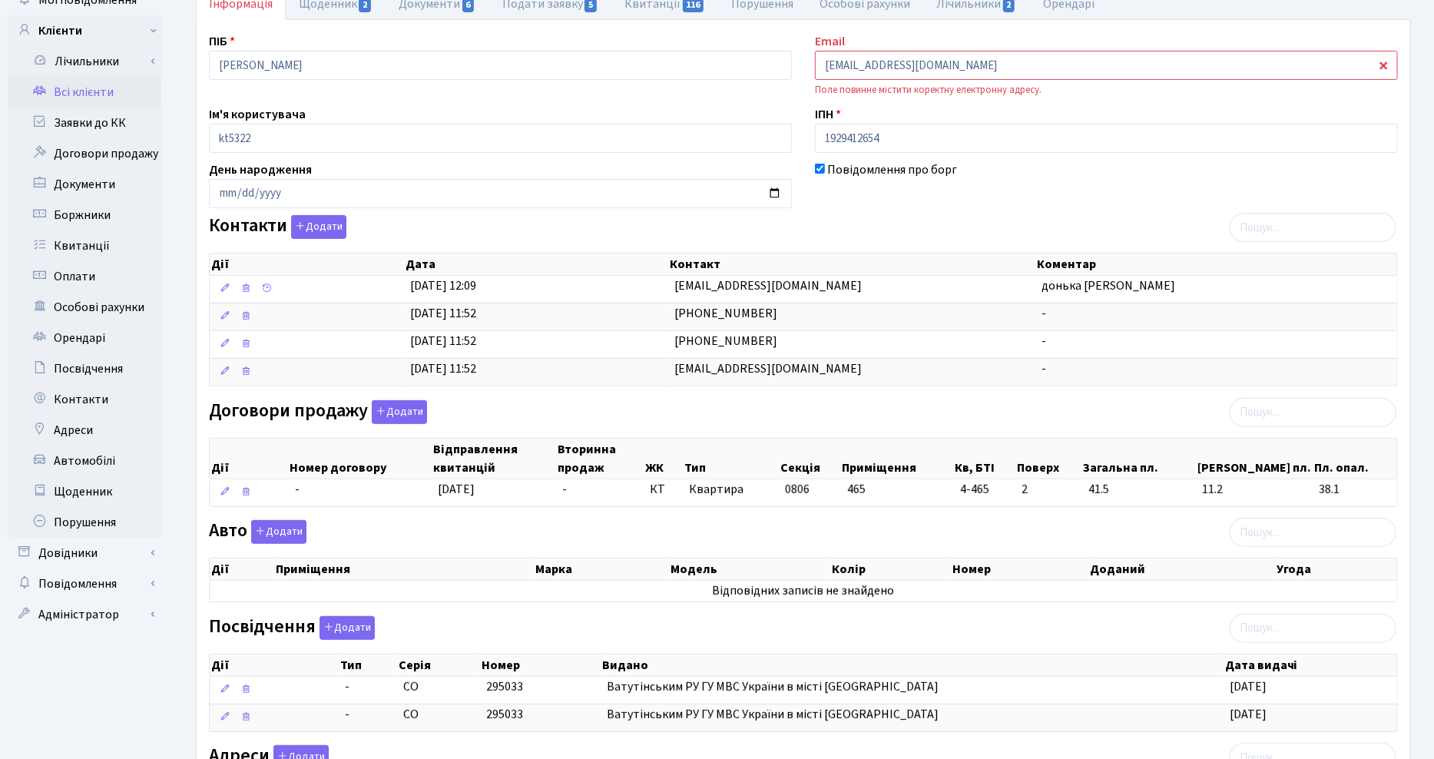
scroll to position [315, 0]
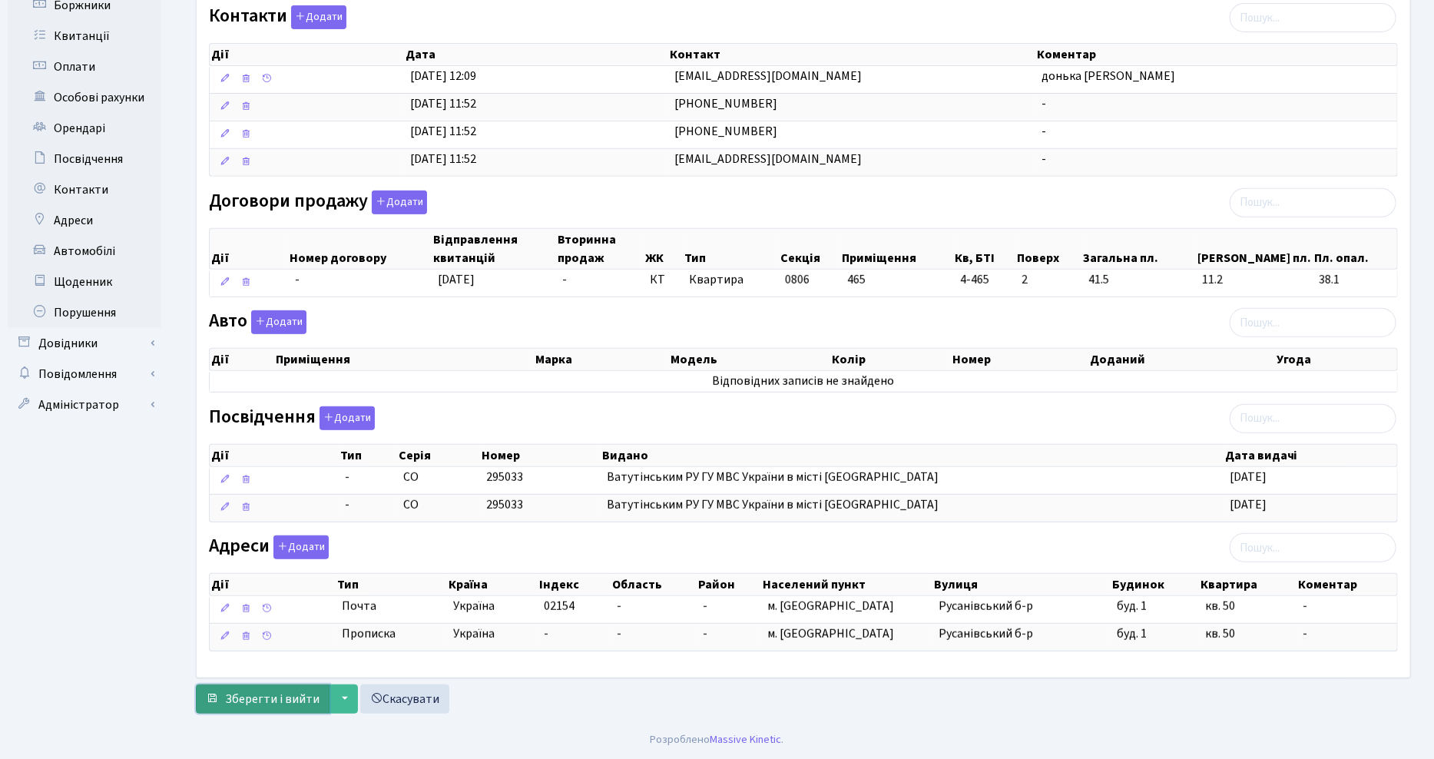
click at [257, 688] on button "Зберегти і вийти" at bounding box center [263, 698] width 134 height 29
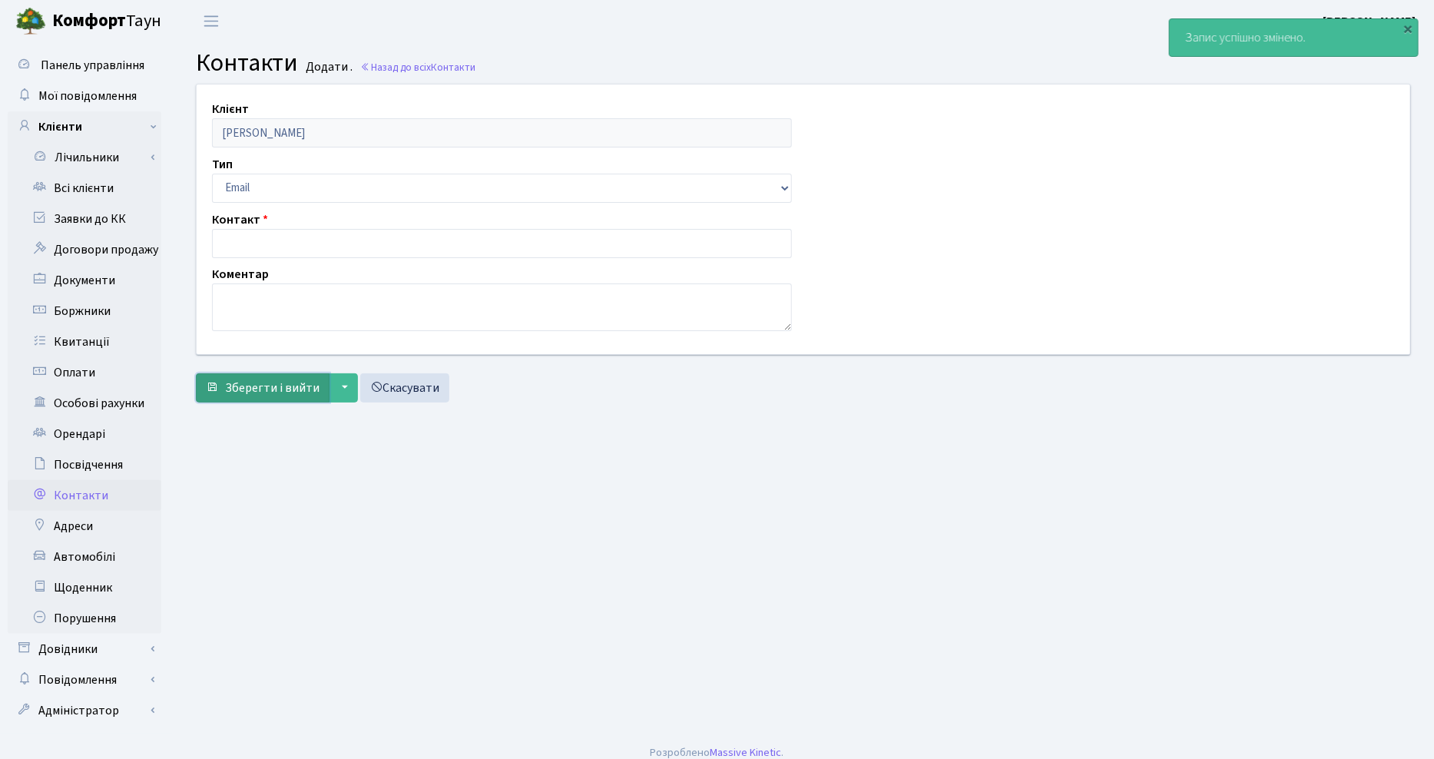
click at [258, 385] on span "Зберегти і вийти" at bounding box center [272, 387] width 94 height 17
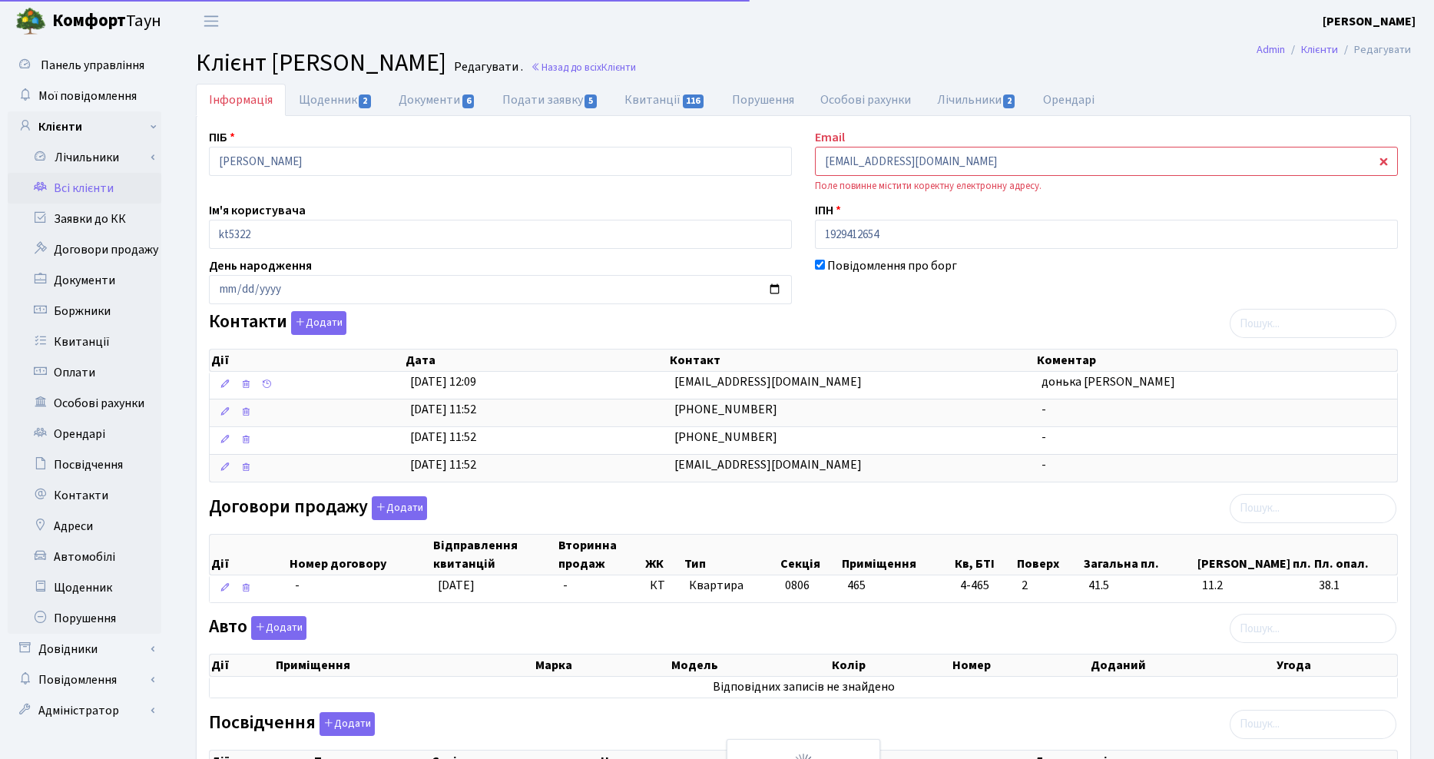
select select "25"
drag, startPoint x: 915, startPoint y: 160, endPoint x: 799, endPoint y: 160, distance: 116.0
click at [799, 160] on div "ПІБ Бобчинець Анатолій Іванович Email domv@mail.ua Поле повинне містити коректн…" at bounding box center [803, 549] width 1212 height 842
paste input "[EMAIL_ADDRESS][DOMAIN_NAME]"
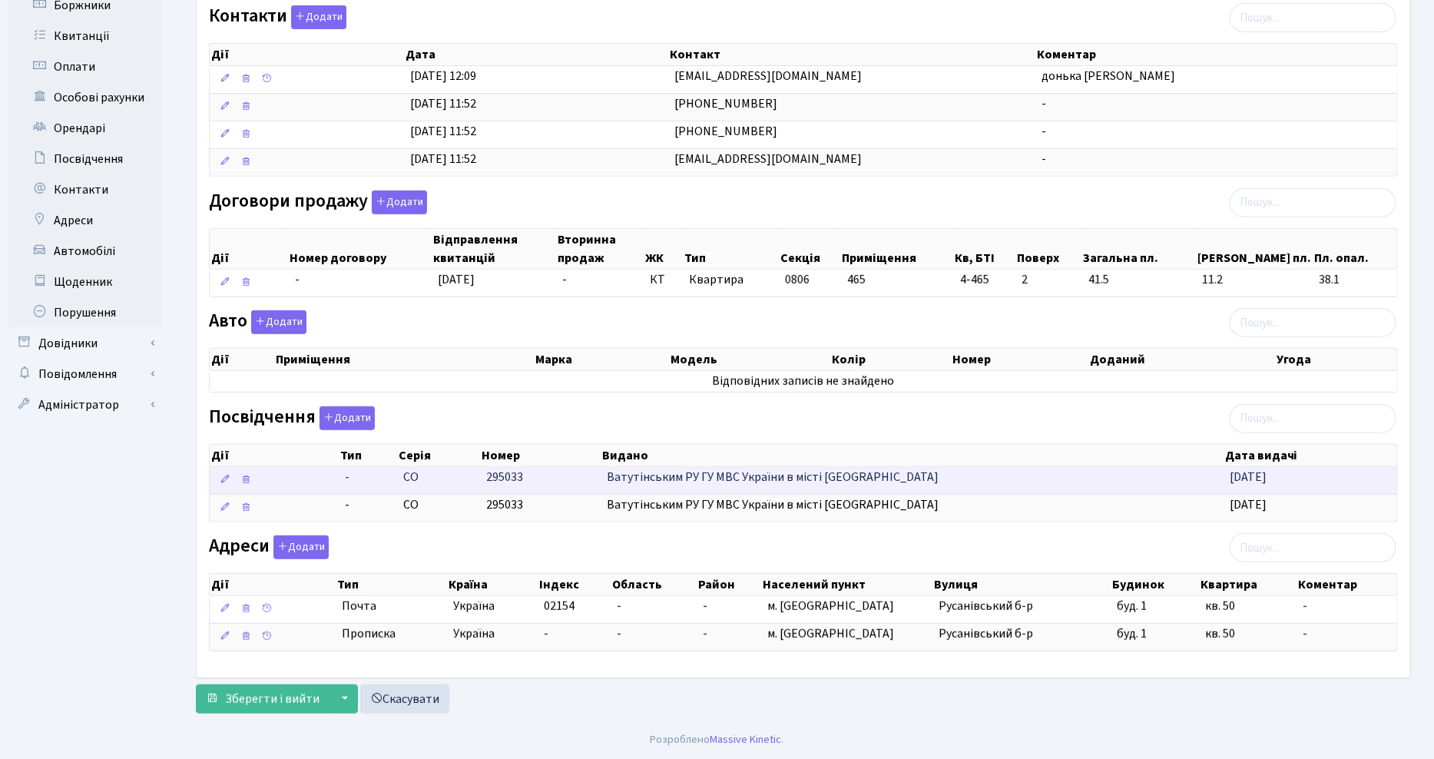
scroll to position [315, 0]
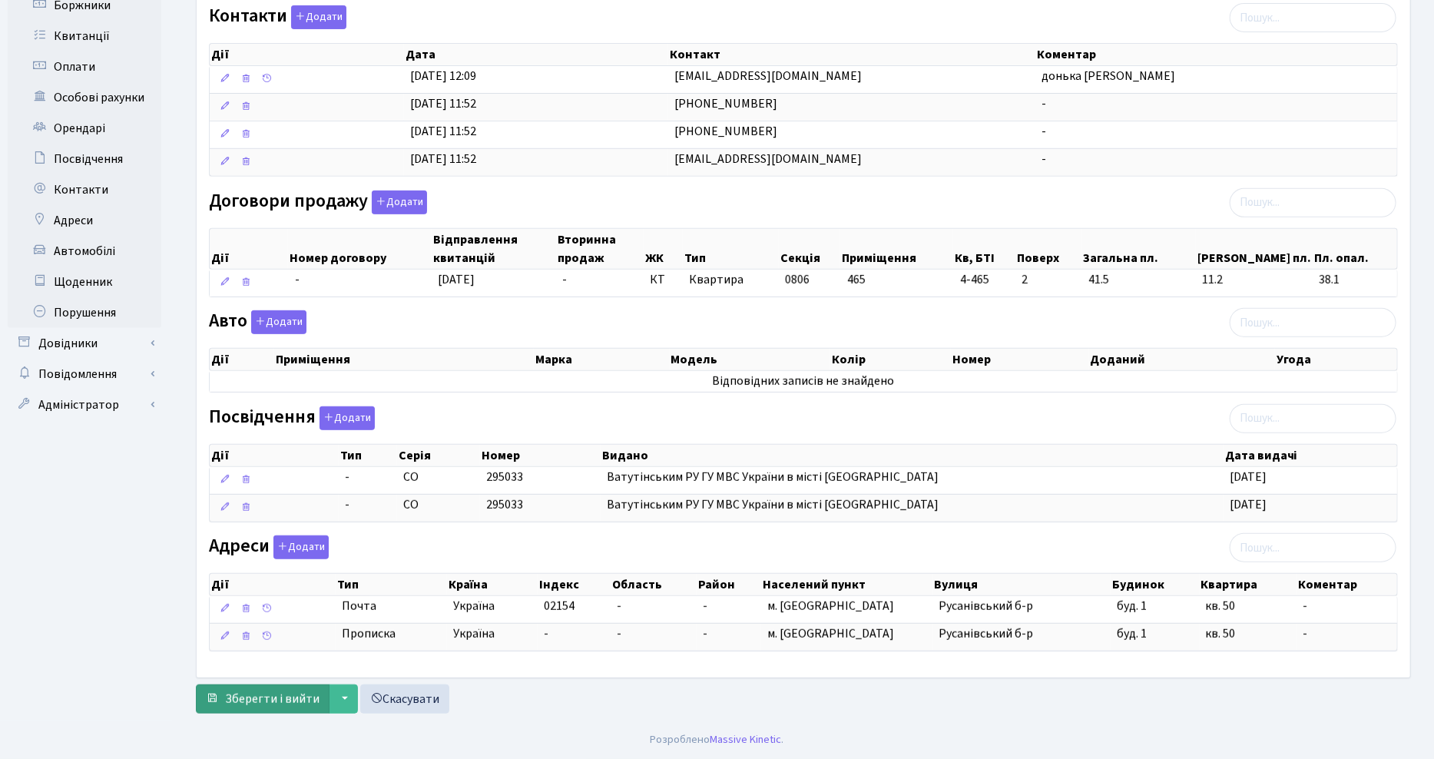
type input "[EMAIL_ADDRESS][DOMAIN_NAME]"
click at [270, 700] on span "Зберегти і вийти" at bounding box center [272, 698] width 94 height 17
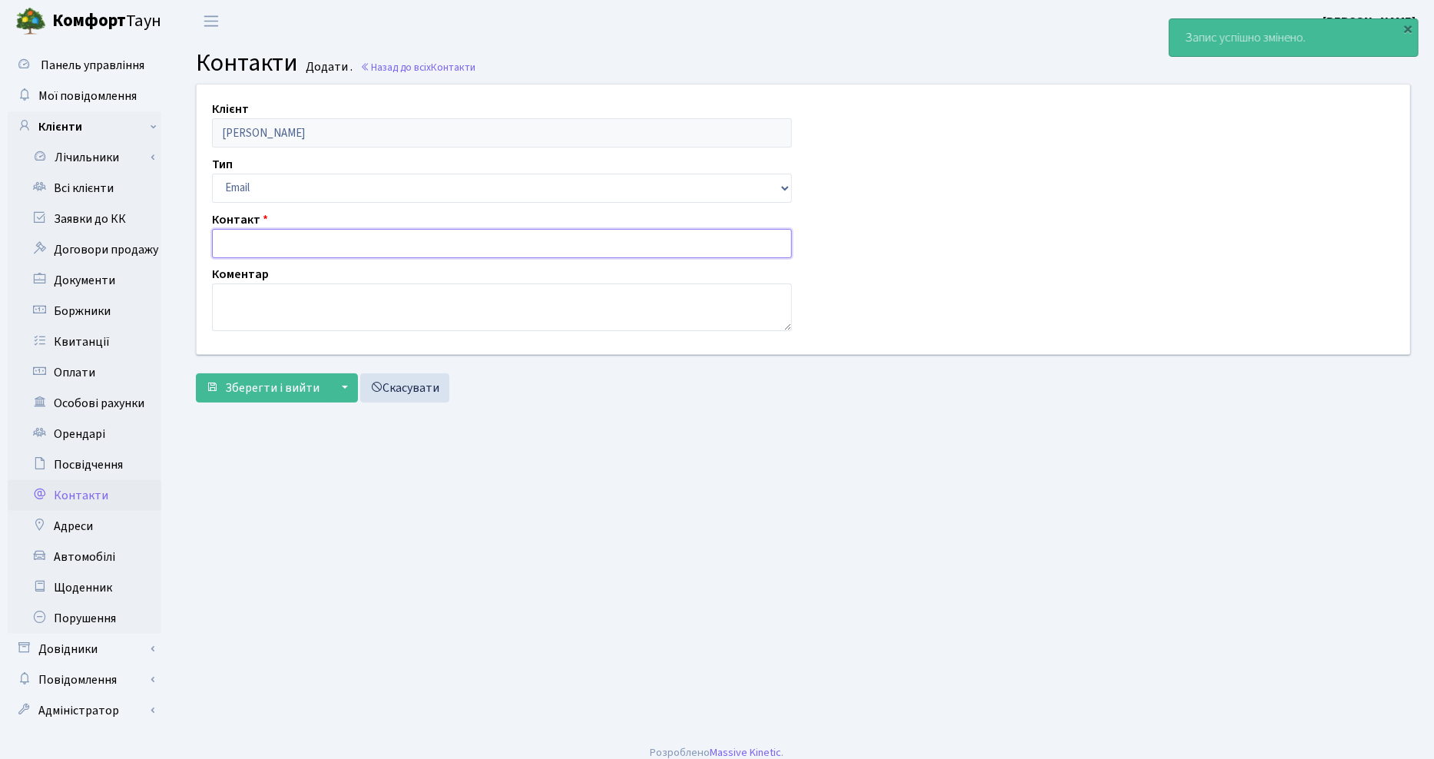
click at [238, 243] on input "text" at bounding box center [502, 243] width 580 height 29
paste input "[EMAIL_ADDRESS][DOMAIN_NAME]"
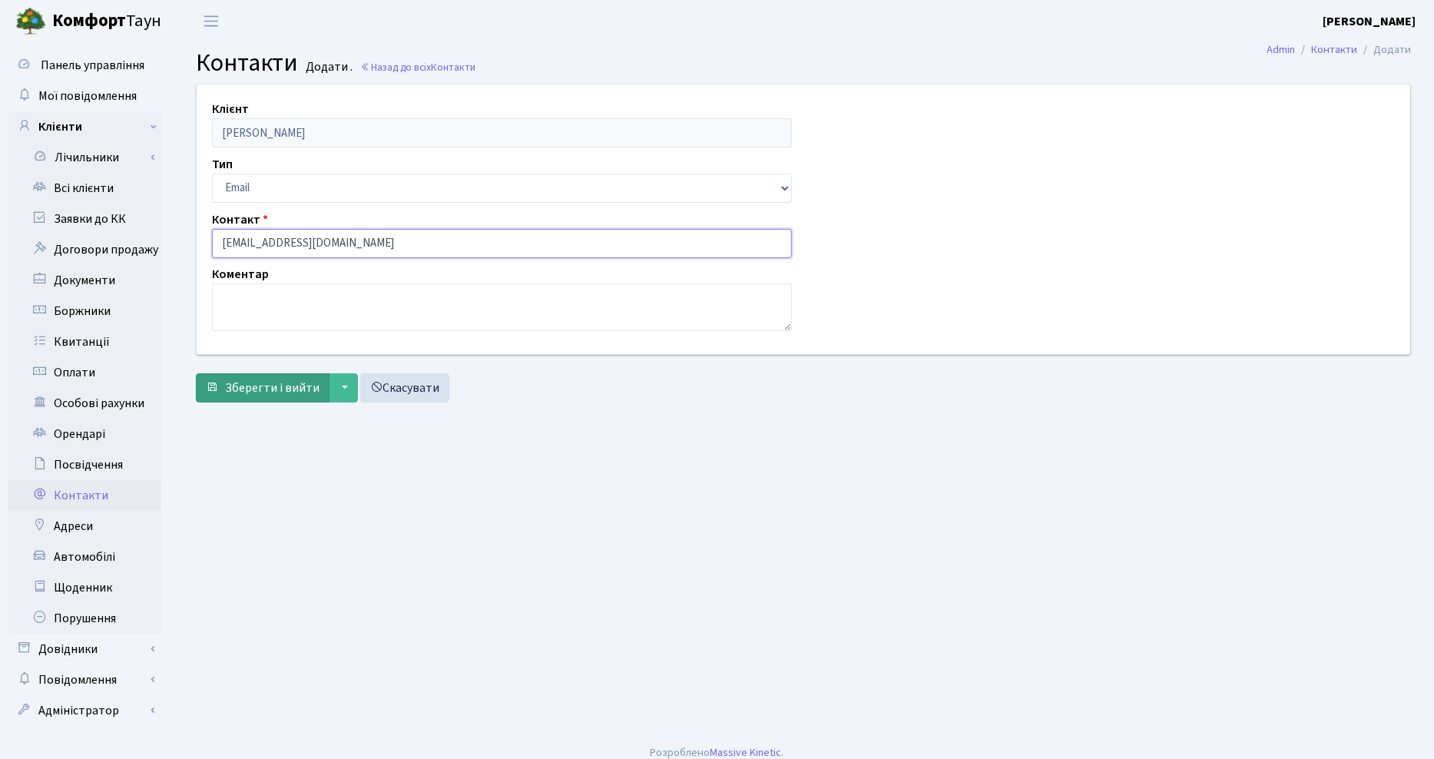
type input "[EMAIL_ADDRESS][DOMAIN_NAME]"
click at [252, 378] on button "Зберегти і вийти" at bounding box center [263, 387] width 134 height 29
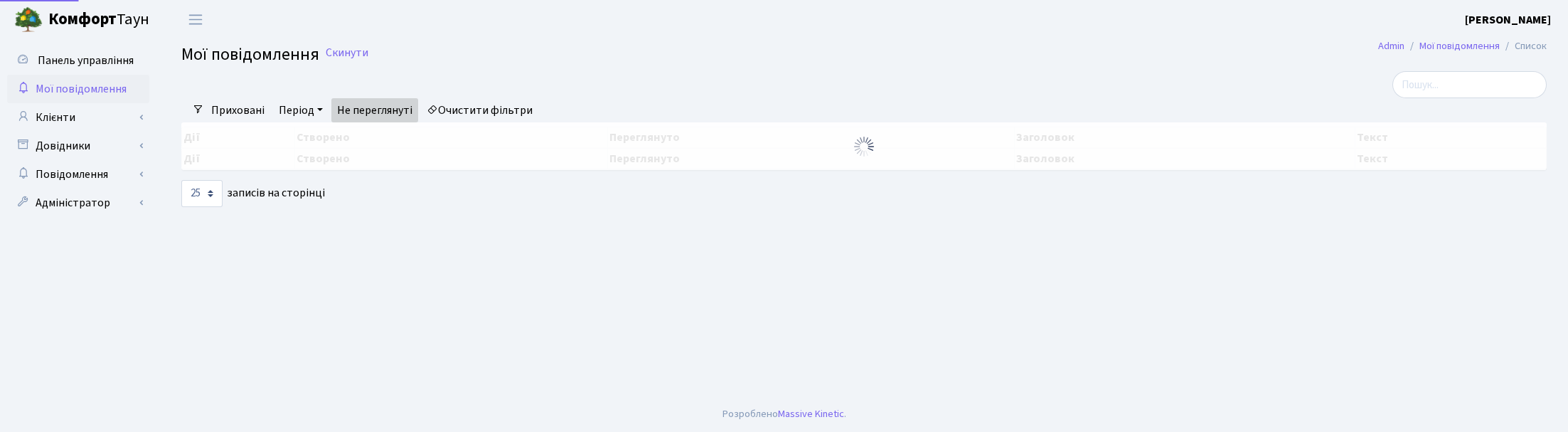
select select "25"
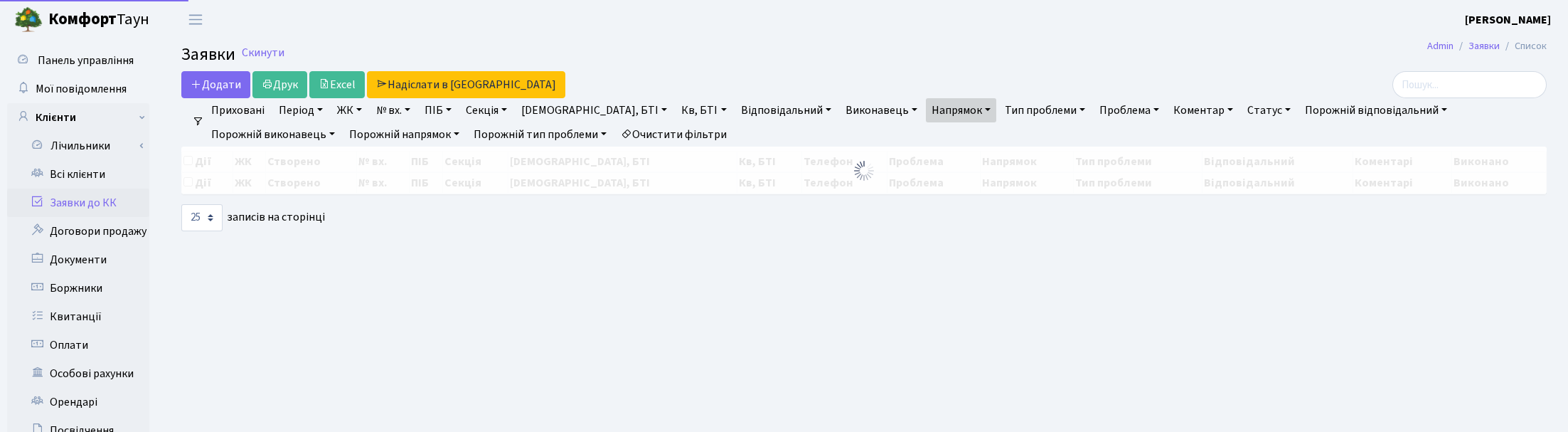
select select "25"
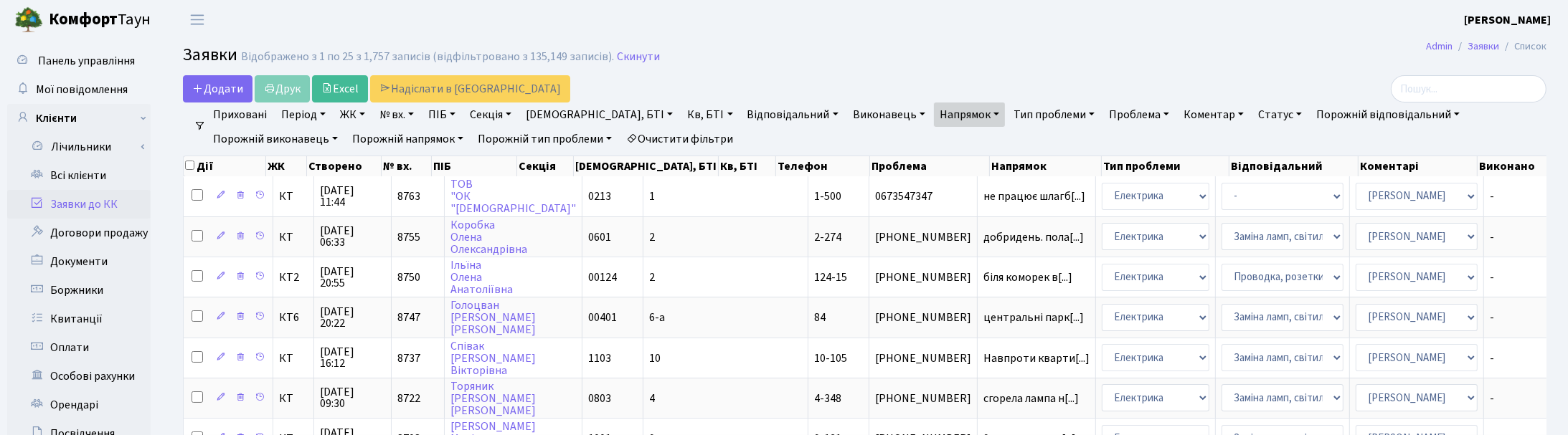
click at [76, 206] on link "Заявки до КК" at bounding box center [79, 203] width 144 height 29
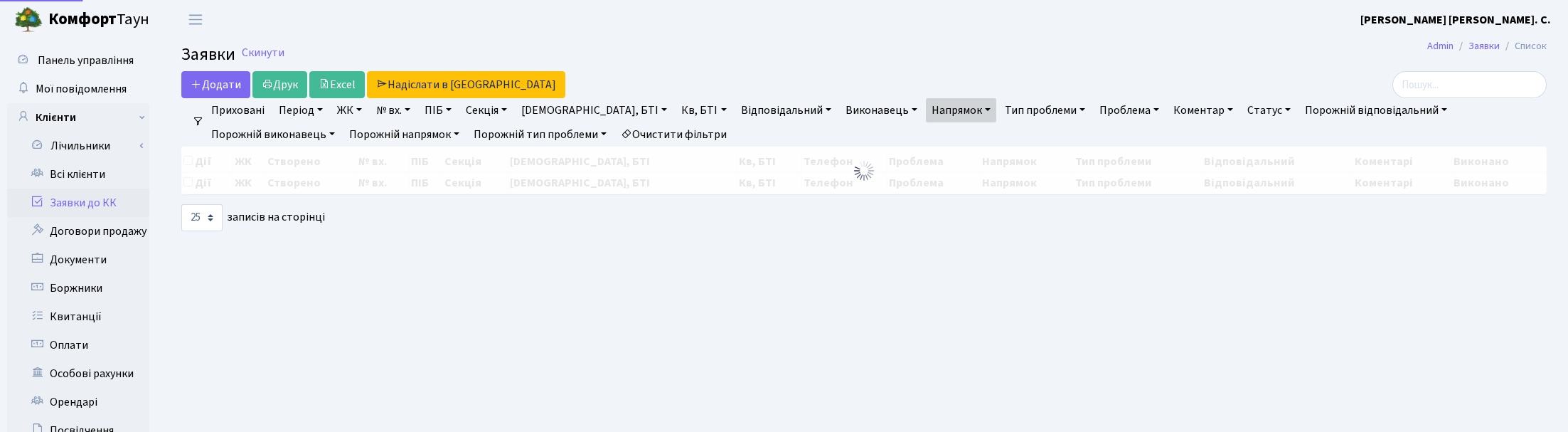
select select "25"
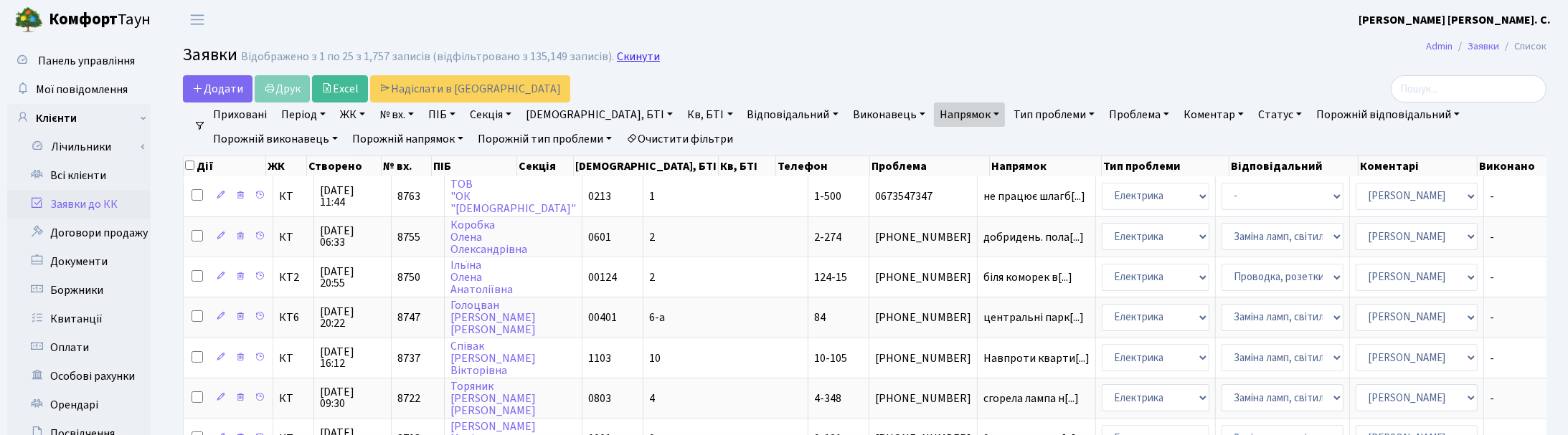
click at [641, 57] on link "Скинути" at bounding box center [638, 57] width 43 height 14
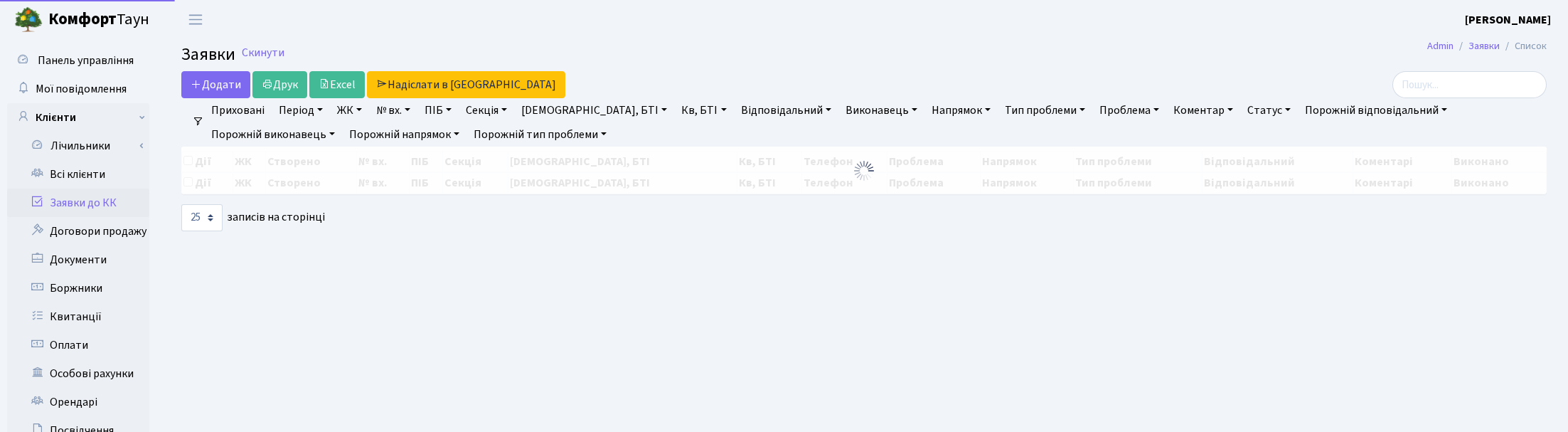
select select "25"
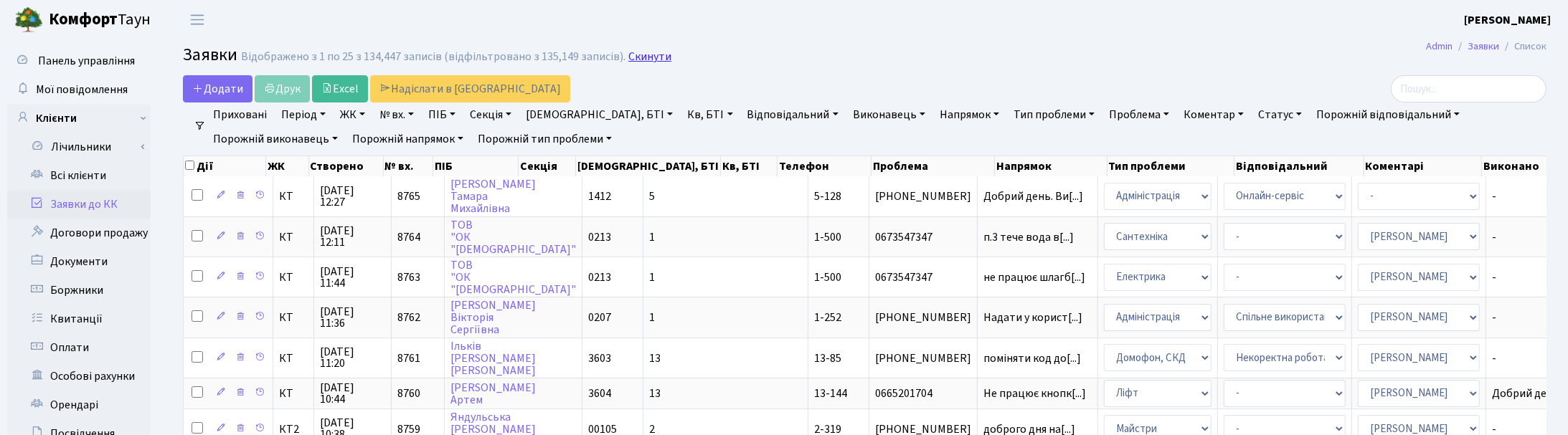
click at [642, 60] on link "Скинути" at bounding box center [650, 57] width 43 height 14
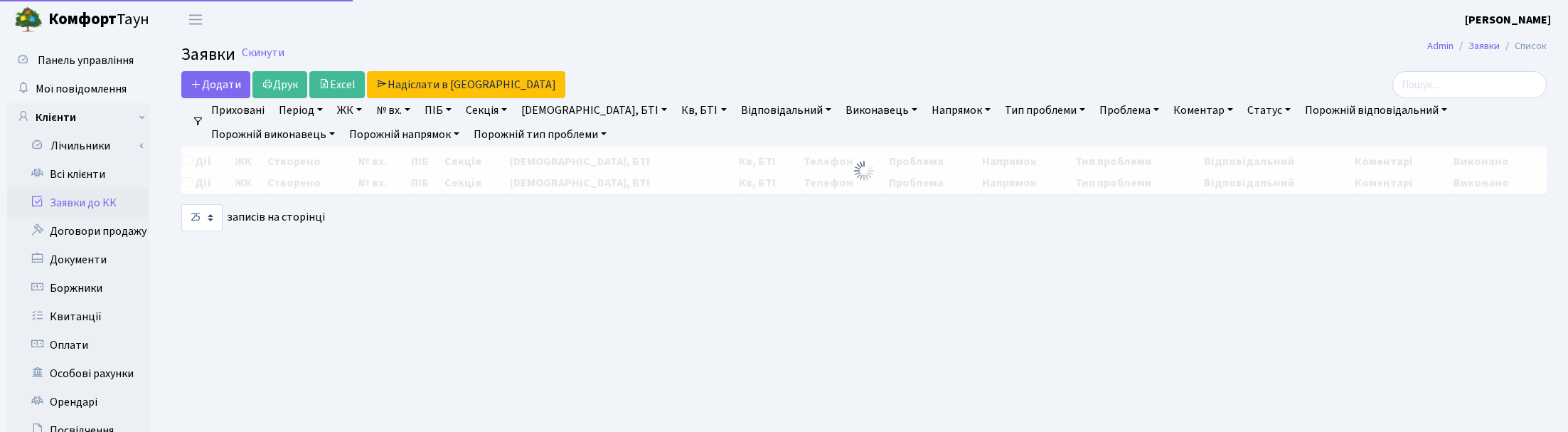
select select "25"
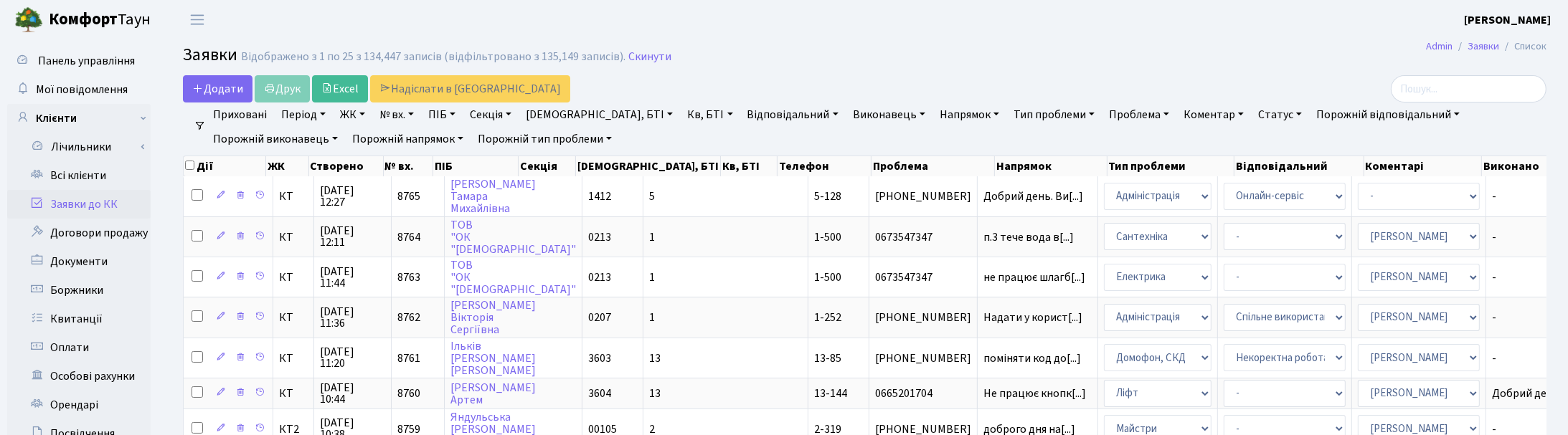
drag, startPoint x: 944, startPoint y: 42, endPoint x: 955, endPoint y: 39, distance: 11.4
click at [78, 175] on link "Всі клієнти" at bounding box center [79, 175] width 144 height 29
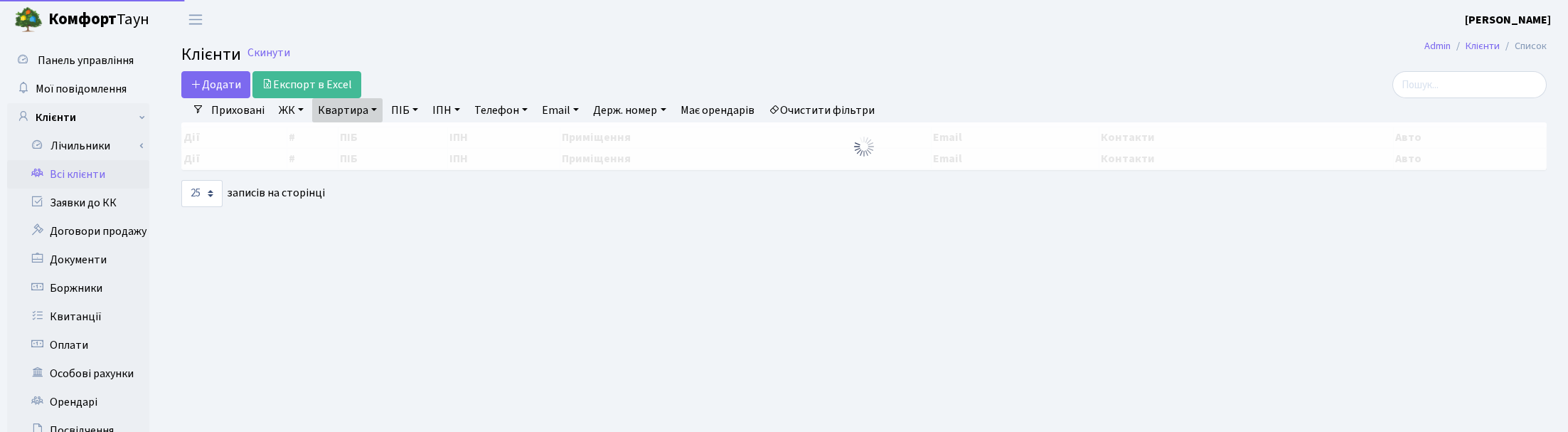
select select "25"
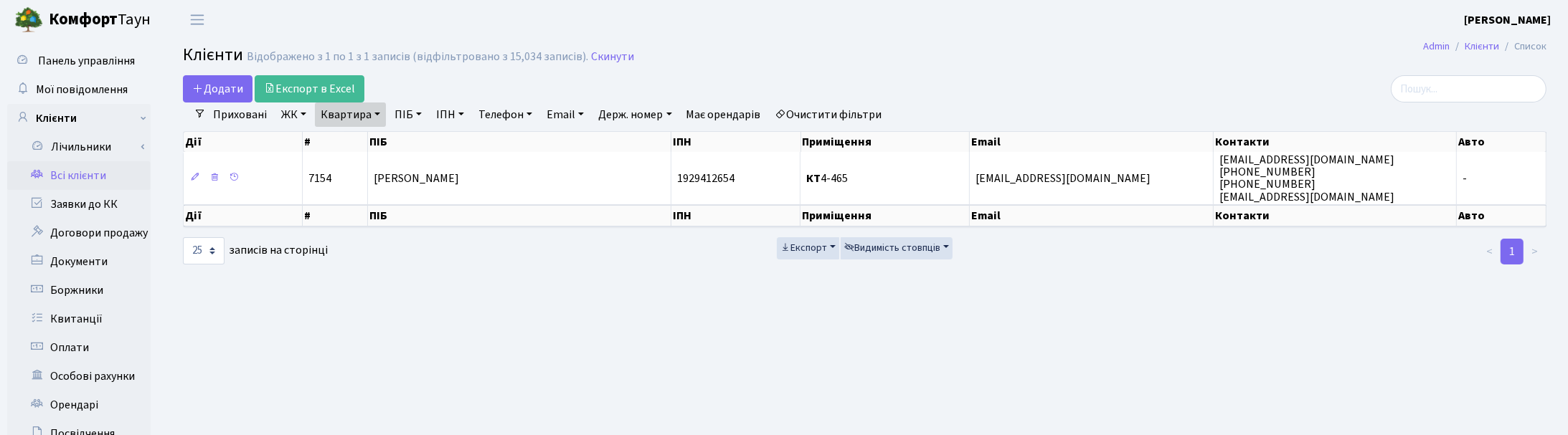
click at [377, 113] on link "Квартира" at bounding box center [350, 115] width 71 height 24
drag, startPoint x: 354, startPoint y: 137, endPoint x: 323, endPoint y: 137, distance: 31.0
click at [323, 137] on input "4-465" at bounding box center [358, 142] width 84 height 27
type input "179"
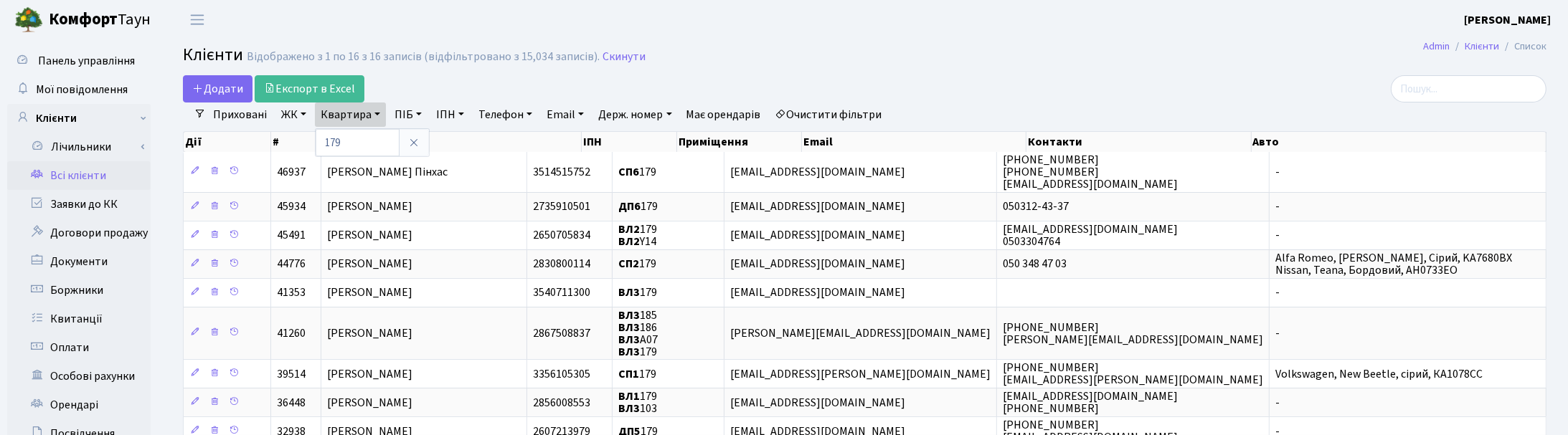
click at [289, 115] on link "ЖК" at bounding box center [293, 115] width 36 height 24
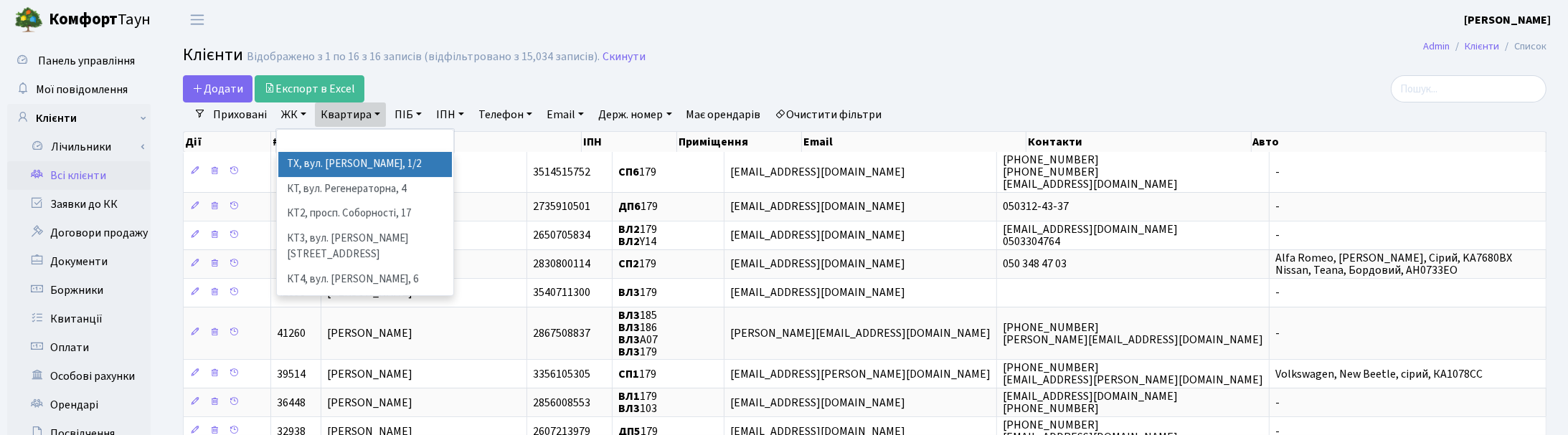
click at [302, 166] on li "ТХ, вул. Ділова, 1/2" at bounding box center [365, 164] width 174 height 25
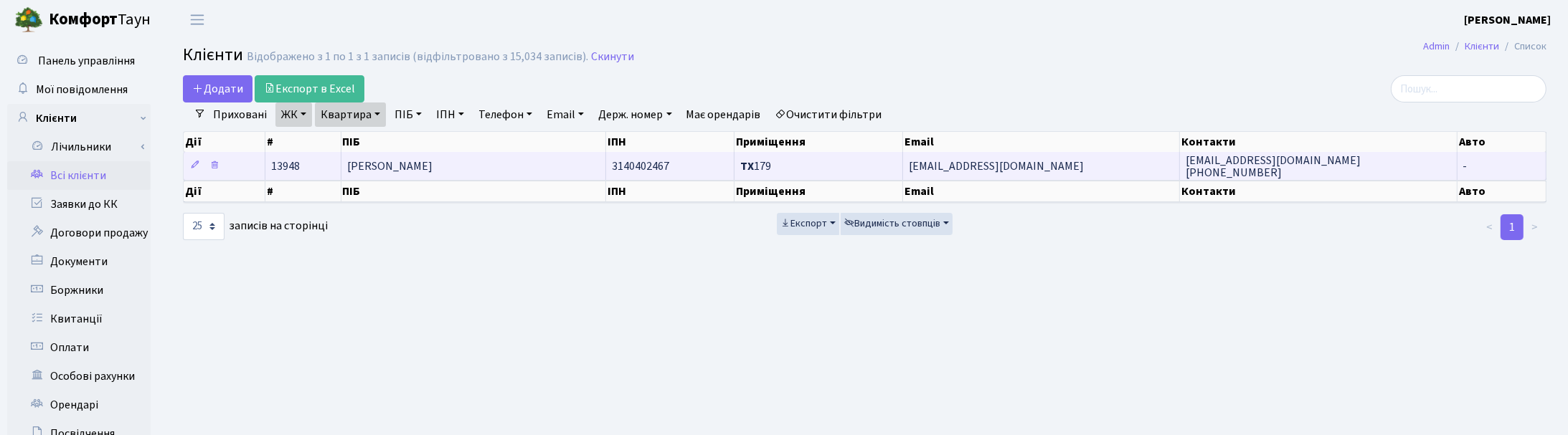
click at [432, 167] on span "[PERSON_NAME]" at bounding box center [389, 166] width 85 height 16
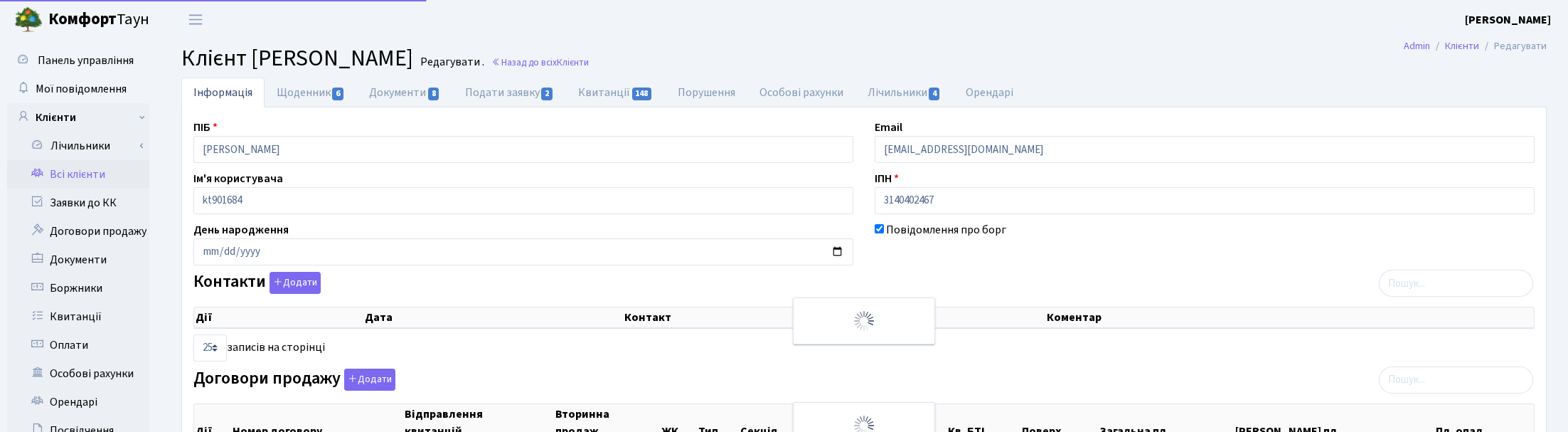
select select "25"
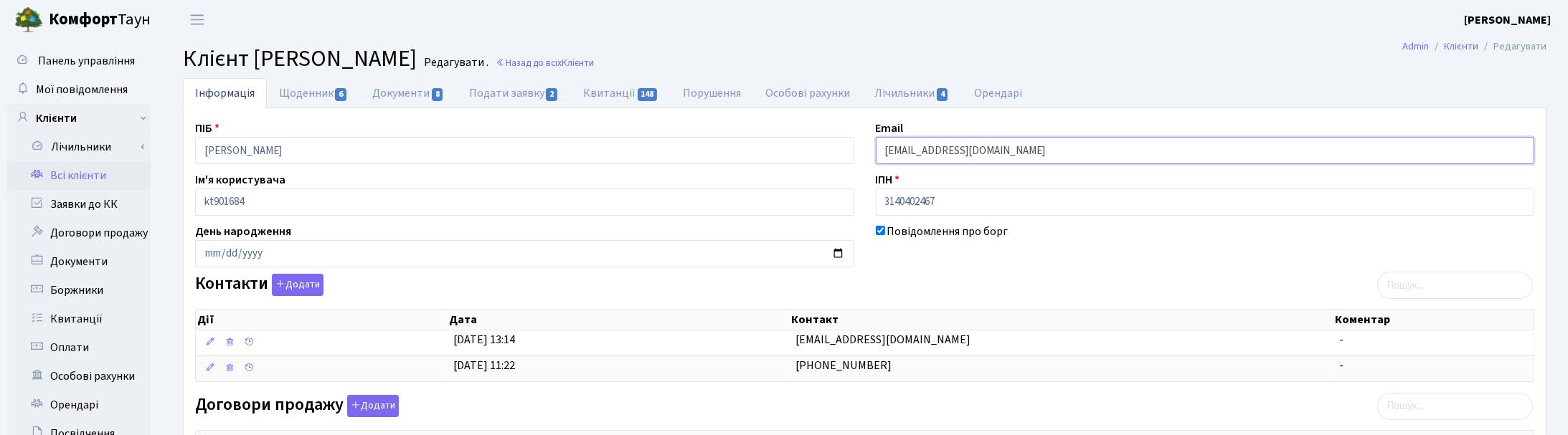
drag, startPoint x: 1040, startPoint y: 147, endPoint x: 854, endPoint y: 147, distance: 186.0
click at [299, 91] on link "Щоденник 6" at bounding box center [314, 92] width 93 height 29
select select "25"
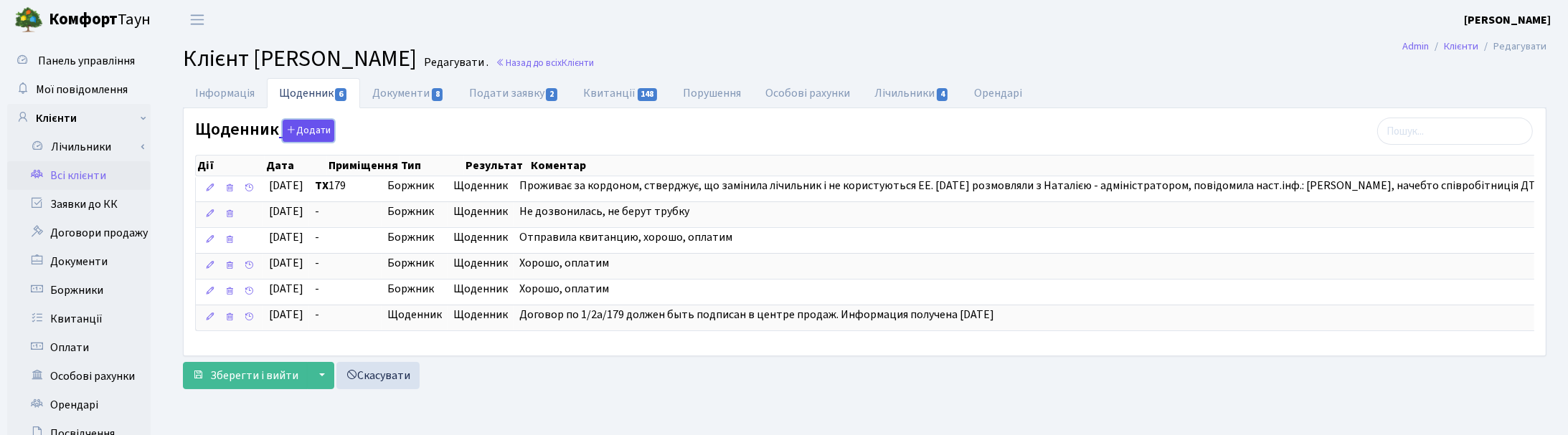
click at [298, 133] on button "Додати" at bounding box center [308, 131] width 51 height 22
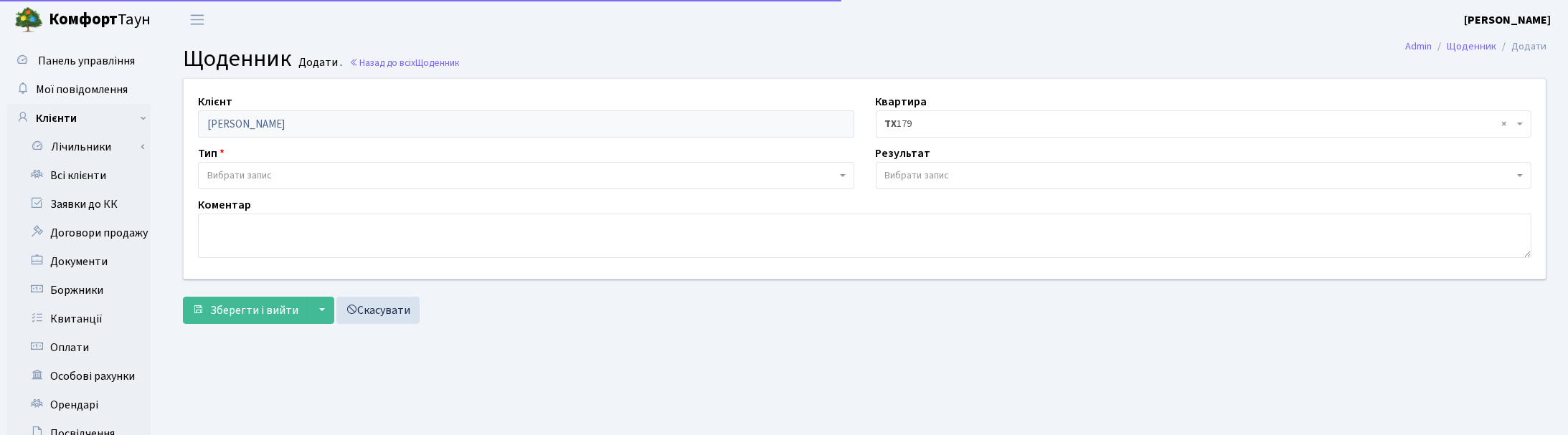
click at [247, 169] on span "Вибрати запис" at bounding box center [239, 175] width 64 height 14
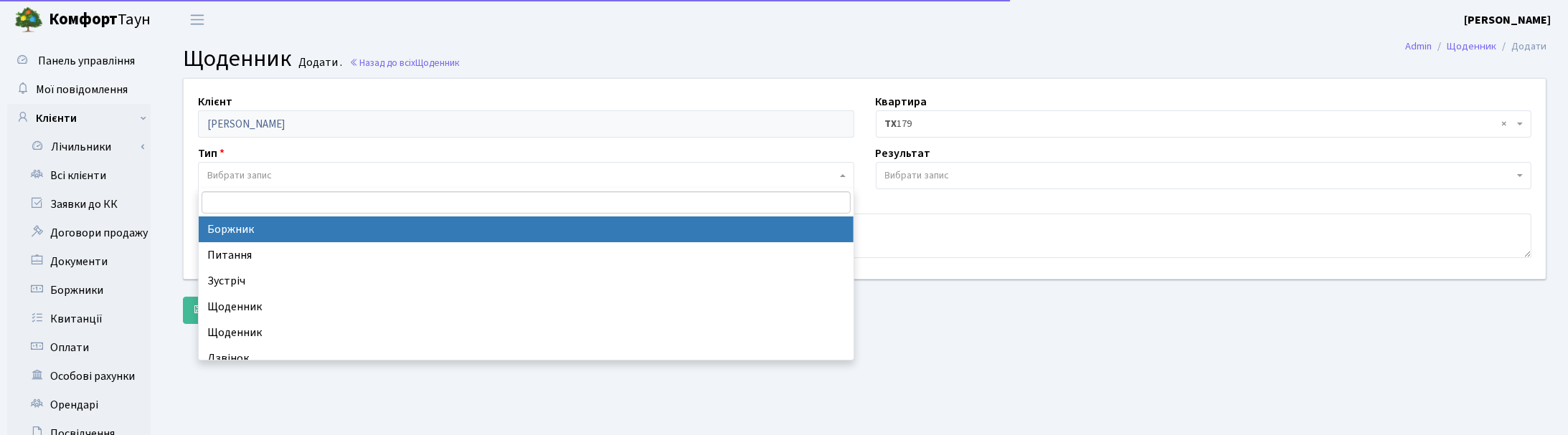
select select "189"
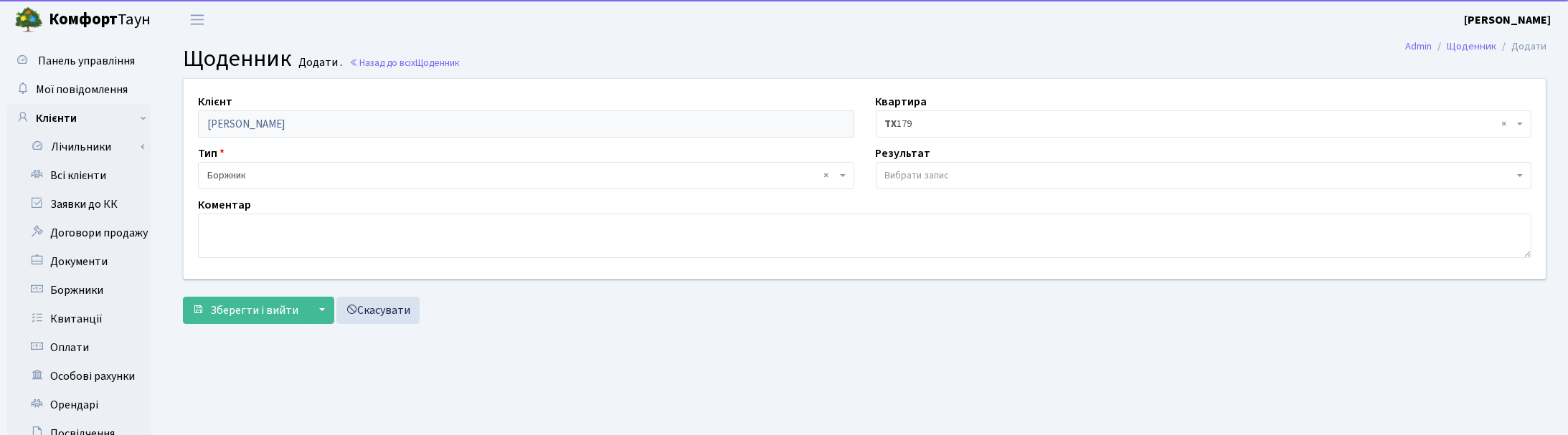
click at [912, 175] on span "Вибрати запис" at bounding box center [917, 175] width 64 height 14
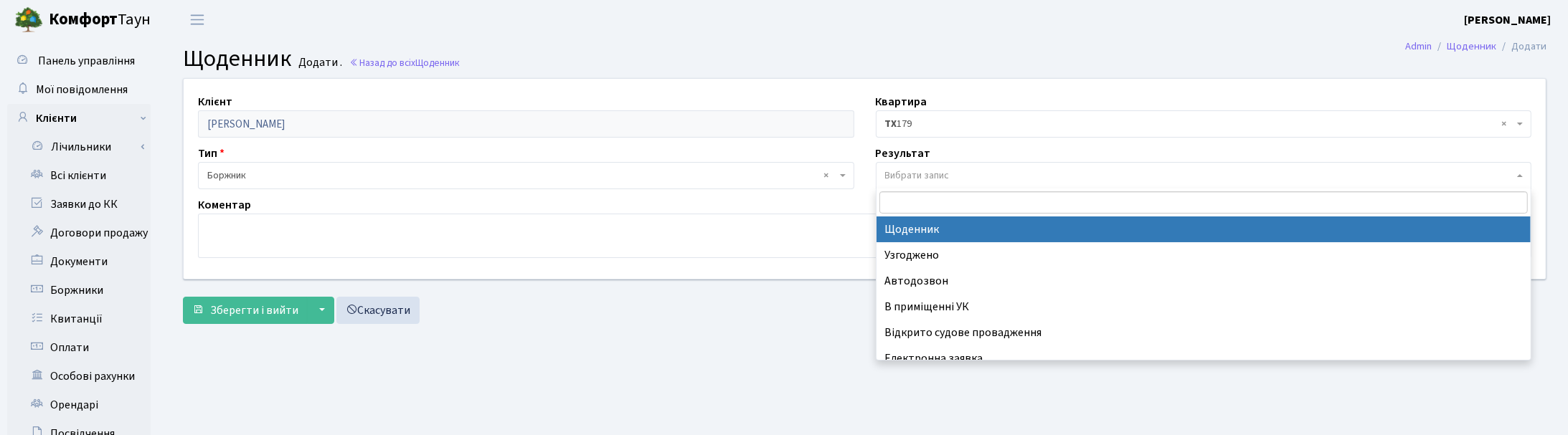
select select "14"
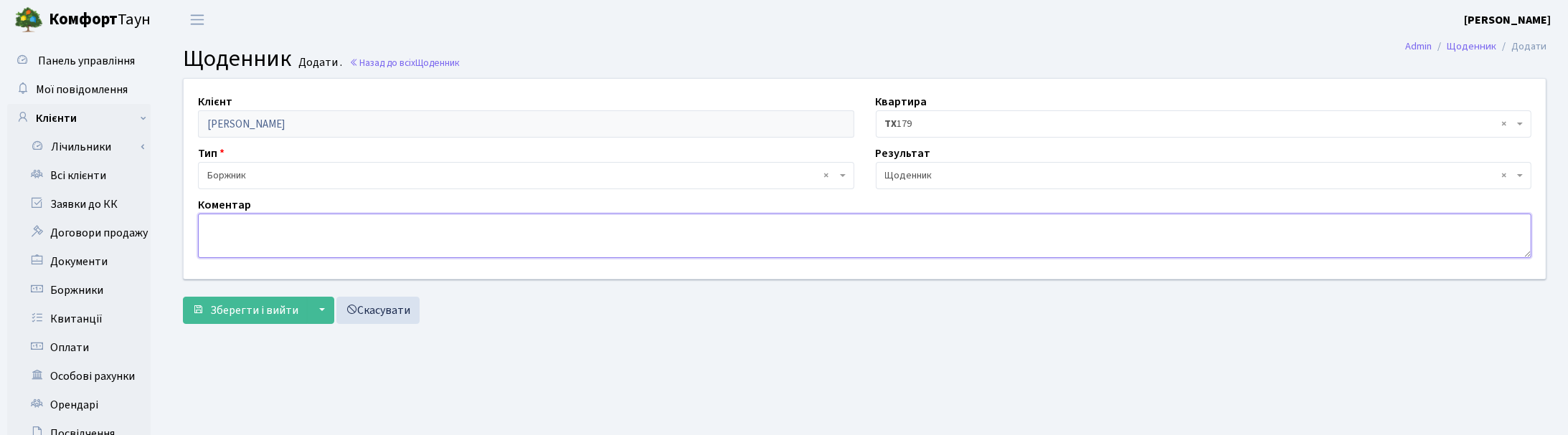
click at [360, 248] on textarea at bounding box center [865, 236] width 1334 height 45
click at [418, 228] on textarea "Направлено ел.лист на оплату суд.витрат, звязку немає!" at bounding box center [865, 236] width 1334 height 45
click at [417, 231] on textarea "Направлено ел.лист на оплату суд.витрат, звязку немає!" at bounding box center [865, 236] width 1334 height 45
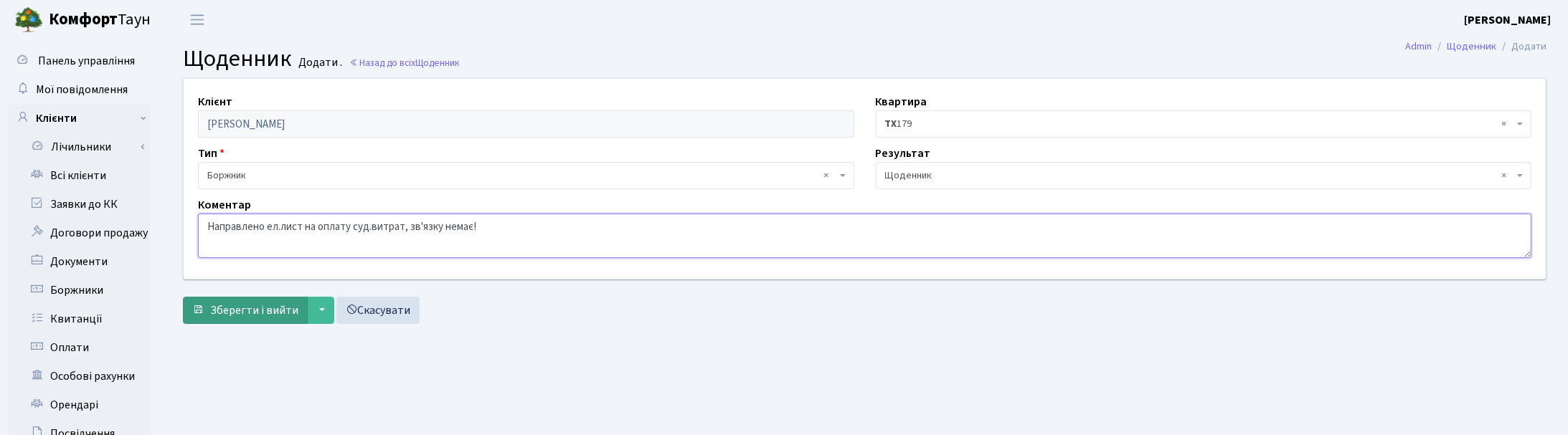
type textarea "Направлено ел.лист на оплату суд.витрат, зв'язку немає!"
click at [246, 312] on span "Зберегти і вийти" at bounding box center [254, 310] width 88 height 16
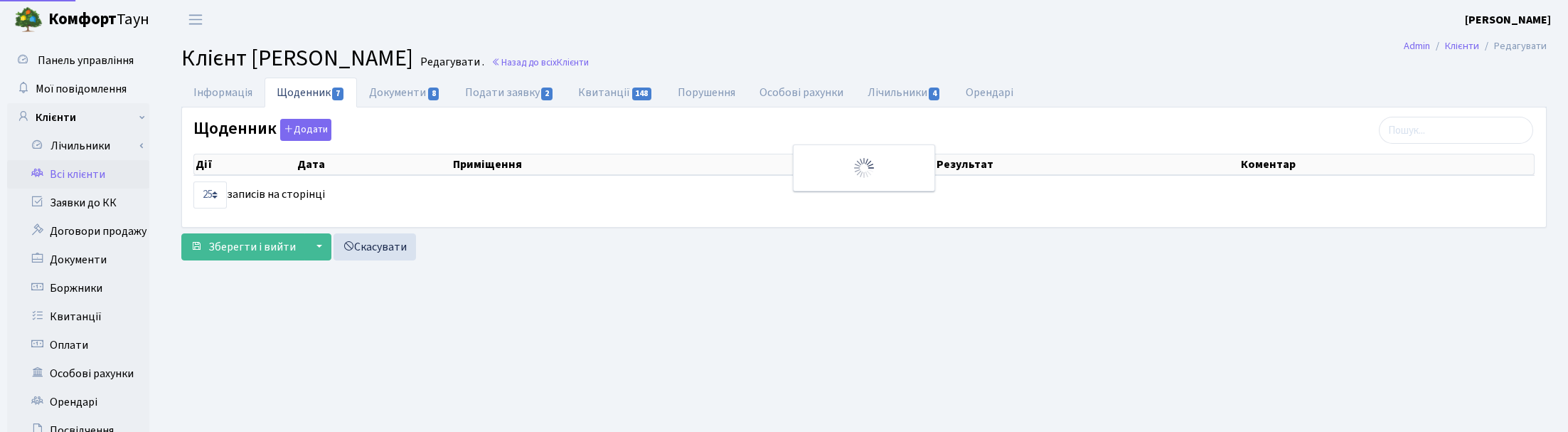
select select "25"
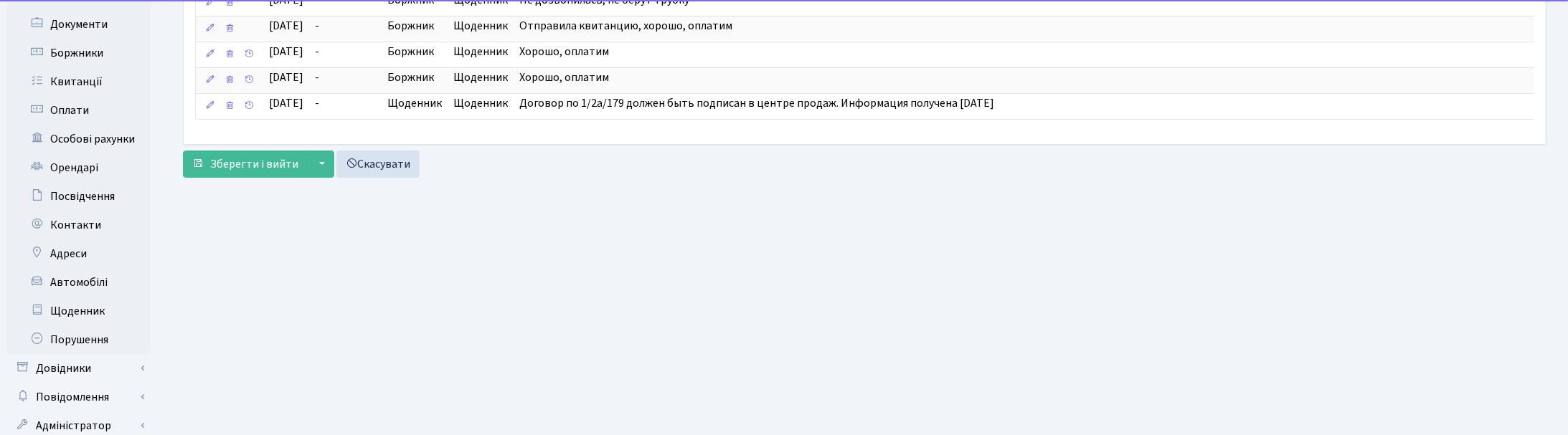
scroll to position [269, 0]
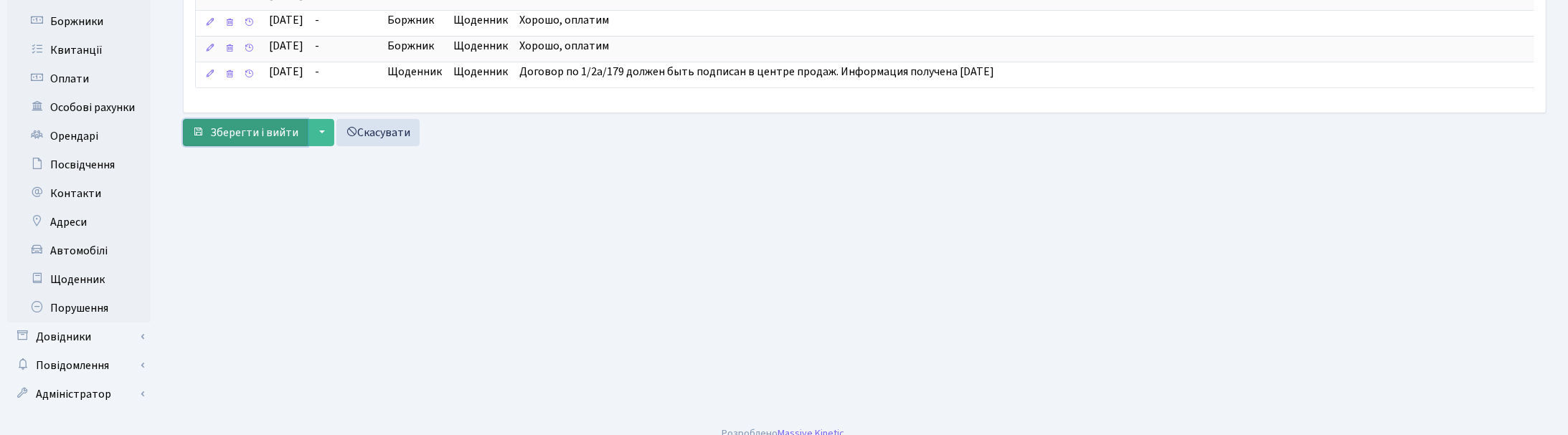
click at [223, 141] on span "Зберегти і вийти" at bounding box center [254, 133] width 88 height 16
